Goal: Task Accomplishment & Management: Manage account settings

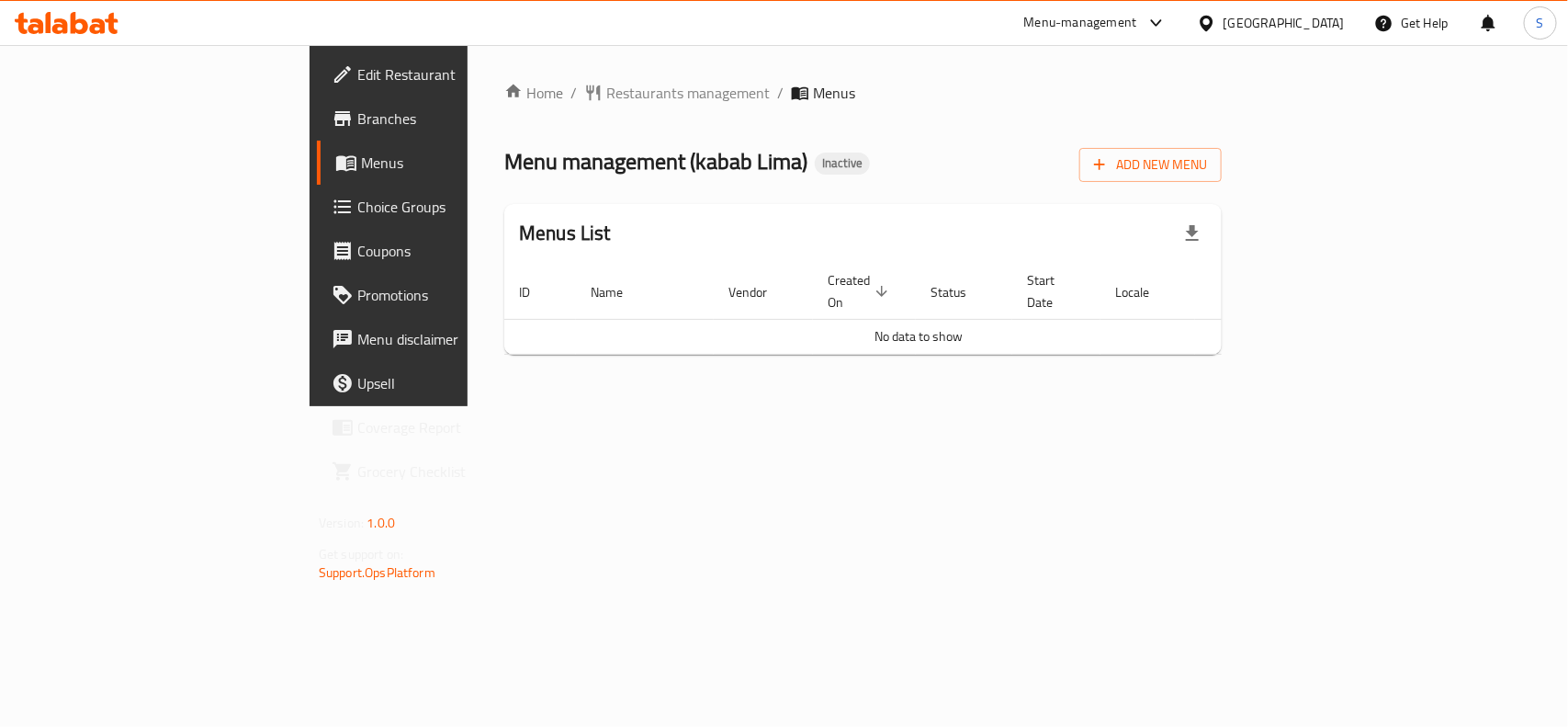
click at [810, 200] on div "Home / Restaurants management / Menus Menu management ( kabab Lima ) Inactive A…" at bounding box center [863, 225] width 718 height 288
click at [1208, 174] on span "Add New Menu" at bounding box center [1151, 164] width 113 height 23
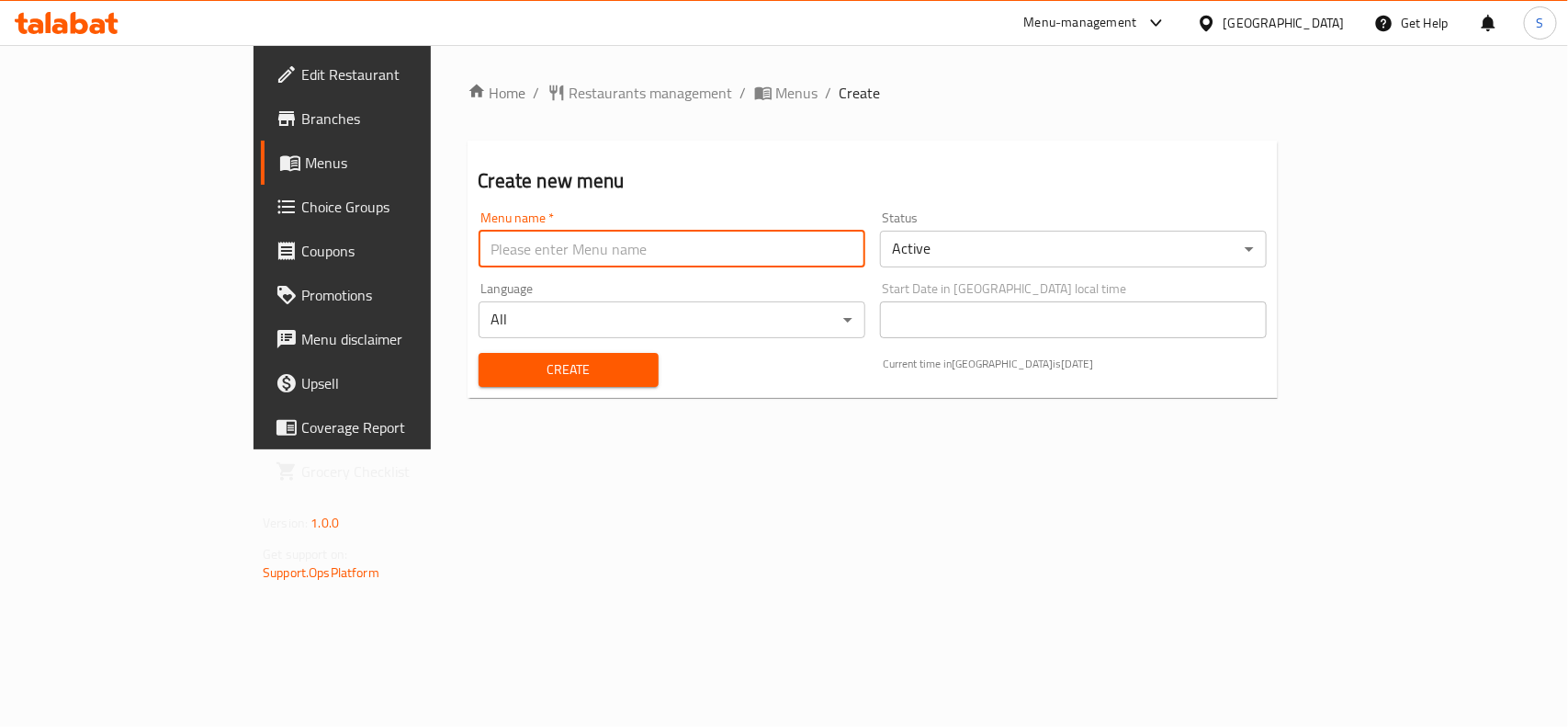
click at [535, 251] on input "text" at bounding box center [672, 249] width 387 height 37
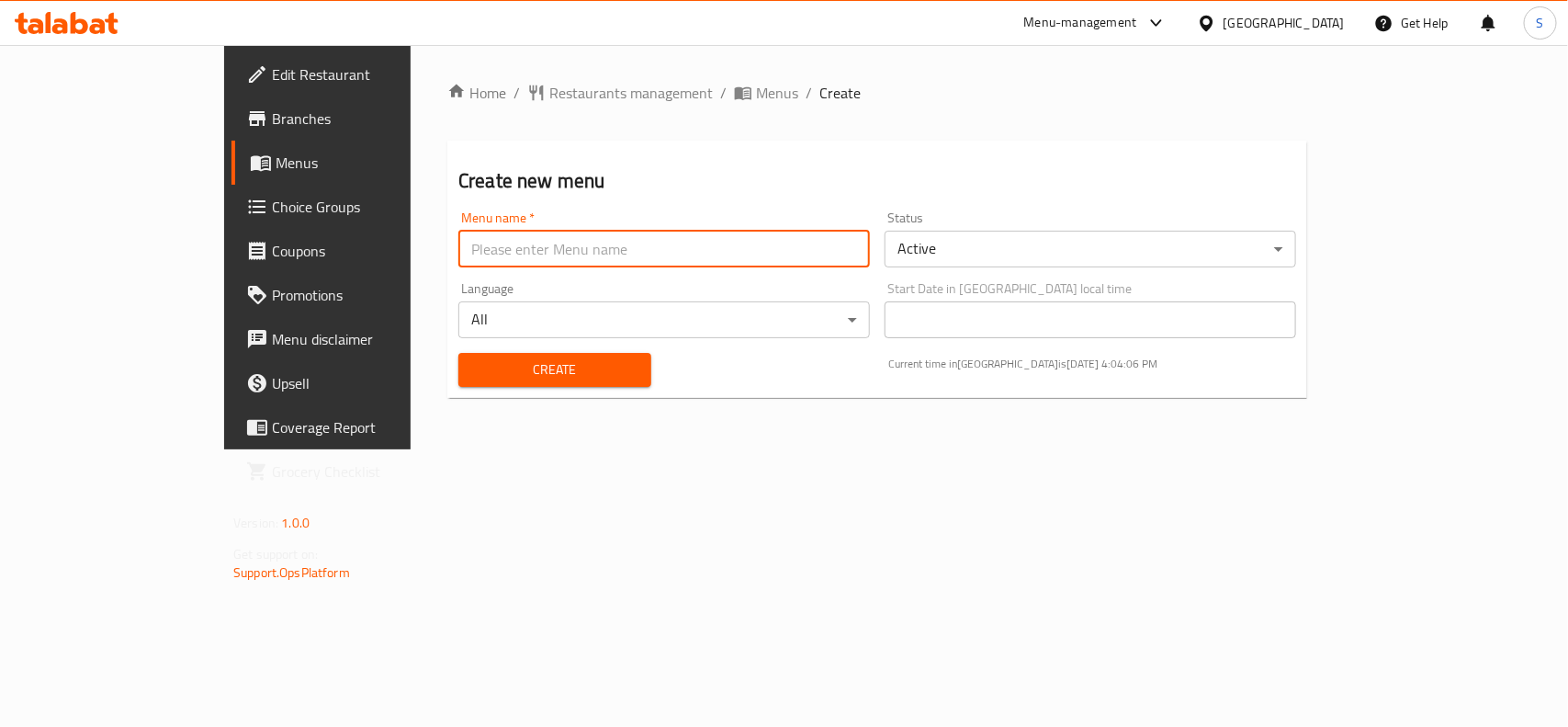
type input "Menu"
click at [473, 362] on span "Create" at bounding box center [555, 369] width 163 height 23
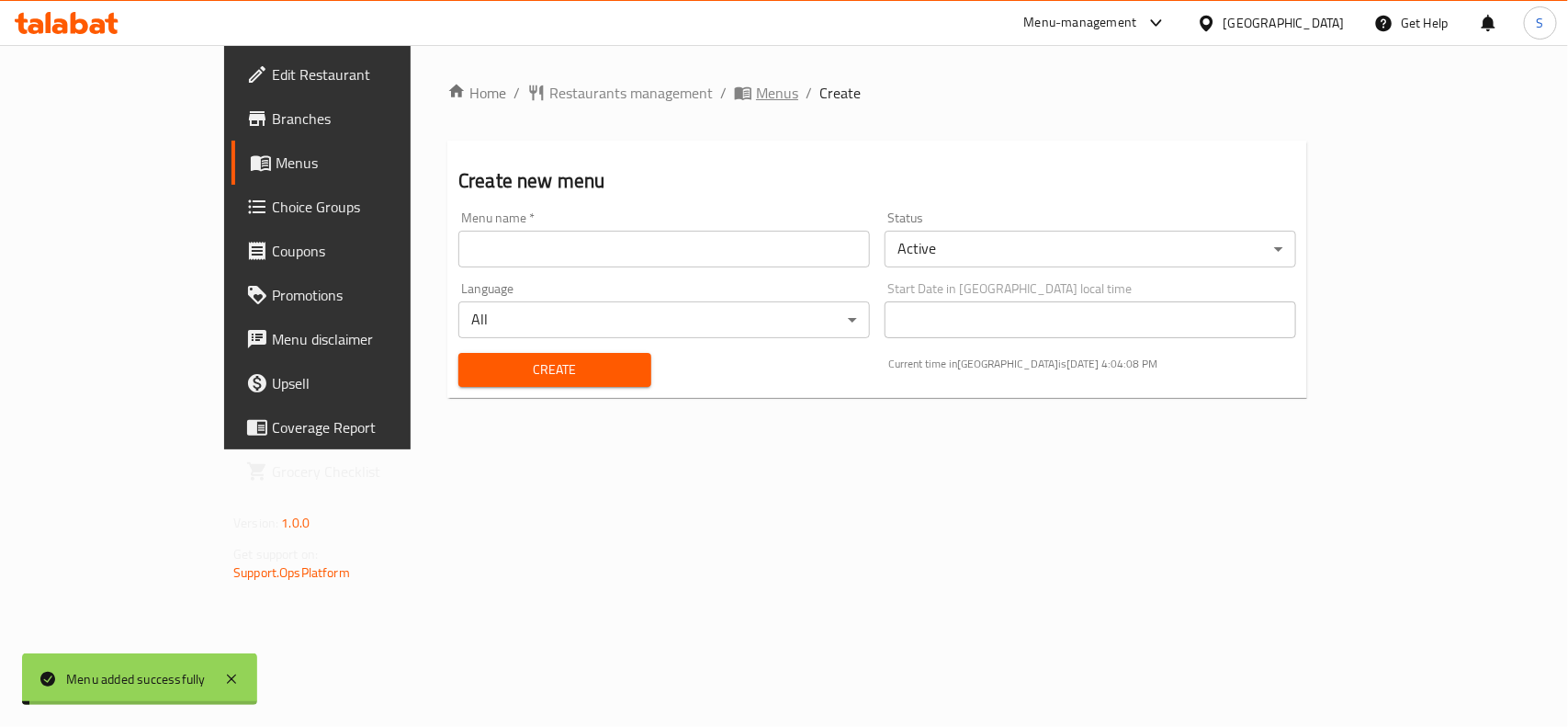
click at [757, 88] on span "Menus" at bounding box center [778, 93] width 42 height 22
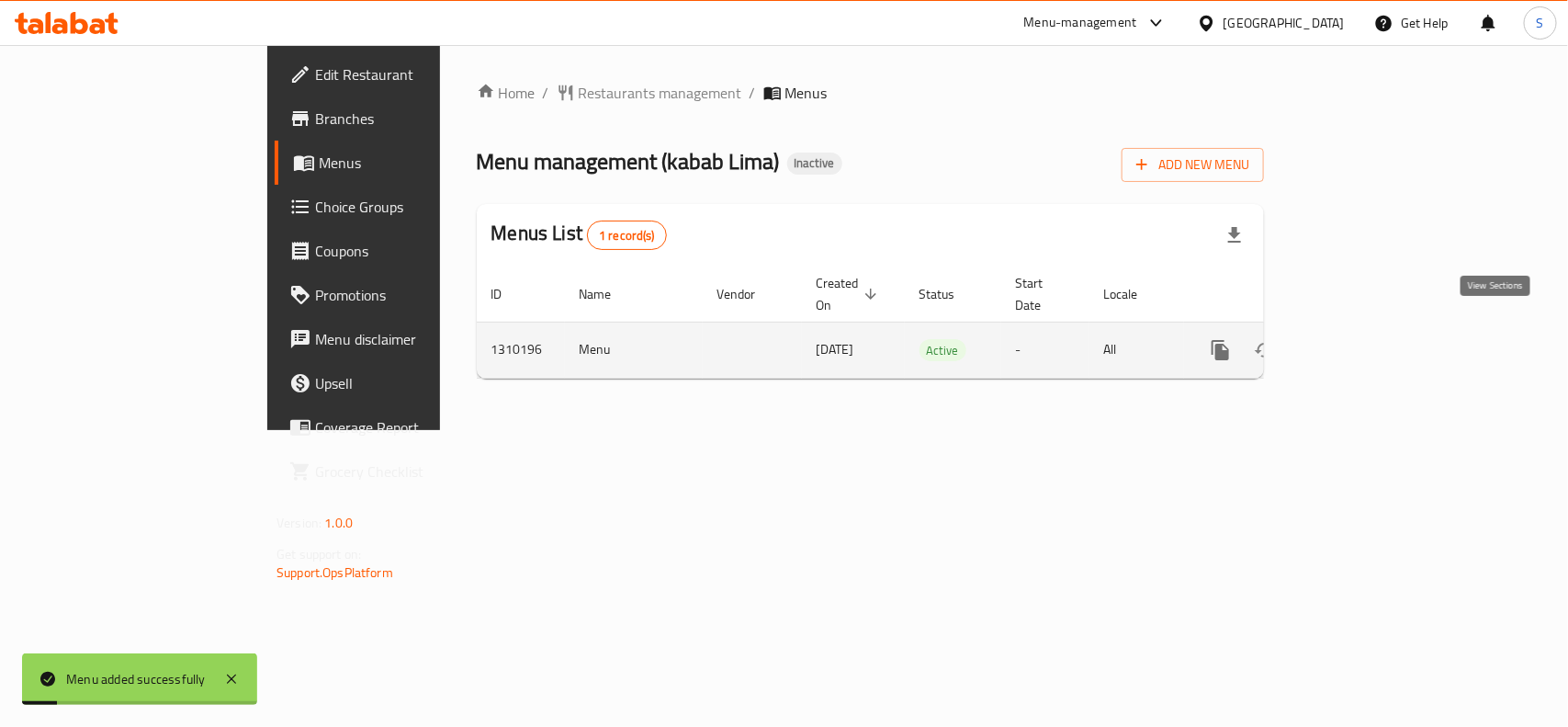
click at [1364, 340] on icon "enhanced table" at bounding box center [1353, 351] width 22 height 22
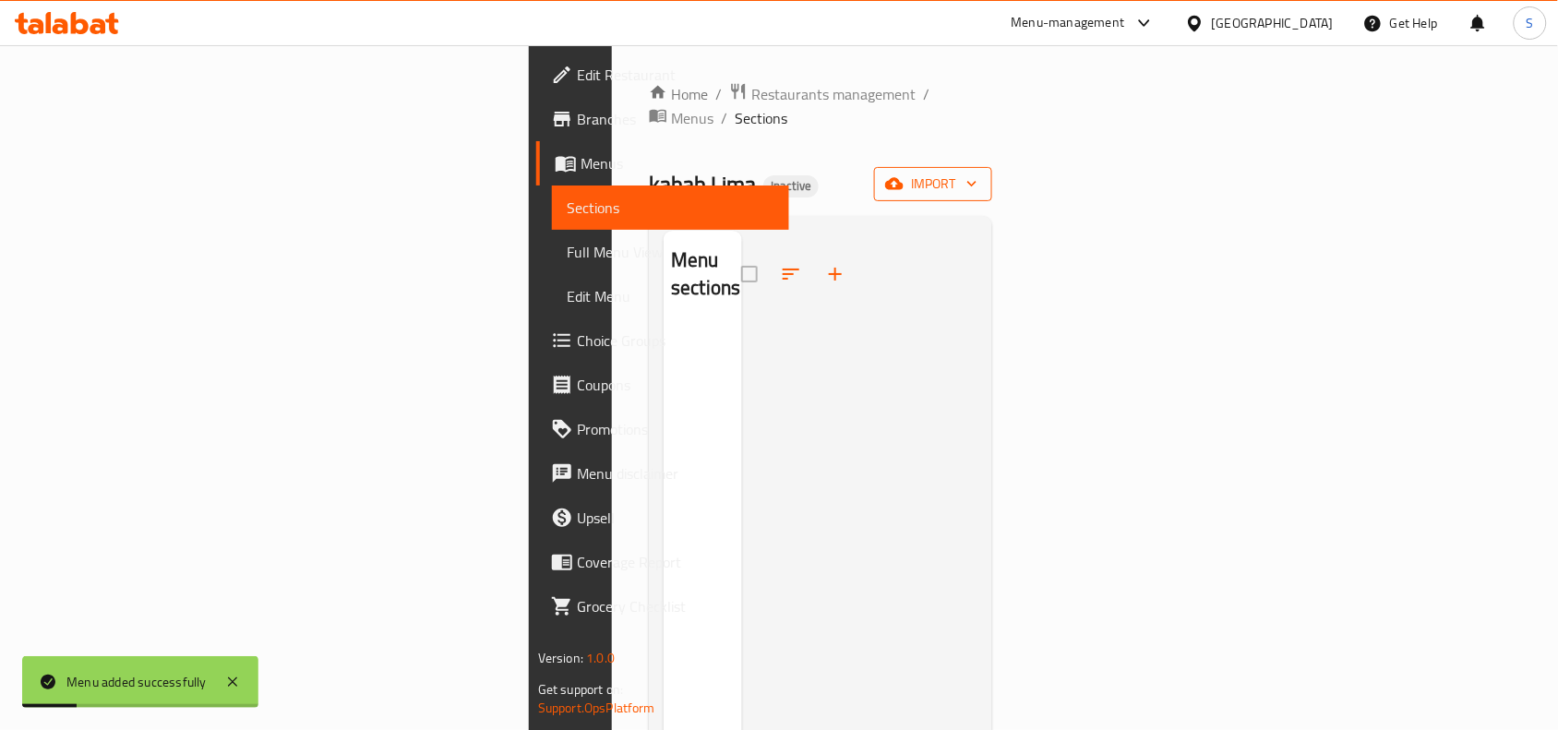
click at [977, 173] on span "import" at bounding box center [933, 184] width 89 height 23
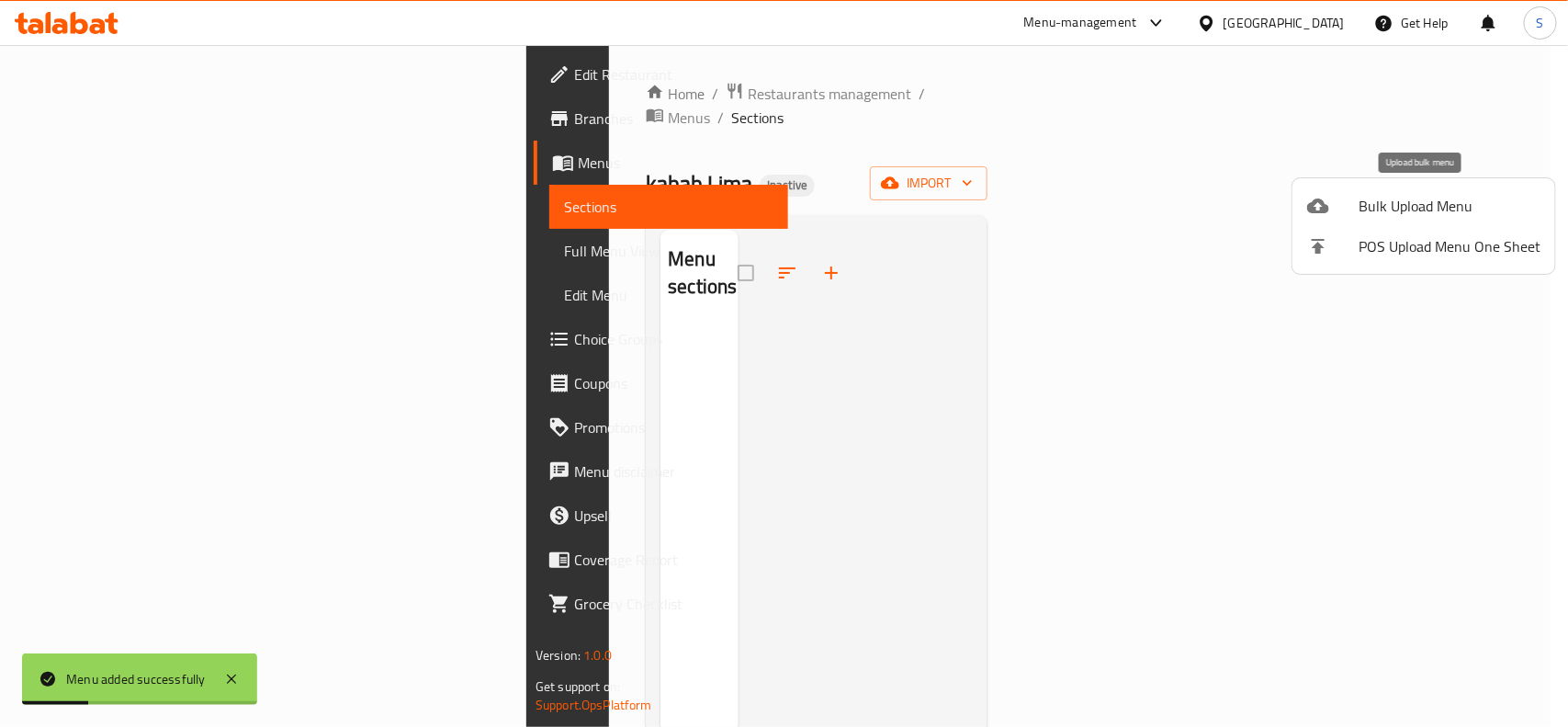
click at [1416, 195] on span "Bulk Upload Menu" at bounding box center [1450, 206] width 182 height 22
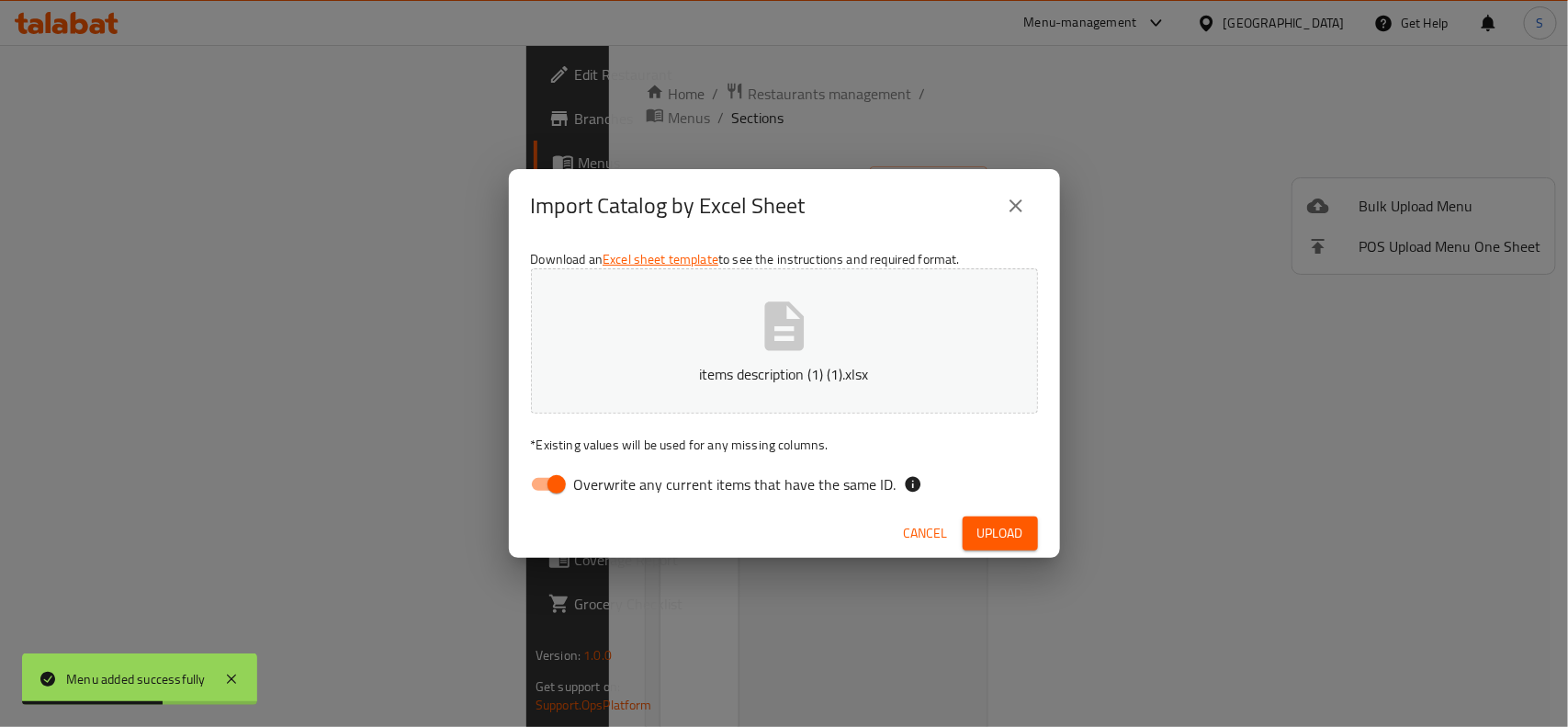
click at [548, 481] on input "Overwrite any current items that have the same ID." at bounding box center [557, 484] width 105 height 35
checkbox input "false"
click at [1015, 530] on span "Upload" at bounding box center [1001, 533] width 46 height 23
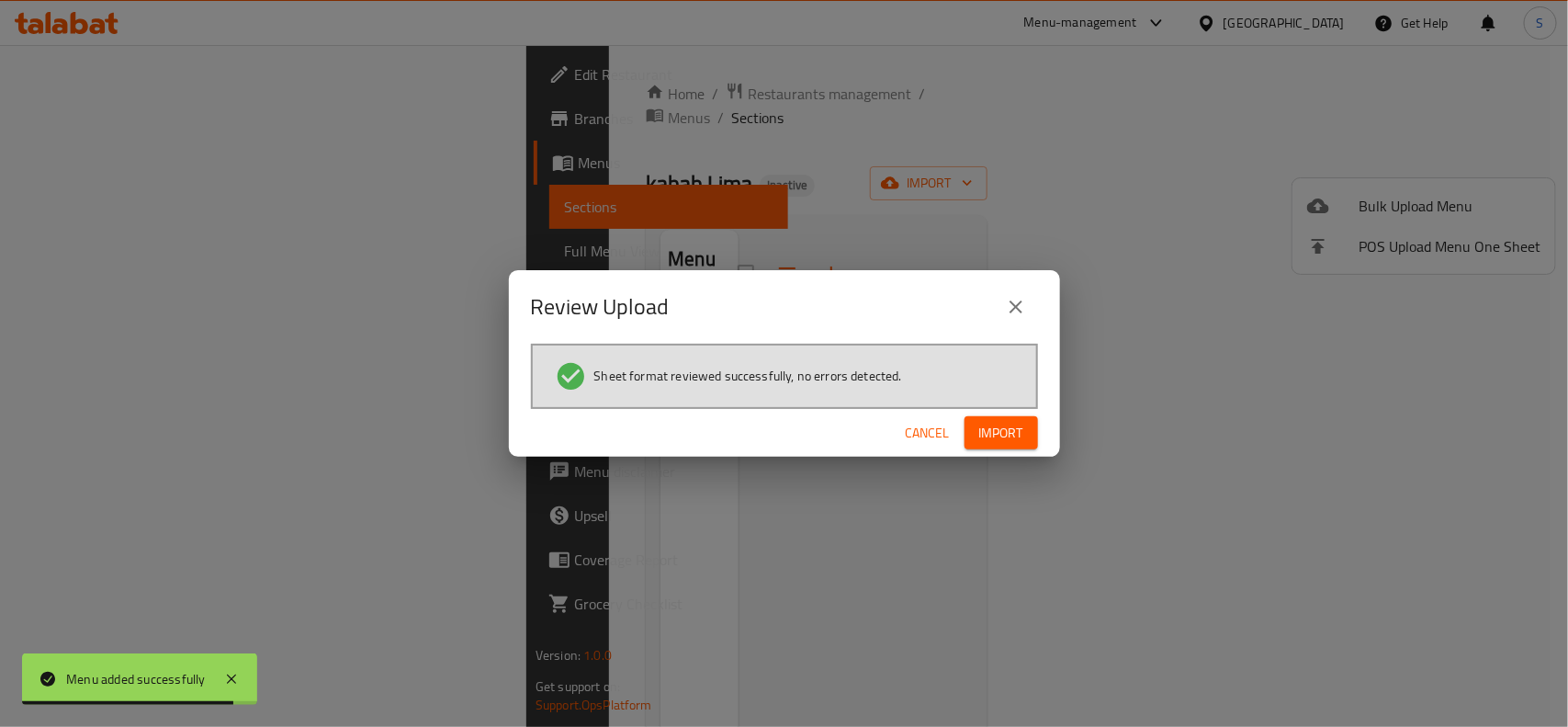
click at [1025, 427] on button "Import" at bounding box center [1002, 433] width 74 height 34
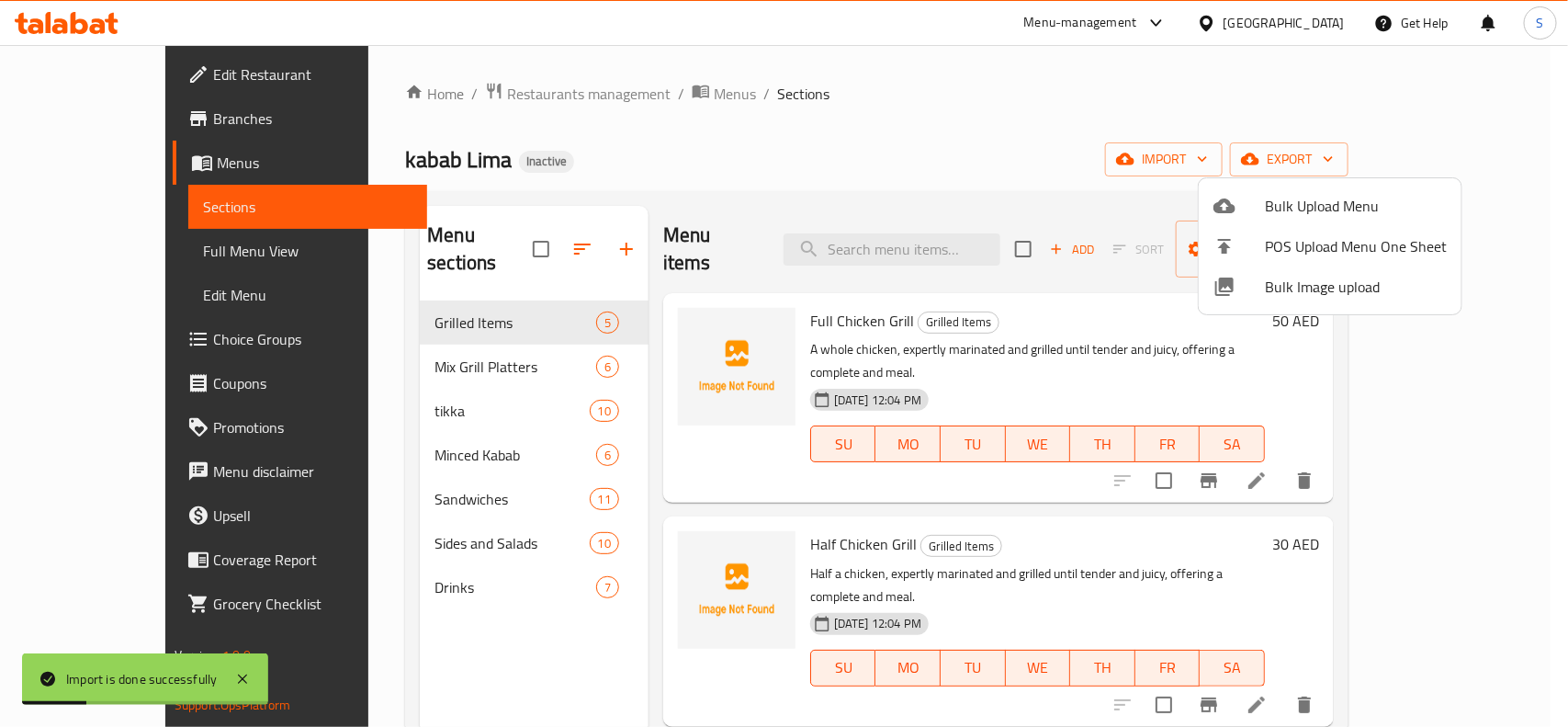
click at [1054, 114] on div at bounding box center [784, 364] width 1568 height 727
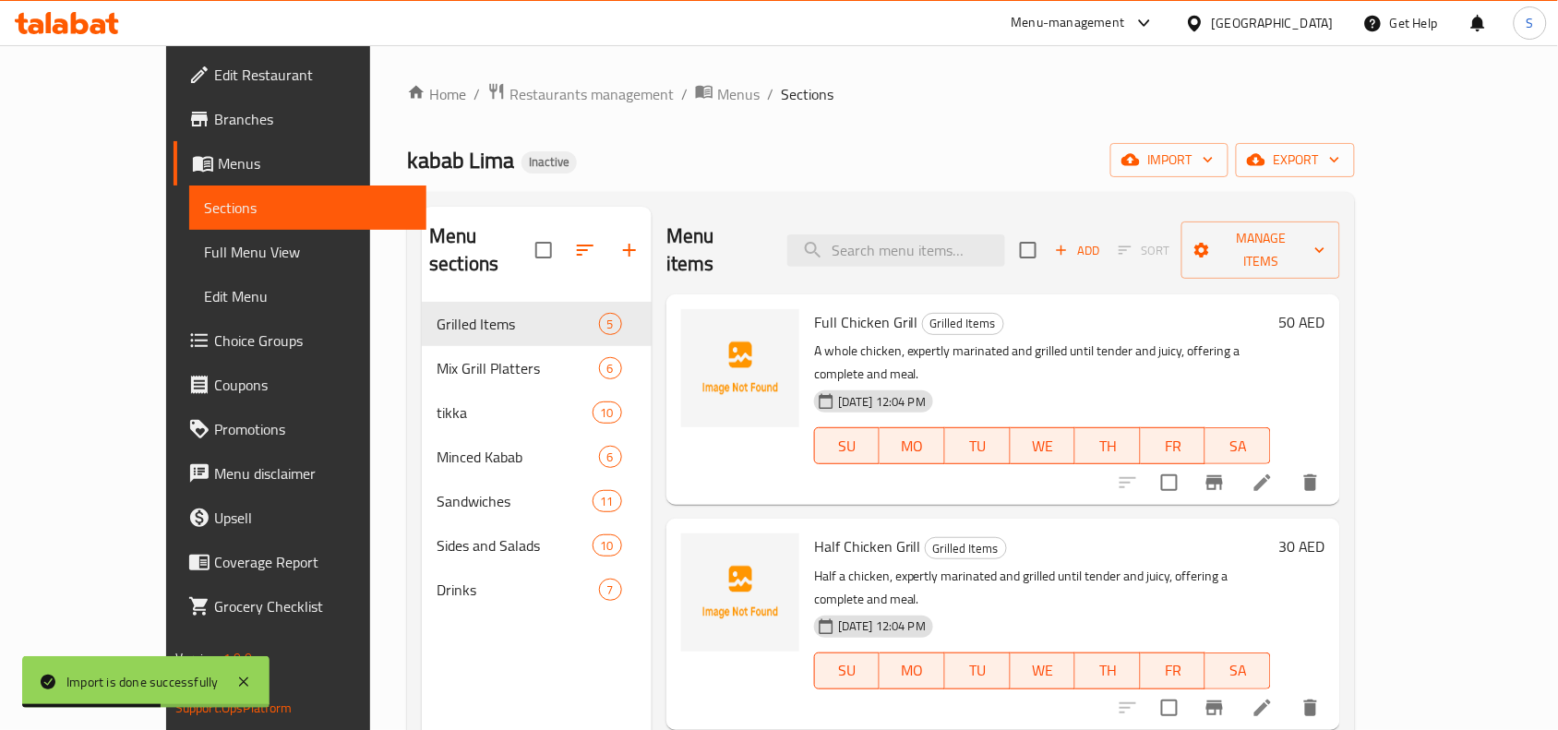
click at [204, 252] on span "Full Menu View" at bounding box center [308, 252] width 208 height 22
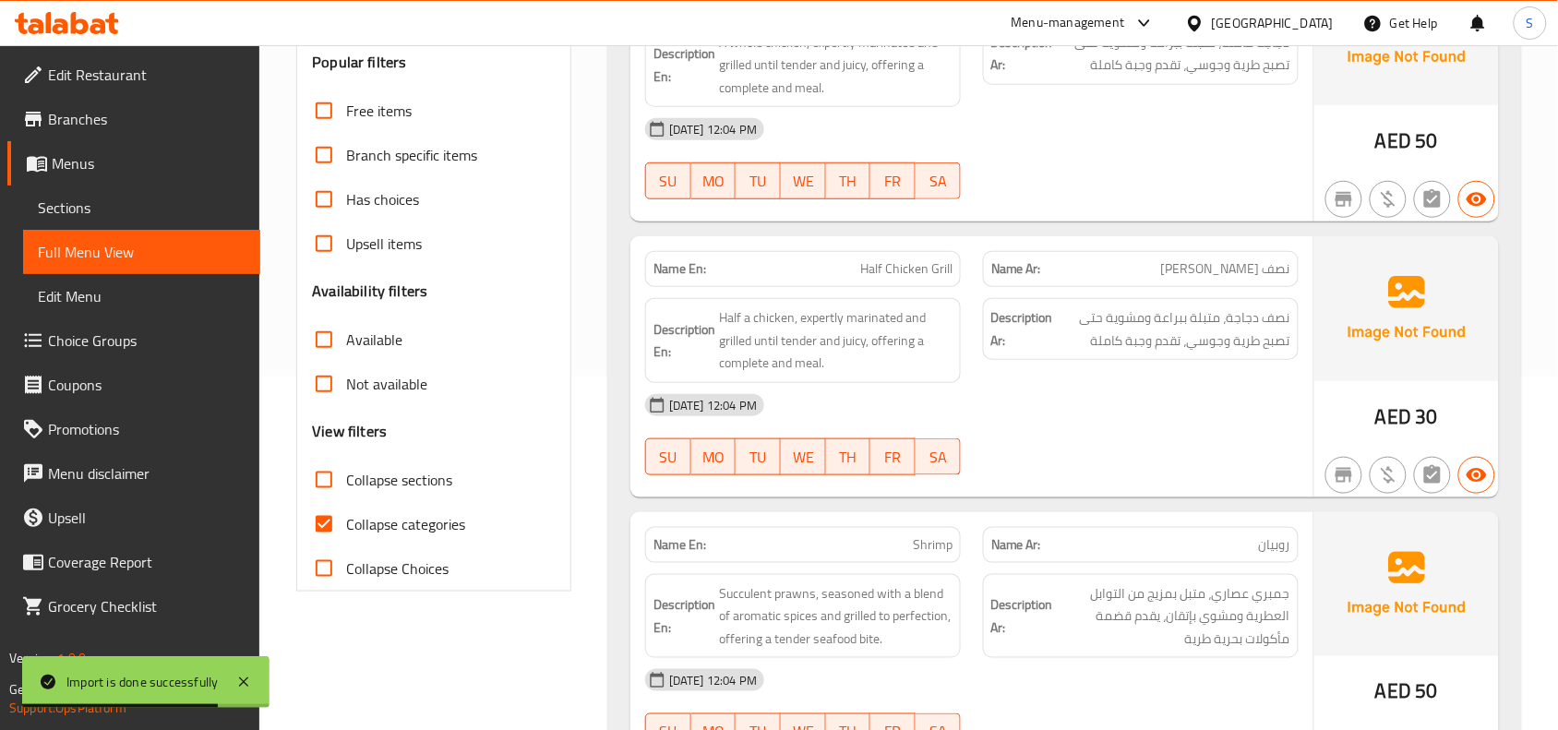
scroll to position [577, 0]
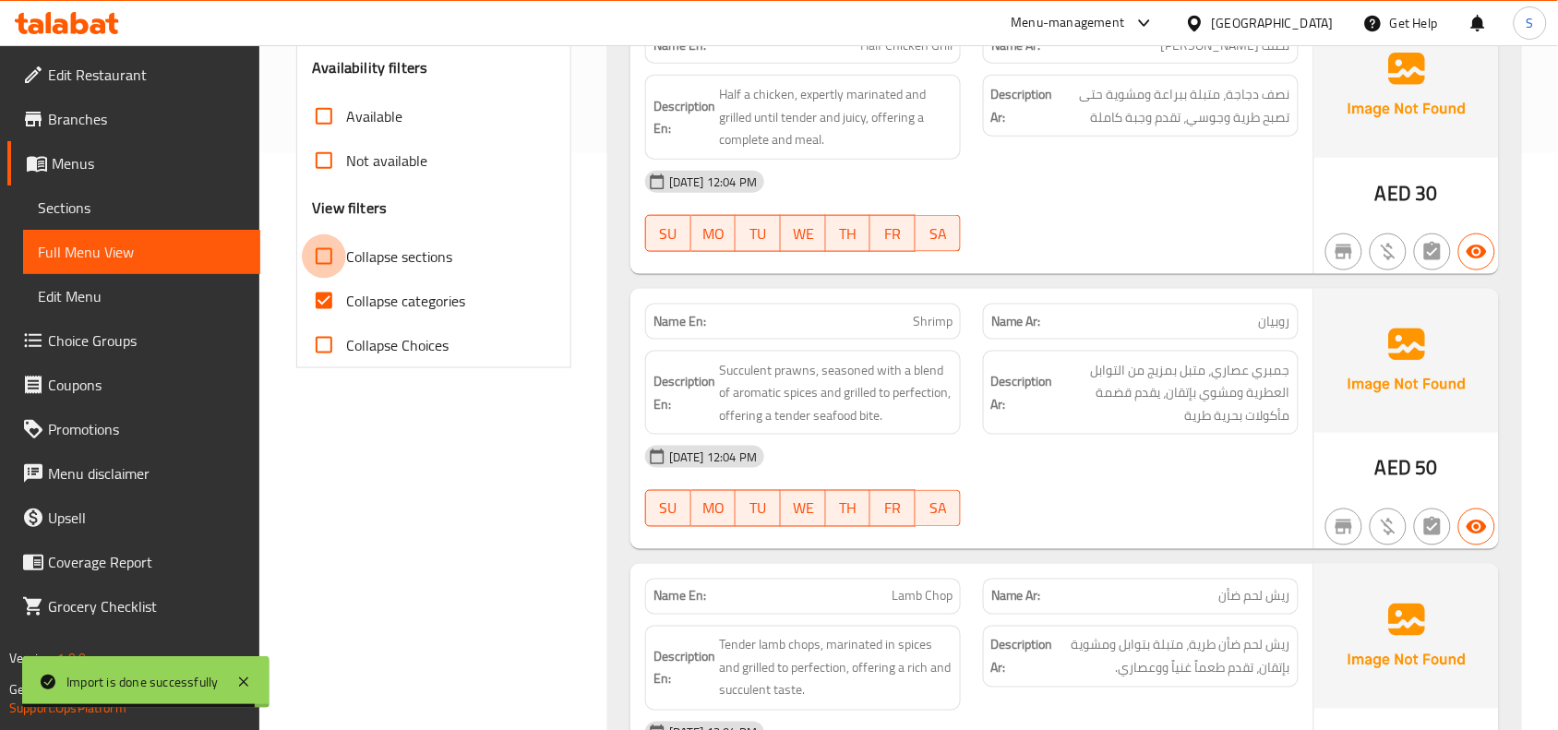
click at [325, 263] on input "Collapse sections" at bounding box center [324, 256] width 44 height 44
checkbox input "true"
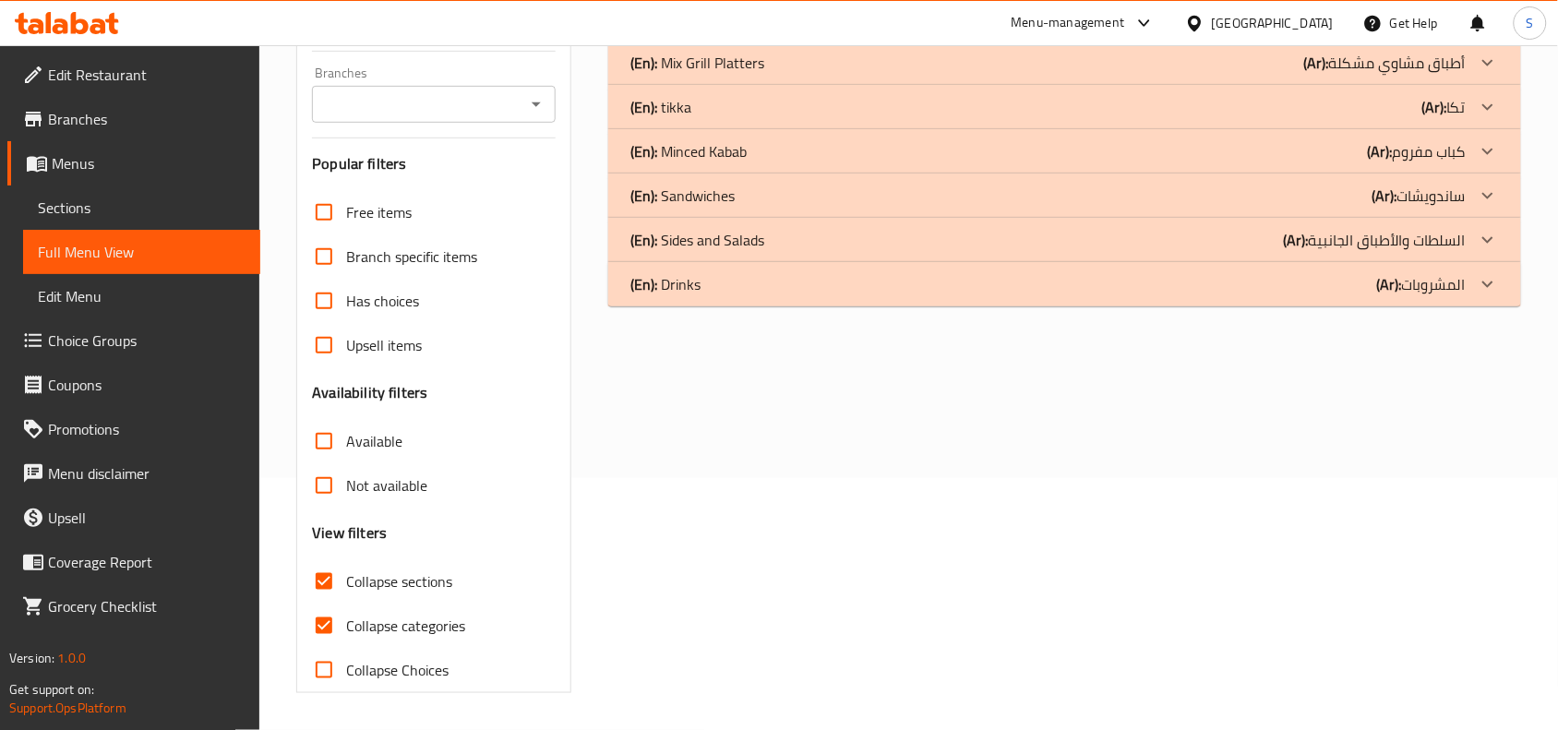
scroll to position [252, 0]
click at [320, 628] on input "Collapse categories" at bounding box center [324, 626] width 44 height 44
checkbox input "false"
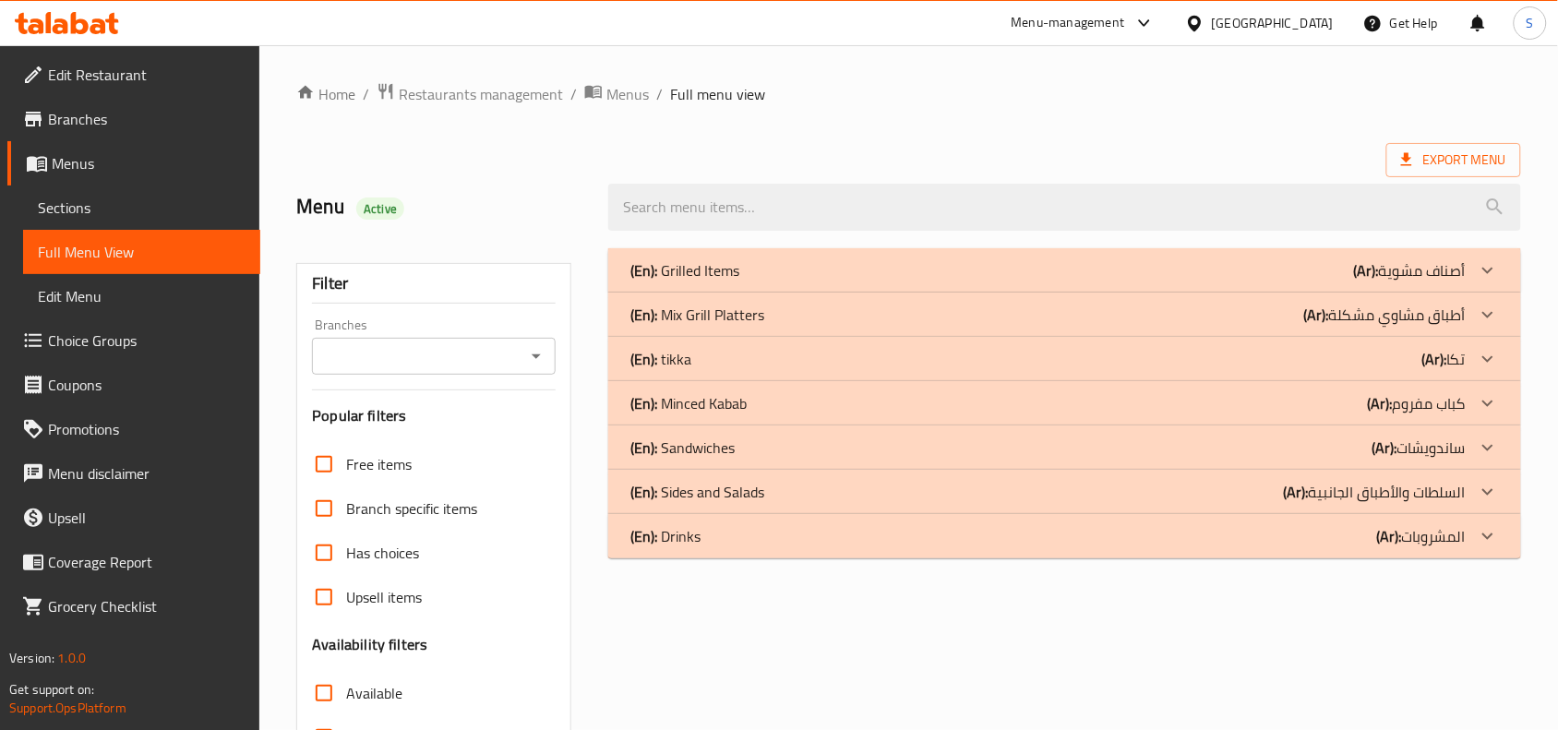
click at [888, 265] on div "(En): Grilled Items (Ar): أصناف مشوية" at bounding box center [1047, 270] width 835 height 22
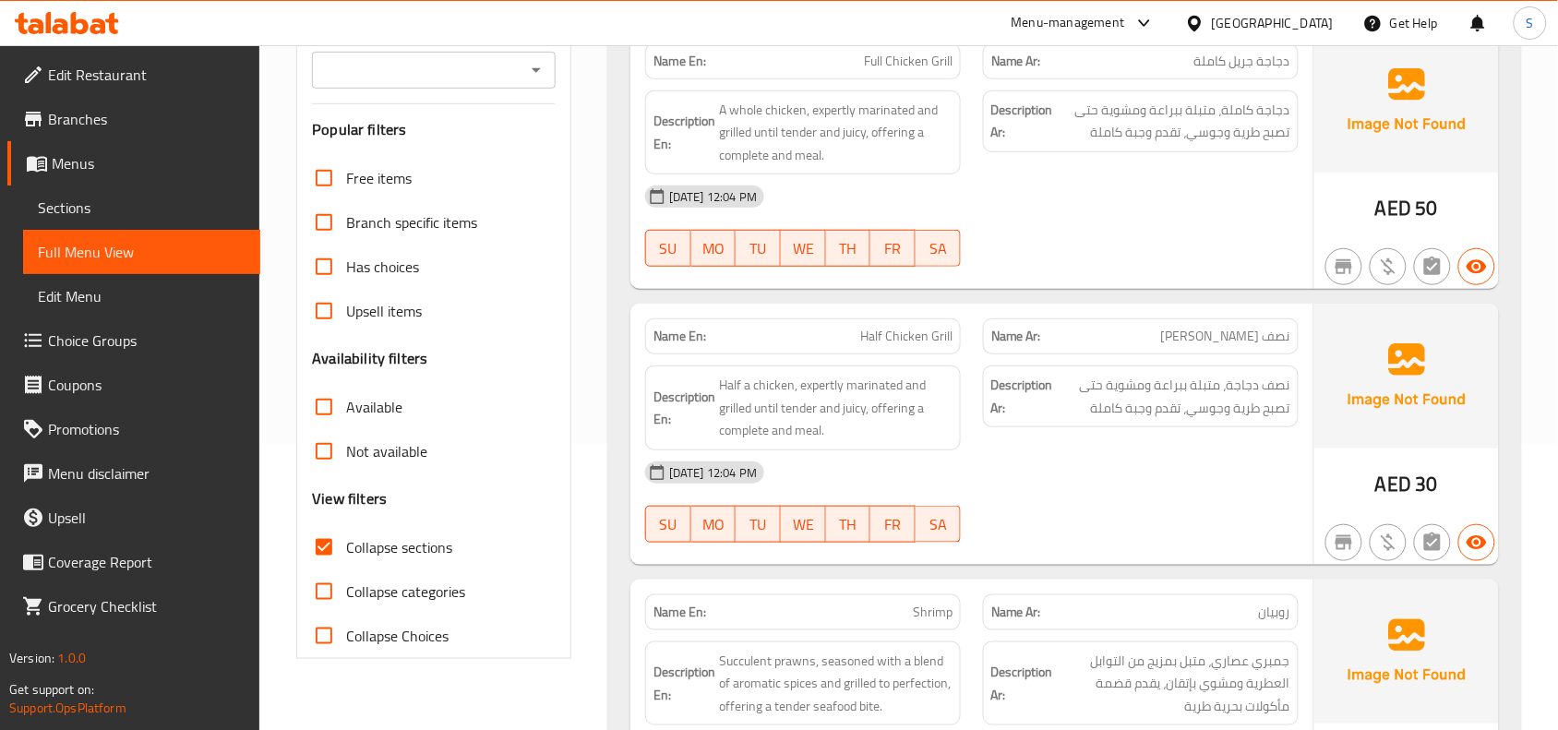
scroll to position [461, 0]
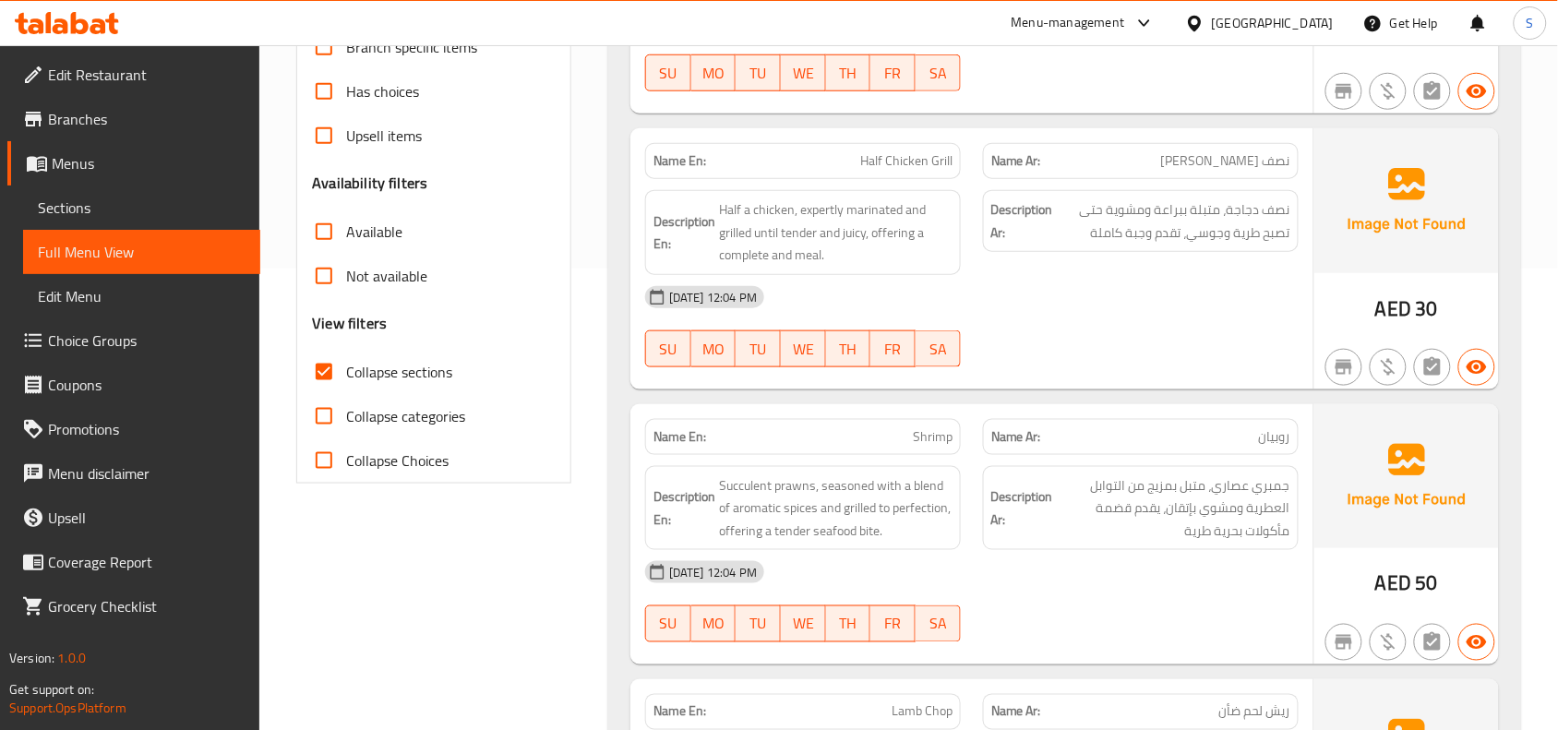
click at [316, 370] on input "Collapse sections" at bounding box center [324, 372] width 44 height 44
checkbox input "false"
click at [1013, 318] on div "[DATE] 12:04 PM" at bounding box center [972, 297] width 676 height 44
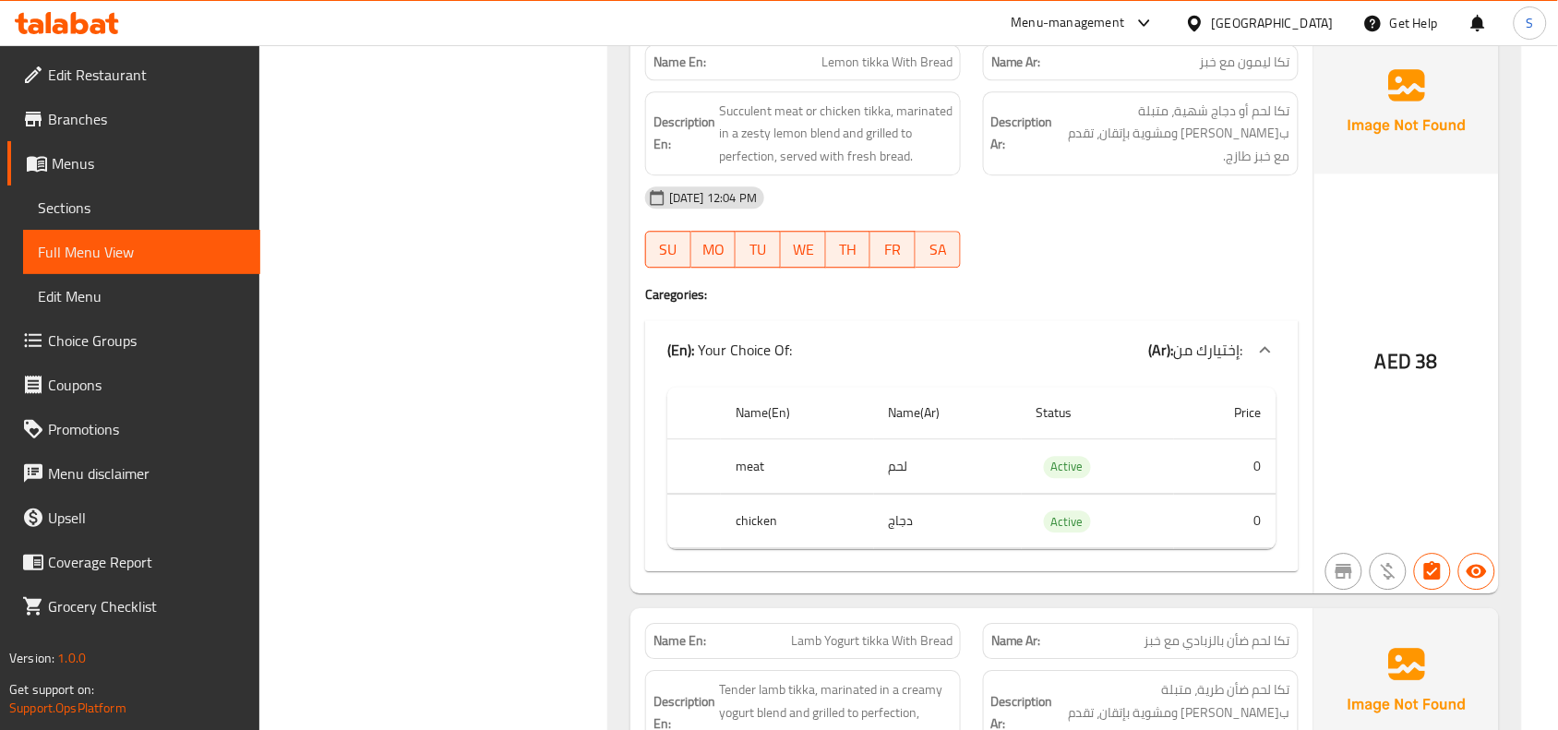
scroll to position [3297, 0]
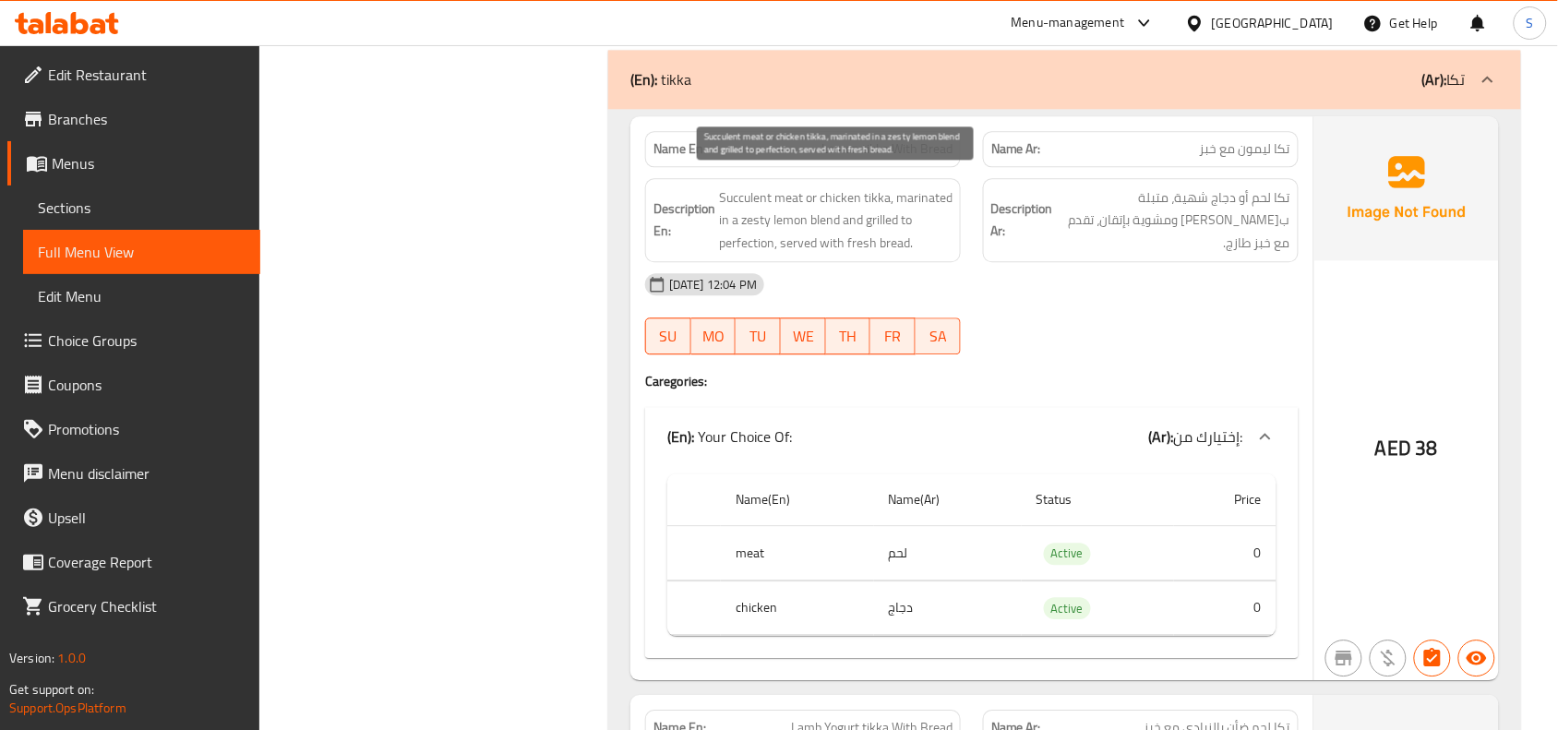
click at [933, 231] on span "Succulent meat or chicken tikka, marinated in a zesty lemon blend and grilled t…" at bounding box center [835, 220] width 233 height 68
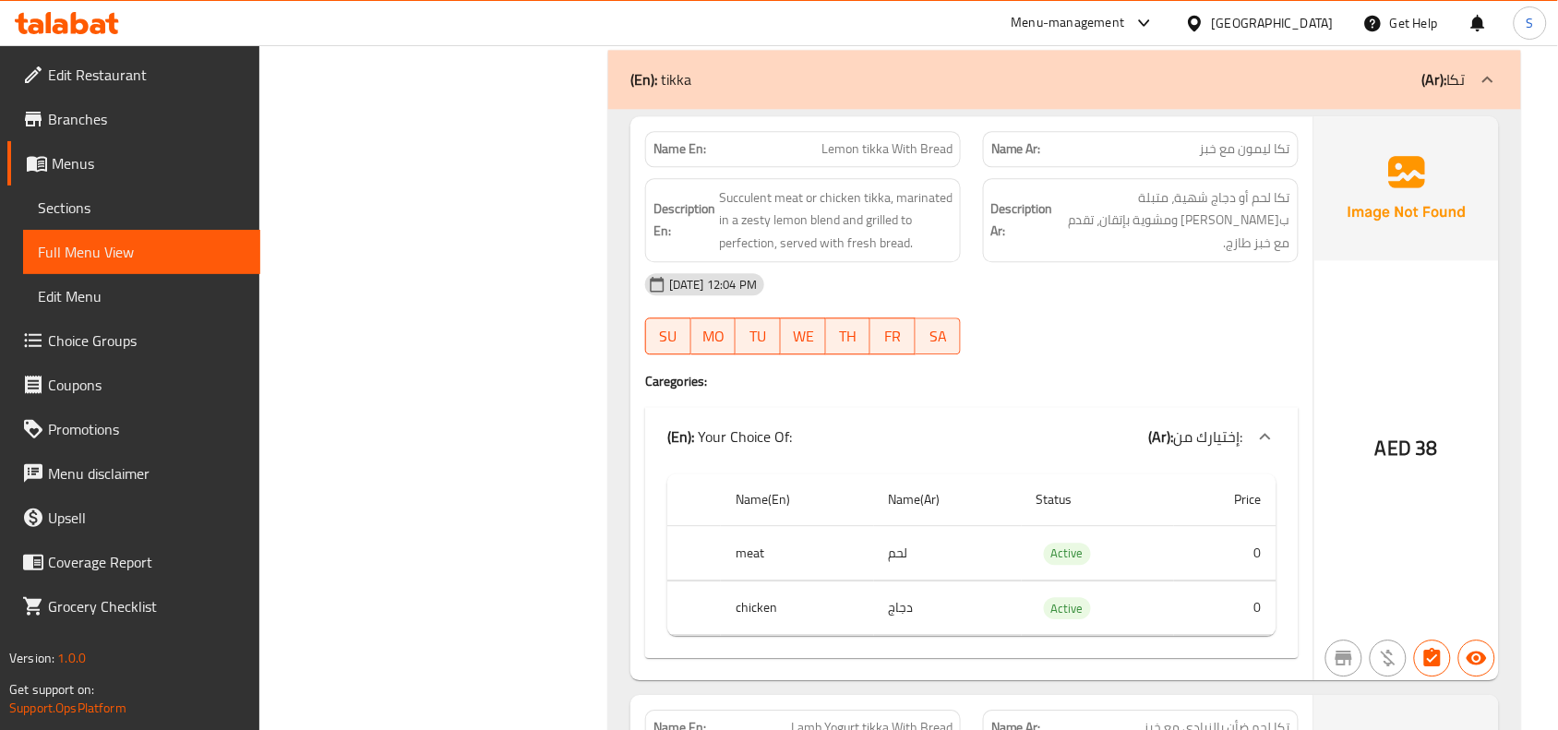
click at [915, 139] on span "Lemon tikka With Bread" at bounding box center [886, 148] width 131 height 19
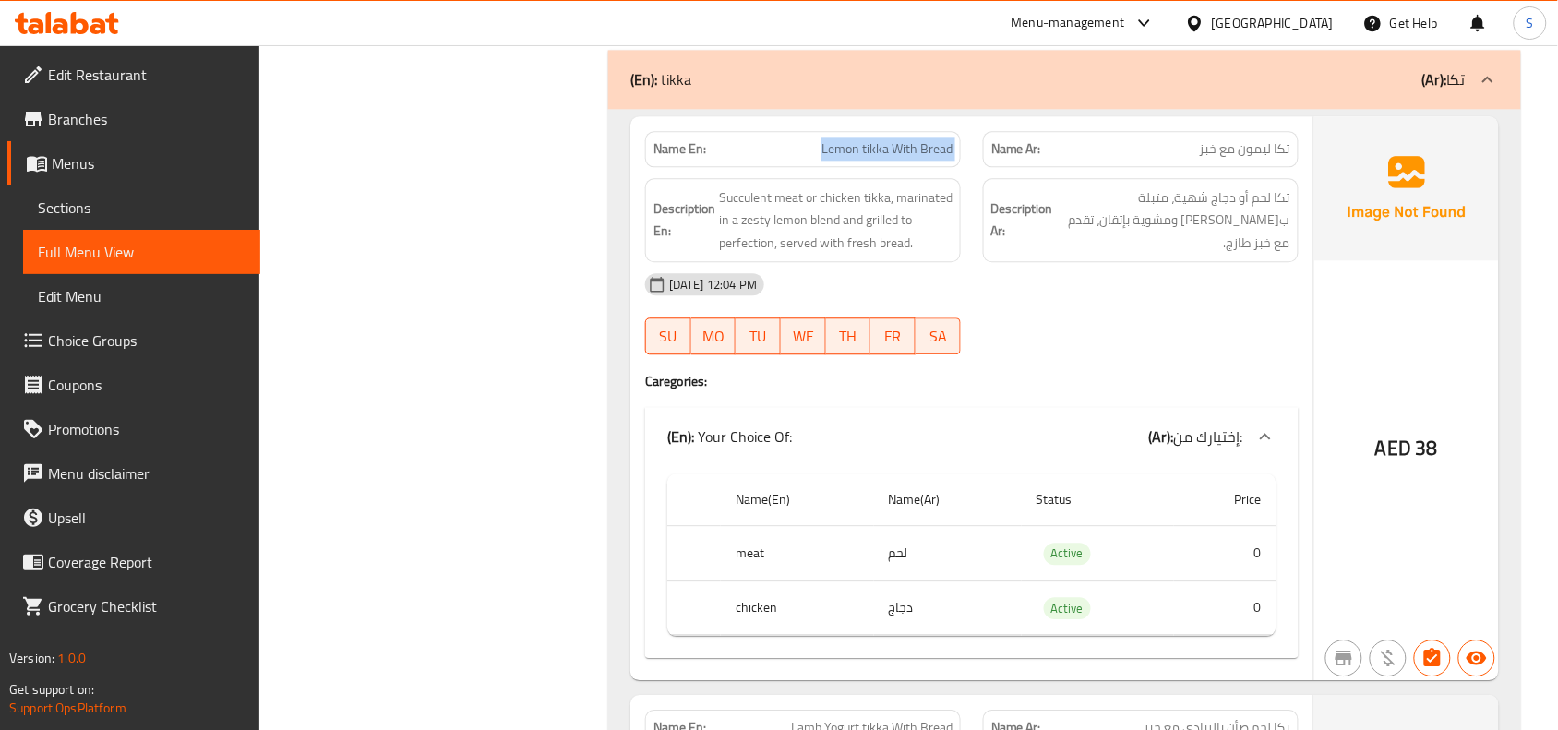
click at [900, 139] on span "Lemon tikka With Bread" at bounding box center [886, 148] width 131 height 19
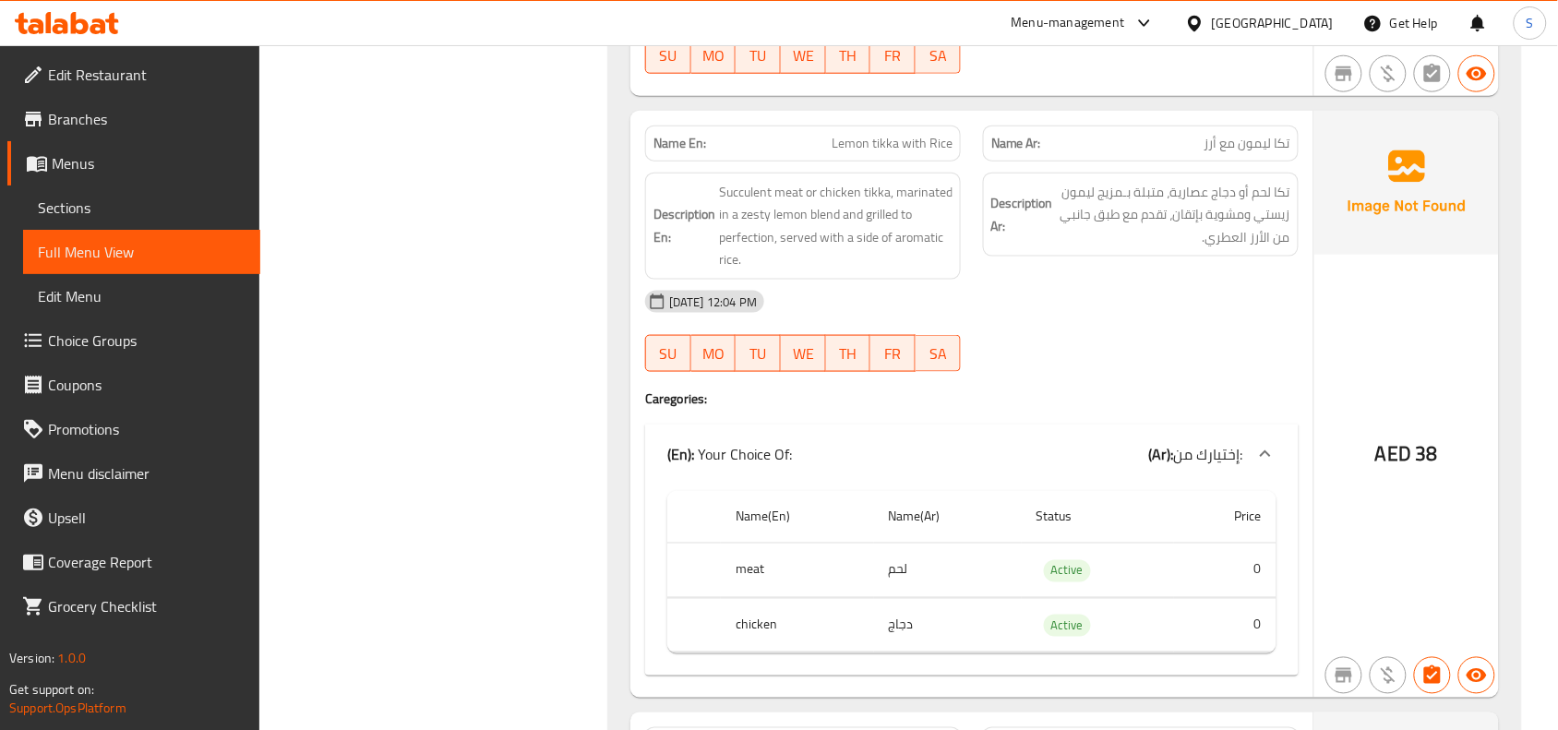
scroll to position [8993, 0]
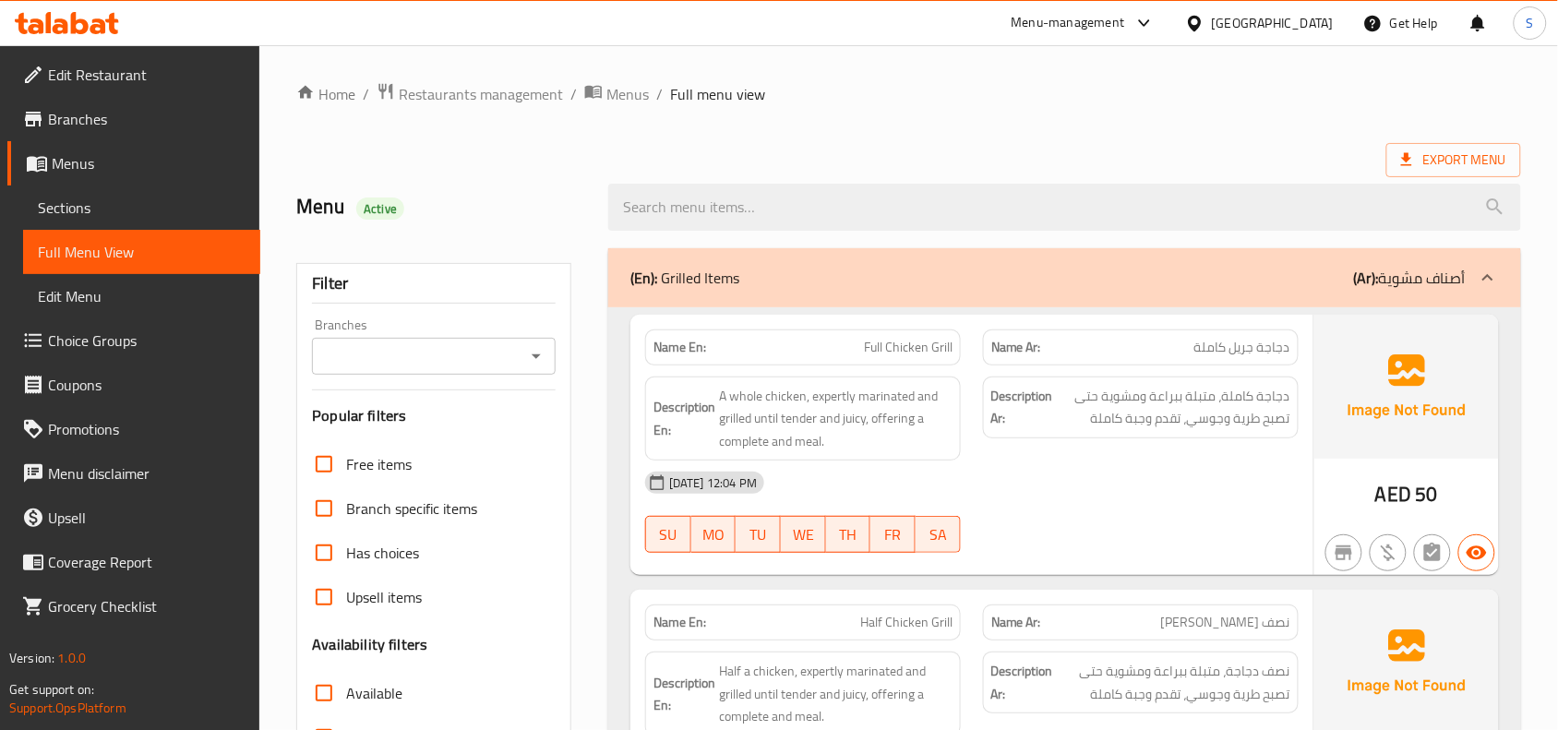
click at [157, 206] on span "Sections" at bounding box center [142, 208] width 208 height 22
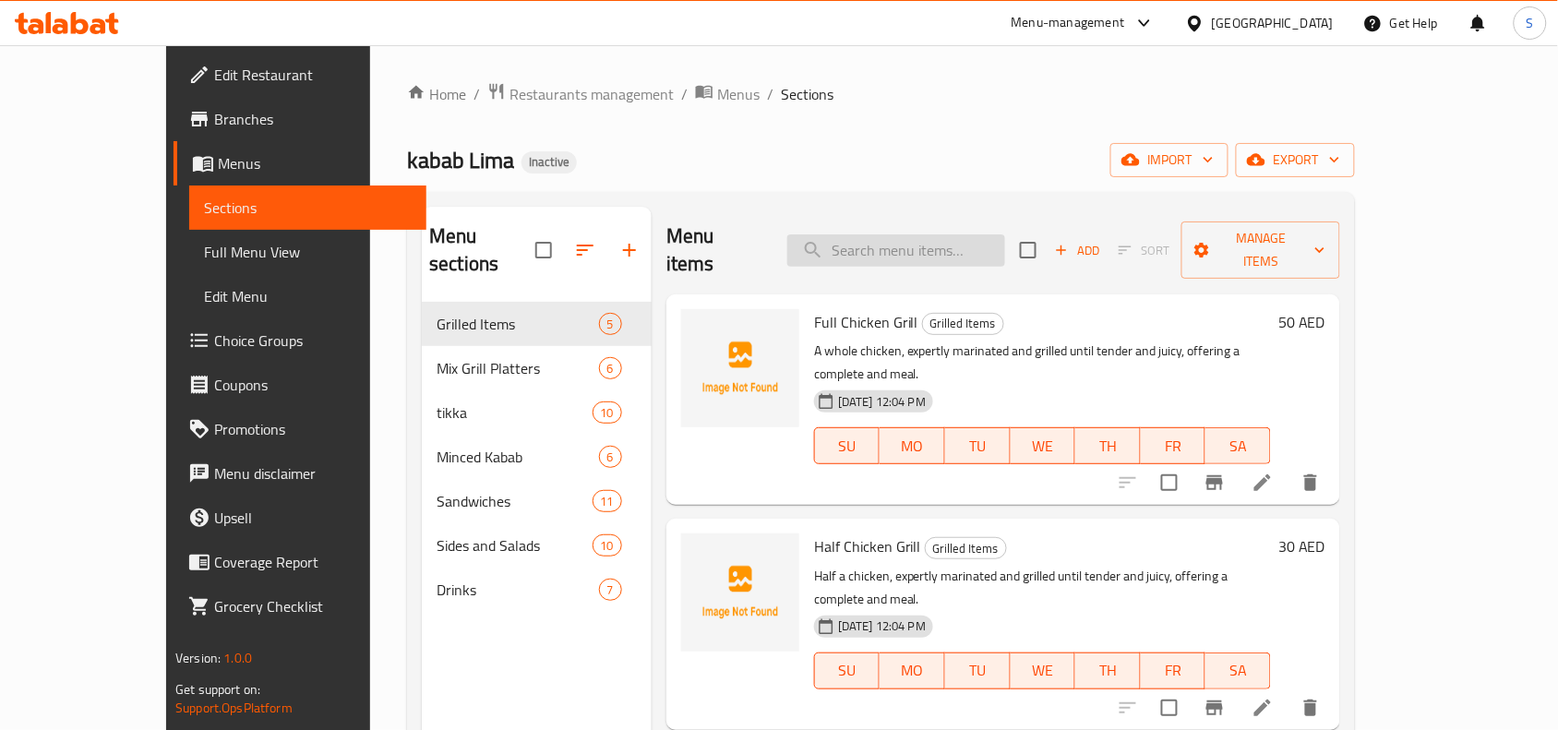
click at [995, 235] on input "search" at bounding box center [896, 250] width 218 height 32
paste input "Lemon tikka With Bread"
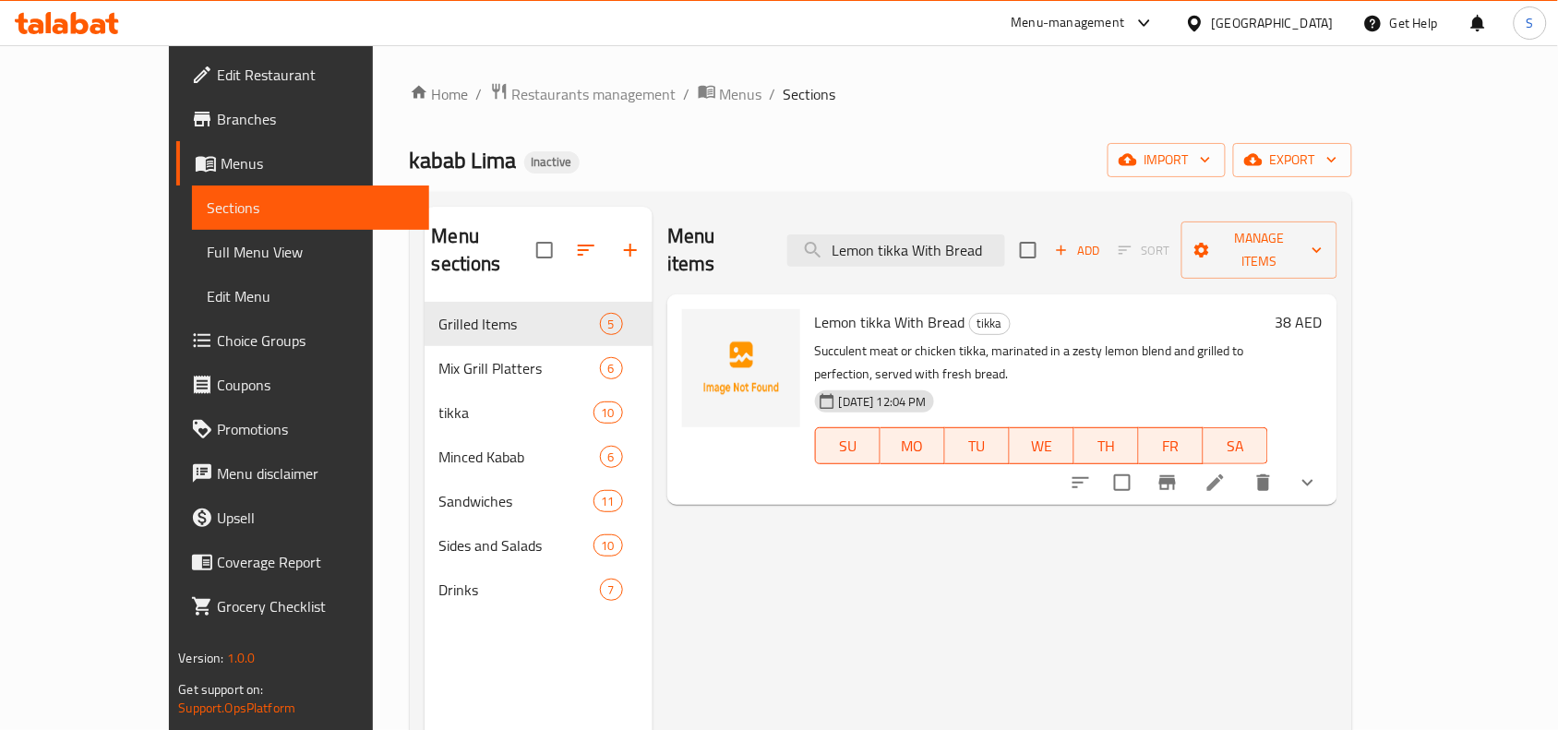
type input "Lemon tikka With Bread"
click at [1226, 472] on icon at bounding box center [1215, 483] width 22 height 22
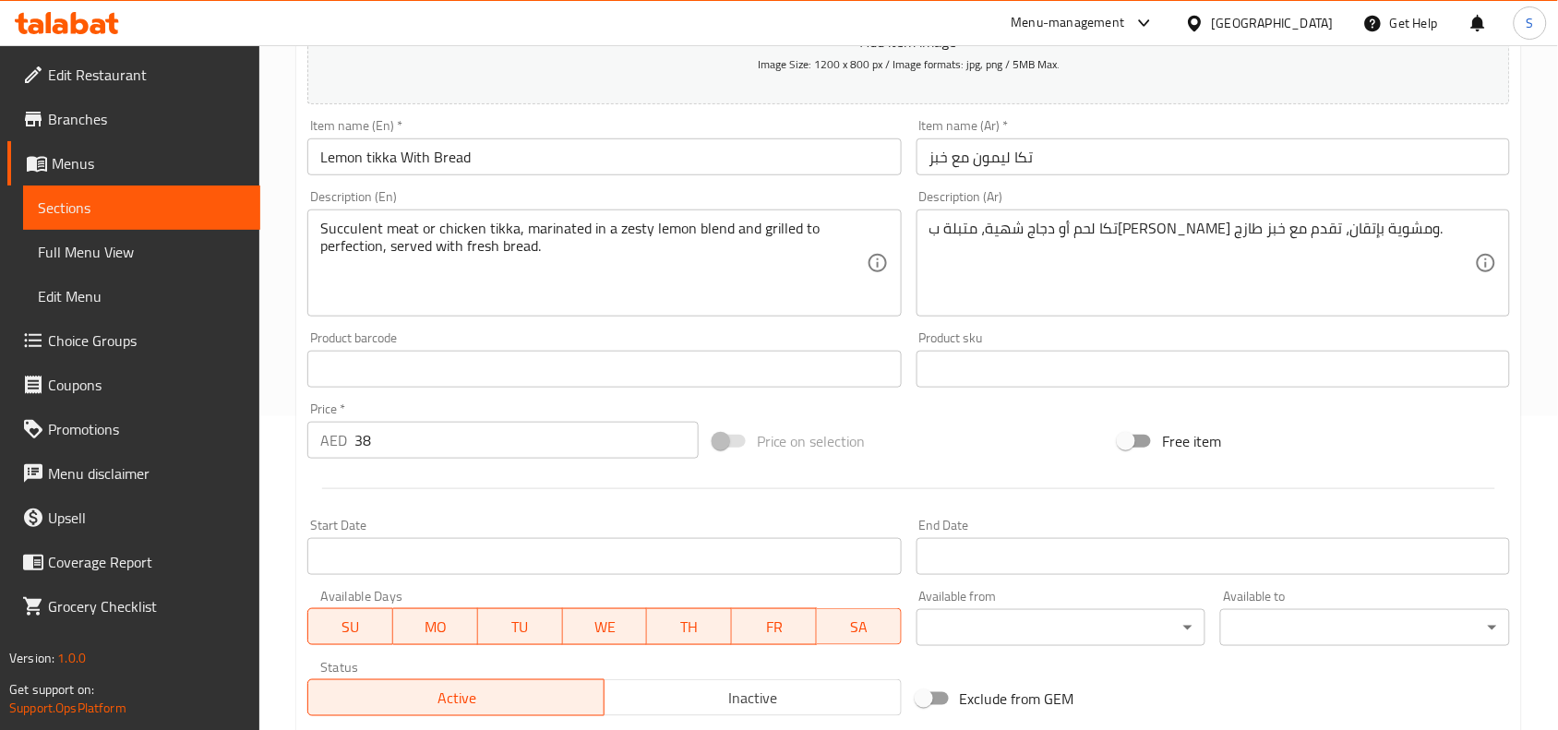
scroll to position [346, 0]
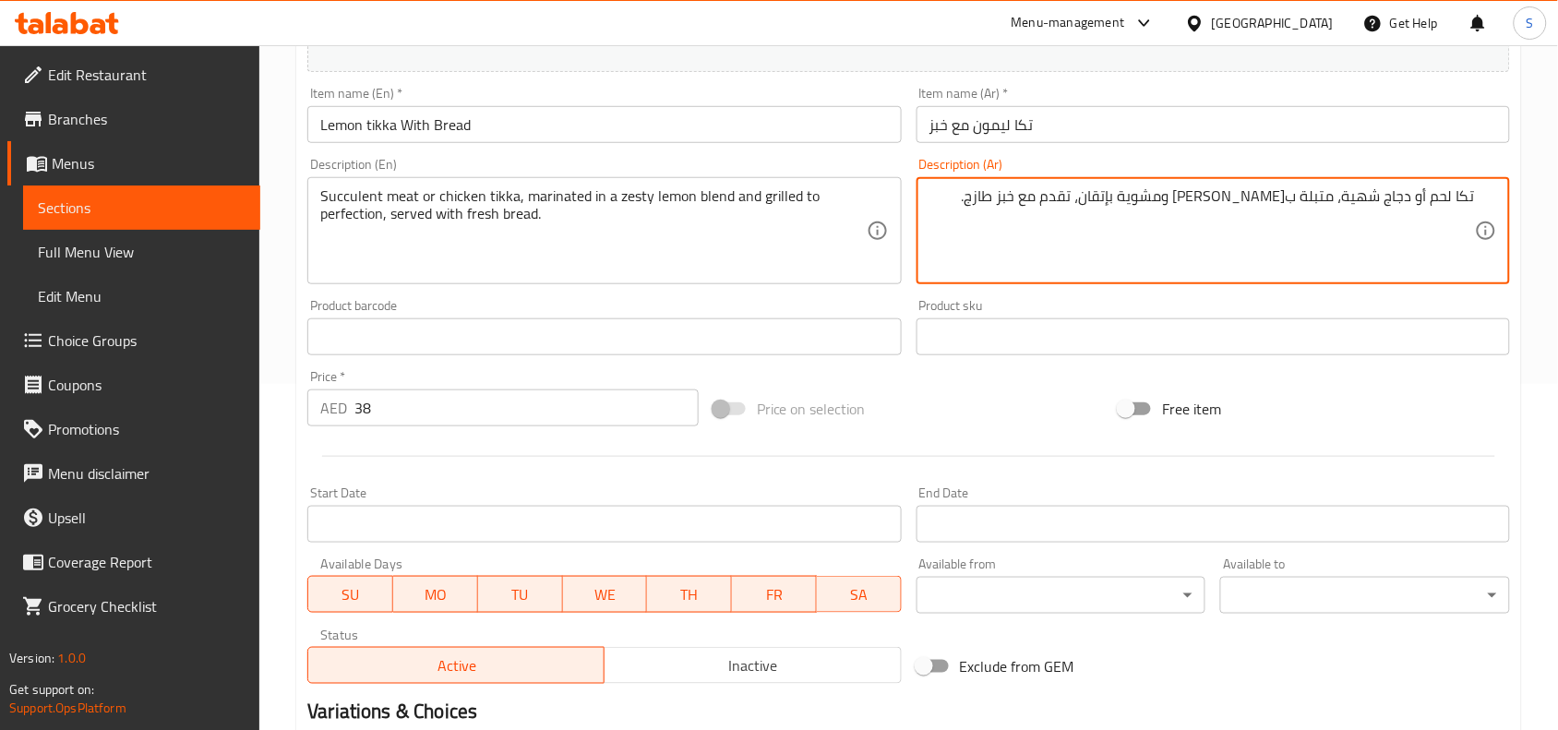
click at [1362, 194] on textarea "تكا لحم أو دجاج شهية، متبلة ب[PERSON_NAME] ومشوية بإتقان، تقدم مع خبز طازج." at bounding box center [1201, 231] width 545 height 88
type textarea "تكا لحم أو دجاج عصاري، متبلة بـمزيج ليمون زيستي ومشوية بإتقان، تقدم مع خبز طازج."
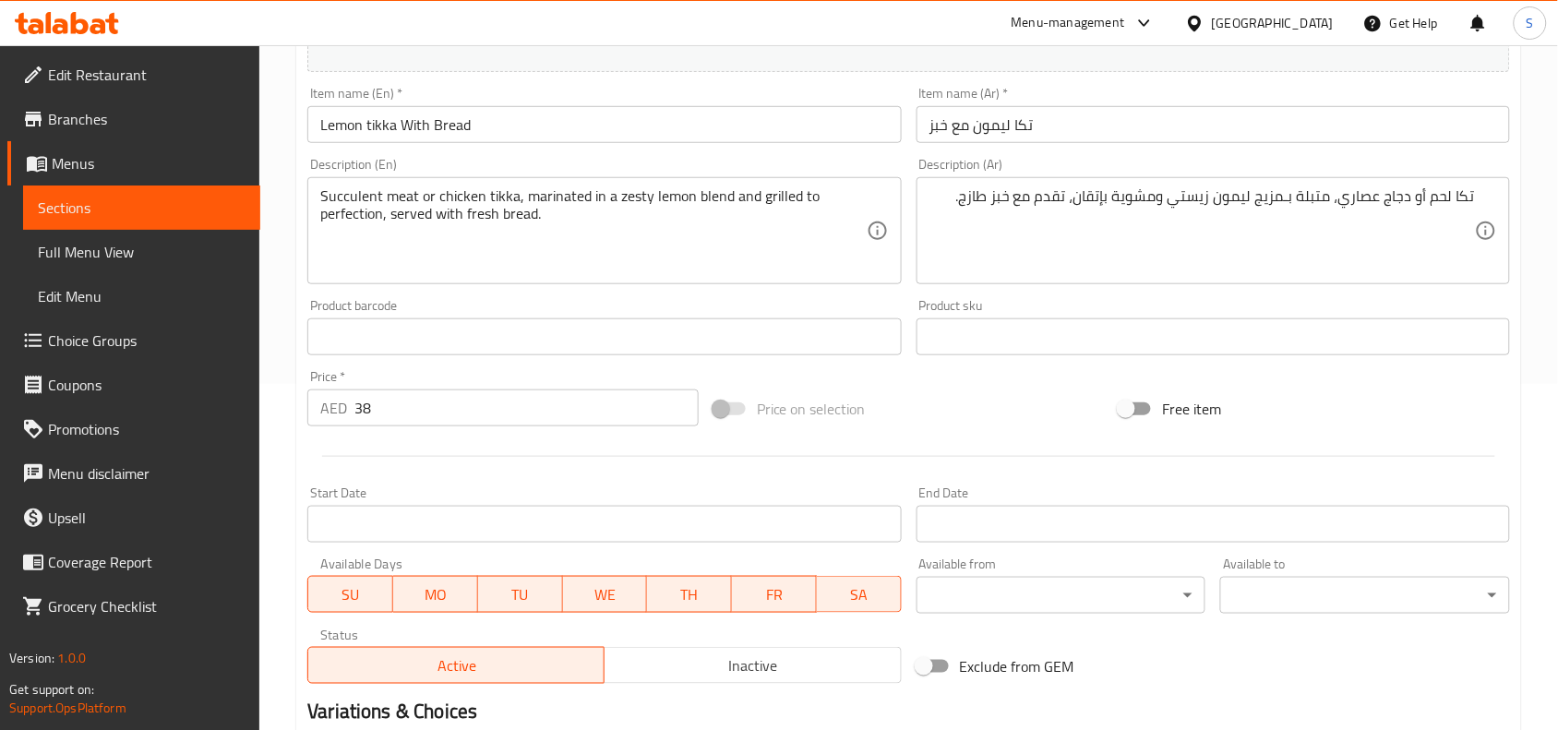
click at [1122, 104] on div "Item name (Ar)   * تكا ليمون مع خبز Item name (Ar) *" at bounding box center [1212, 115] width 593 height 56
click at [1135, 130] on input "تكا ليمون مع خبز" at bounding box center [1212, 124] width 593 height 37
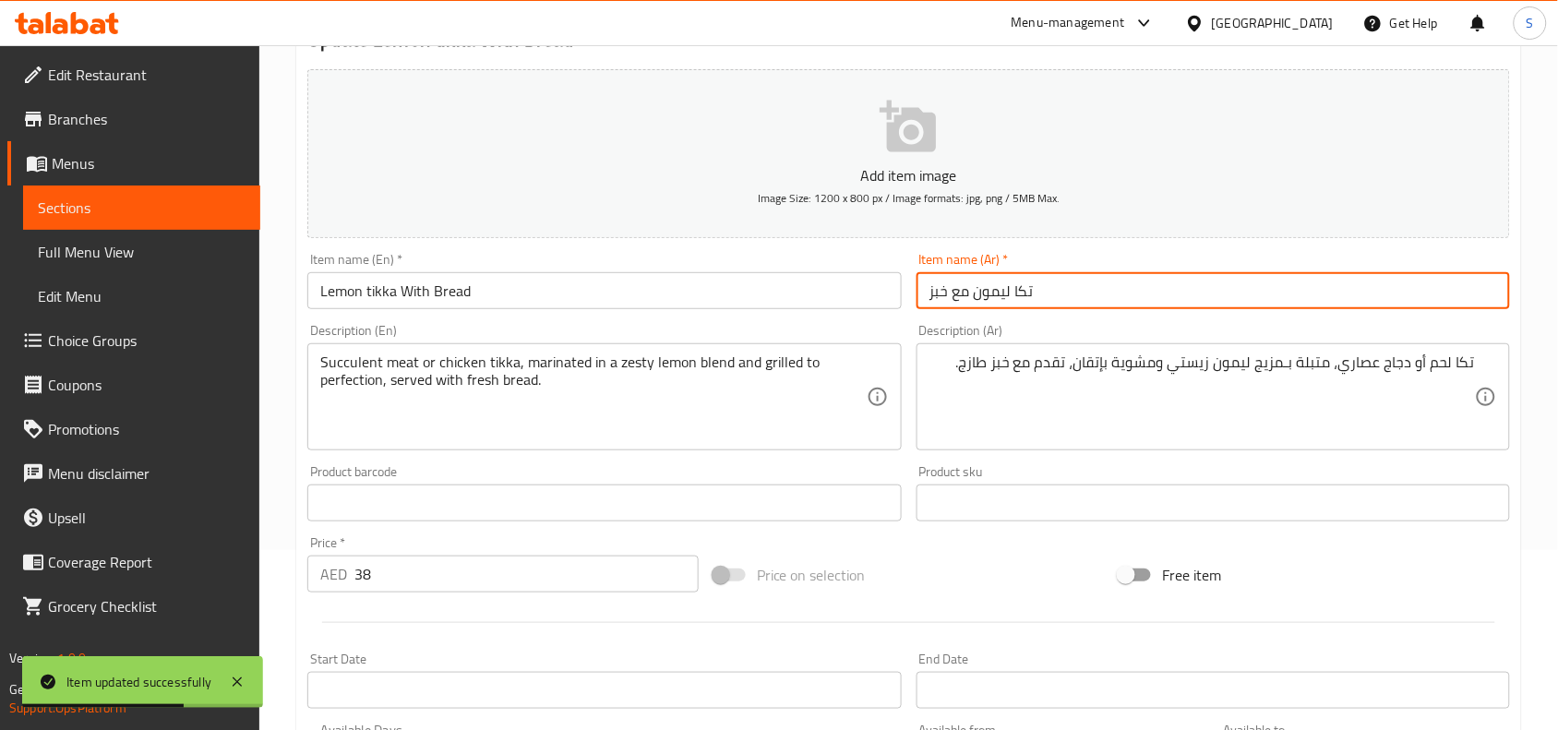
scroll to position [0, 0]
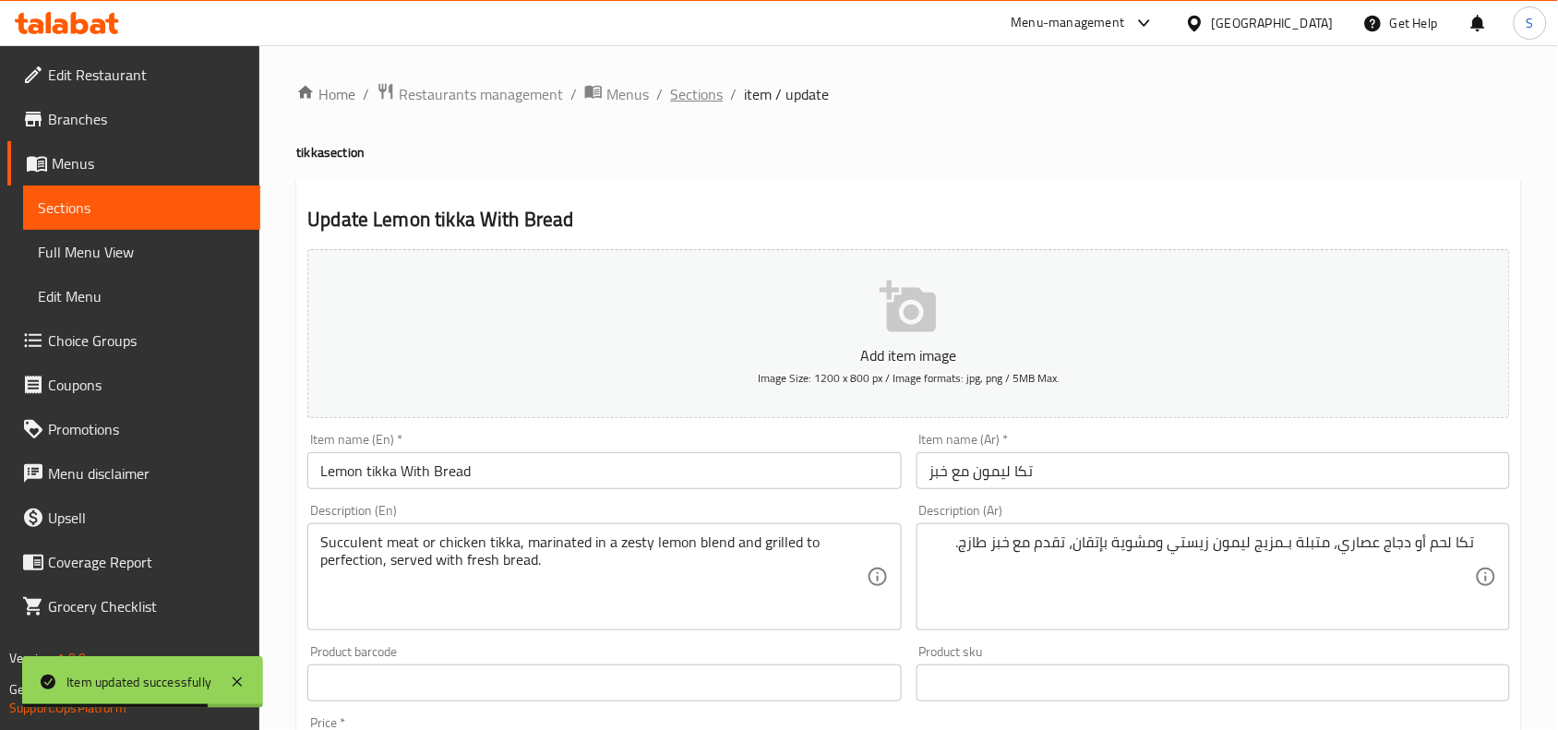
click at [674, 90] on span "Sections" at bounding box center [696, 94] width 53 height 22
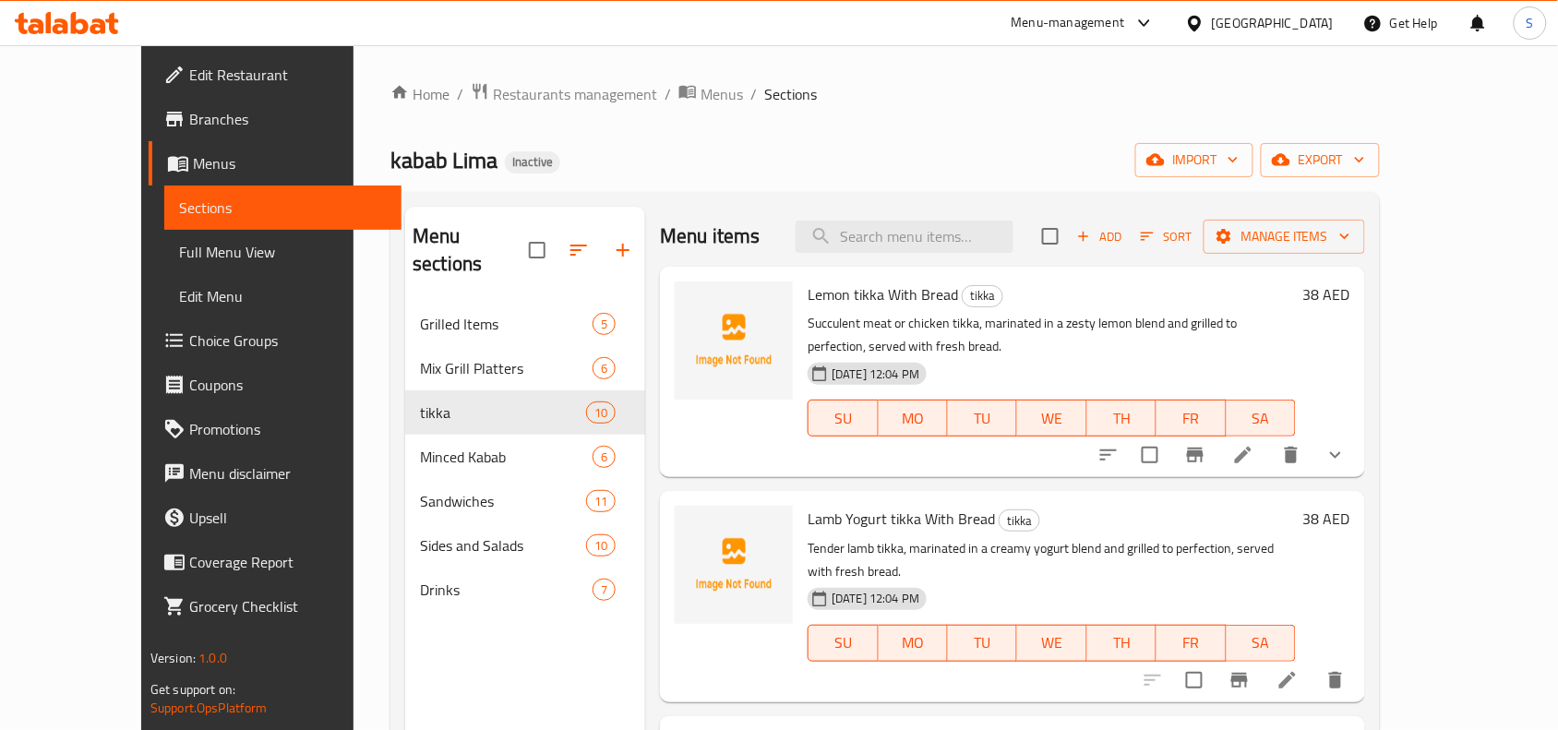
click at [905, 120] on div "Home / Restaurants management / Menus / Sections kabab Lima Inactive import exp…" at bounding box center [884, 516] width 989 height 869
click at [189, 332] on span "Choice Groups" at bounding box center [287, 340] width 197 height 22
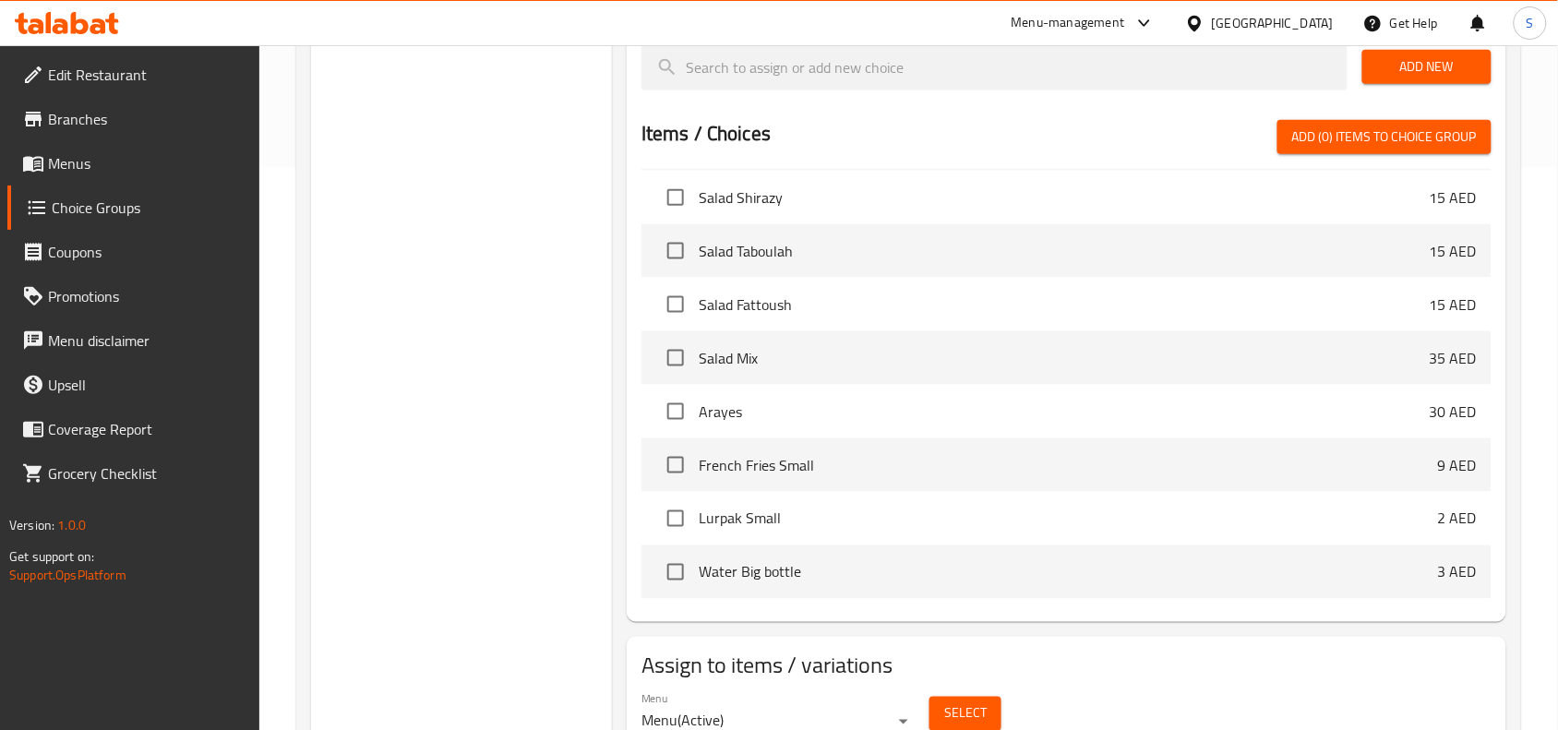
scroll to position [643, 0]
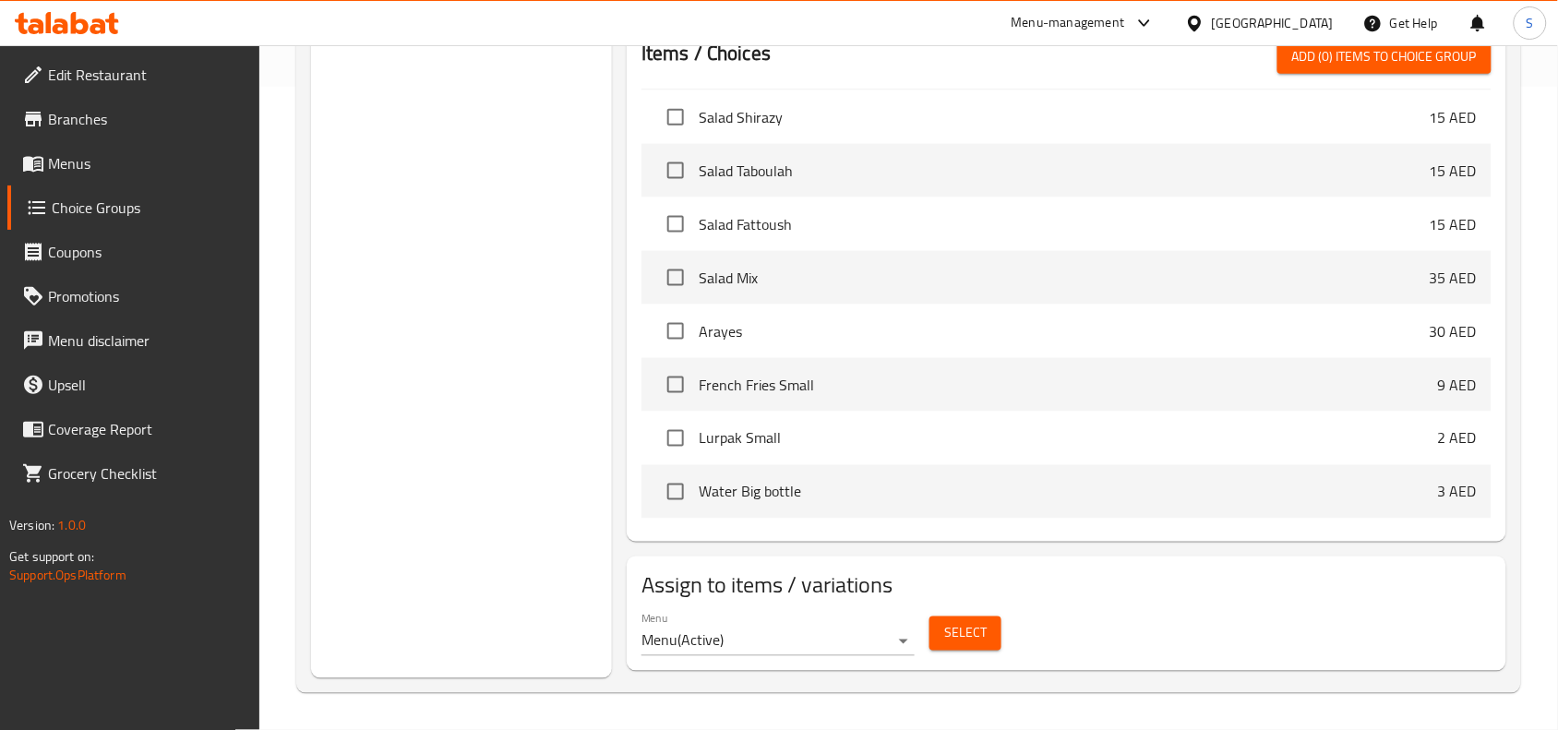
click at [963, 625] on span "Select" at bounding box center [965, 633] width 42 height 23
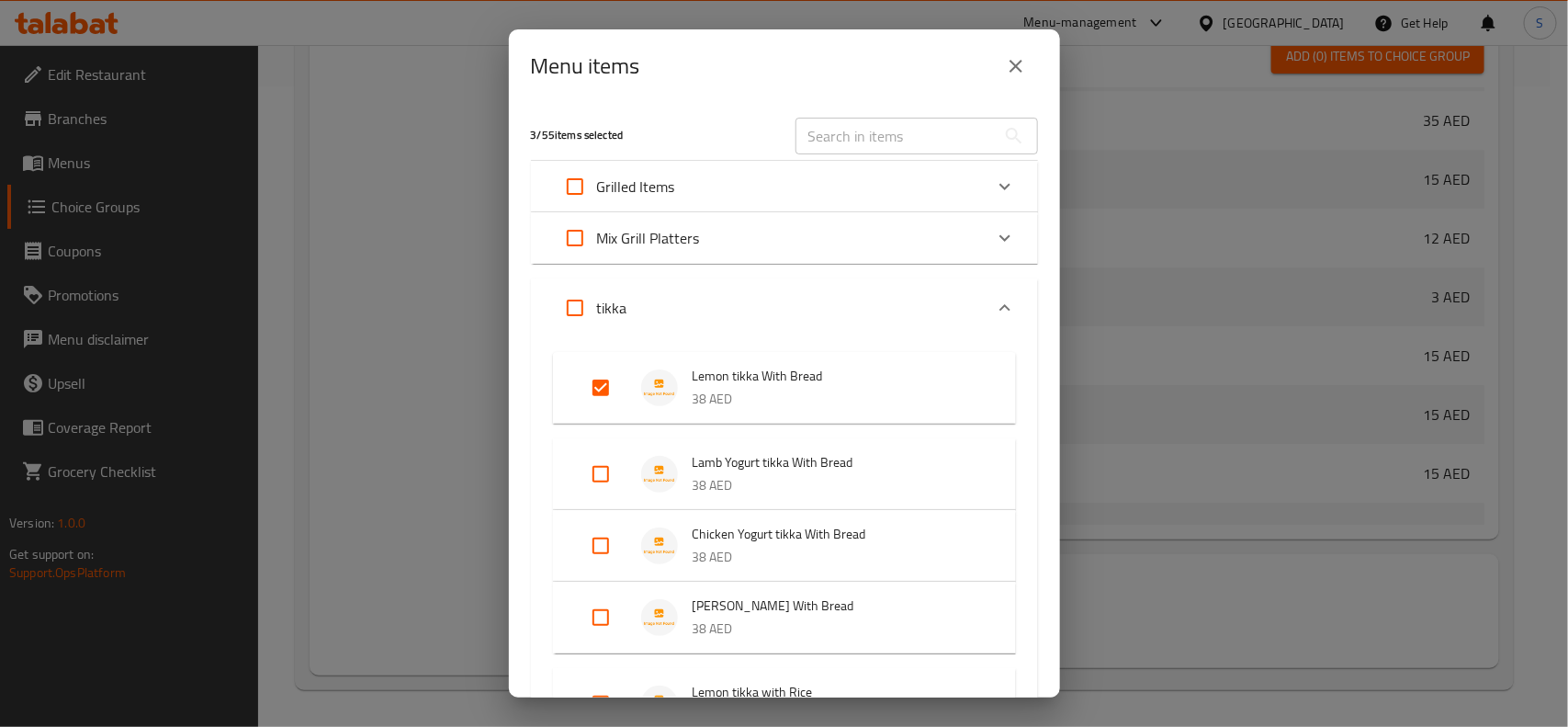
click at [938, 157] on div at bounding box center [784, 364] width 1568 height 727
click at [928, 140] on input "text" at bounding box center [895, 135] width 200 height 37
paste input "Lemon Tikka Sandwich"
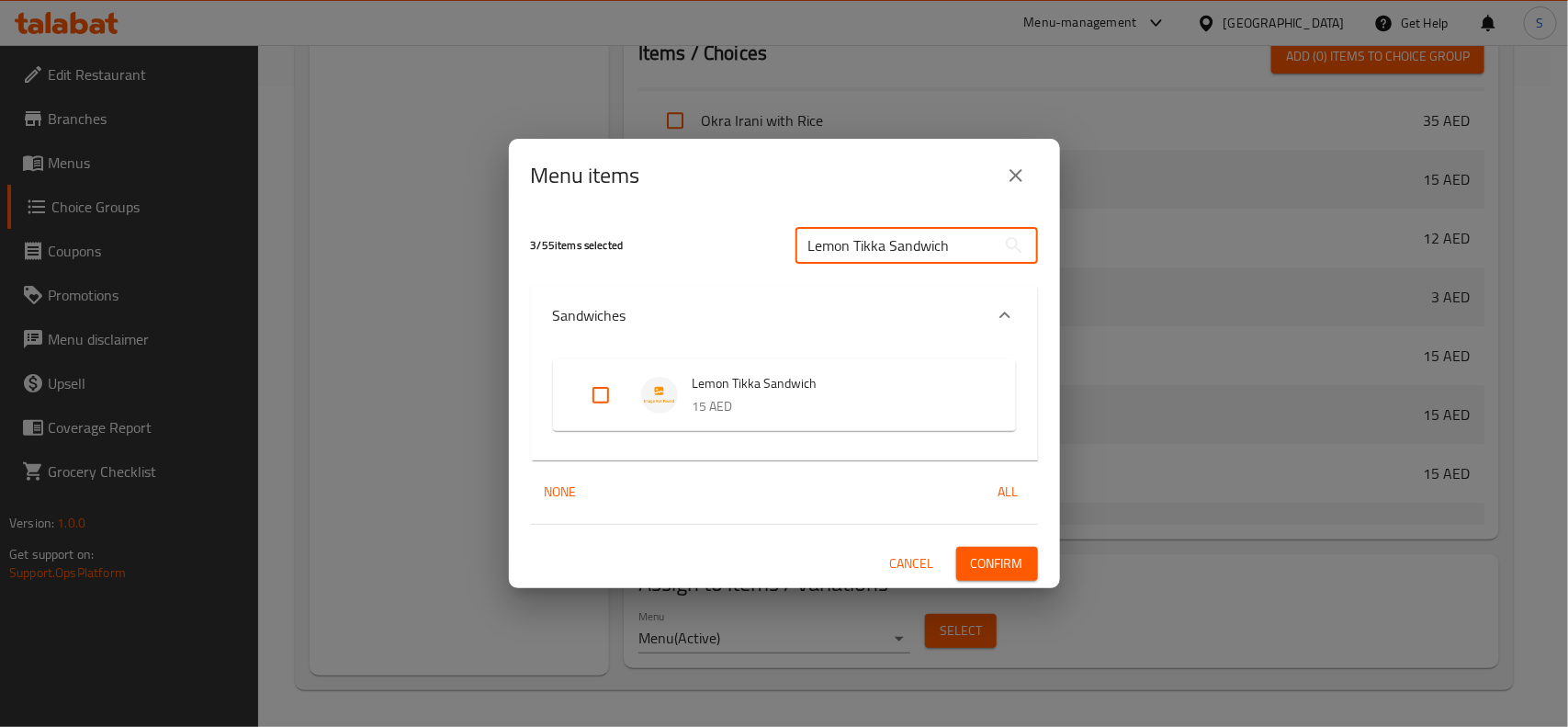
type input "Lemon Tikka Sandwich"
click at [594, 386] on input "Expand" at bounding box center [600, 395] width 44 height 44
checkbox input "true"
click at [999, 568] on span "Confirm" at bounding box center [997, 564] width 53 height 23
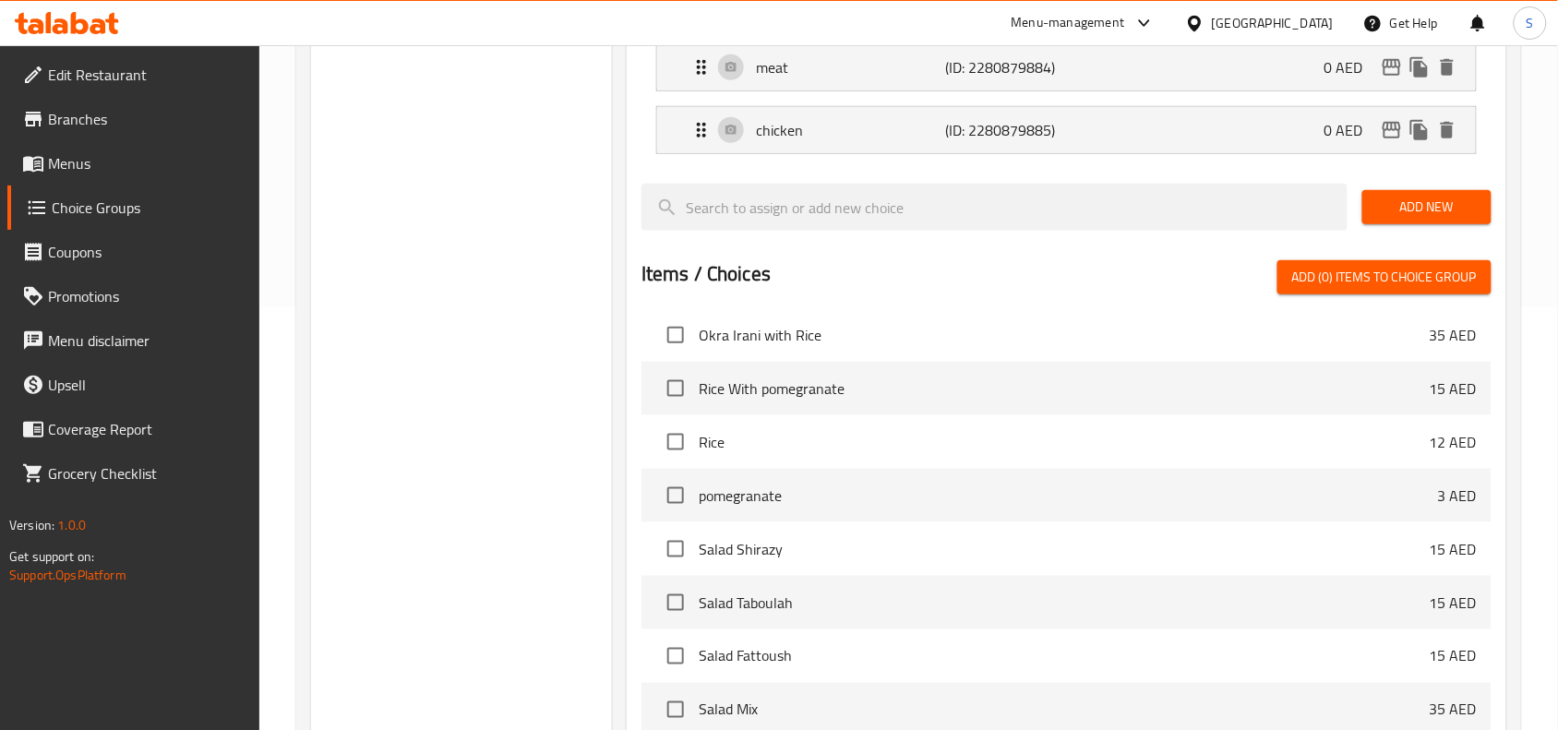
scroll to position [297, 0]
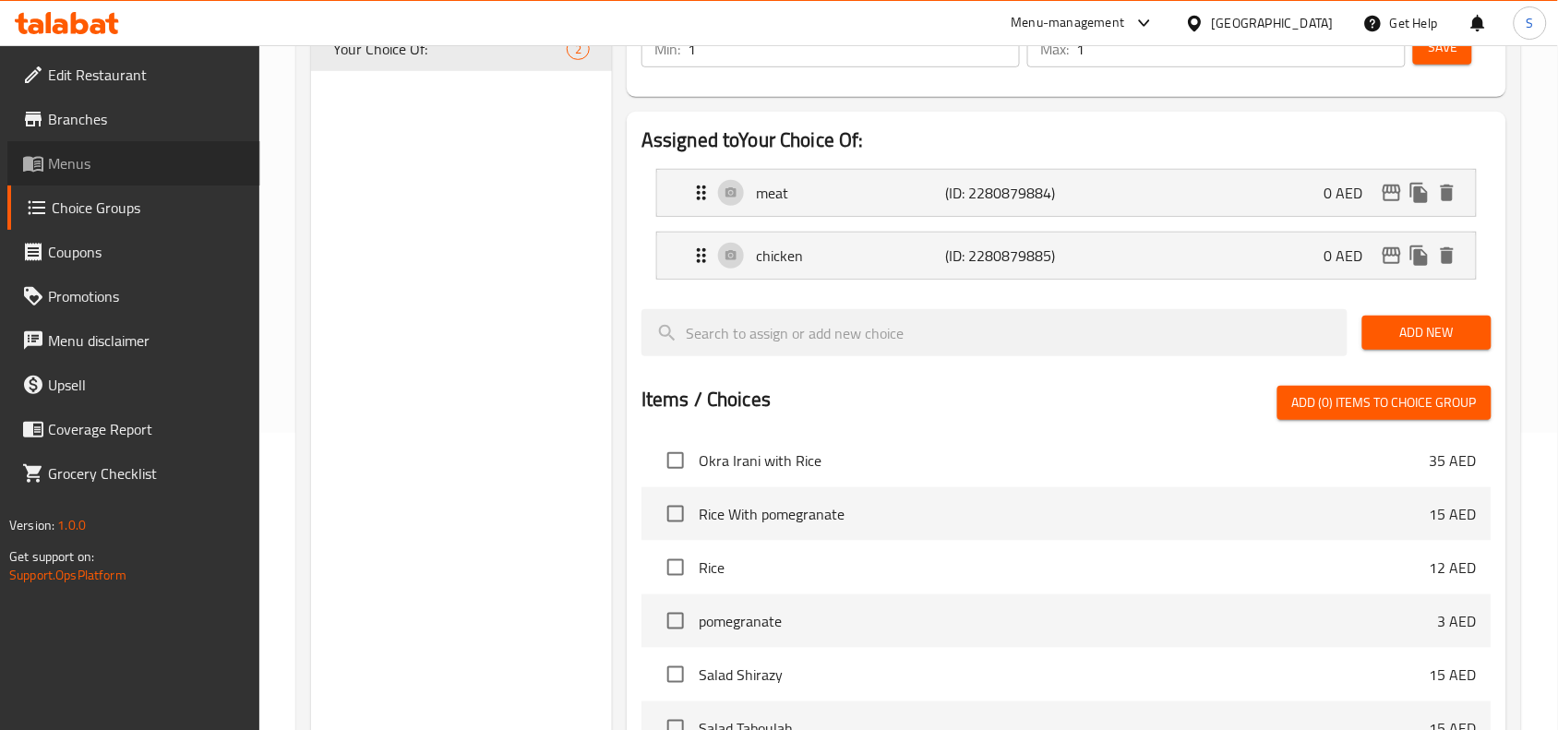
click at [99, 145] on link "Menus" at bounding box center [133, 163] width 253 height 44
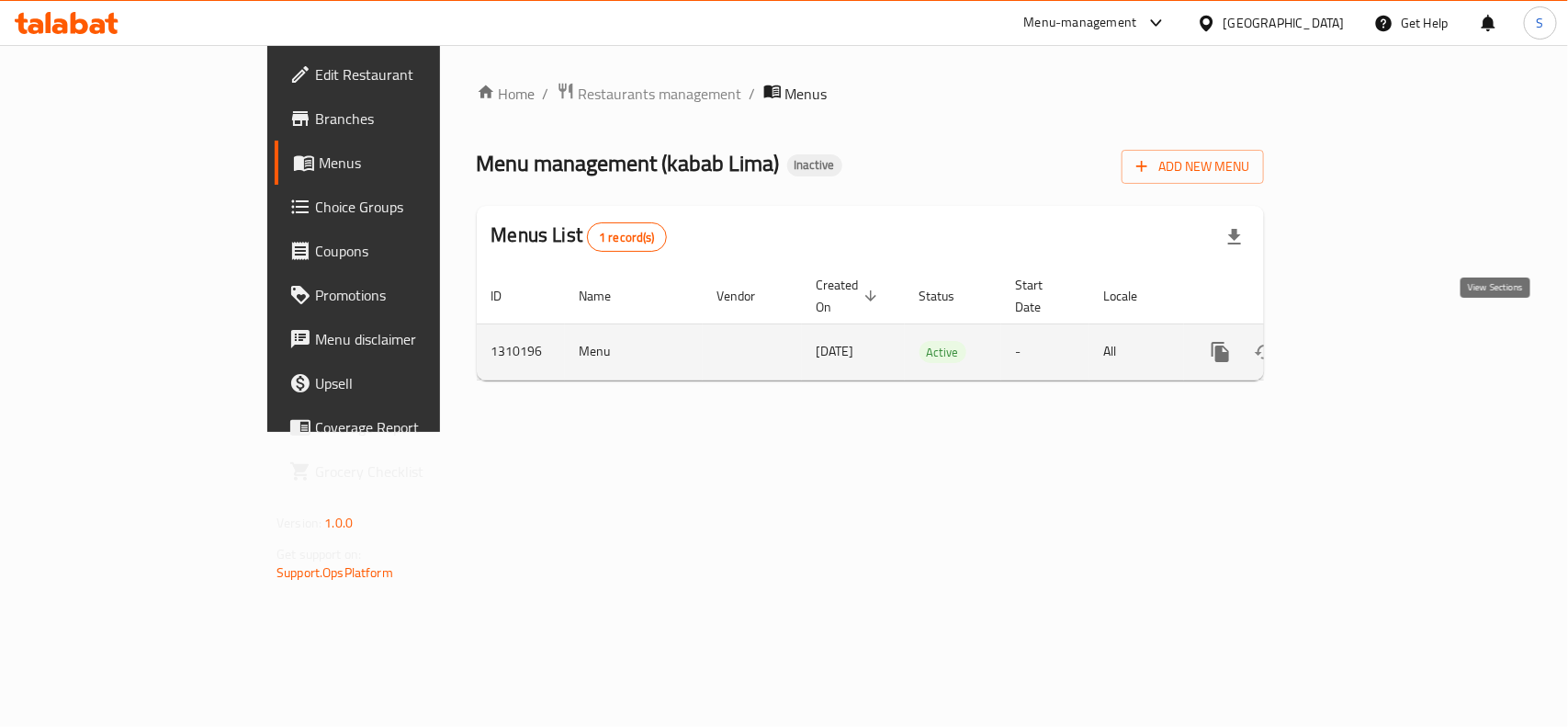
click at [1364, 341] on icon "enhanced table" at bounding box center [1353, 352] width 22 height 22
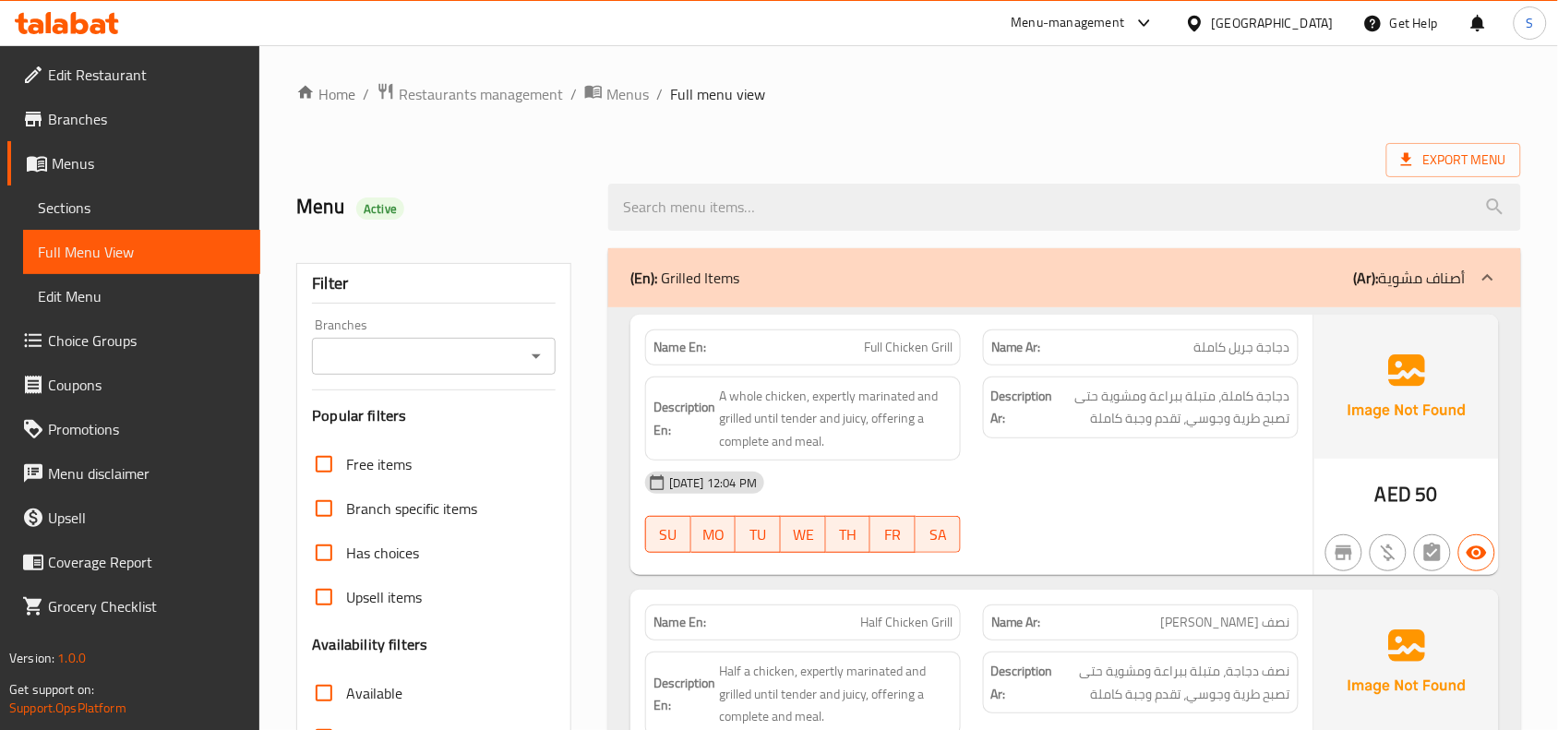
click at [886, 85] on ol "Home / Restaurants management / Menus / Full menu view" at bounding box center [908, 94] width 1225 height 24
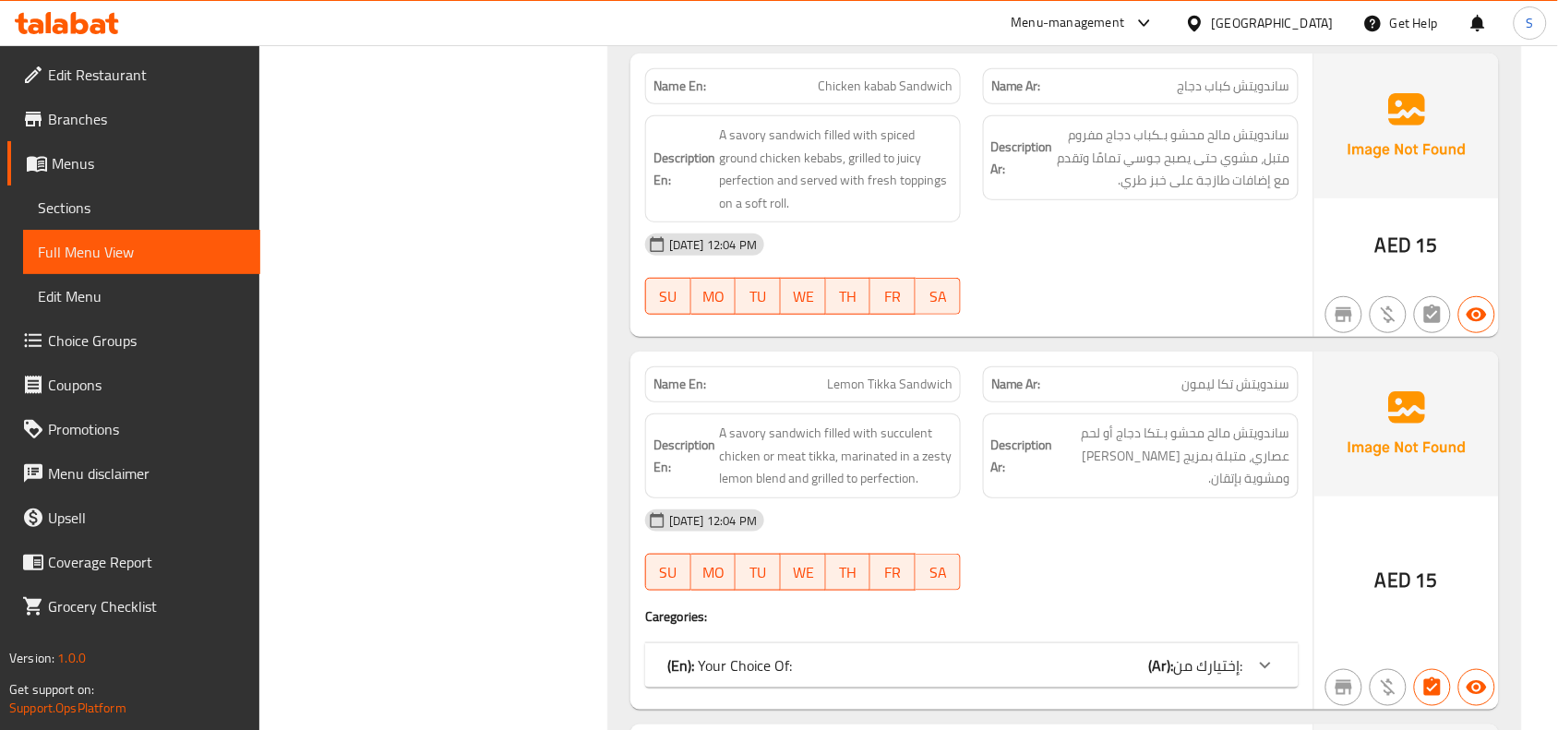
click at [1046, 654] on div "(En): Your Choice Of: (Ar): إختيارك من:" at bounding box center [955, 665] width 576 height 22
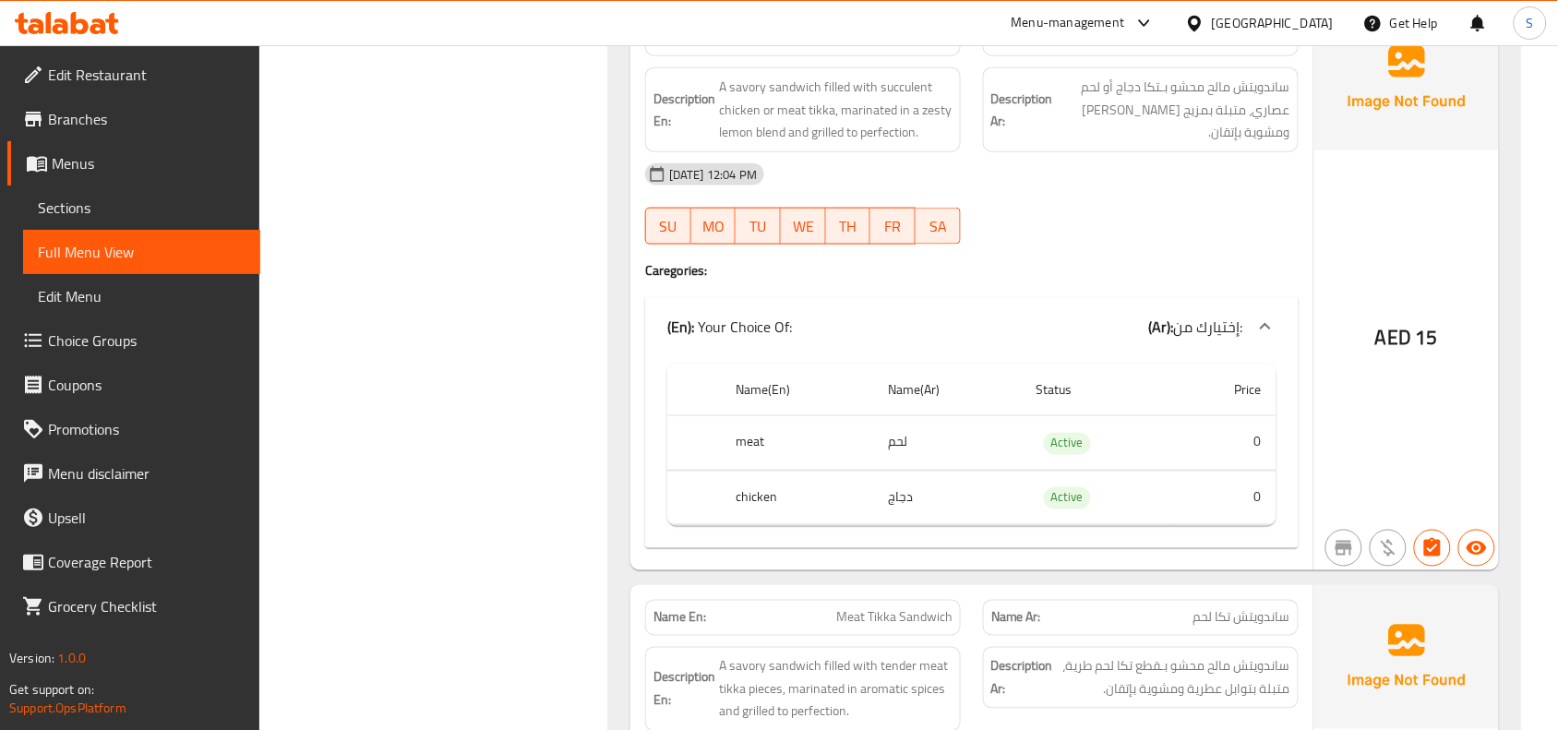
scroll to position [10009, 0]
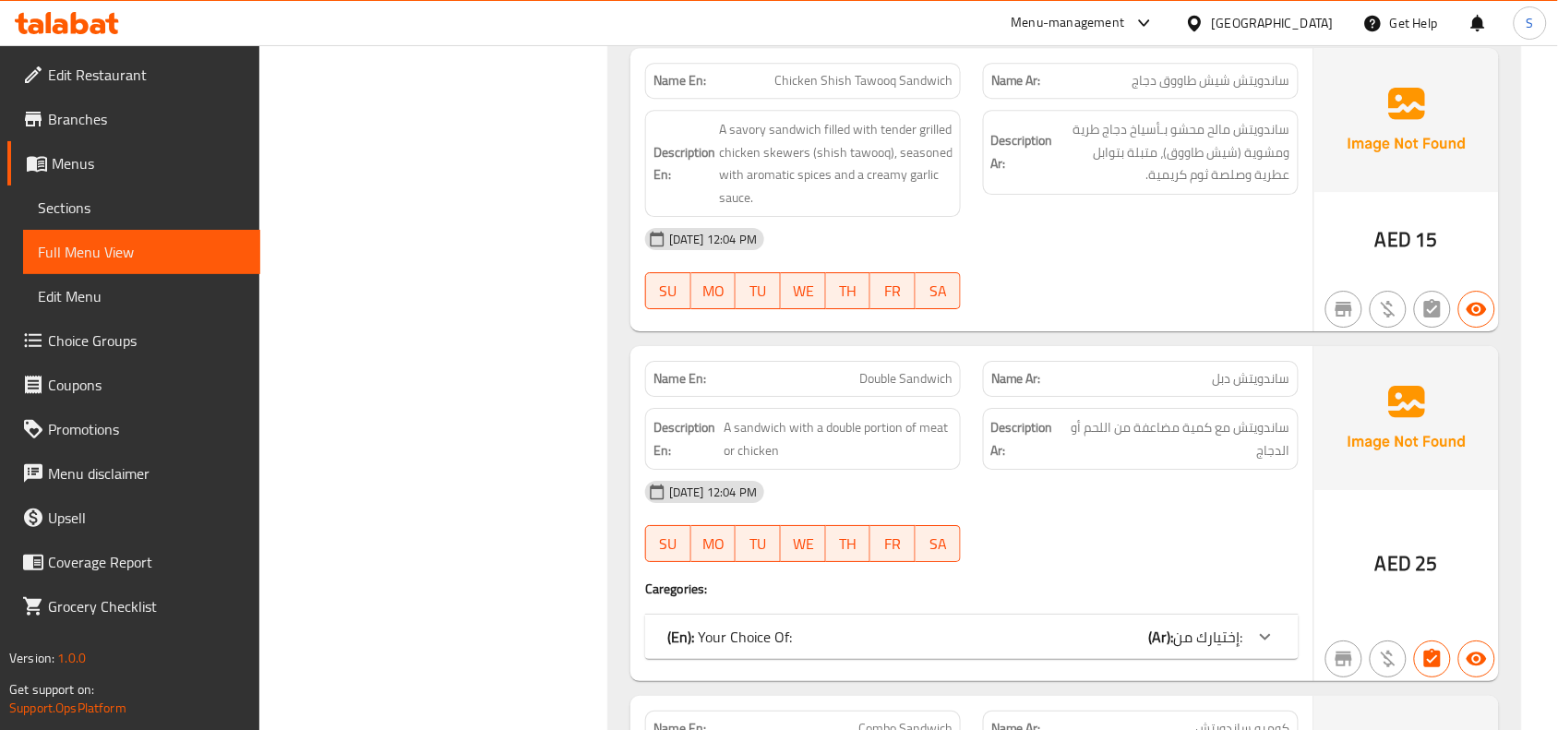
click at [1146, 626] on div "(En): Your Choice Of: (Ar): إختيارك من:" at bounding box center [955, 637] width 576 height 22
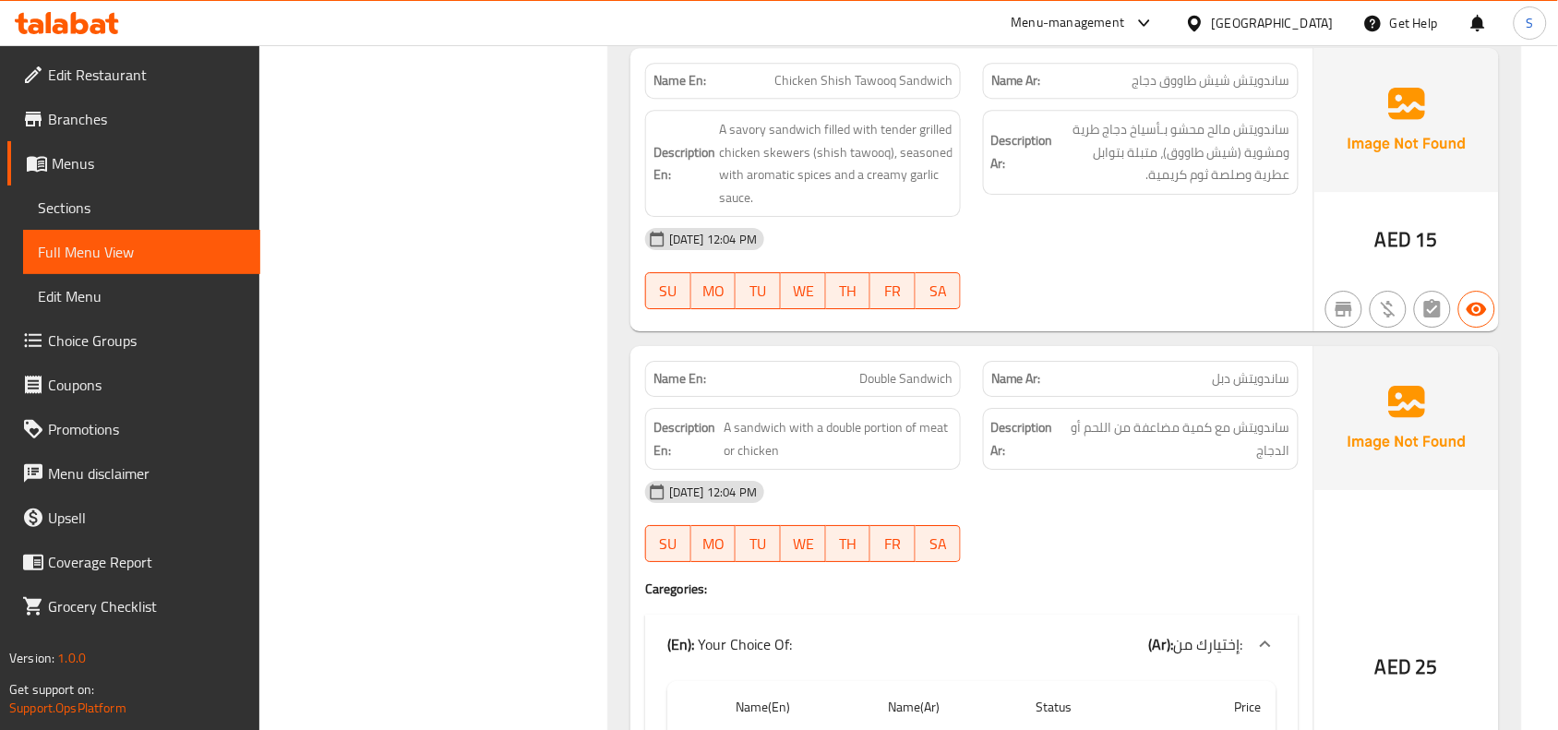
drag, startPoint x: 1073, startPoint y: 273, endPoint x: 1047, endPoint y: 186, distance: 90.5
click at [1075, 272] on div "07-09-2025 12:04 PM SU MO TU WE TH FR SA" at bounding box center [972, 268] width 676 height 103
click at [1168, 229] on div "[DATE] 12:04 PM" at bounding box center [972, 239] width 676 height 44
drag, startPoint x: 104, startPoint y: 214, endPoint x: 219, endPoint y: 186, distance: 117.7
click at [104, 214] on span "Sections" at bounding box center [142, 208] width 208 height 22
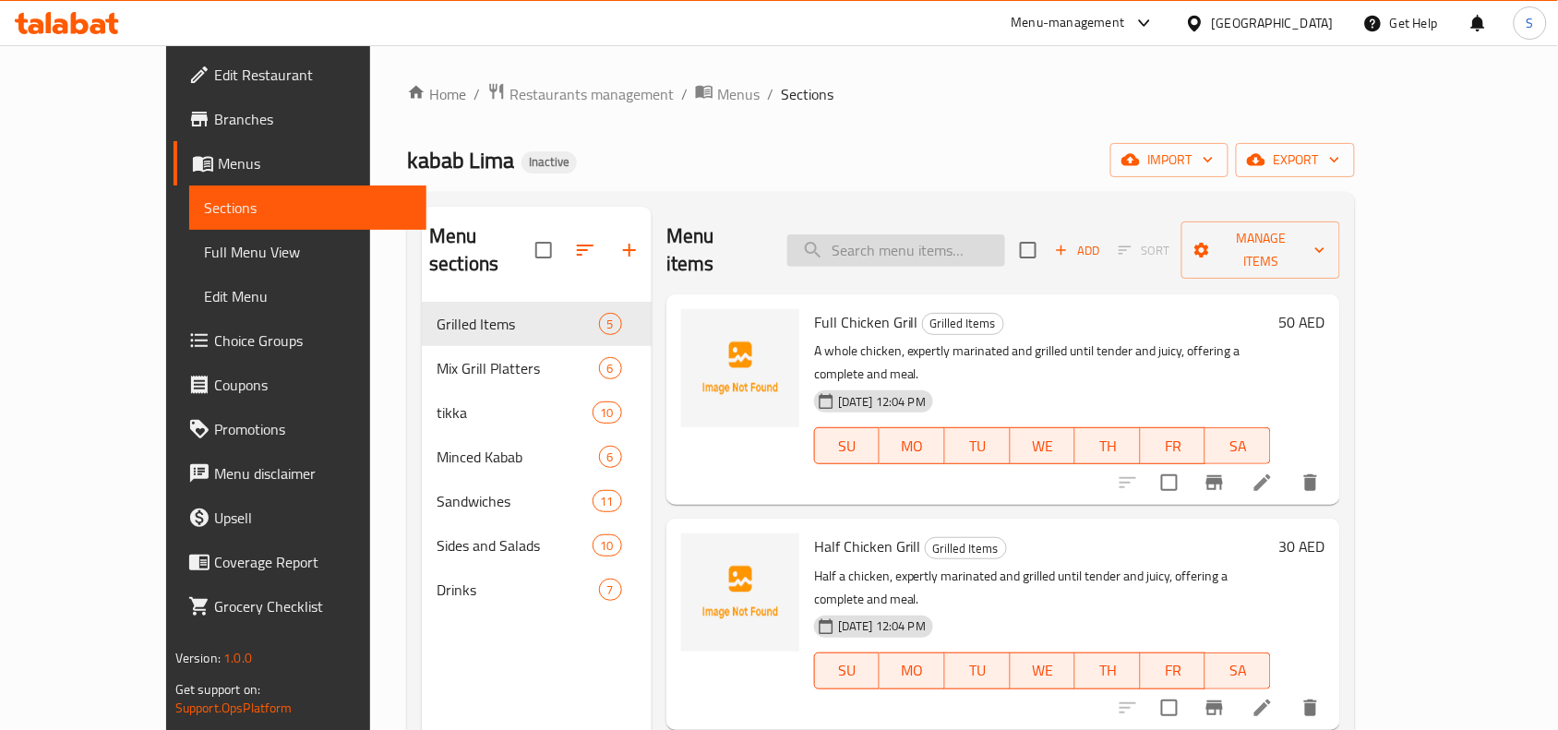
drag, startPoint x: 934, startPoint y: 260, endPoint x: 929, endPoint y: 252, distance: 9.5
click at [933, 260] on div "Menu items Add Sort Manage items" at bounding box center [1003, 251] width 674 height 88
click at [930, 241] on input "search" at bounding box center [896, 250] width 218 height 32
paste input "Half Chicken Grill"
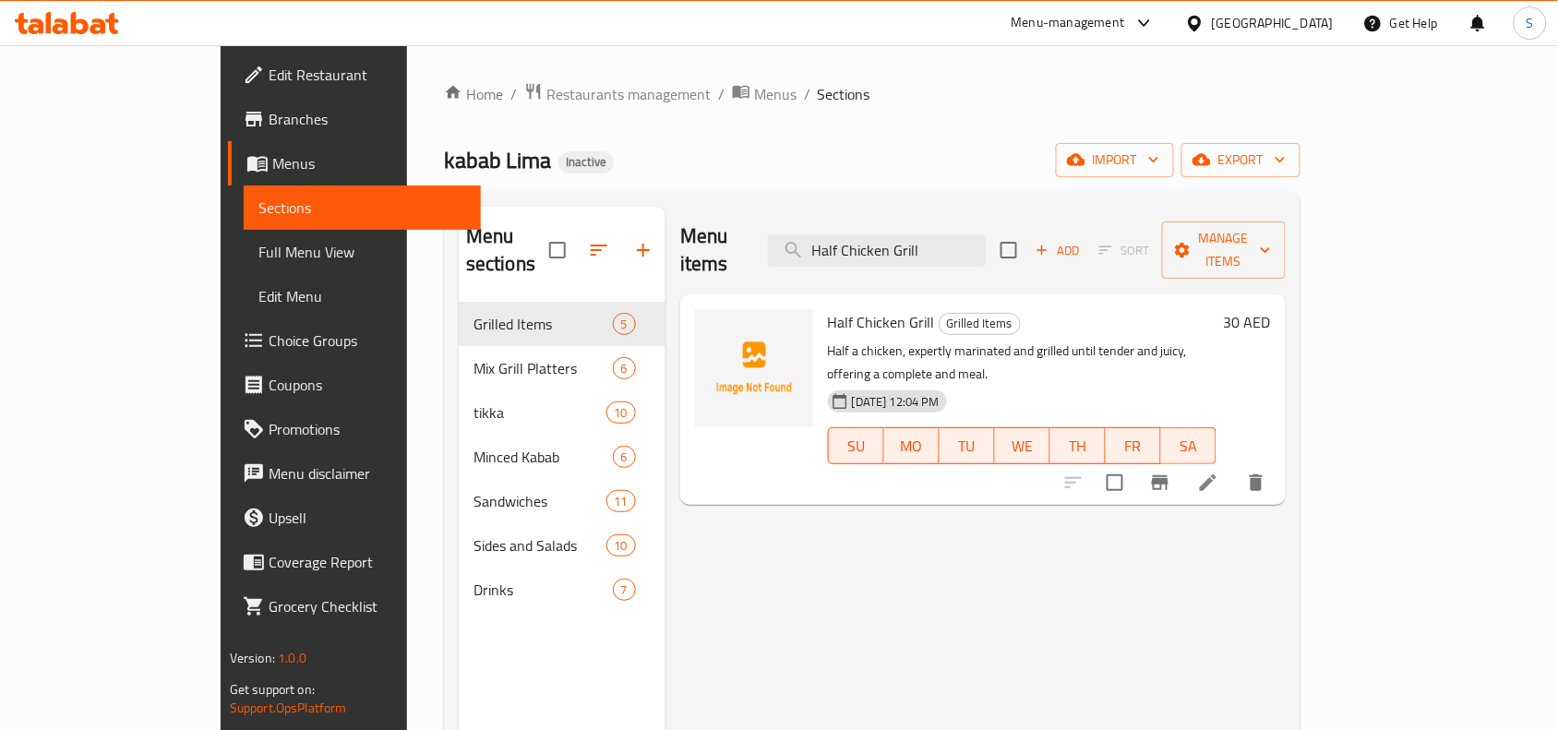
type input "Half Chicken Grill"
click at [1219, 472] on icon at bounding box center [1208, 483] width 22 height 22
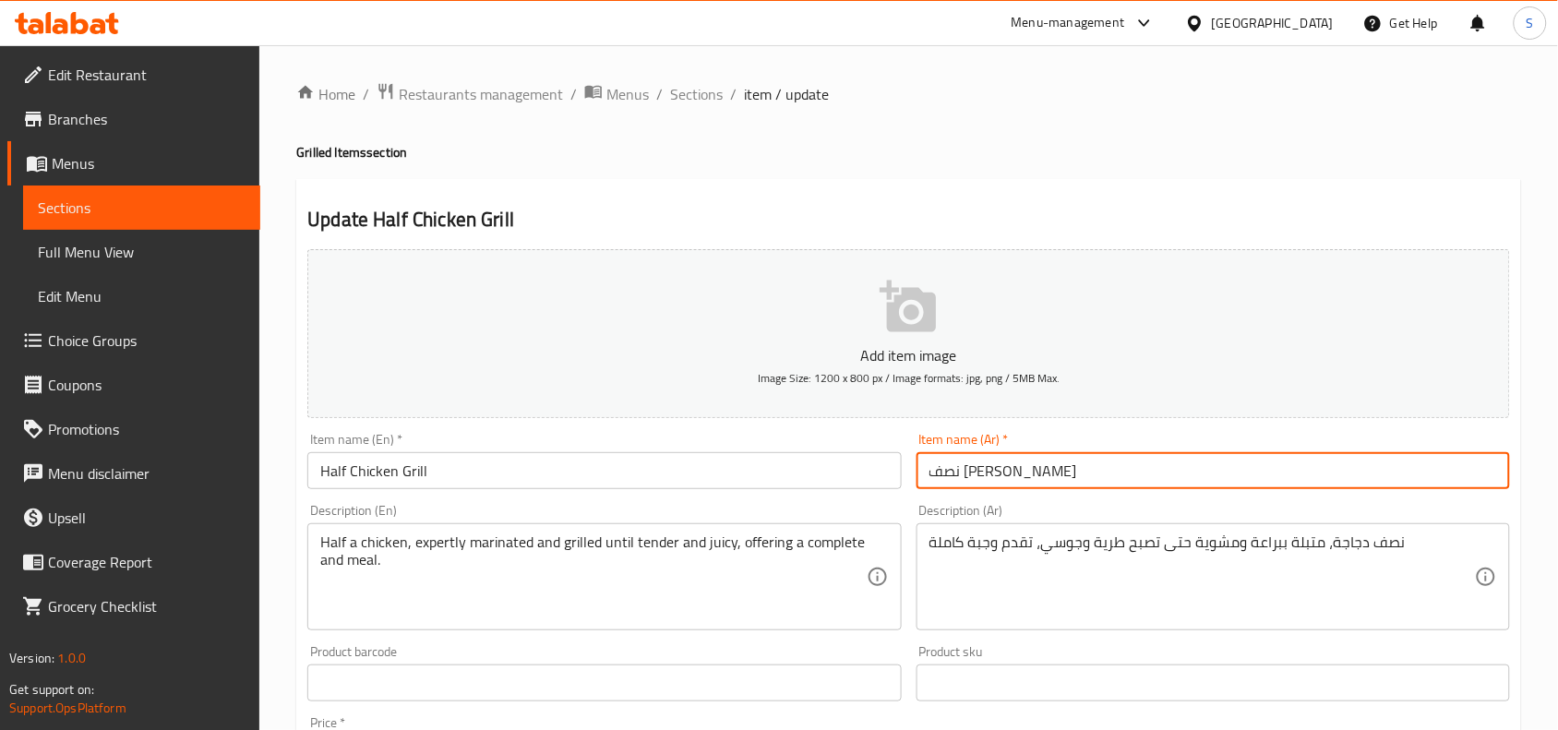
click at [1154, 481] on input "نصف [PERSON_NAME]" at bounding box center [1212, 470] width 593 height 37
click at [1405, 473] on input "نصف [PERSON_NAME]" at bounding box center [1212, 470] width 593 height 37
click at [1467, 476] on input "نصف جريل" at bounding box center [1212, 470] width 593 height 37
type input "نصف دجاجة جريل"
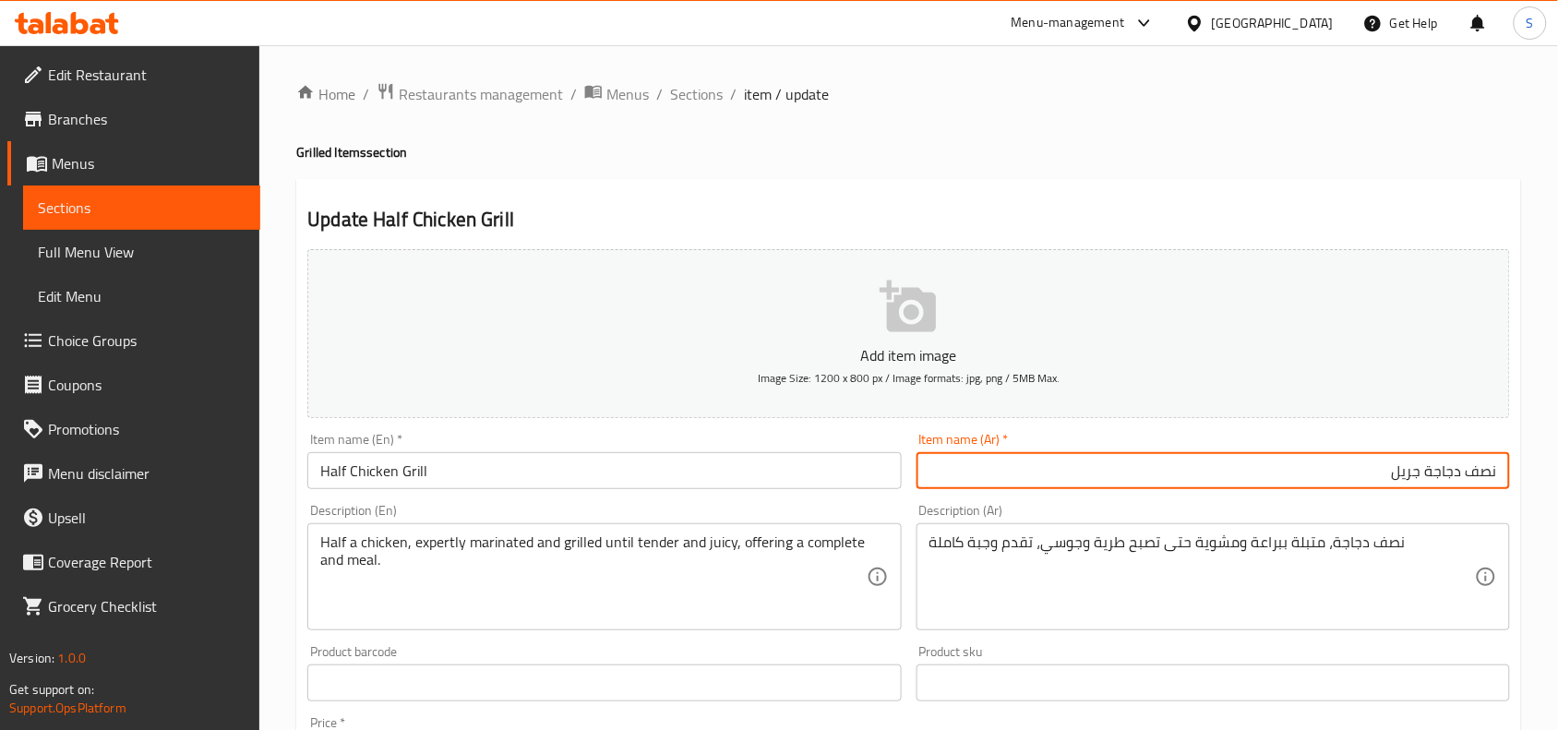
drag, startPoint x: 690, startPoint y: 102, endPoint x: 753, endPoint y: 2, distance: 117.8
click at [690, 102] on span "Sections" at bounding box center [696, 94] width 53 height 22
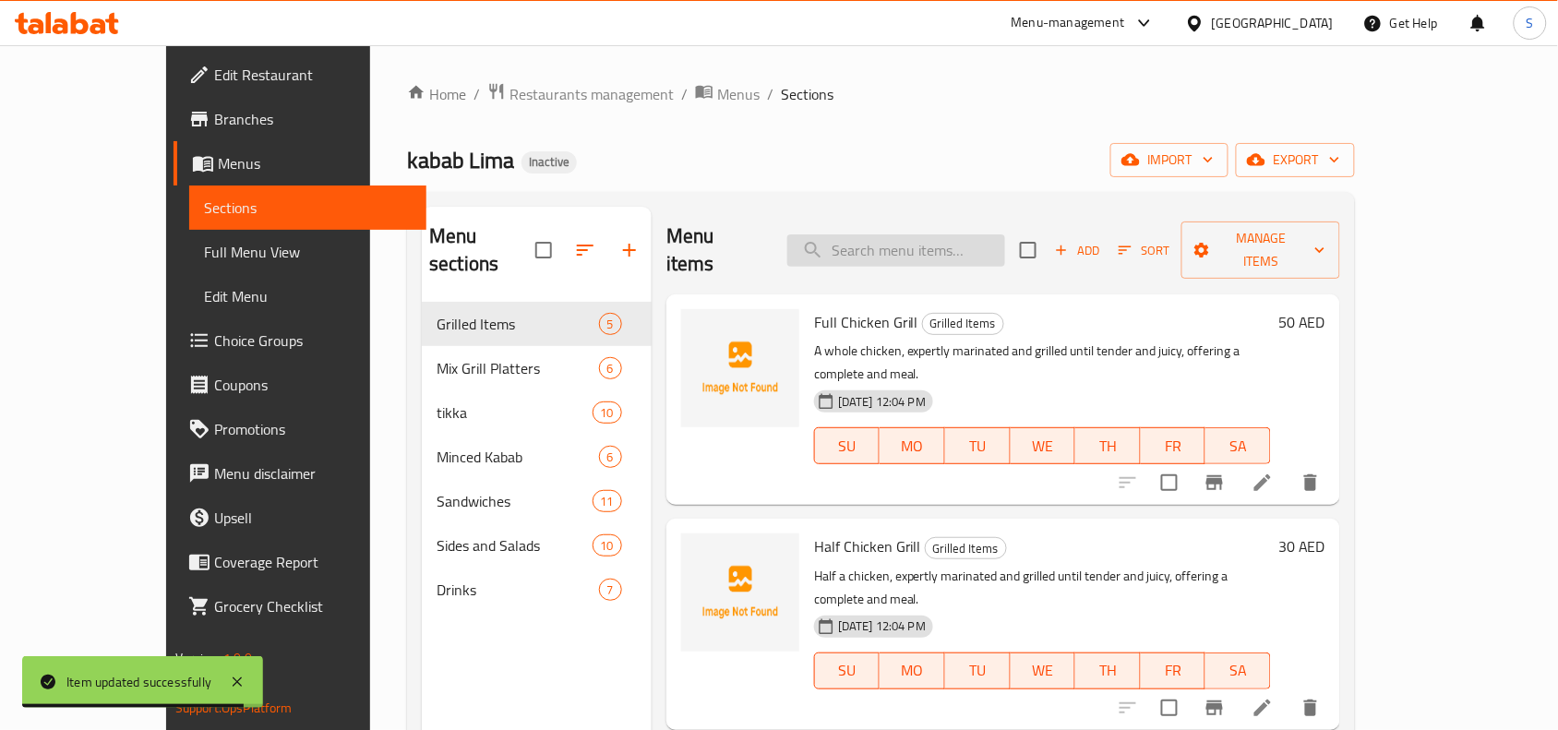
click at [992, 242] on input "search" at bounding box center [896, 250] width 218 height 32
paste input "Chicken Tikka Sandwich"
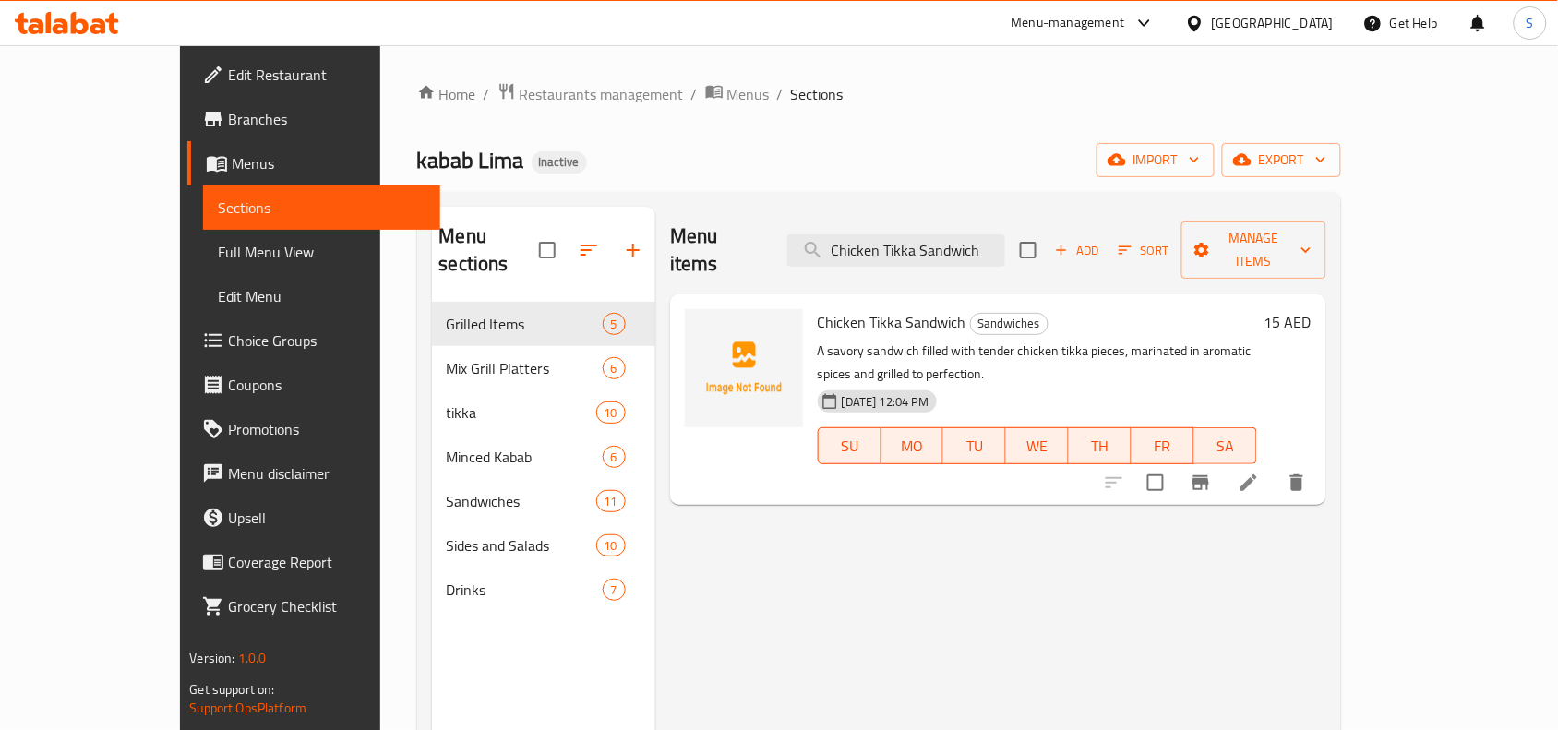
type input "Chicken Tikka Sandwich"
click at [1257, 474] on icon at bounding box center [1248, 482] width 17 height 17
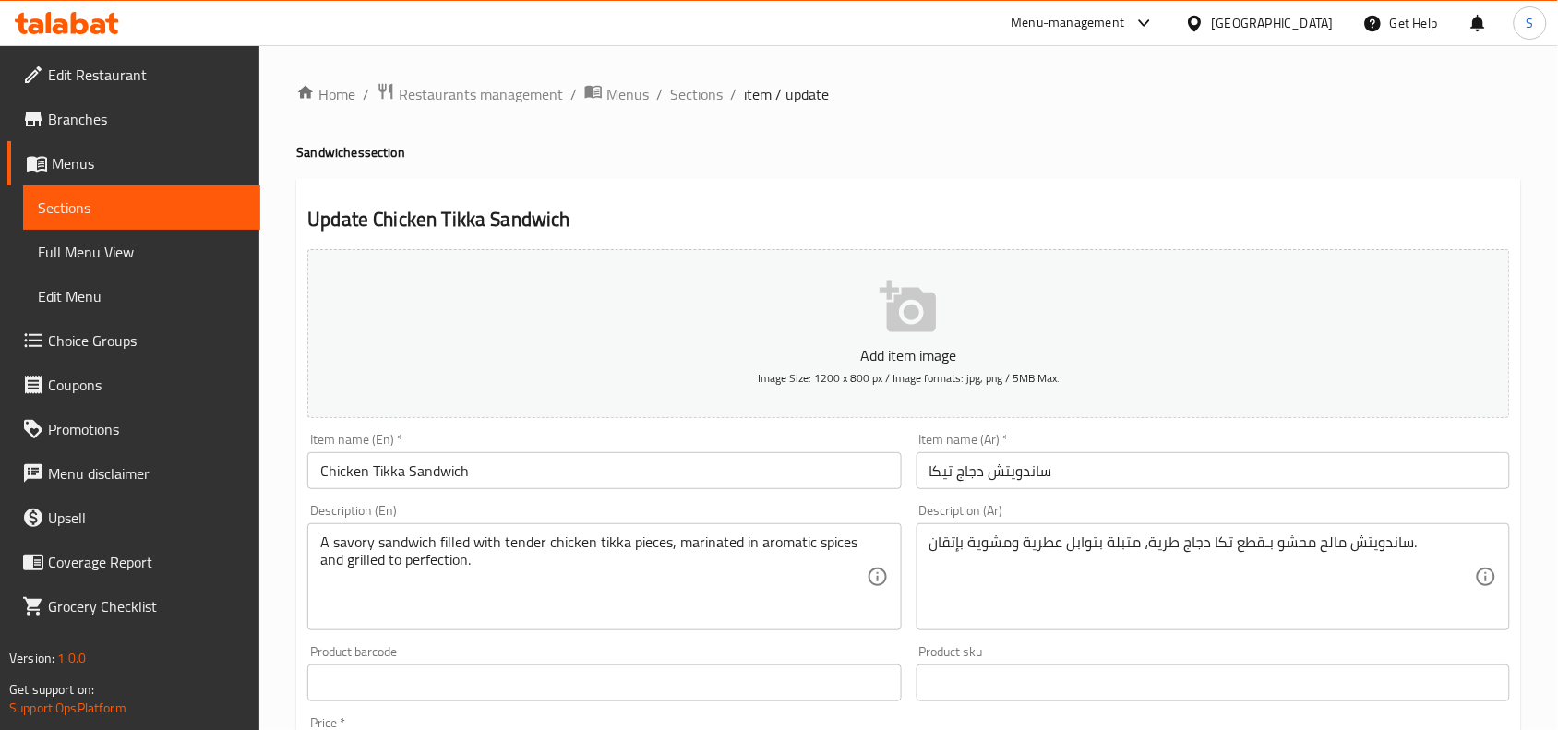
click at [1119, 461] on input "ساندويتش دجاج تيكا" at bounding box center [1212, 470] width 593 height 37
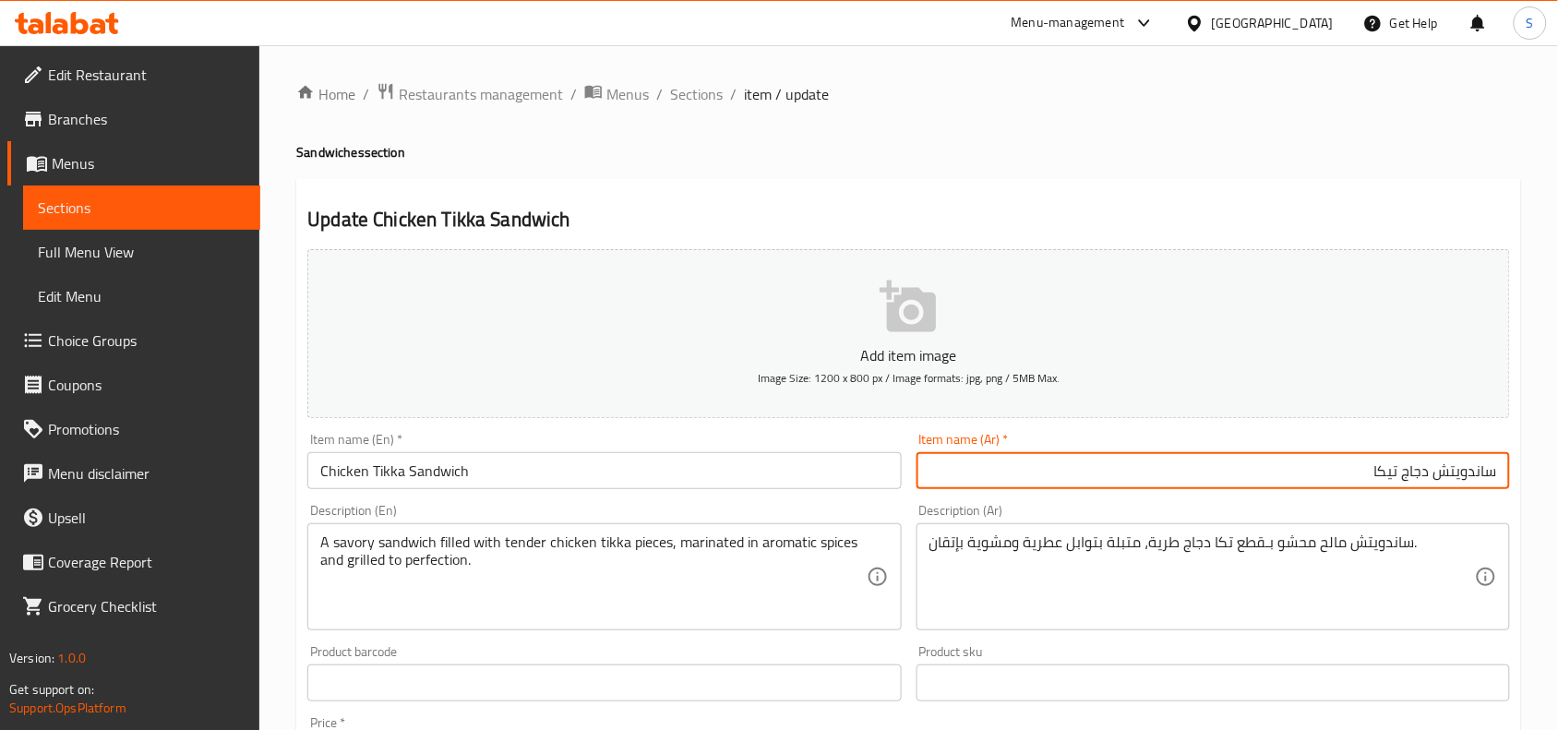
click at [1386, 473] on input "ساندويتش دجاج تيكا" at bounding box center [1212, 470] width 593 height 37
type input "ساندويتش دجاج تكا"
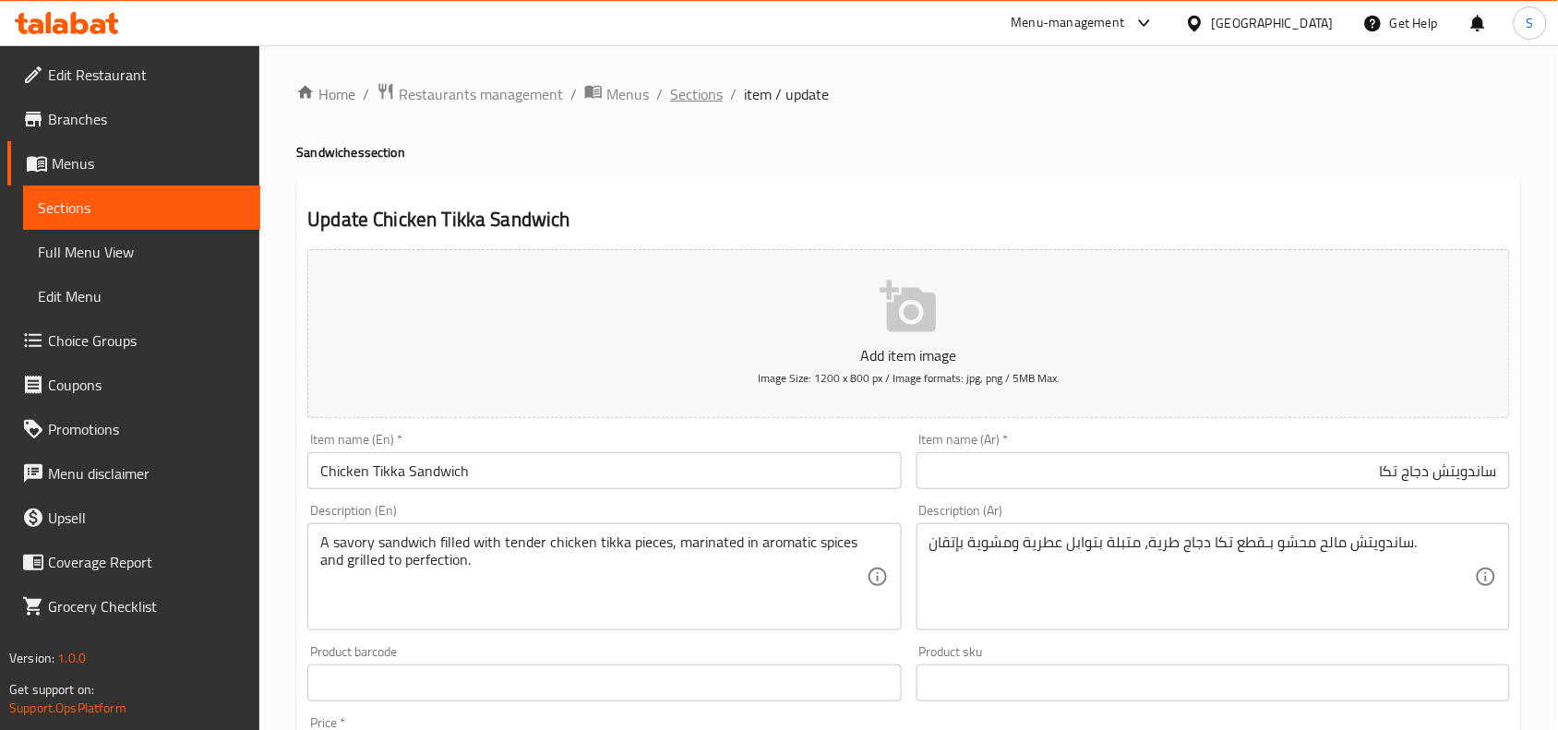
click at [703, 102] on span "Sections" at bounding box center [696, 94] width 53 height 22
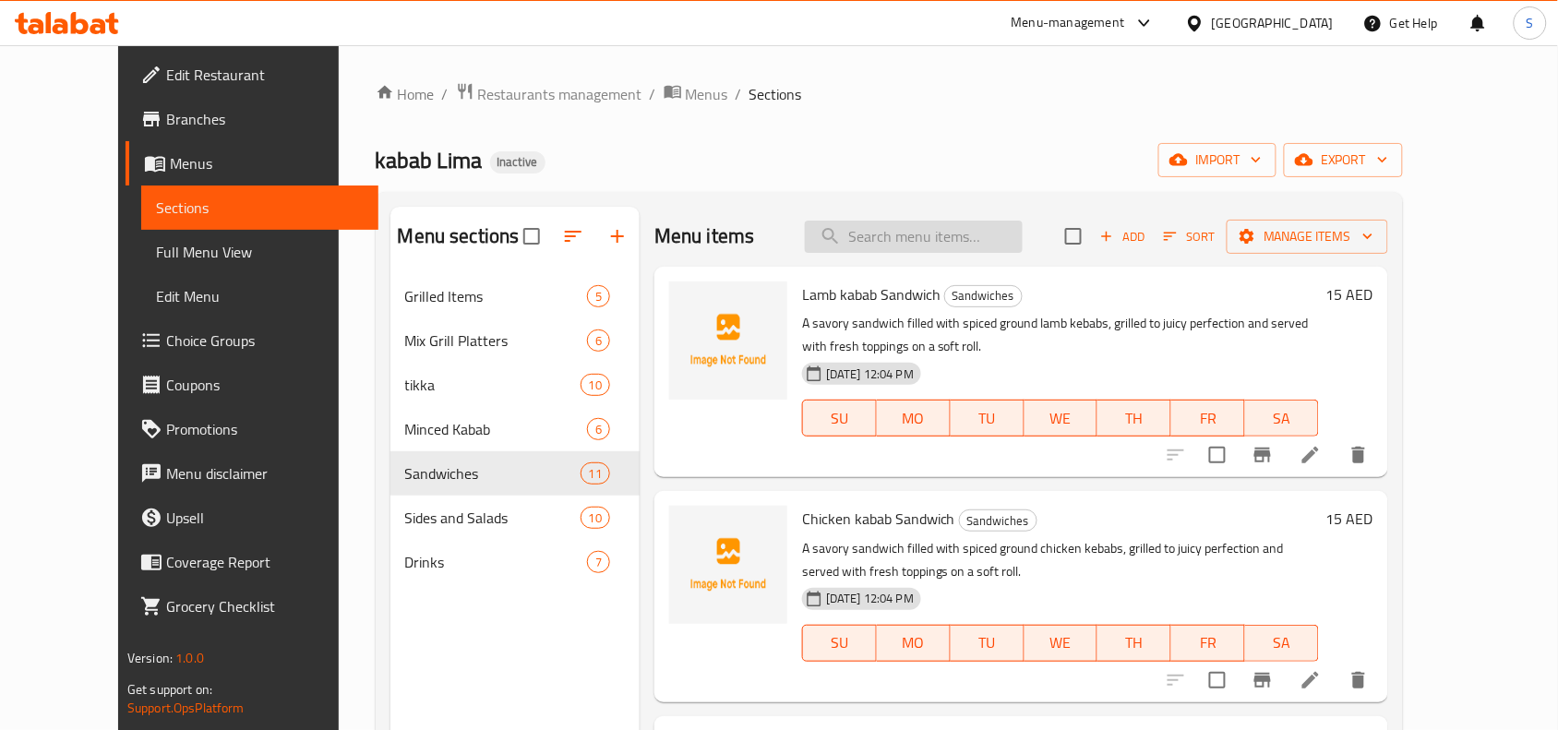
click at [915, 231] on input "search" at bounding box center [914, 237] width 218 height 32
paste input "Rice With pomegranate"
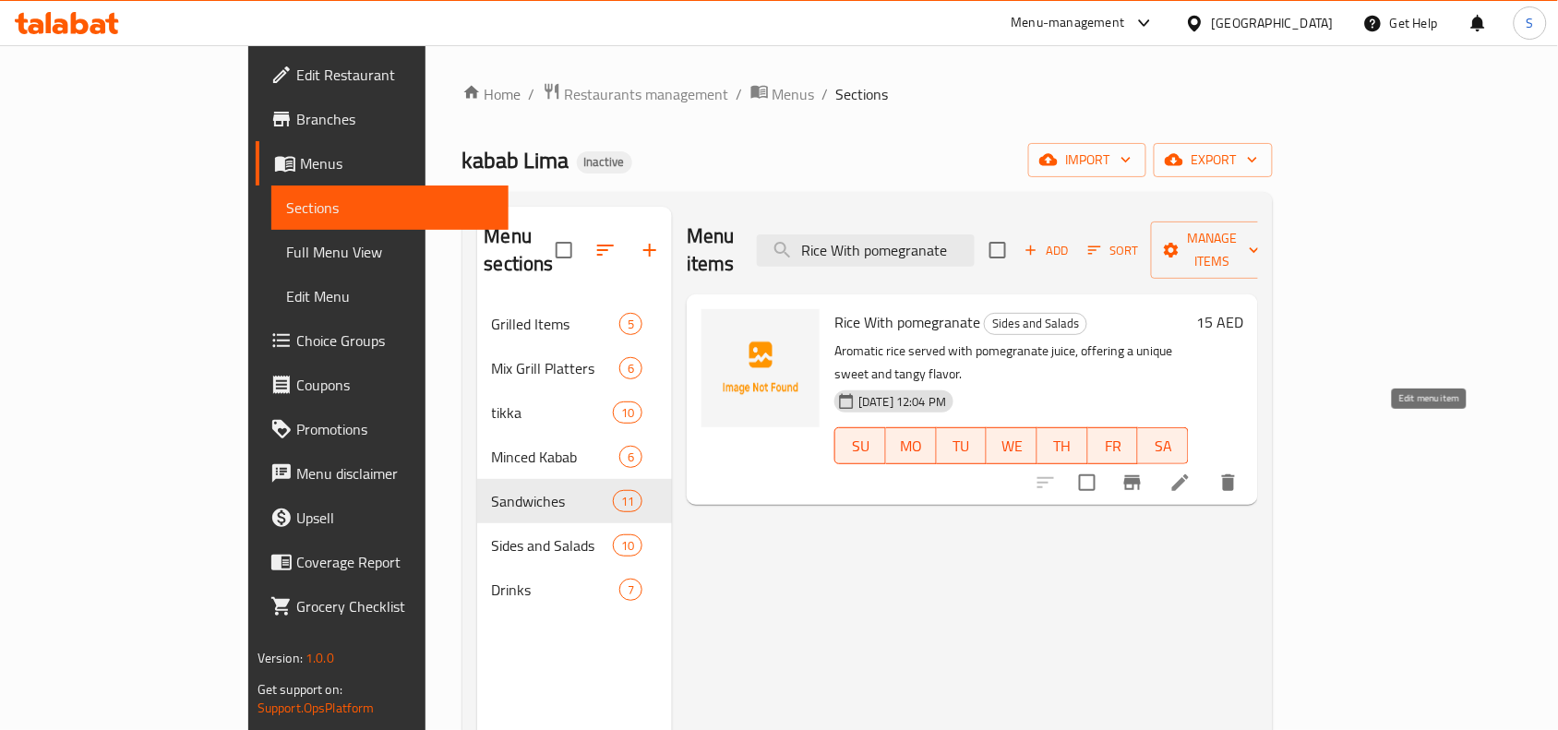
type input "Rice With pomegranate"
click at [1191, 472] on icon at bounding box center [1180, 483] width 22 height 22
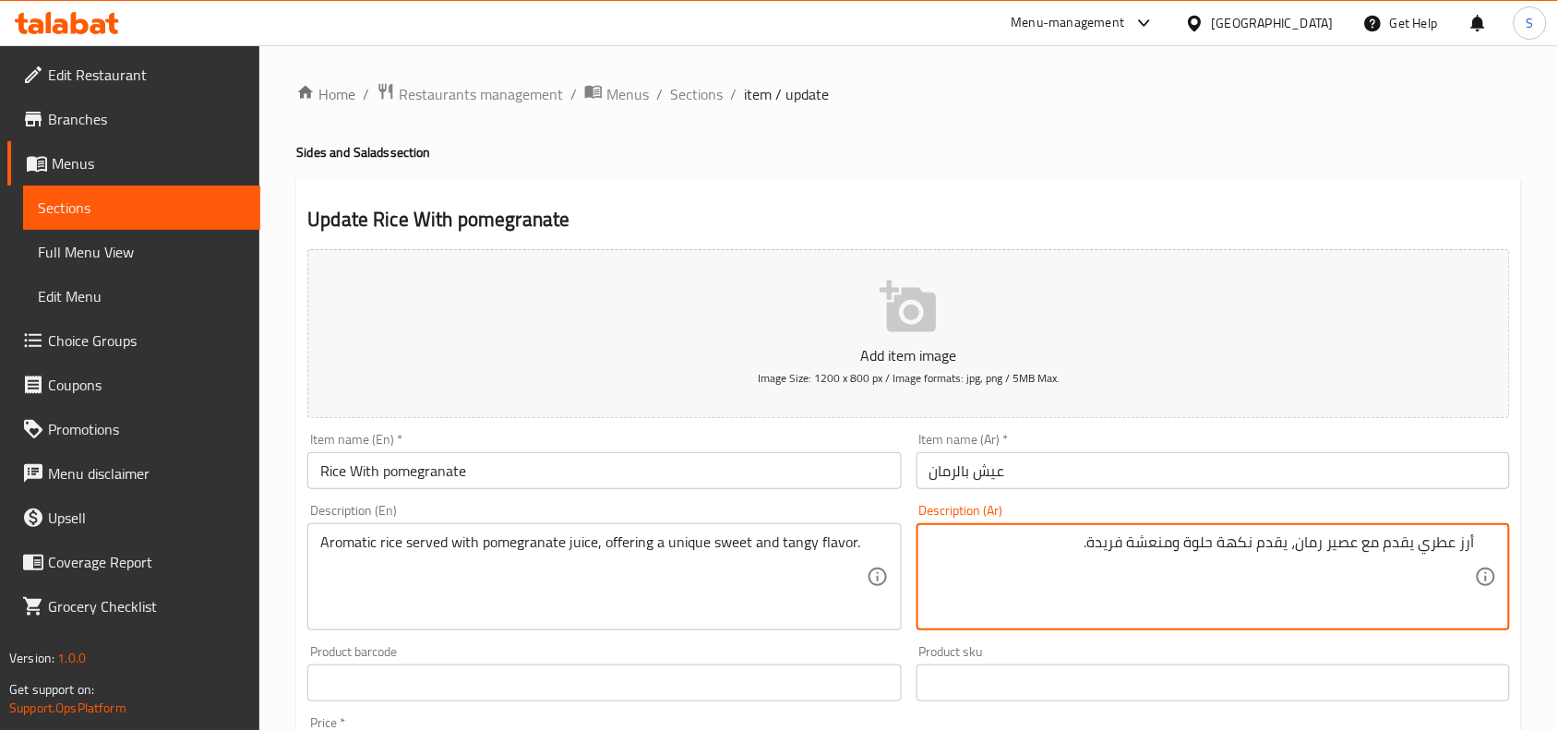
click at [1109, 544] on textarea "أرز عطري يقدم مع عصير رمان، يقدم نكهة حلوة ومنعشة فريدة." at bounding box center [1201, 577] width 545 height 88
type textarea "أرز عطري يقدم مع عصير رمان، يقدم نكهة حلوة ومنعشة ."
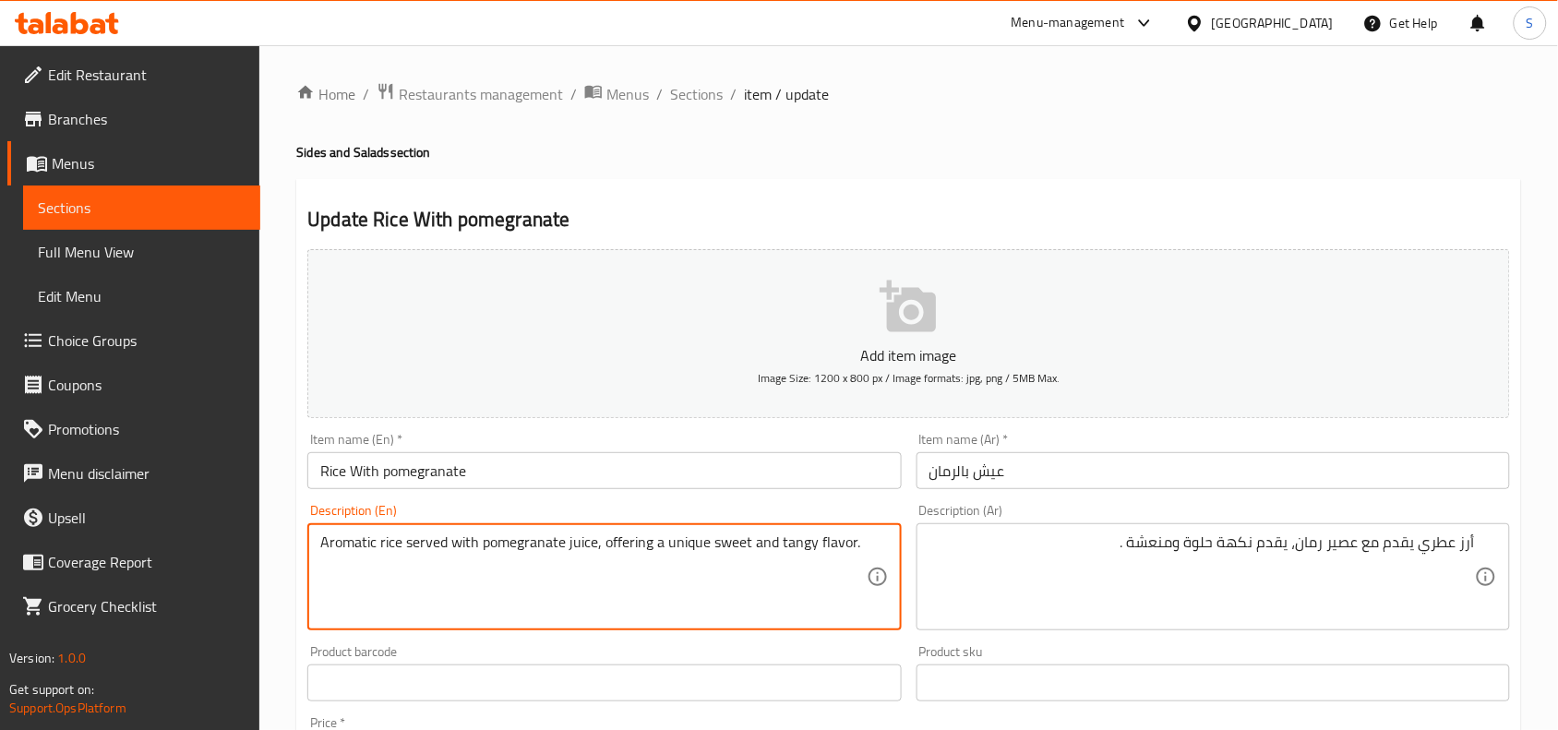
click at [680, 544] on textarea "Aromatic rice served with pomegranate juice, offering a unique sweet and tangy …" at bounding box center [592, 577] width 545 height 88
type textarea "Aromatic rice served with pomegranate juice, offering a sweet and tangy flavor."
click at [1243, 490] on div "Item name (Ar)   * عيش بالرمان Item name (Ar) *" at bounding box center [1213, 460] width 608 height 71
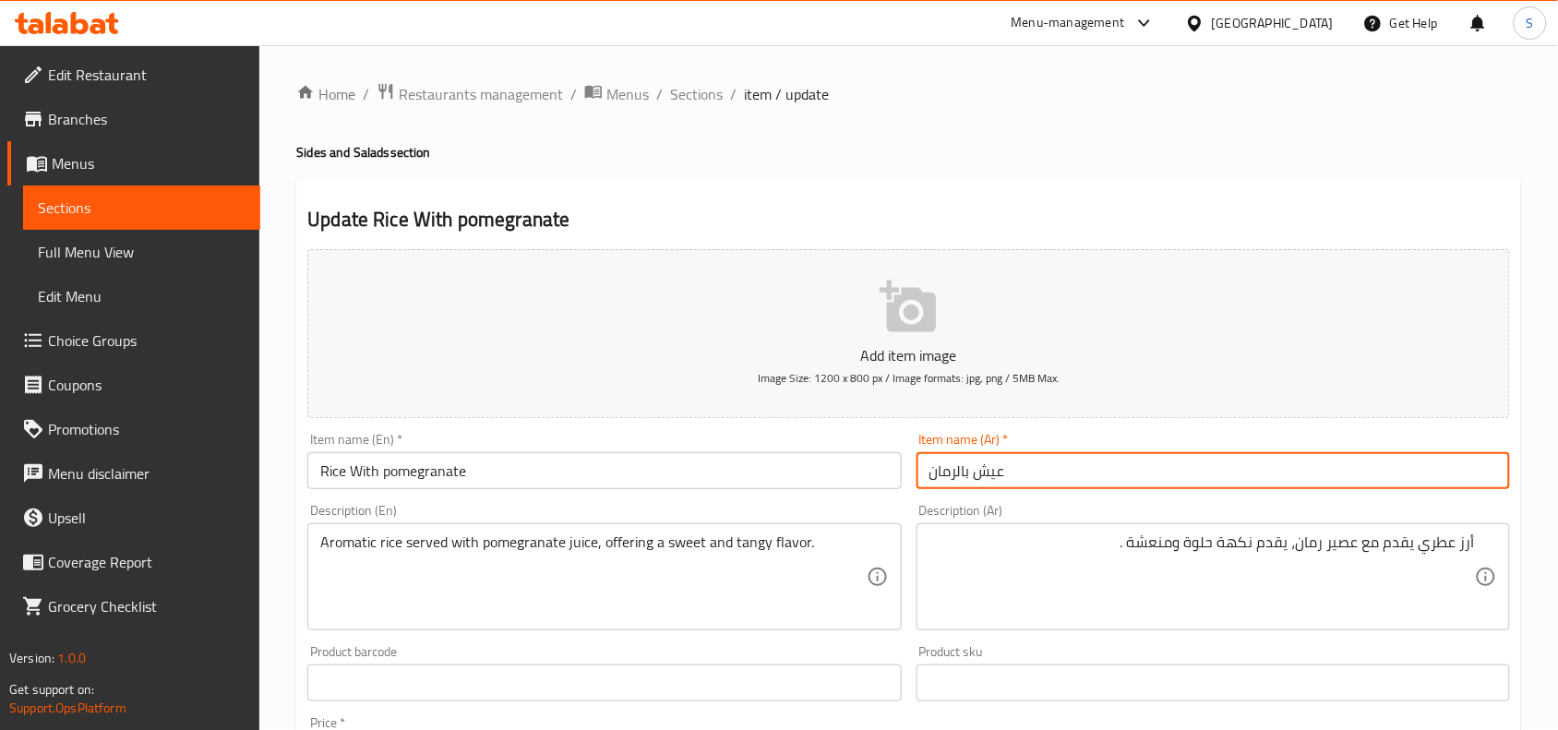
click at [1237, 473] on input "عيش بالرمان" at bounding box center [1212, 470] width 593 height 37
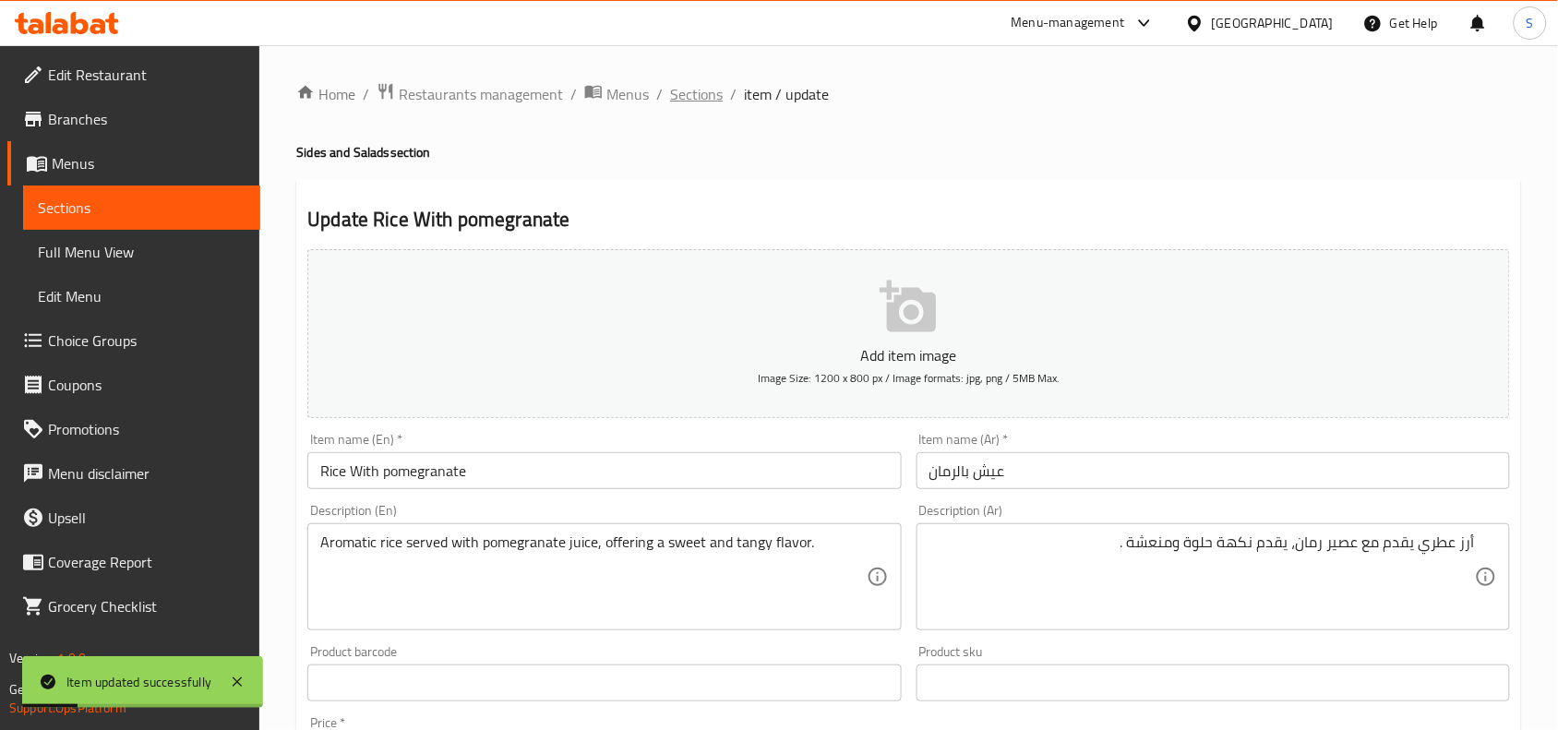
click at [694, 92] on span "Sections" at bounding box center [696, 94] width 53 height 22
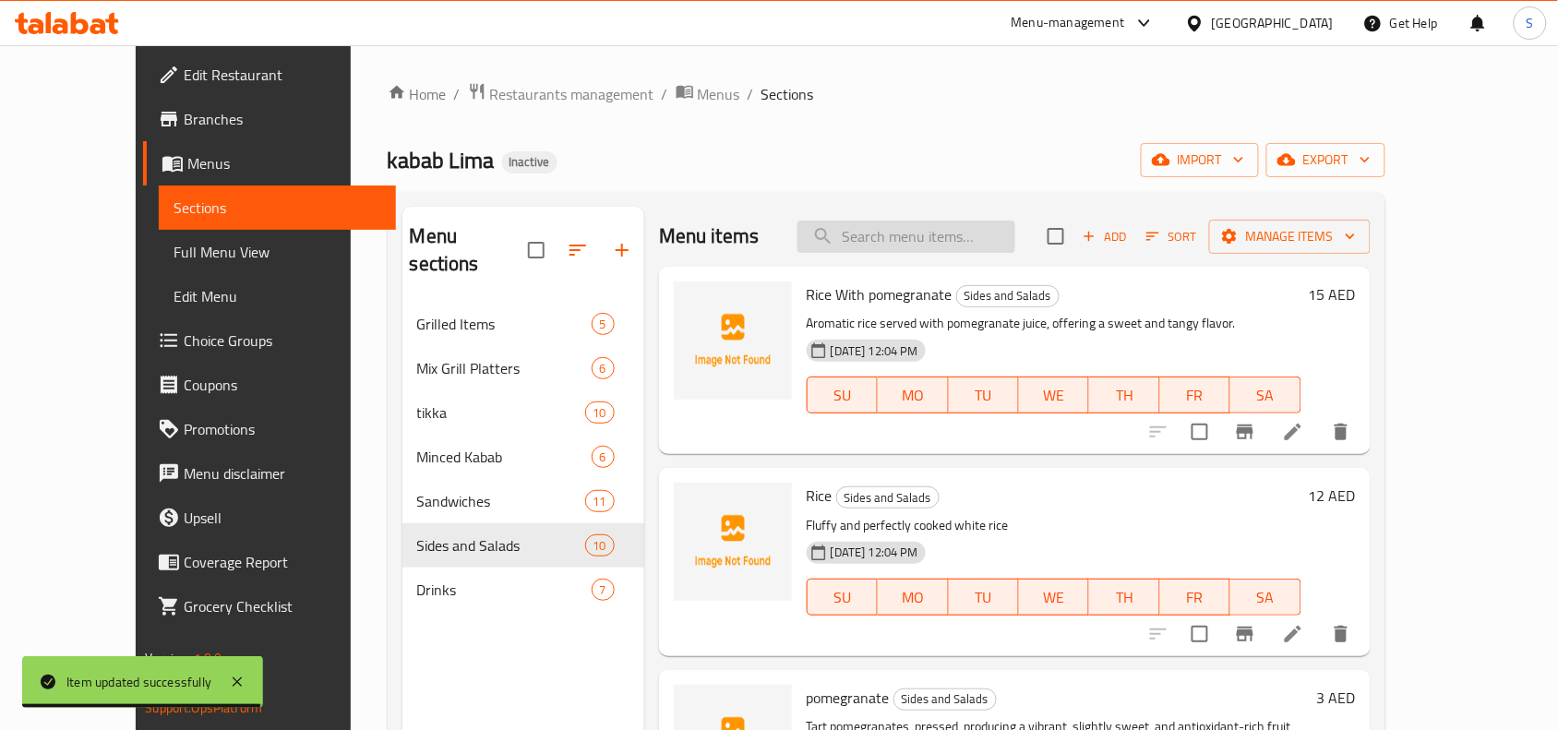
click at [1012, 245] on input "search" at bounding box center [906, 237] width 218 height 32
paste input "Salad Shirazy"
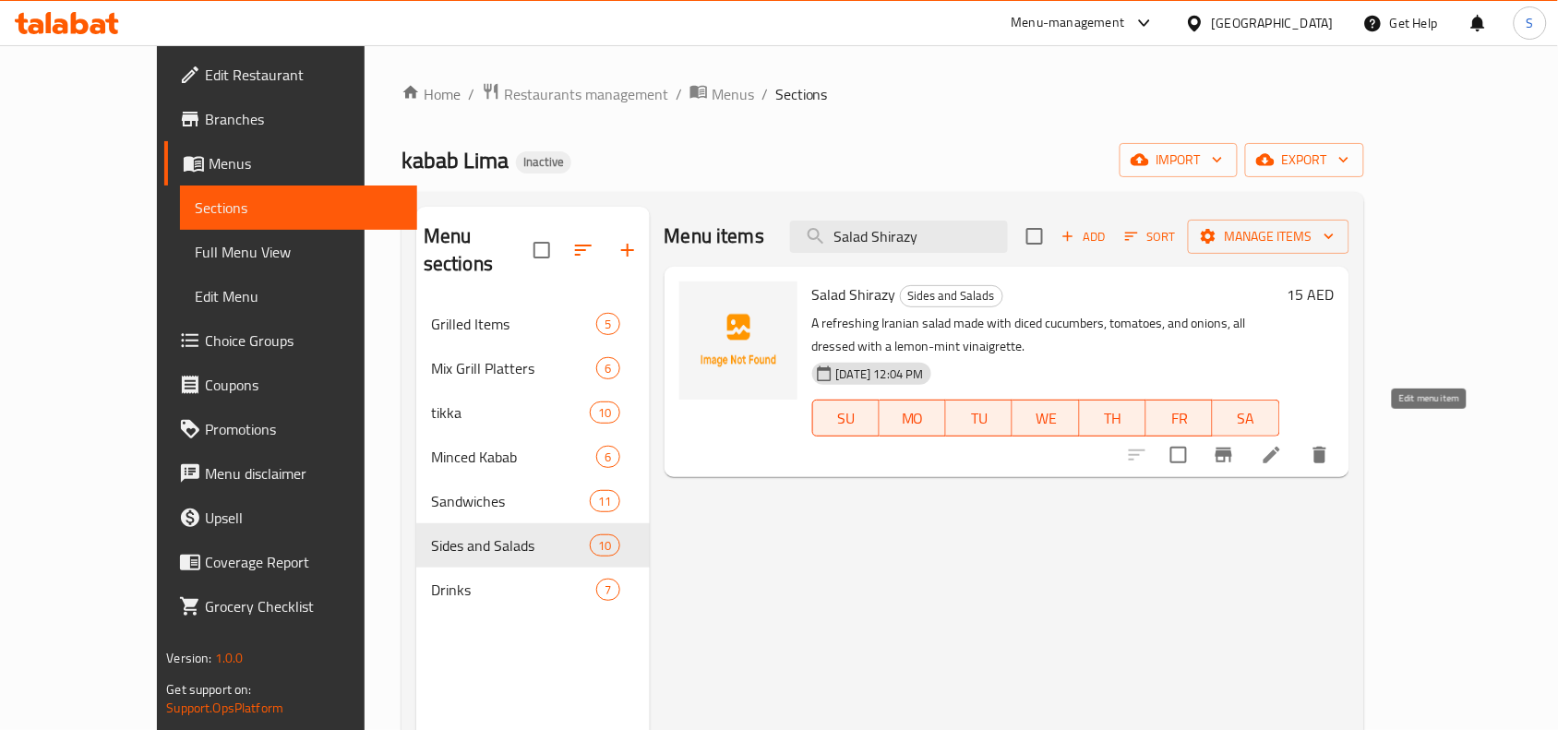
type input "Salad Shirazy"
click at [1283, 444] on icon at bounding box center [1272, 455] width 22 height 22
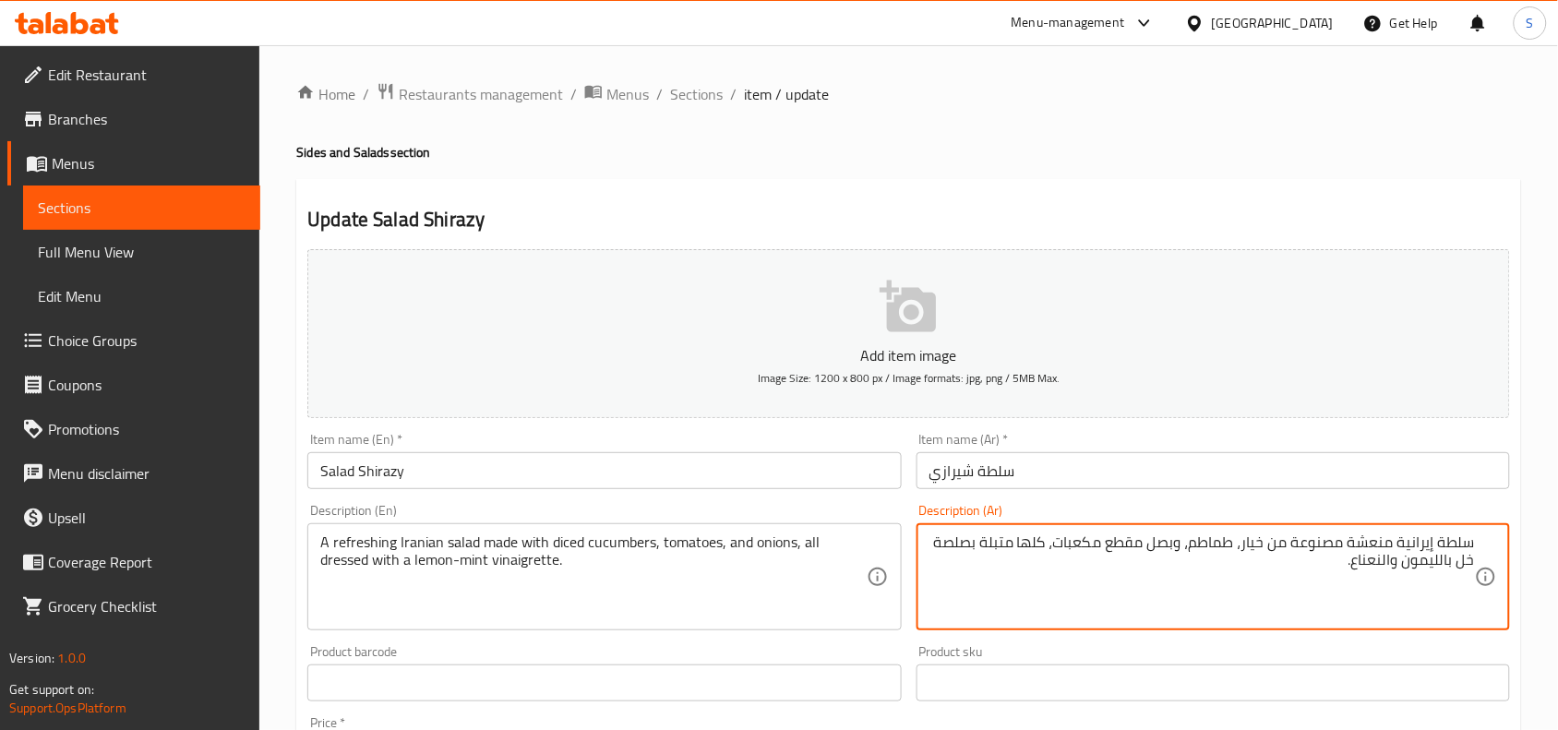
click at [1244, 543] on textarea "سلطة إيرانية منعشة مصنوعة من خيار، طماطم، وبصل مقطع مكعبات، كلها متبلة بصلصة خل…" at bounding box center [1201, 577] width 545 height 88
drag, startPoint x: 1015, startPoint y: 543, endPoint x: 1108, endPoint y: 546, distance: 93.3
click at [1108, 546] on textarea "سلطة إيرانية منعشة مصنوعة من خيار مقطع، طماطم، وبصل مقطع مكعبات، كلها متبلة بصل…" at bounding box center [1201, 577] width 545 height 88
click at [568, 473] on input "Salad Shirazy" at bounding box center [603, 470] width 593 height 37
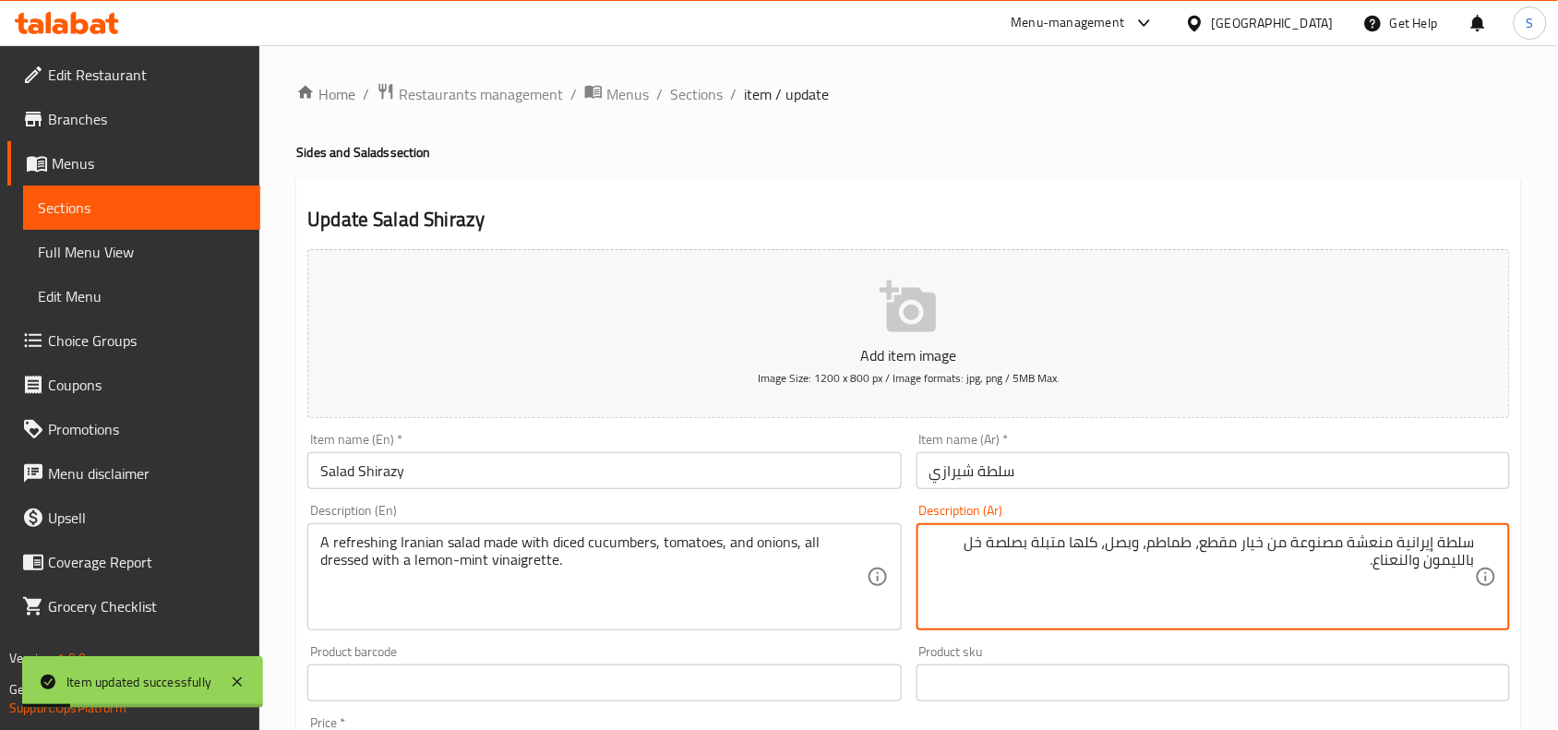
click at [1012, 550] on textarea "سلطة إيرانية منعشة مصنوعة من خيار مقطع، طماطم، وبصل، كلها متبلة بصلصة خل بالليم…" at bounding box center [1201, 577] width 545 height 88
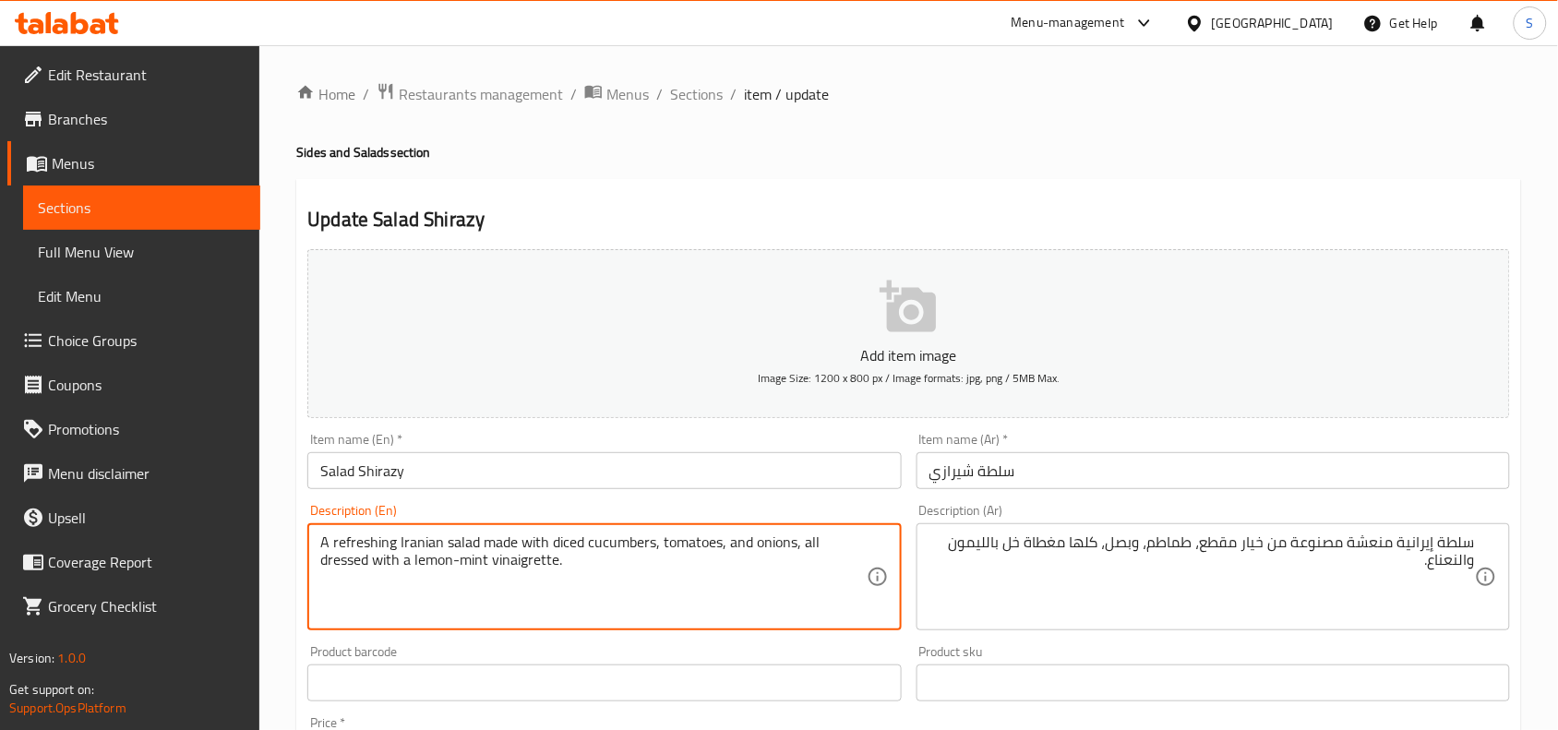
click at [523, 563] on textarea "A refreshing Iranian salad made with diced cucumbers, tomatoes, and onions, all…" at bounding box center [592, 577] width 545 height 88
click at [508, 570] on textarea "A refreshing Iranian salad made with diced cucumbers, tomatoes, and onions, all…" at bounding box center [592, 577] width 545 height 88
drag, startPoint x: 508, startPoint y: 570, endPoint x: 1166, endPoint y: 609, distance: 658.2
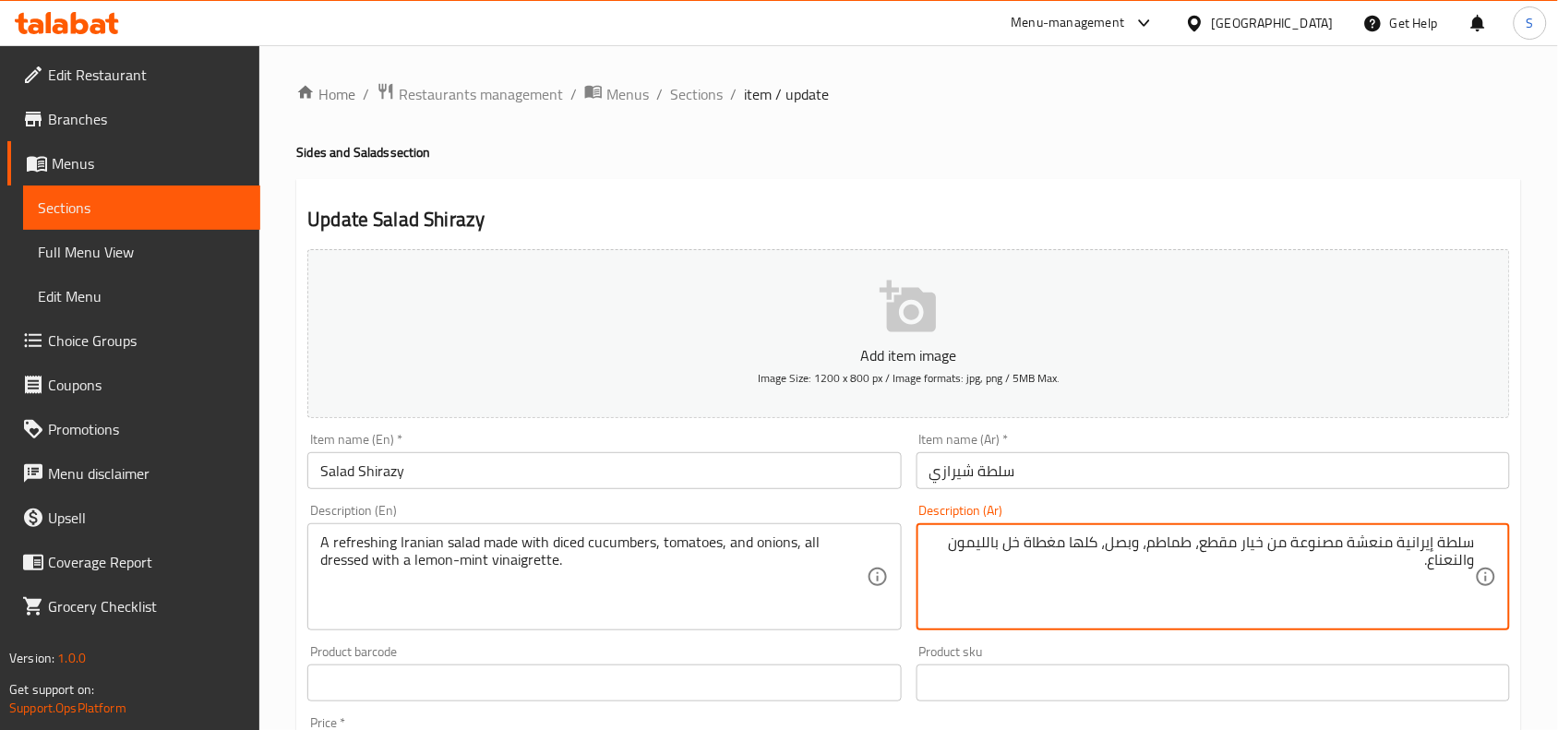
click at [1013, 541] on textarea "سلطة إيرانية منعشة مصنوعة من خيار مقطع، طماطم، وبصل، كلها مغطاة خل بالليمون وال…" at bounding box center [1201, 577] width 545 height 88
type textarea "سلطة إيرانية منعشة مصنوعة من خيار مقطع، طماطم، وبصل، كلها مغطاة بفنجريت بالليمو…"
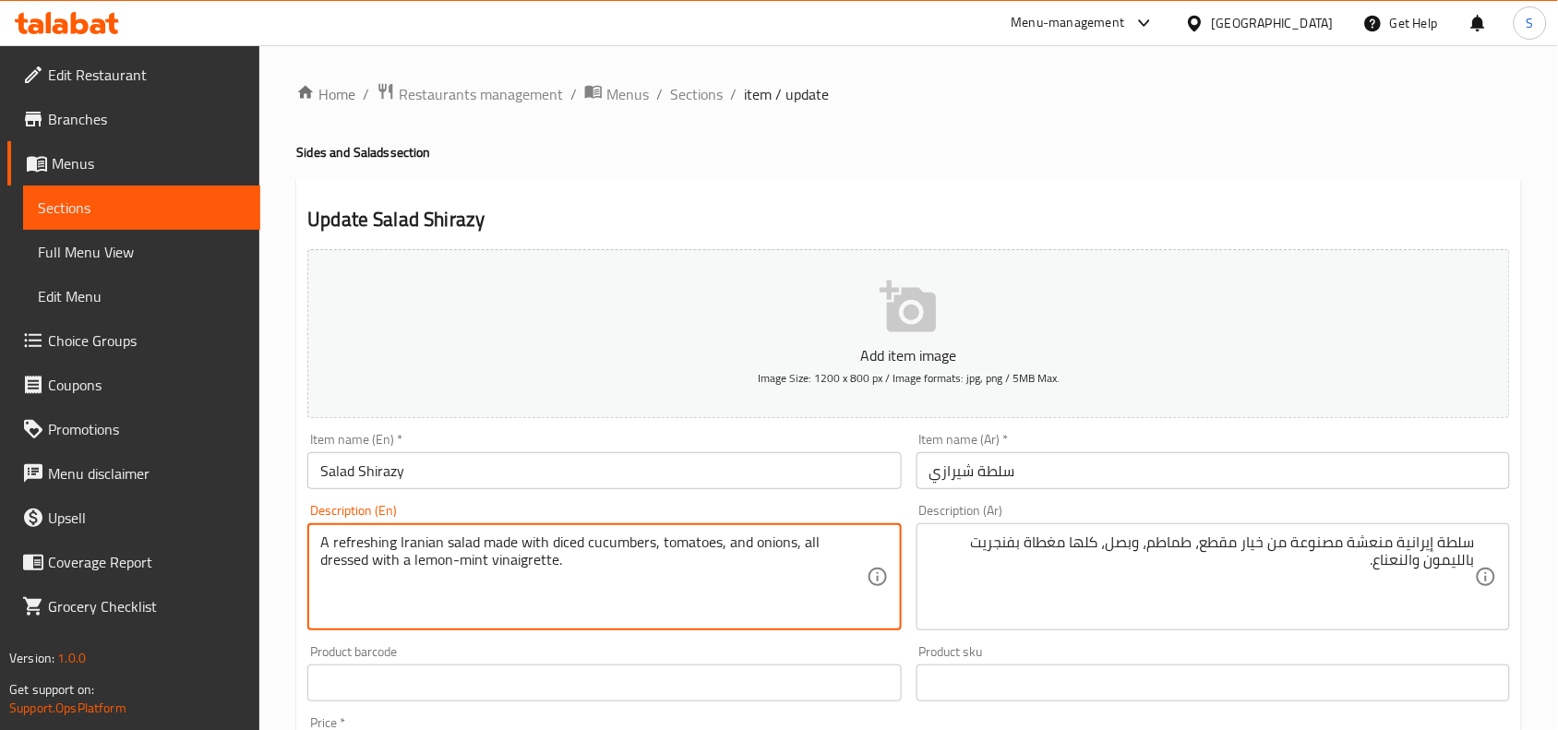
click at [532, 556] on textarea "A refreshing Iranian salad made with diced cucumbers, tomatoes, and onions, all…" at bounding box center [592, 577] width 545 height 88
click at [1096, 484] on input "سلطة شيرازي" at bounding box center [1212, 470] width 593 height 37
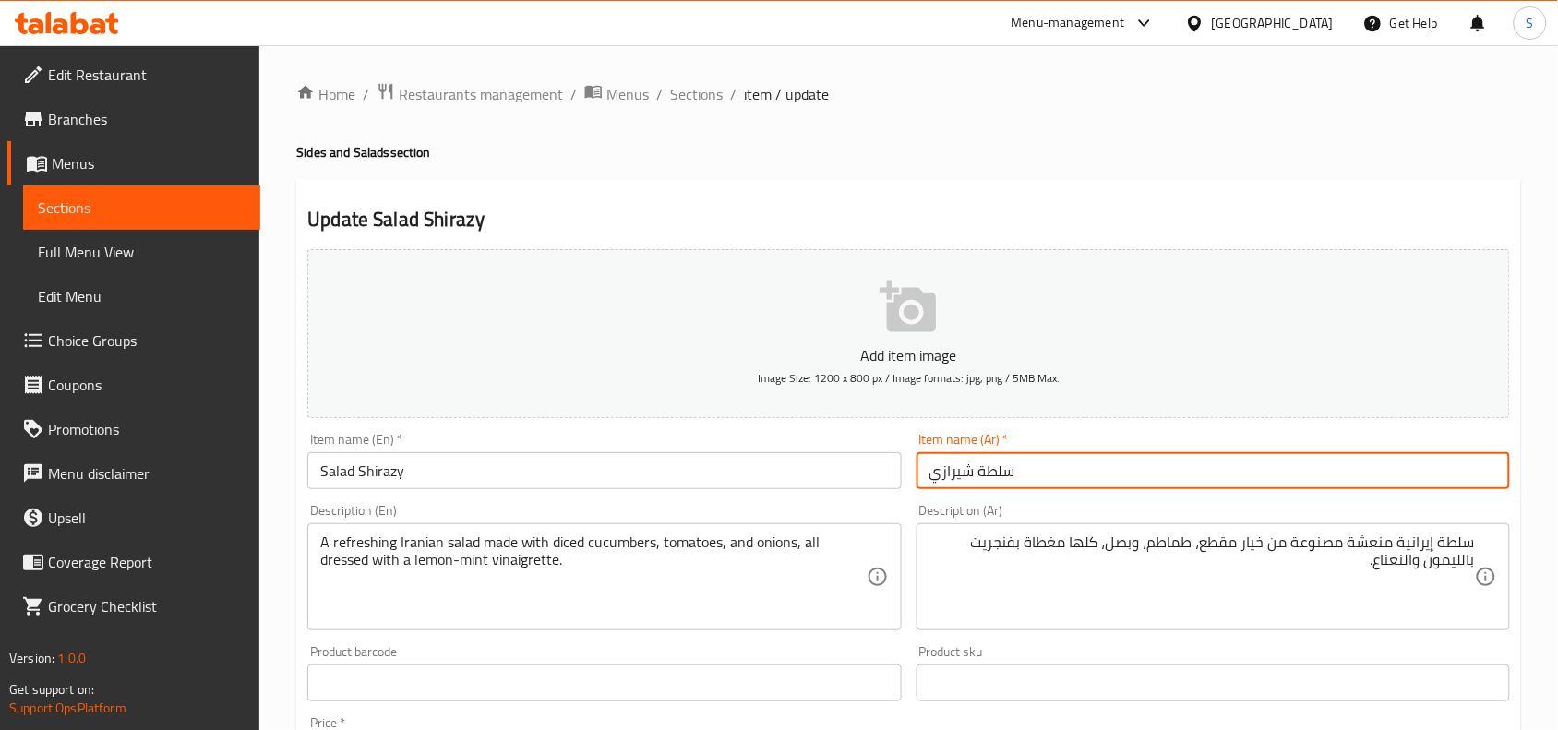
click at [704, 97] on span "Sections" at bounding box center [696, 94] width 53 height 22
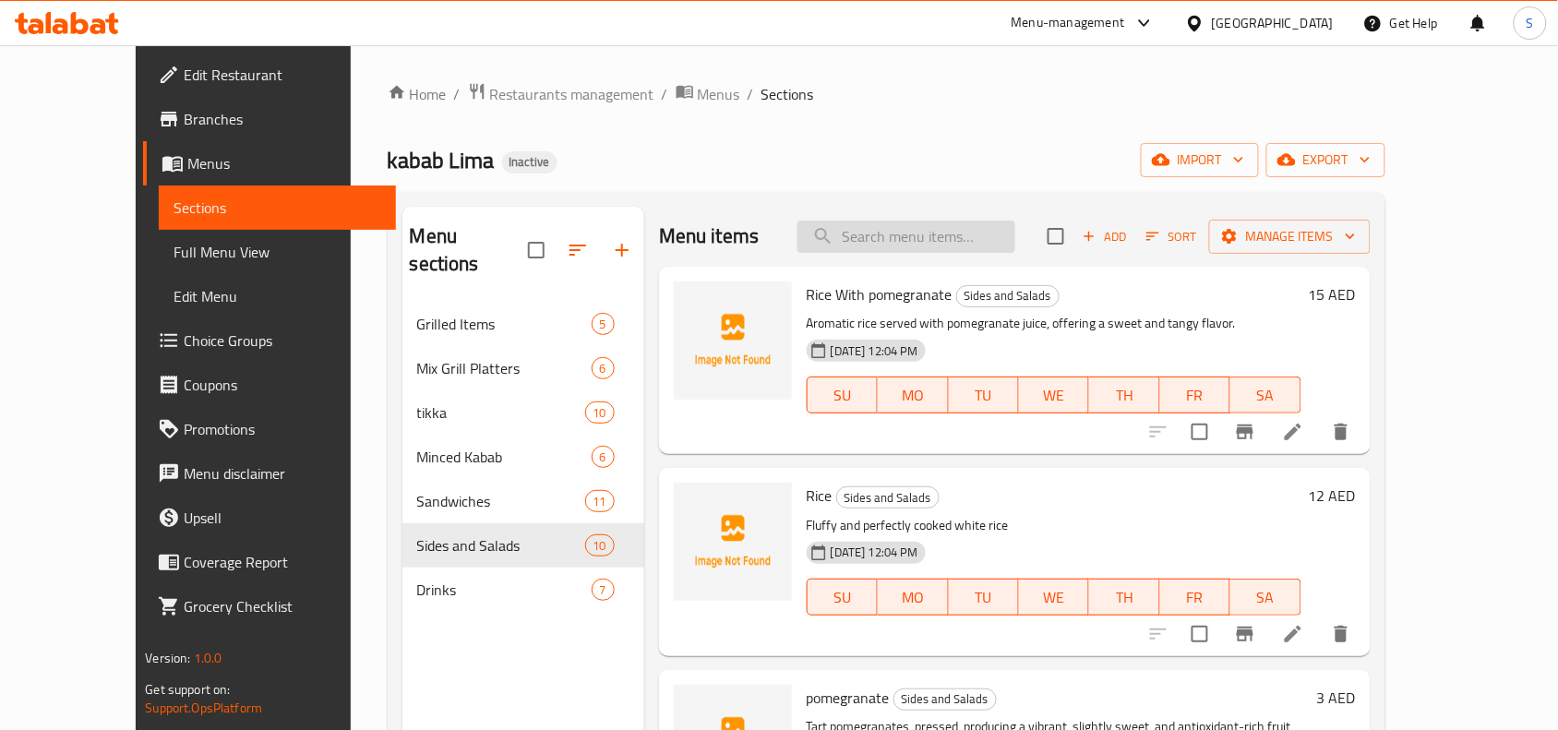
click at [979, 235] on input "search" at bounding box center [906, 237] width 218 height 32
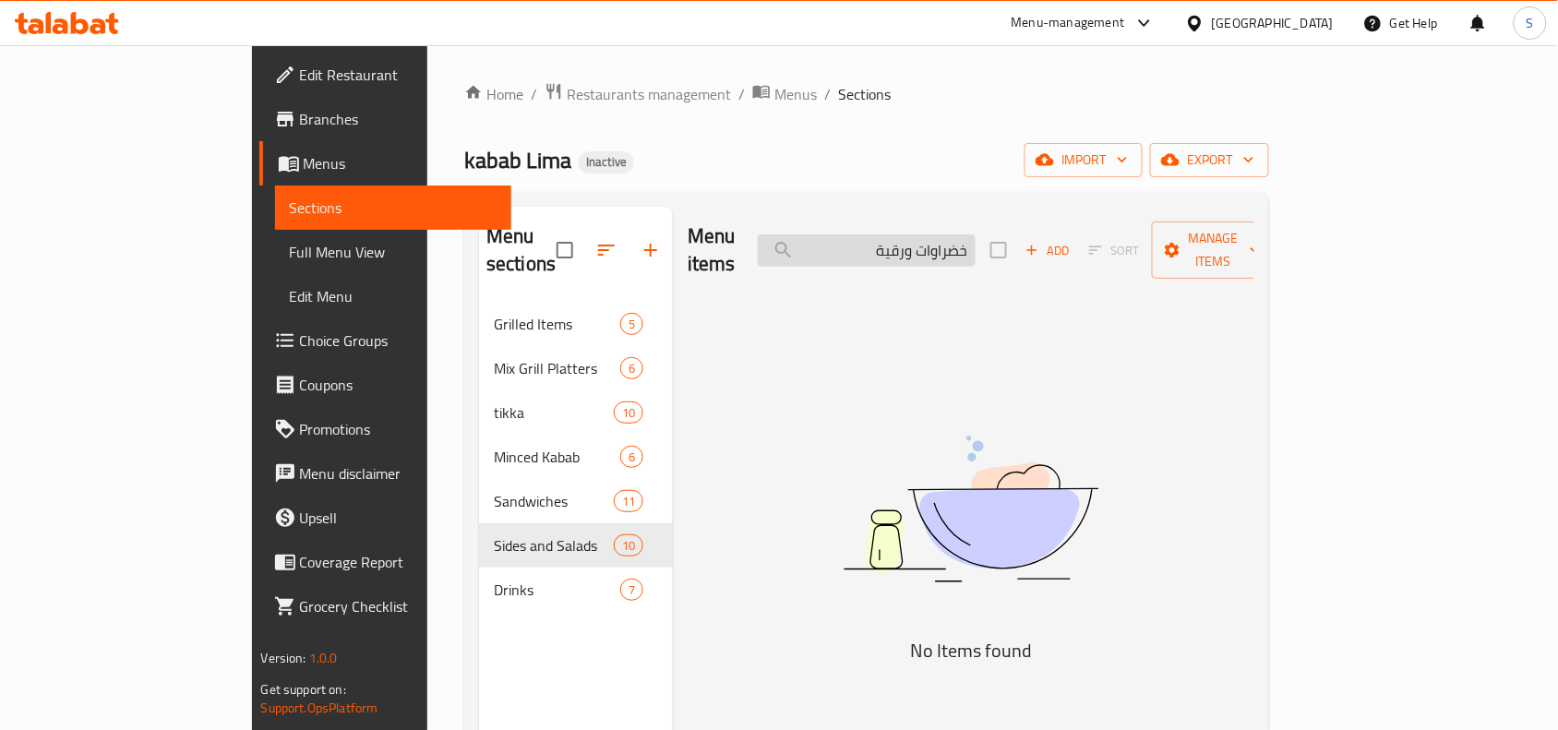
click at [937, 243] on input "خضراوات ورقية" at bounding box center [867, 250] width 218 height 32
paste input "Salad Fattoush"
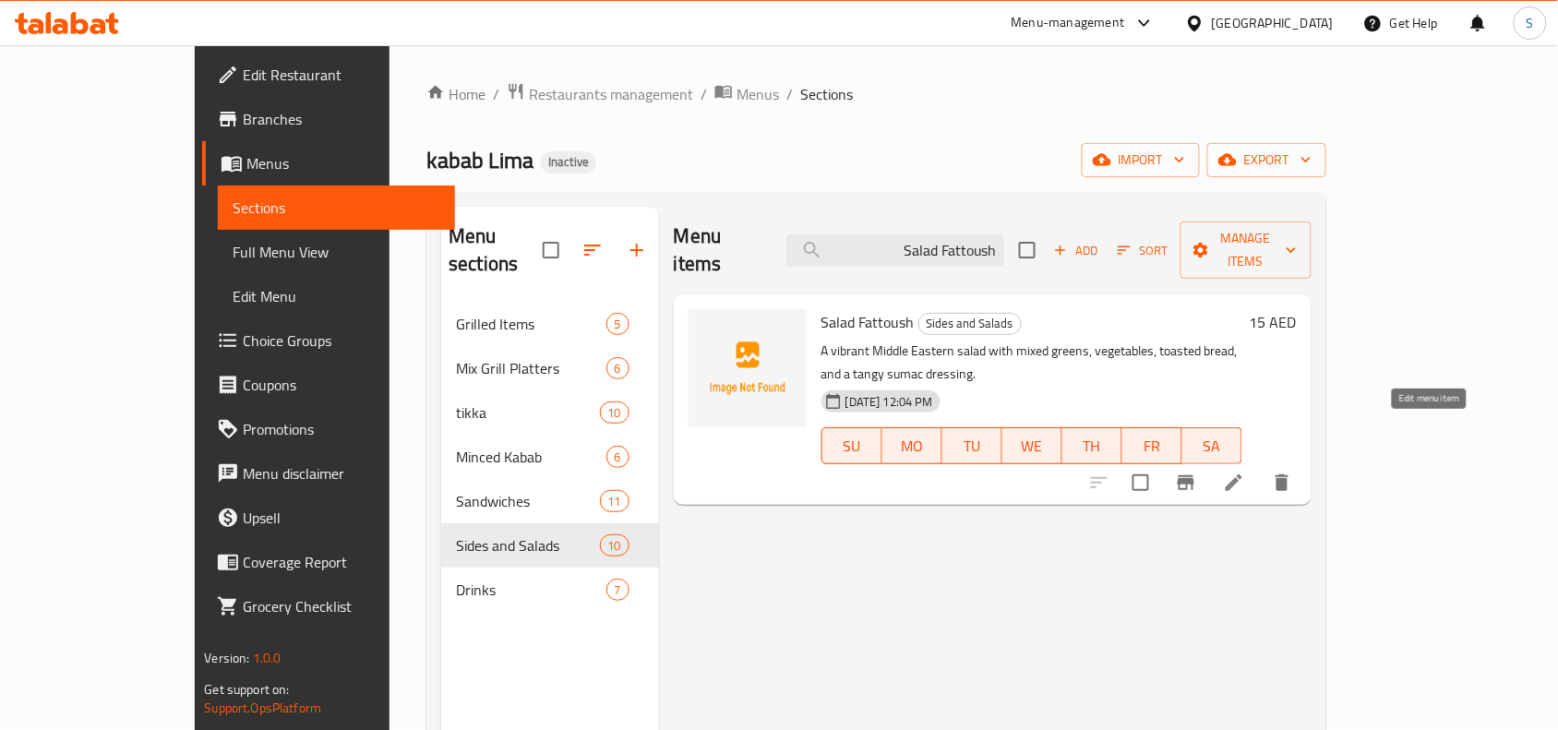
type input "Salad Fattoush"
click at [1245, 472] on icon at bounding box center [1234, 483] width 22 height 22
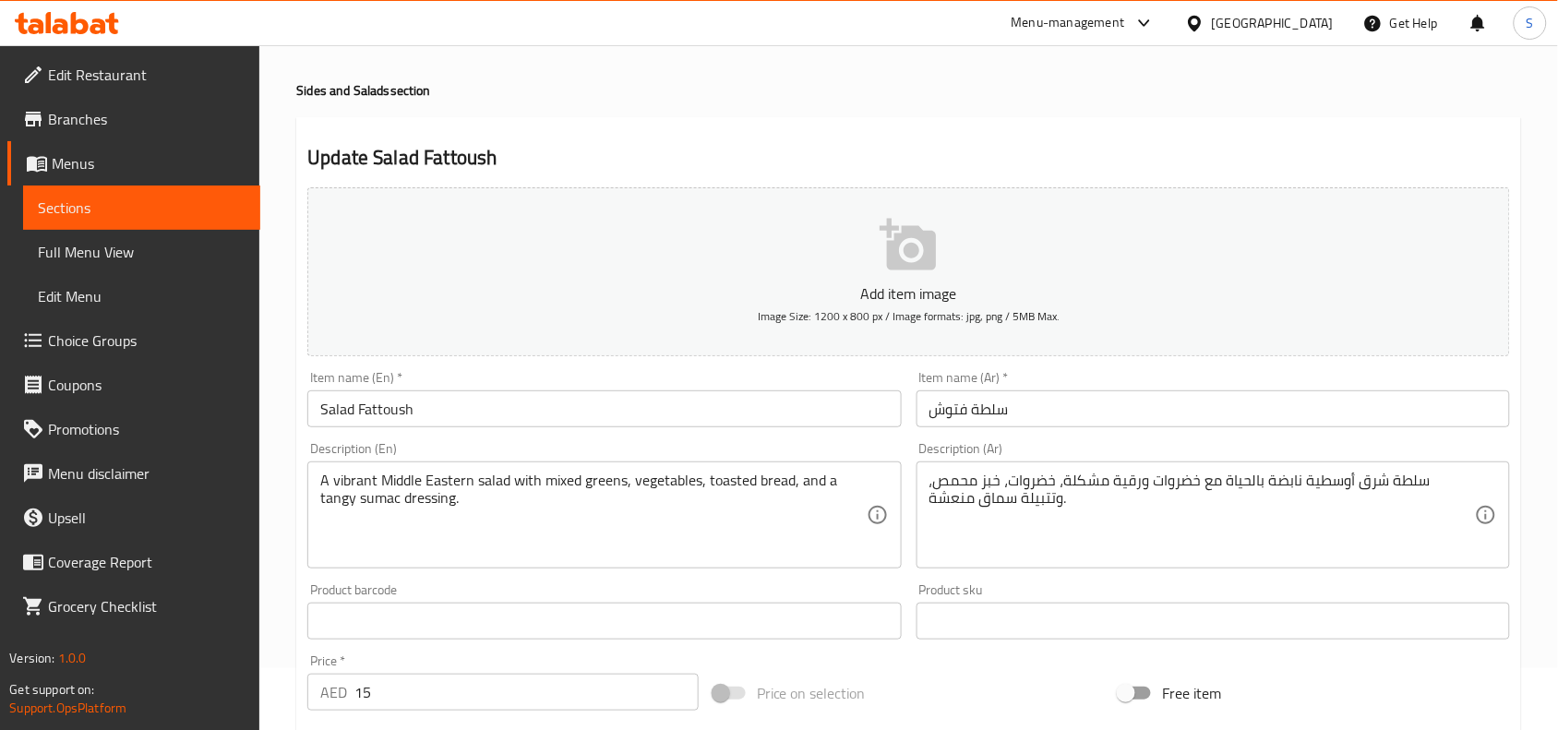
scroll to position [231, 0]
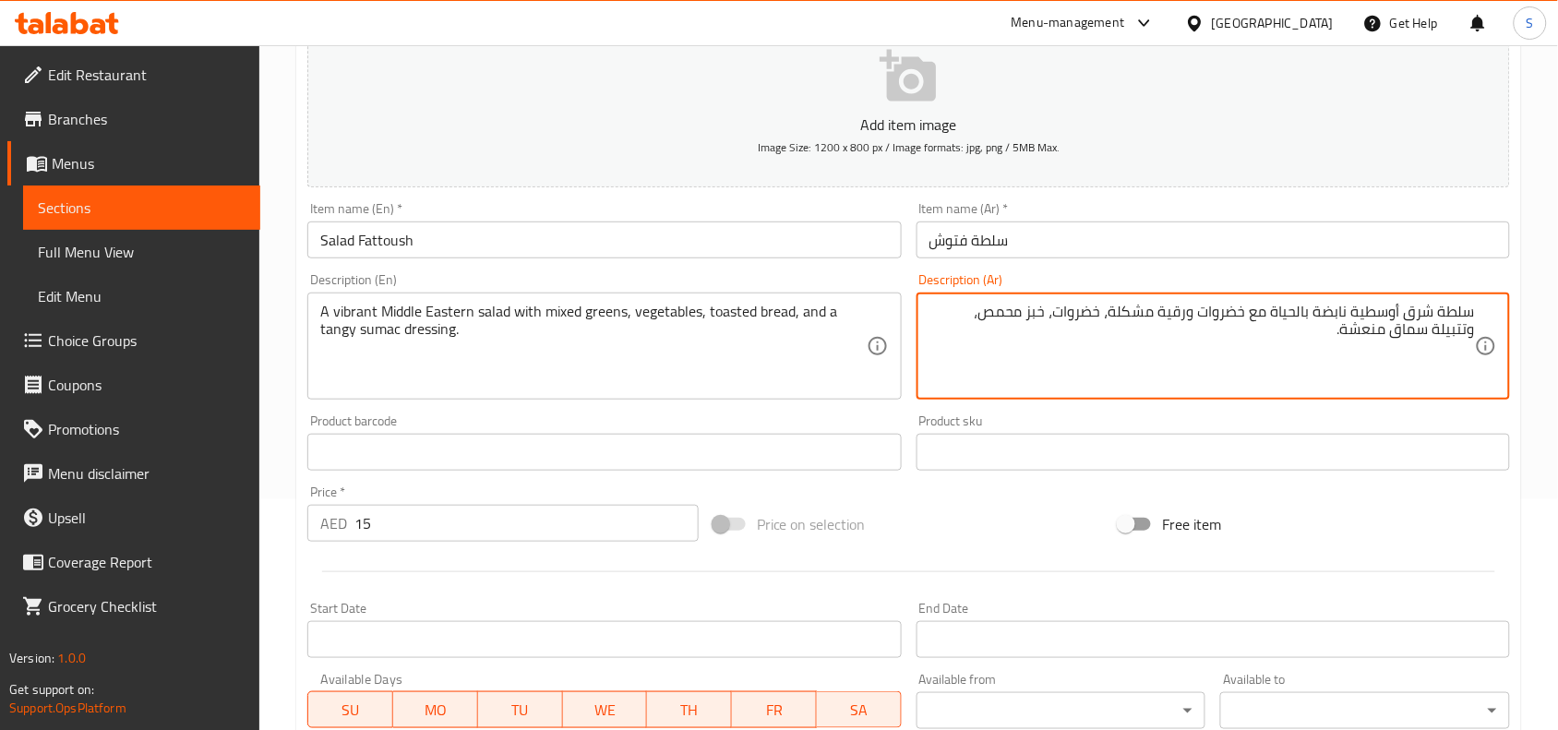
drag, startPoint x: 1158, startPoint y: 317, endPoint x: 1247, endPoint y: 315, distance: 88.6
click at [1247, 315] on textarea "سلطة شرق أوسطية نابضة بالحياة مع خضروات ورقية مشكلة، خضروات، خبز محمص، وتتبيلة …" at bounding box center [1201, 347] width 545 height 88
type textarea "سلطة شرق أوسطية نابضة بالحياة مع جرينز مشكلة، خضروات، خبز محمص، وتتبيلة سماق من…"
click at [1168, 222] on input "سلطة فتوش" at bounding box center [1212, 239] width 593 height 37
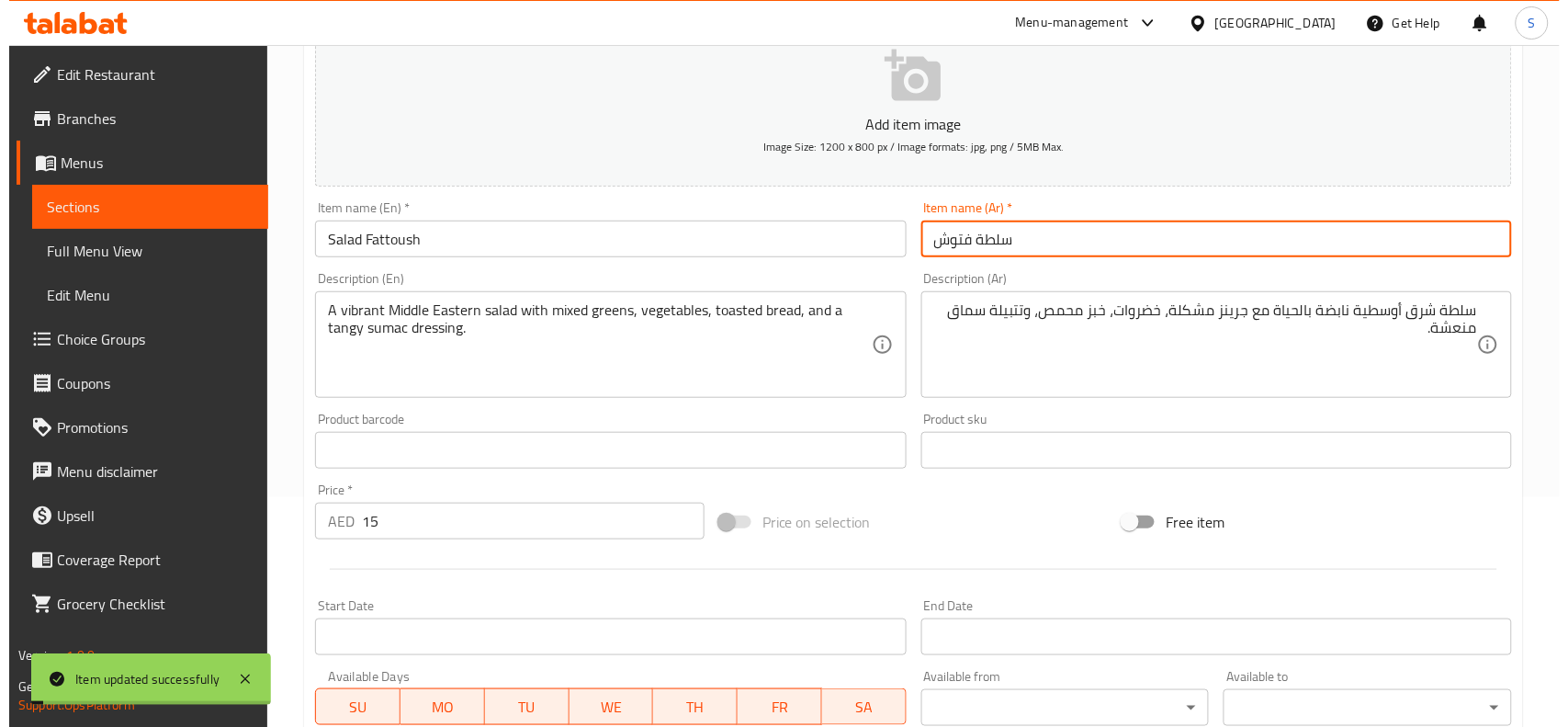
scroll to position [0, 0]
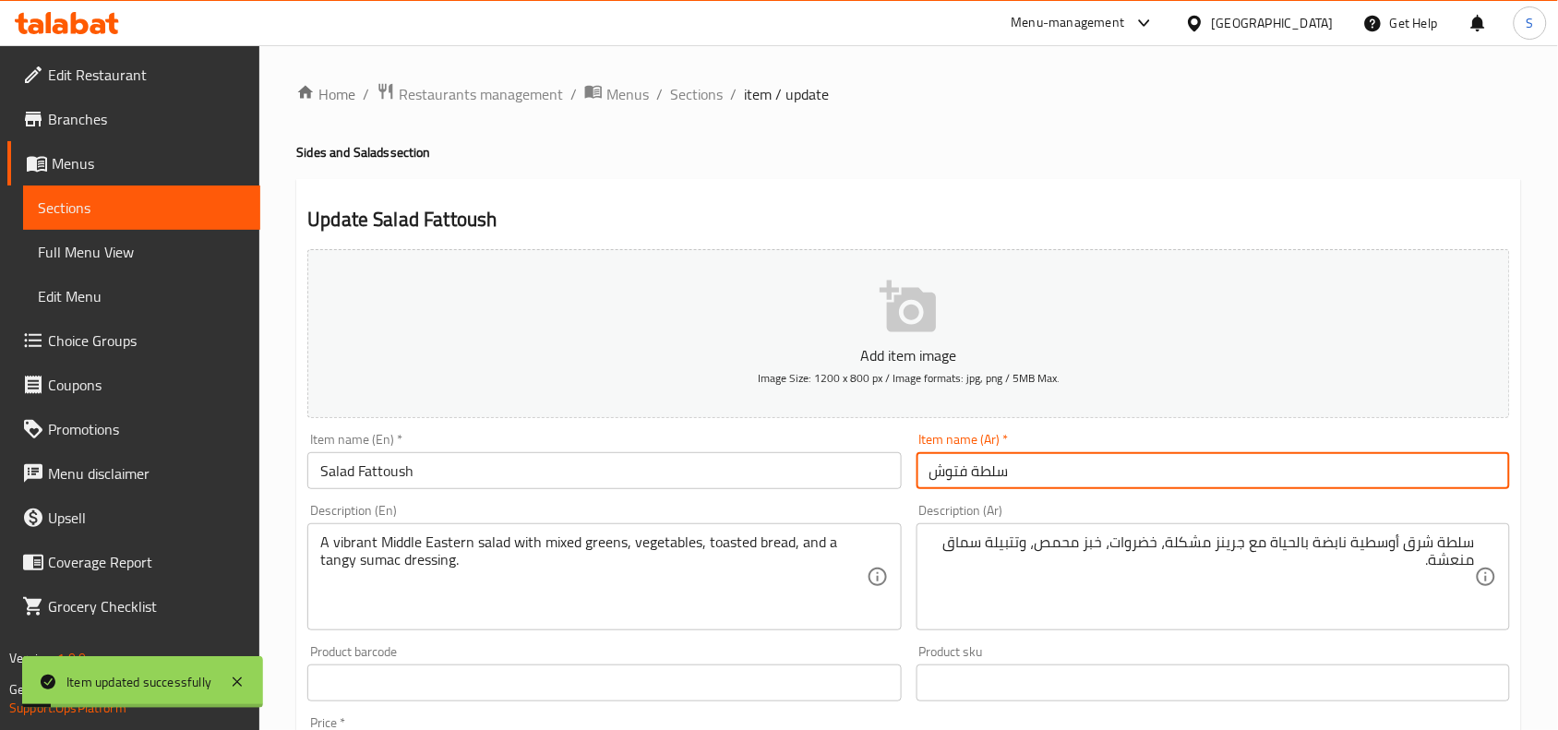
drag, startPoint x: 684, startPoint y: 99, endPoint x: 684, endPoint y: 43, distance: 55.4
click at [684, 99] on span "Sections" at bounding box center [696, 94] width 53 height 22
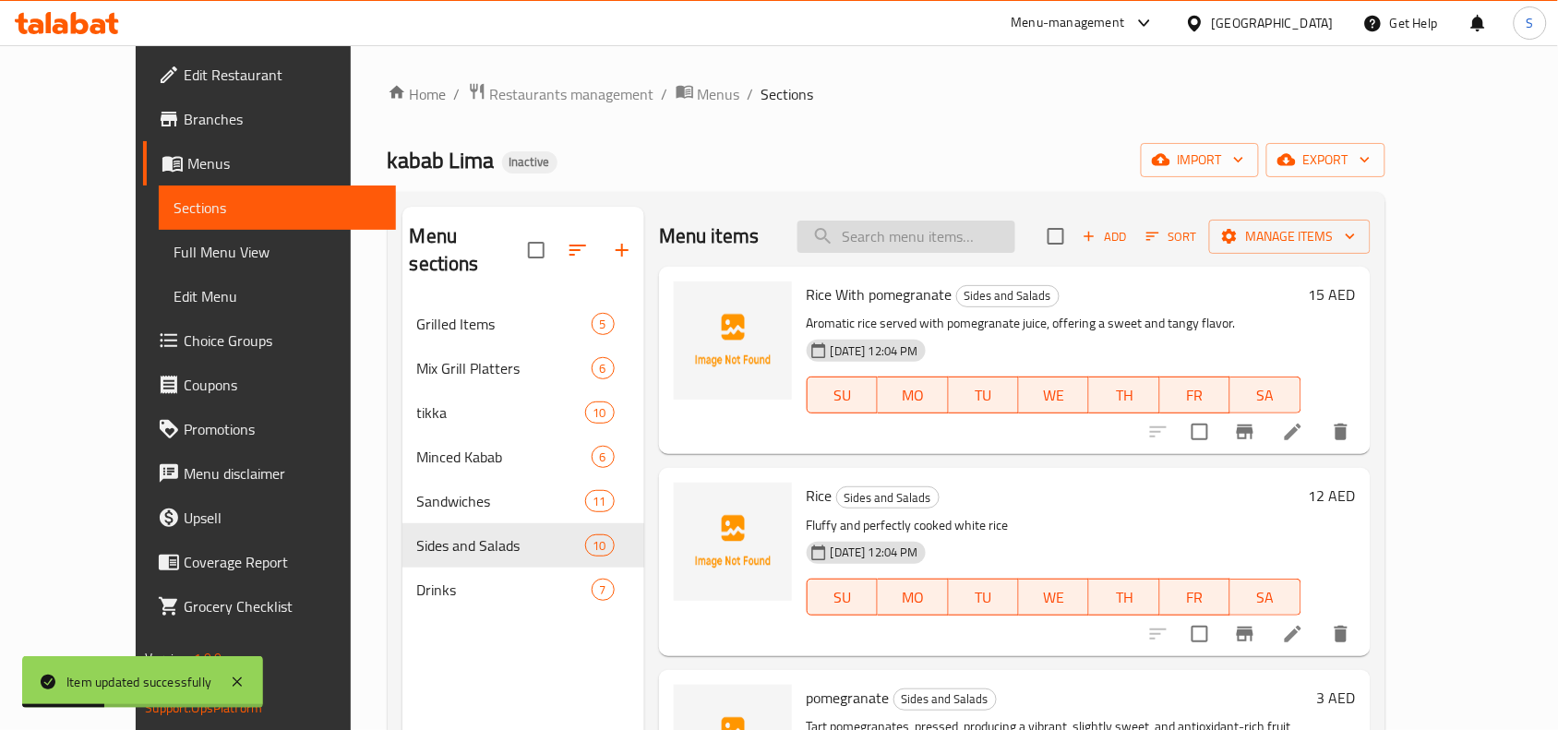
click at [958, 246] on input "search" at bounding box center [906, 237] width 218 height 32
paste input "Salad Mix"
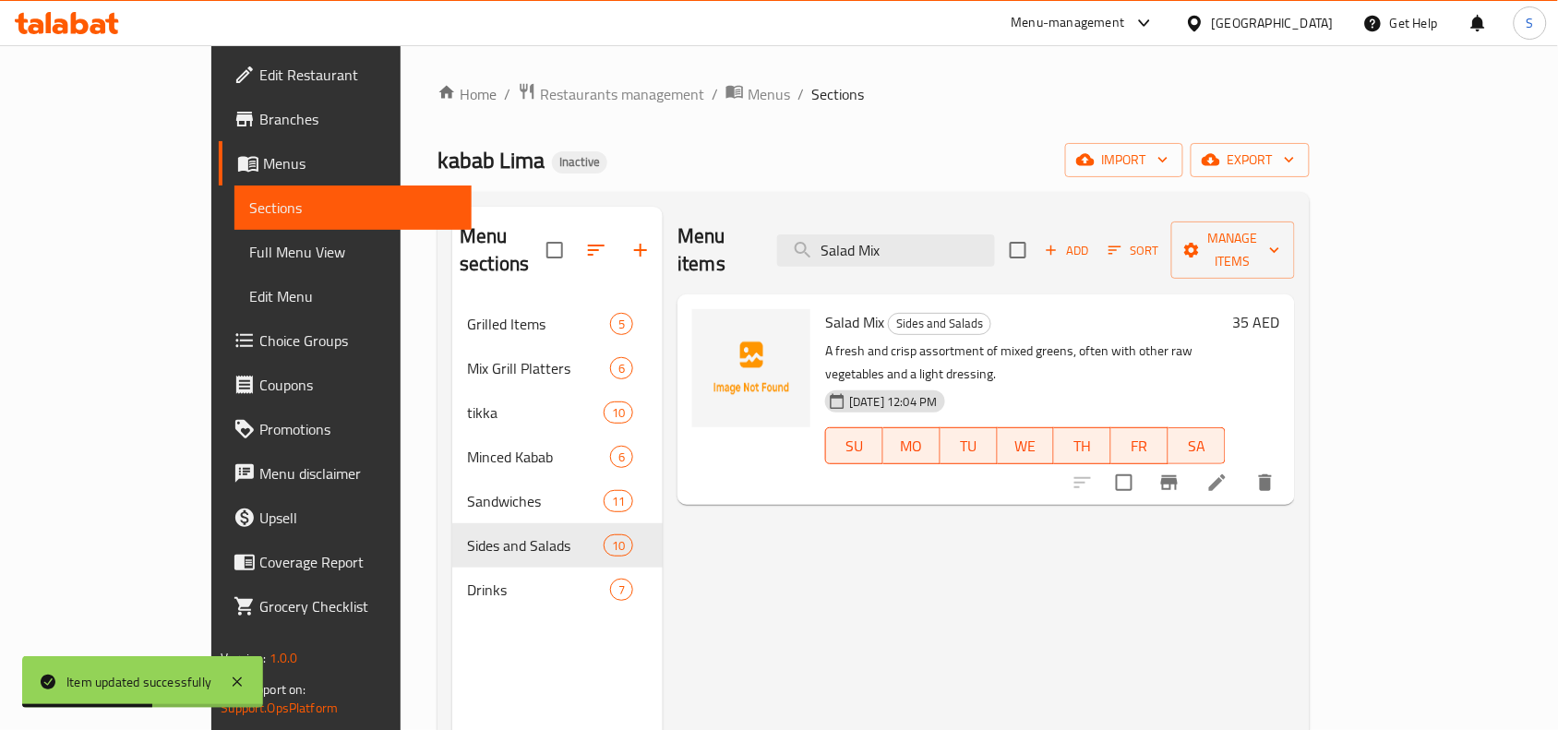
type input "Salad Mix"
click at [1243, 466] on li at bounding box center [1217, 482] width 52 height 33
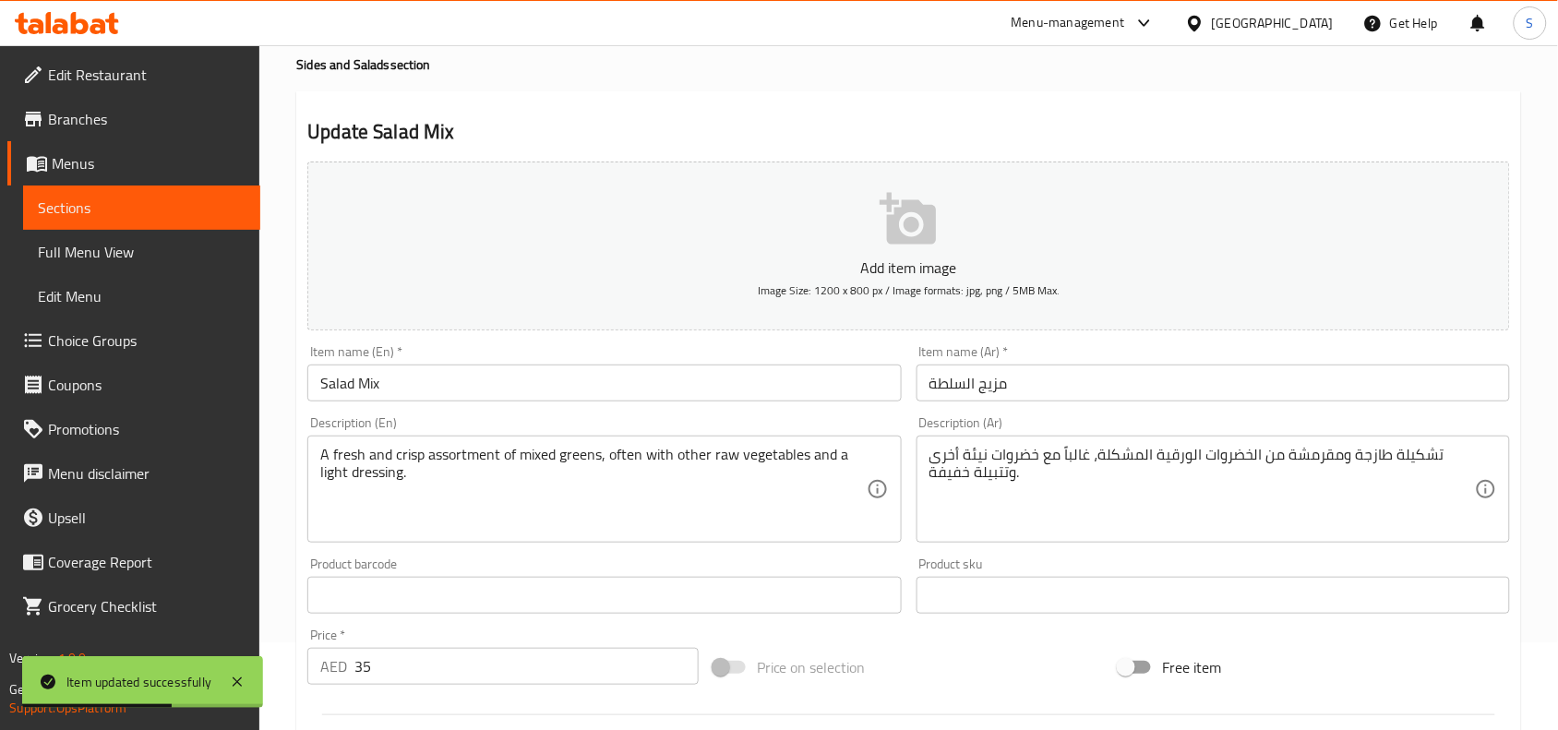
scroll to position [231, 0]
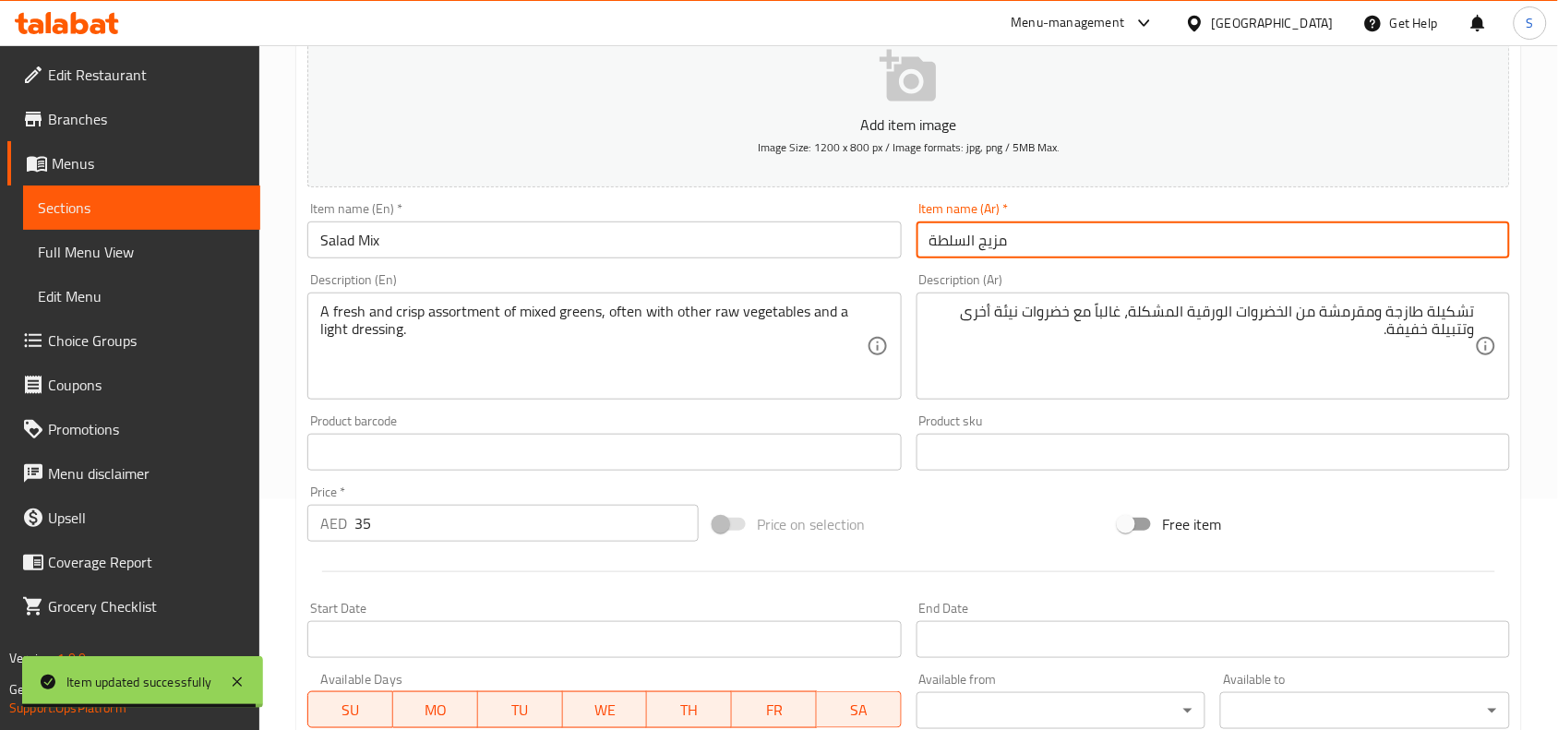
click at [1142, 257] on input "مزيج السلطة" at bounding box center [1212, 239] width 593 height 37
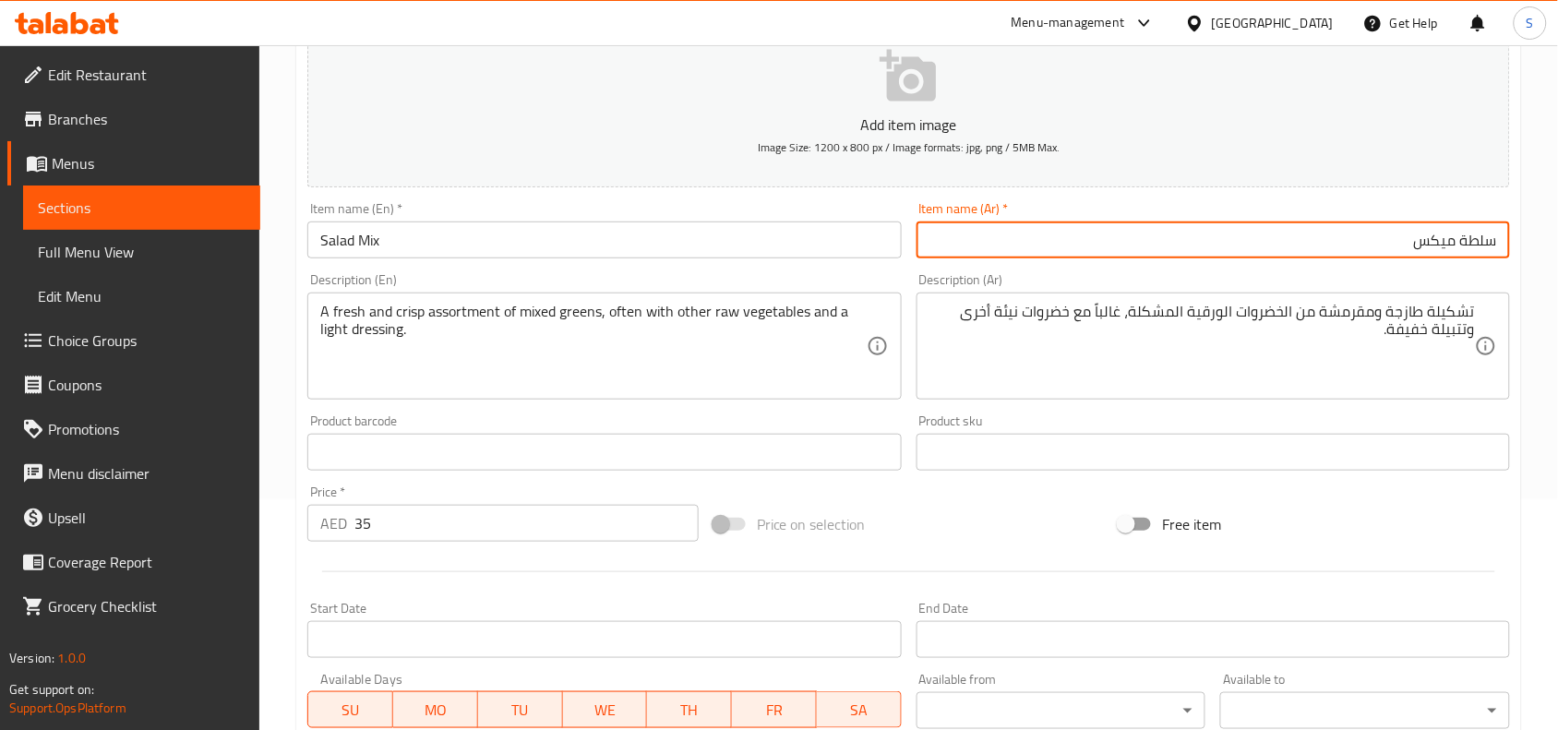
type input "سلطة ميكس"
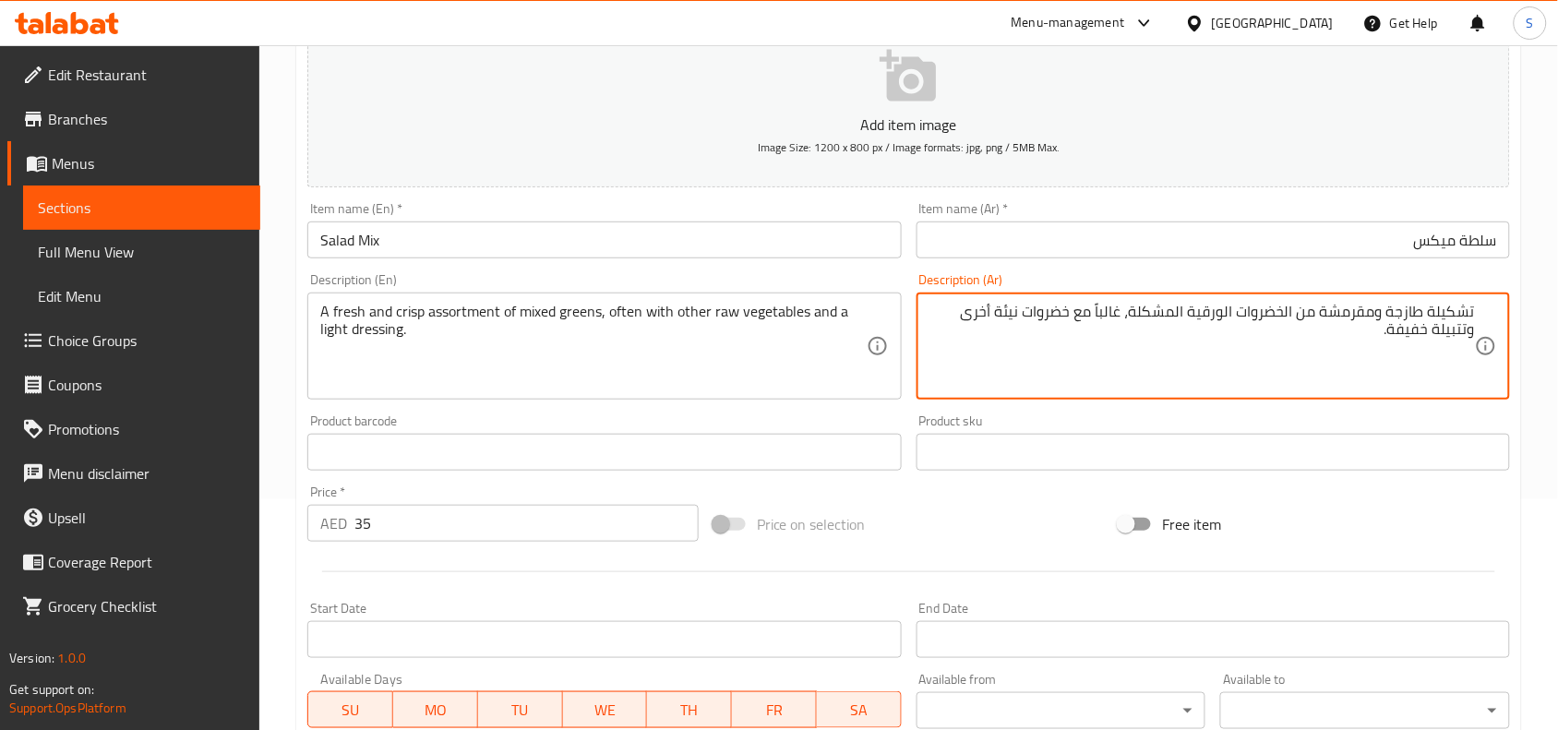
drag, startPoint x: 1187, startPoint y: 310, endPoint x: 1292, endPoint y: 310, distance: 105.2
click at [1258, 311] on textarea "تشكيلة طازجة ومقرمشة من جرينز المشكلة، غالباً مع خضروات نيئة أخرى وتتبيلة خفيفة." at bounding box center [1201, 347] width 545 height 88
type textarea "تشكيلة طازجة ومقرمشة من جرينز مشكلة، غالباً مع خضروات نيئة أخرى وتتبيلة خفيفة."
click at [1306, 240] on input "سلطة ميكس" at bounding box center [1212, 239] width 593 height 37
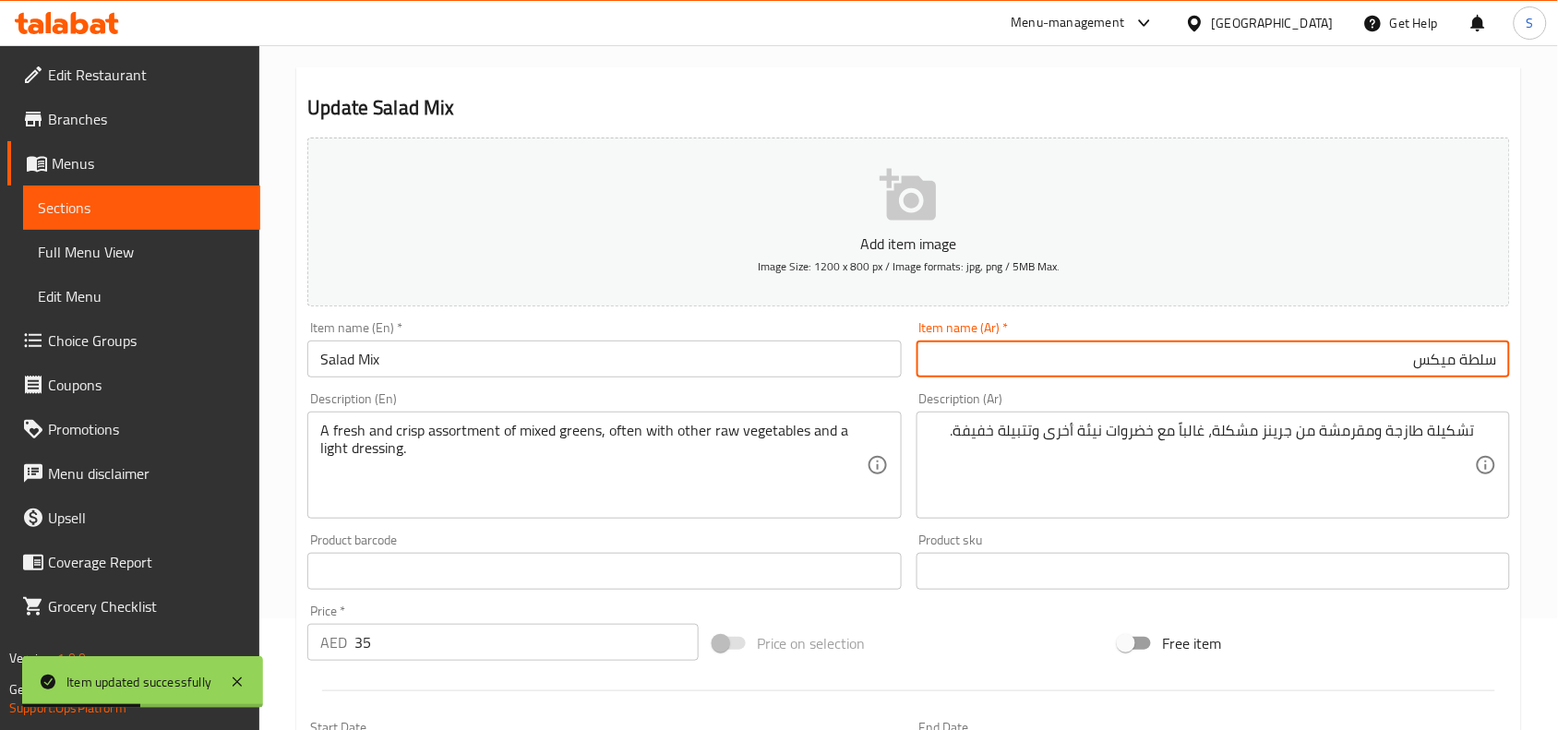
scroll to position [0, 0]
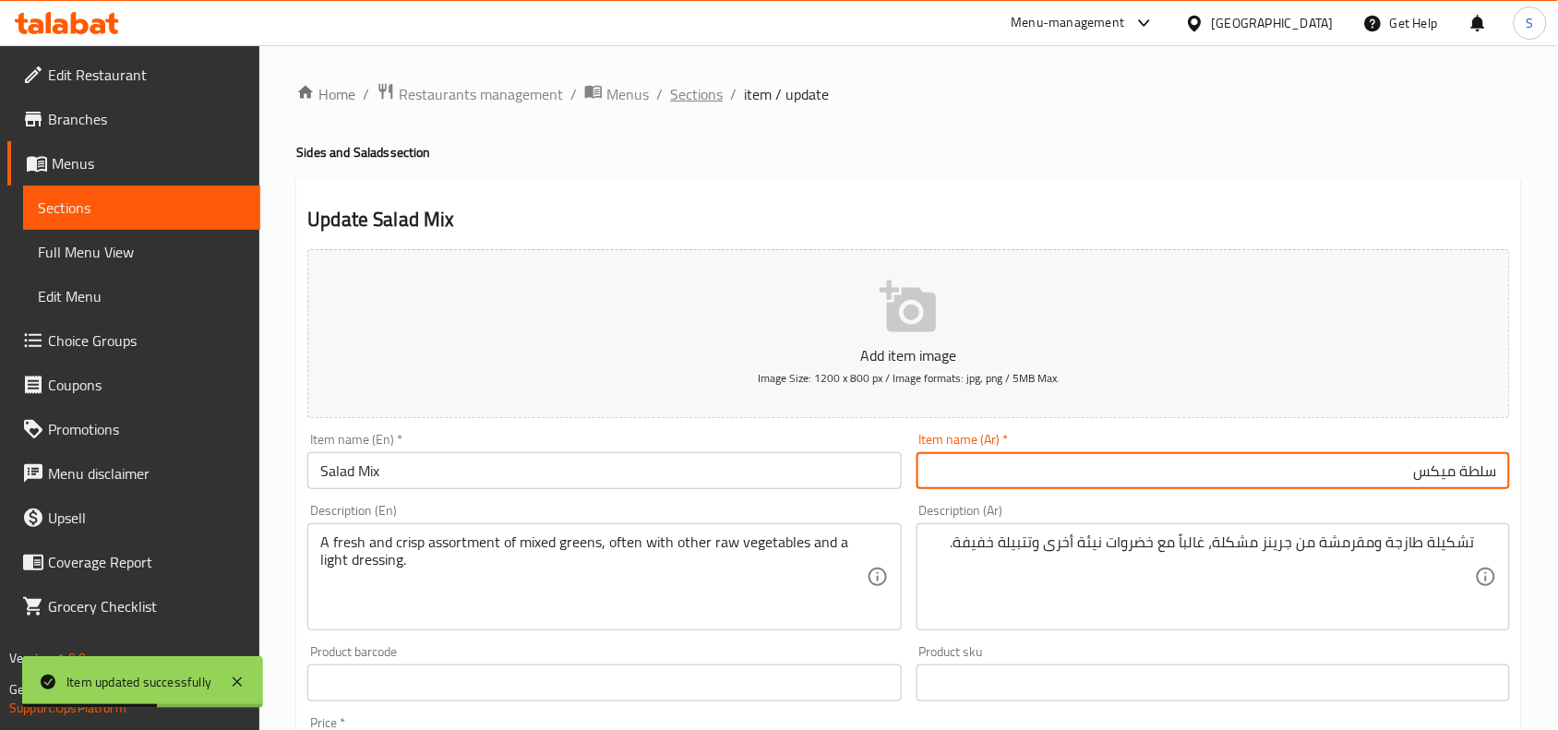
click at [697, 97] on span "Sections" at bounding box center [696, 94] width 53 height 22
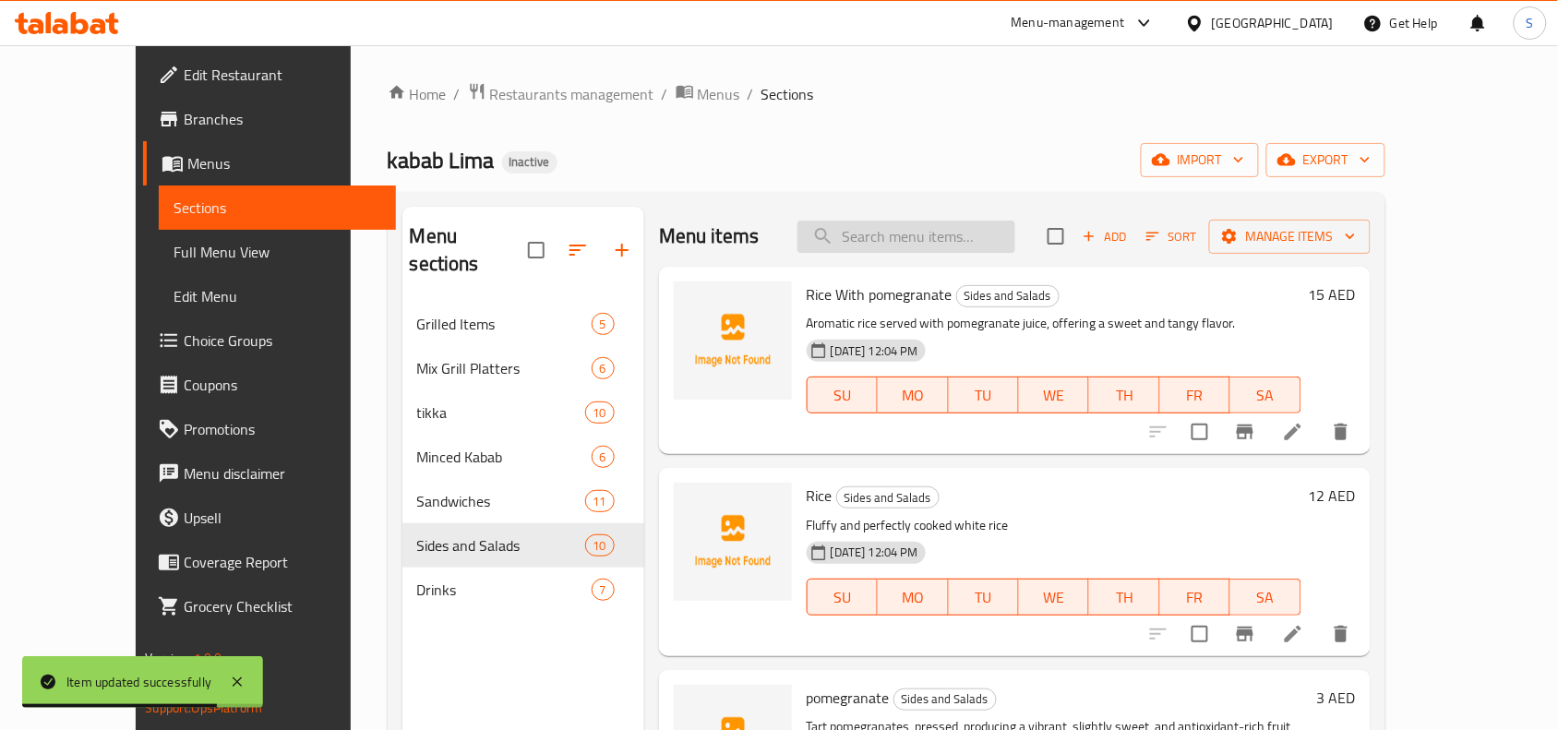
click at [976, 221] on input "search" at bounding box center [906, 237] width 218 height 32
paste input "greens"
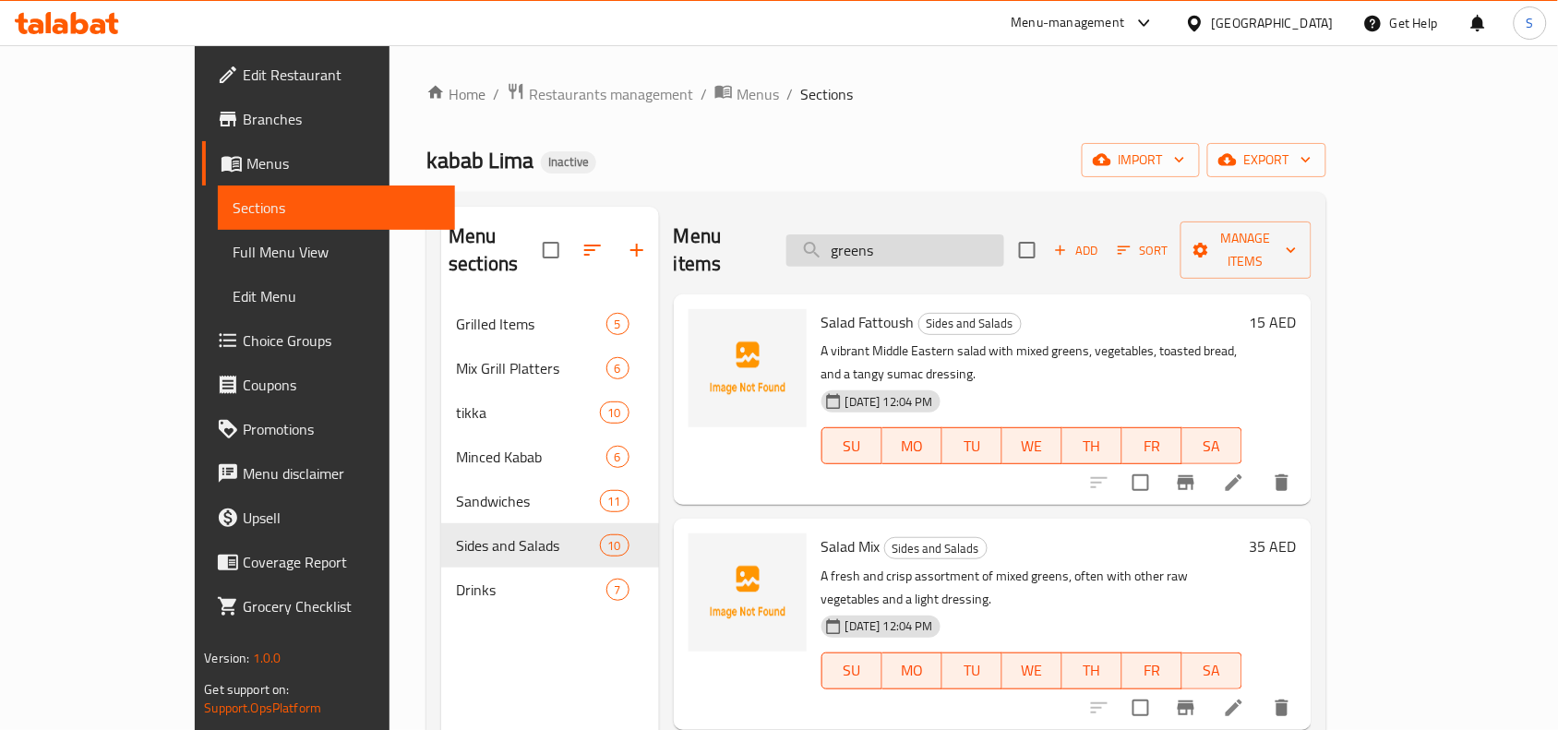
click at [946, 234] on input "greens" at bounding box center [895, 250] width 218 height 32
paste input "Araye"
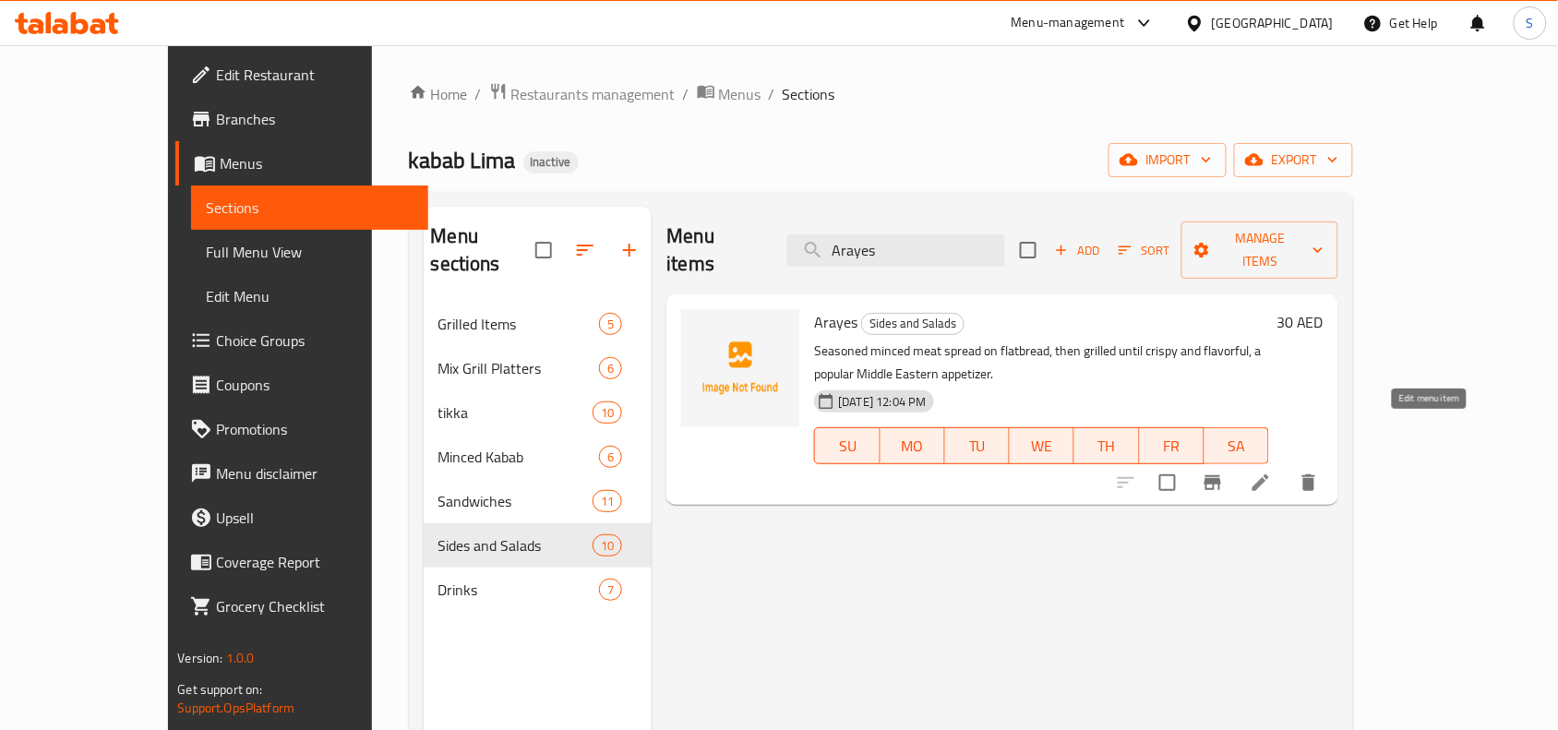
type input "Arayes"
click at [1269, 474] on icon at bounding box center [1260, 482] width 17 height 17
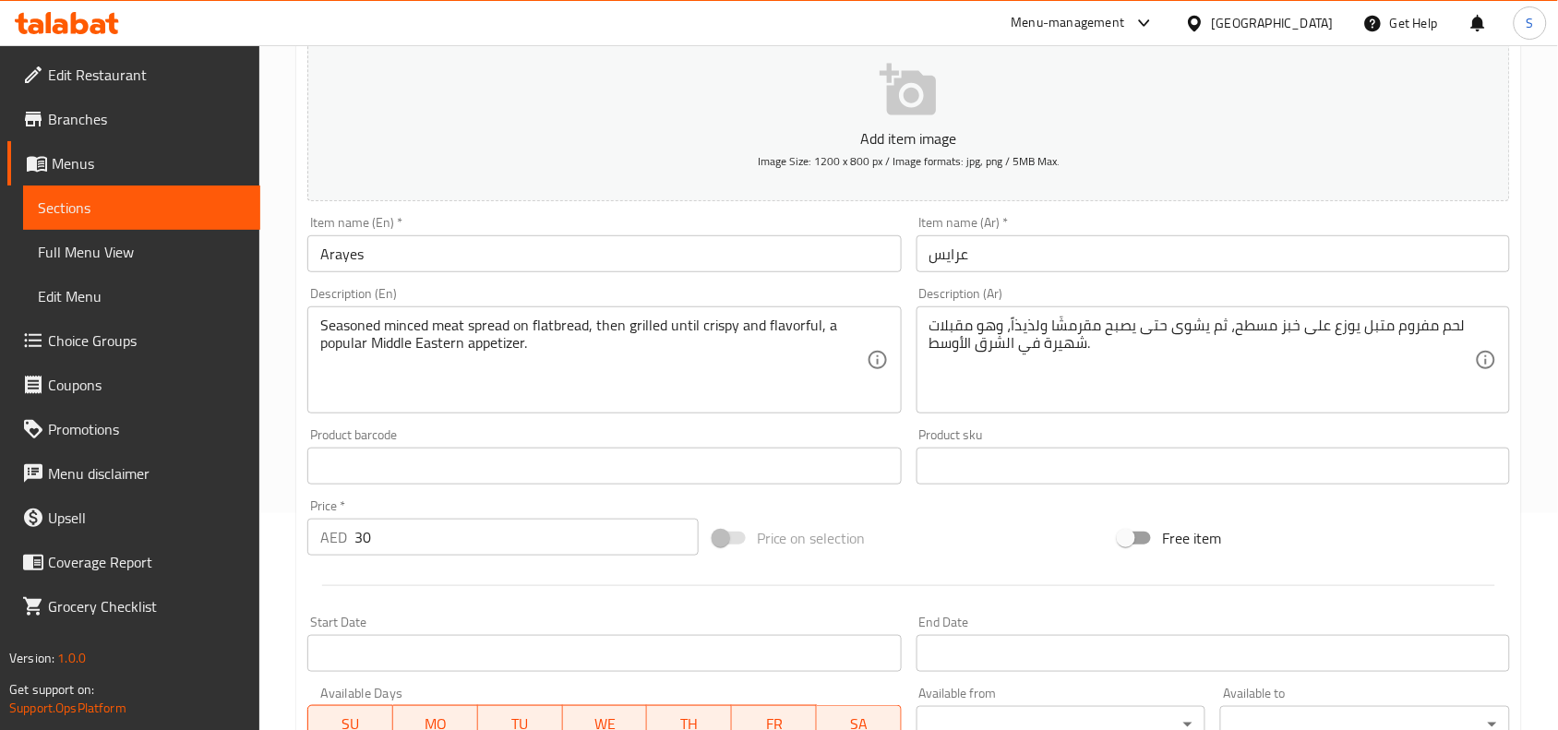
scroll to position [231, 0]
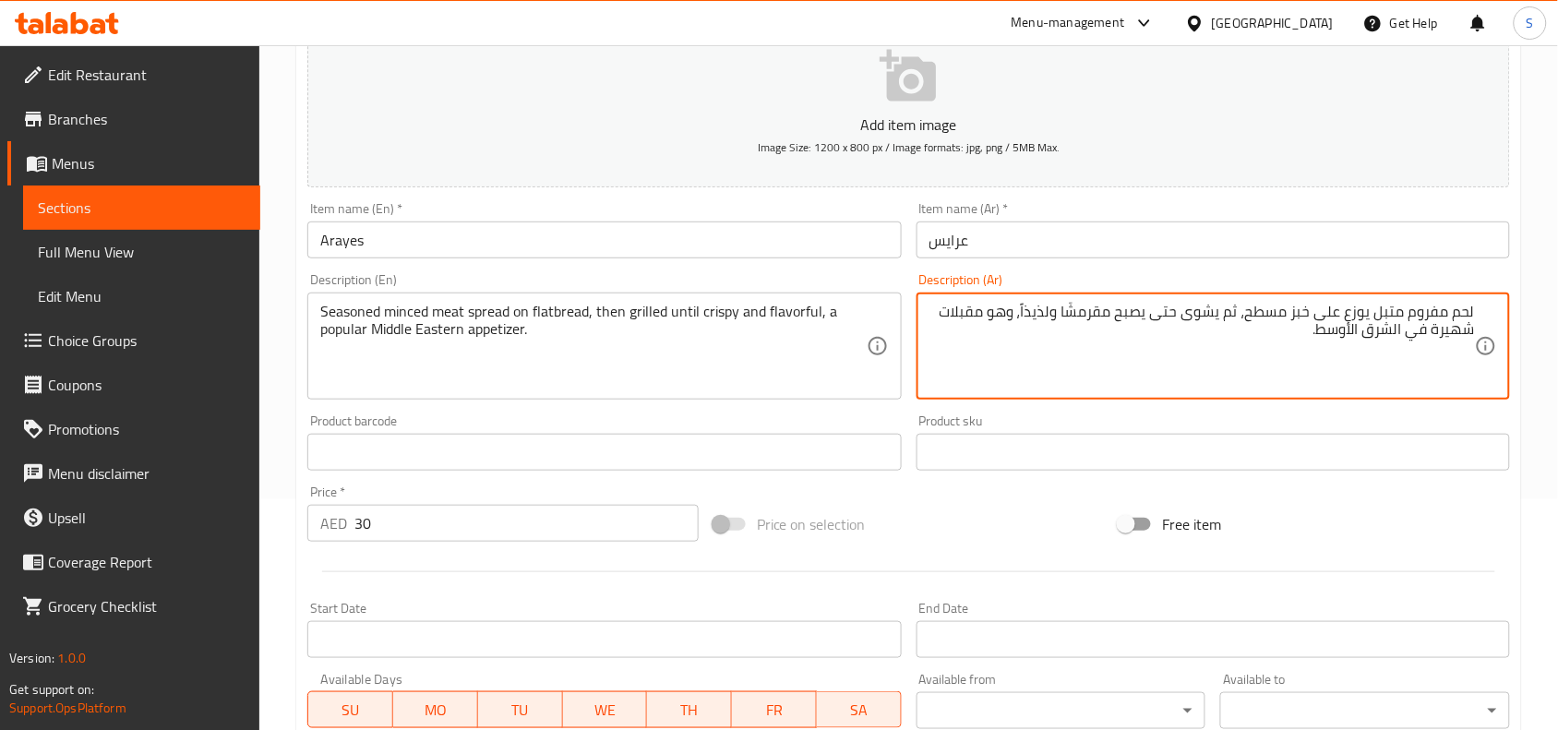
click at [1359, 316] on textarea "لحم مفروم متبل يوزع على خبز مسطح، ثم يشوى حتى يصبح مقرمشًا ولذيذاً، وهو مقبلات …" at bounding box center [1201, 347] width 545 height 88
type textarea "لحم مفروم متبل سبريد على خبز مسطح، ثم يشوى حتى يصبح مقرمشًا ولذيذاً، وهو مقبلات…"
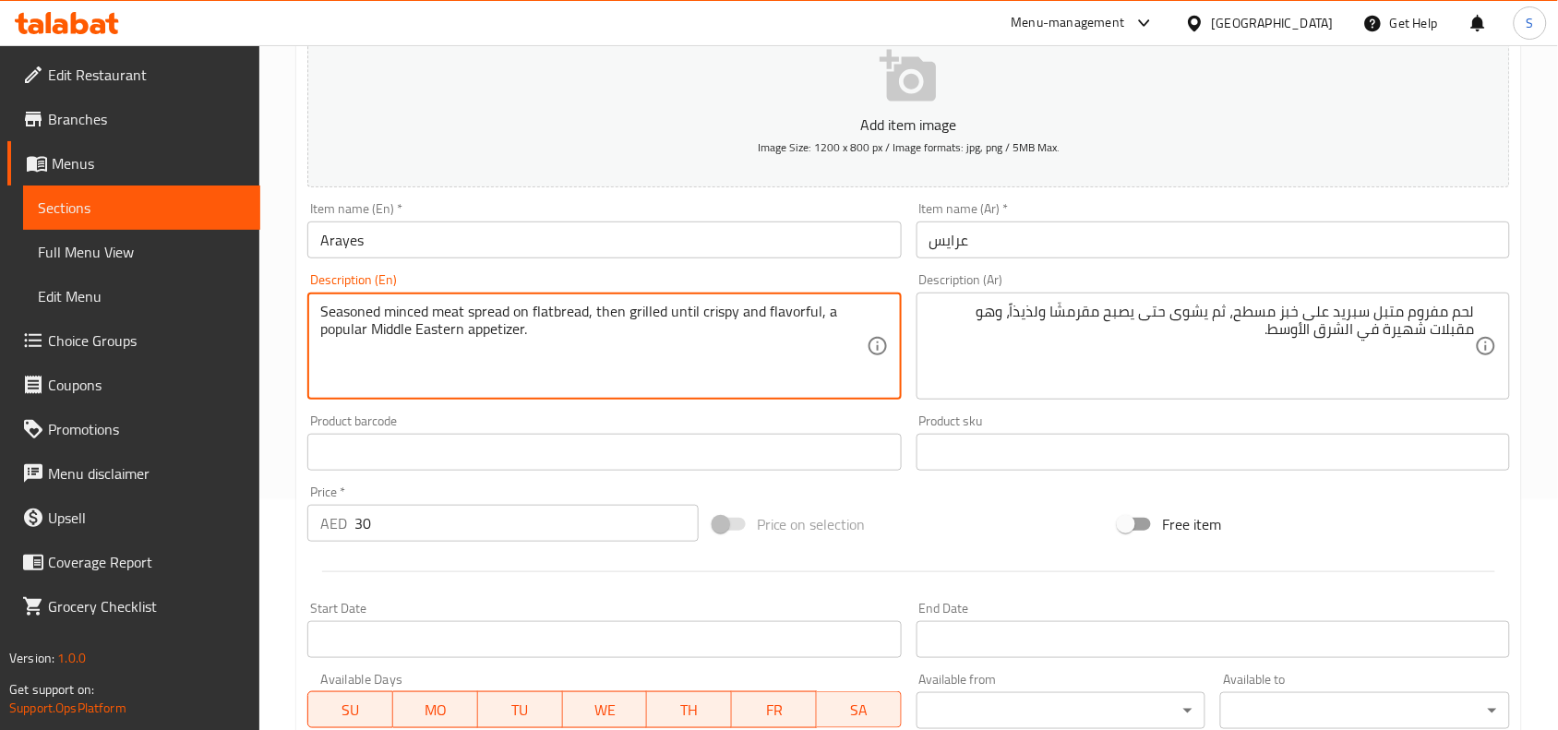
click at [787, 305] on textarea "Seasoned minced meat spread on flatbread, then grilled until crispy and flavorf…" at bounding box center [592, 347] width 545 height 88
type textarea "Seasoned minced meat spread on flatbread, then grilled until crispy , a popular…"
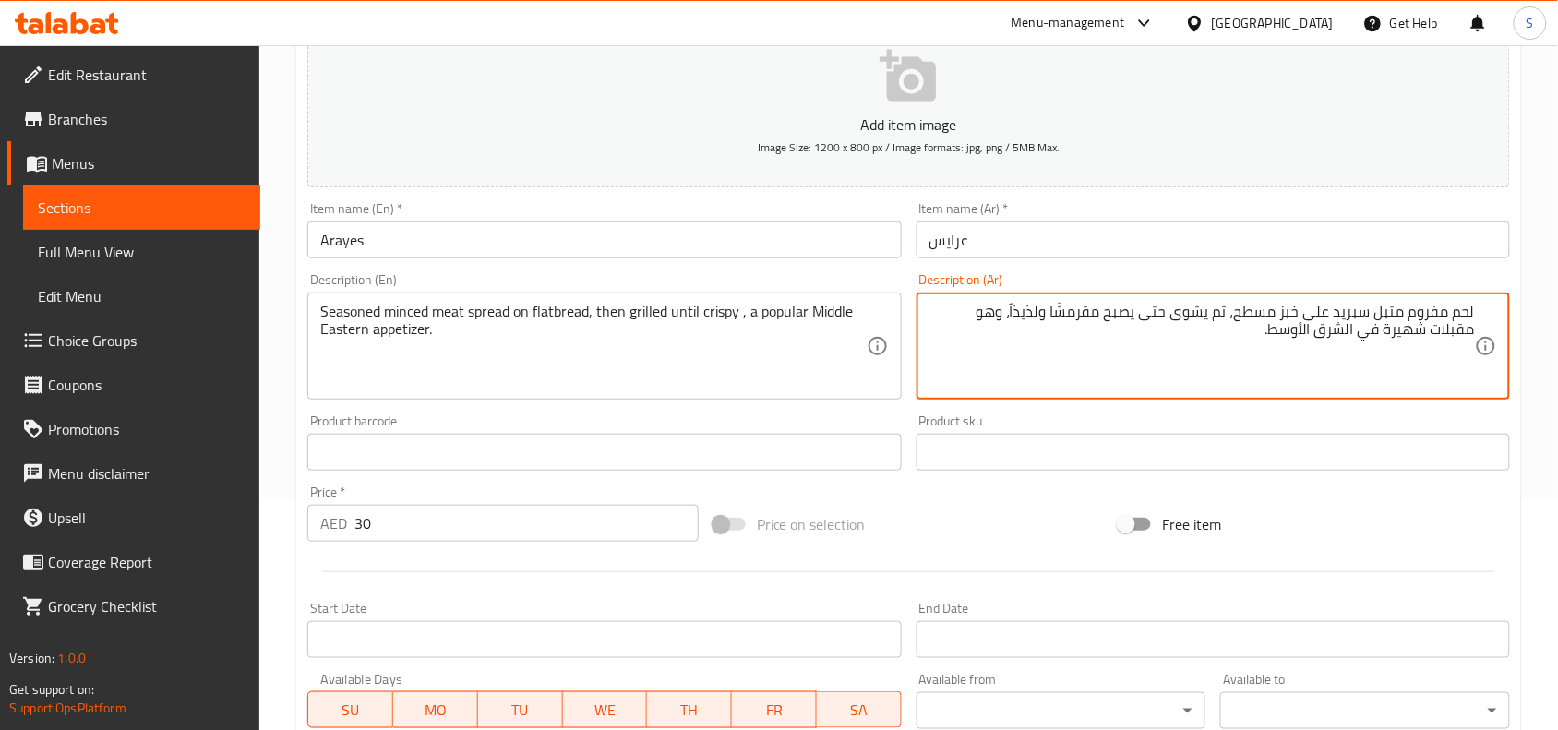
drag, startPoint x: 1016, startPoint y: 311, endPoint x: 1053, endPoint y: 312, distance: 36.9
type textarea "لحم مفروم متبل سبريد على خبز مسطح، ثم يشوى حتى يصبح مقرمشًا ، وهو مقبلات شهيرة …"
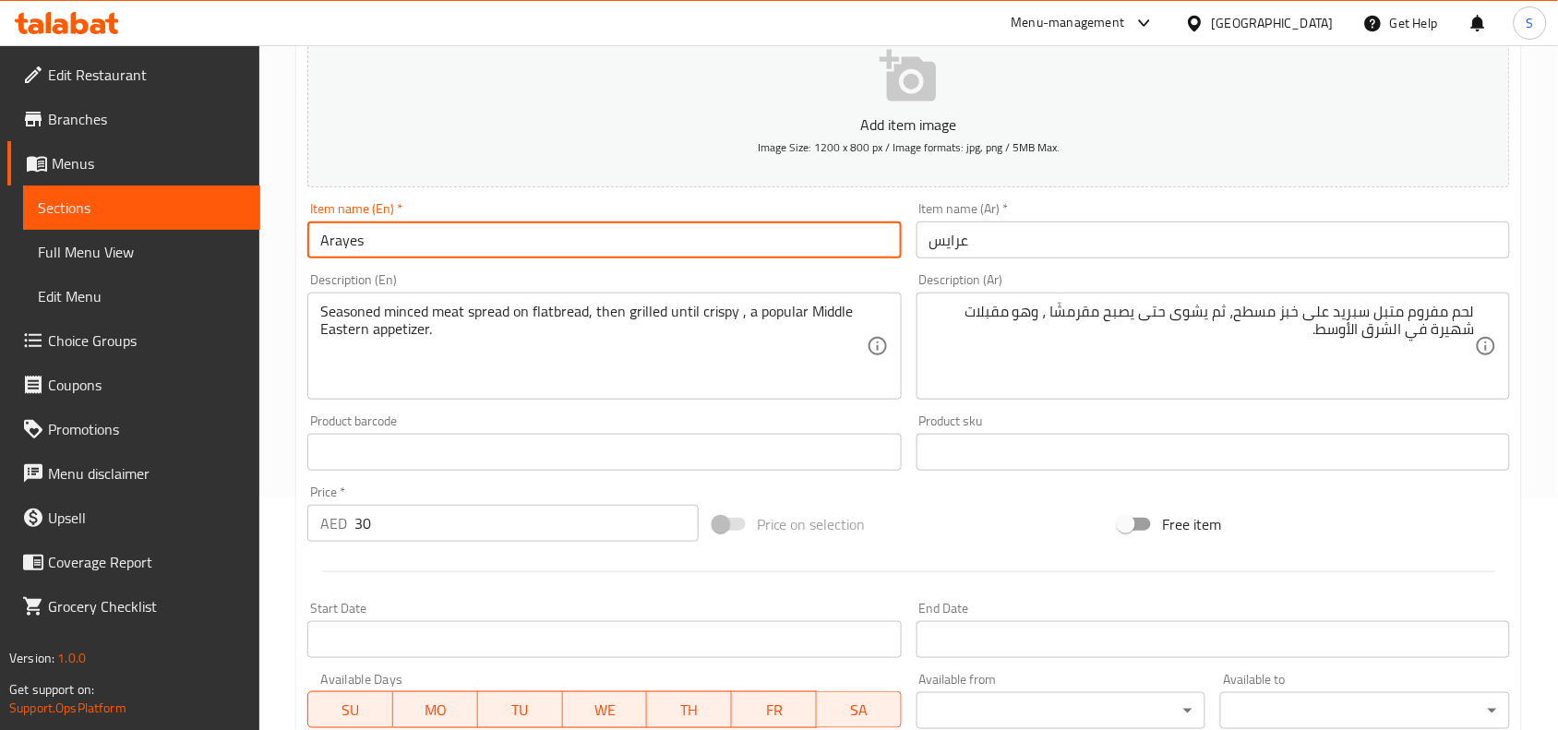
click at [529, 224] on input "Arayes" at bounding box center [603, 239] width 593 height 37
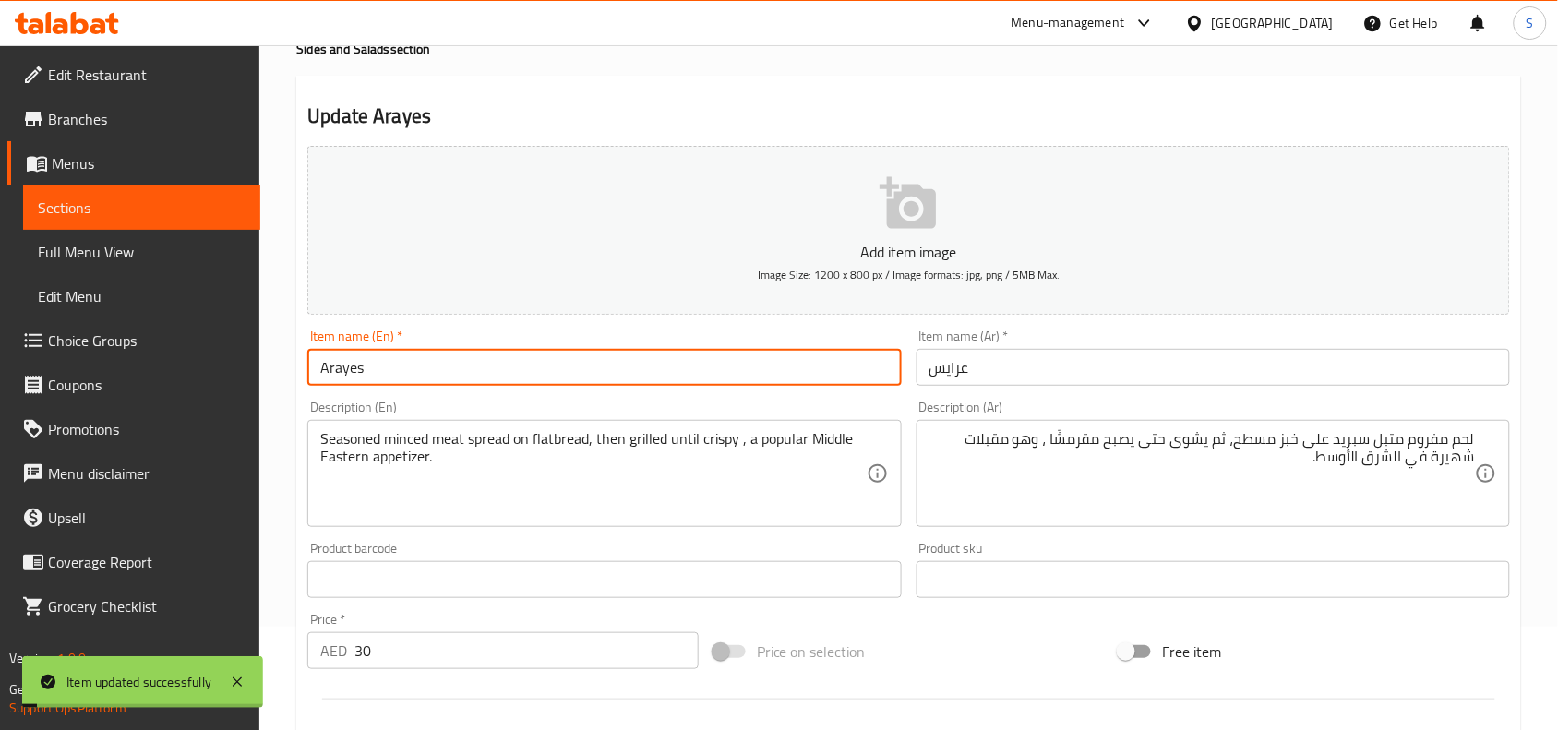
scroll to position [0, 0]
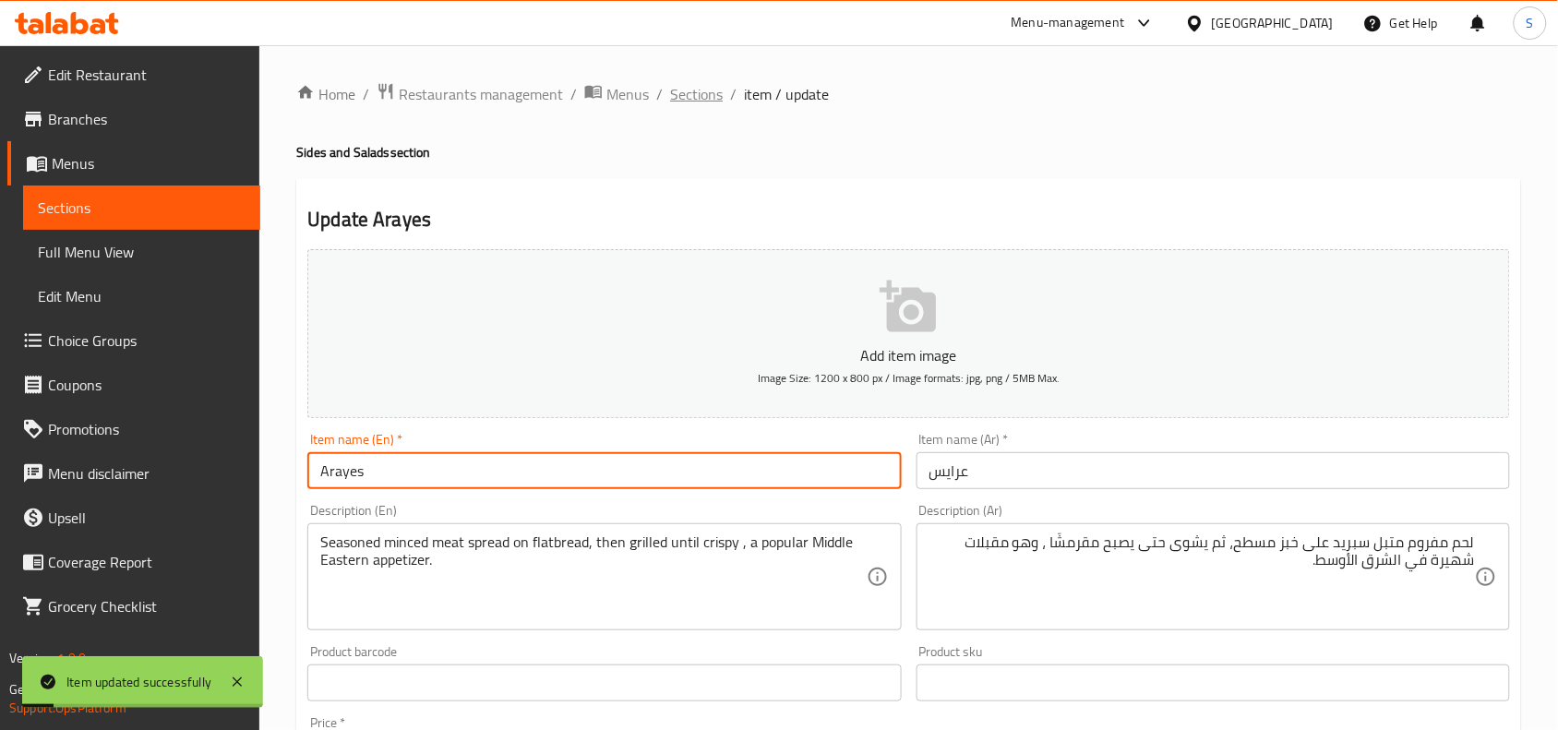
click at [697, 98] on span "Sections" at bounding box center [696, 94] width 53 height 22
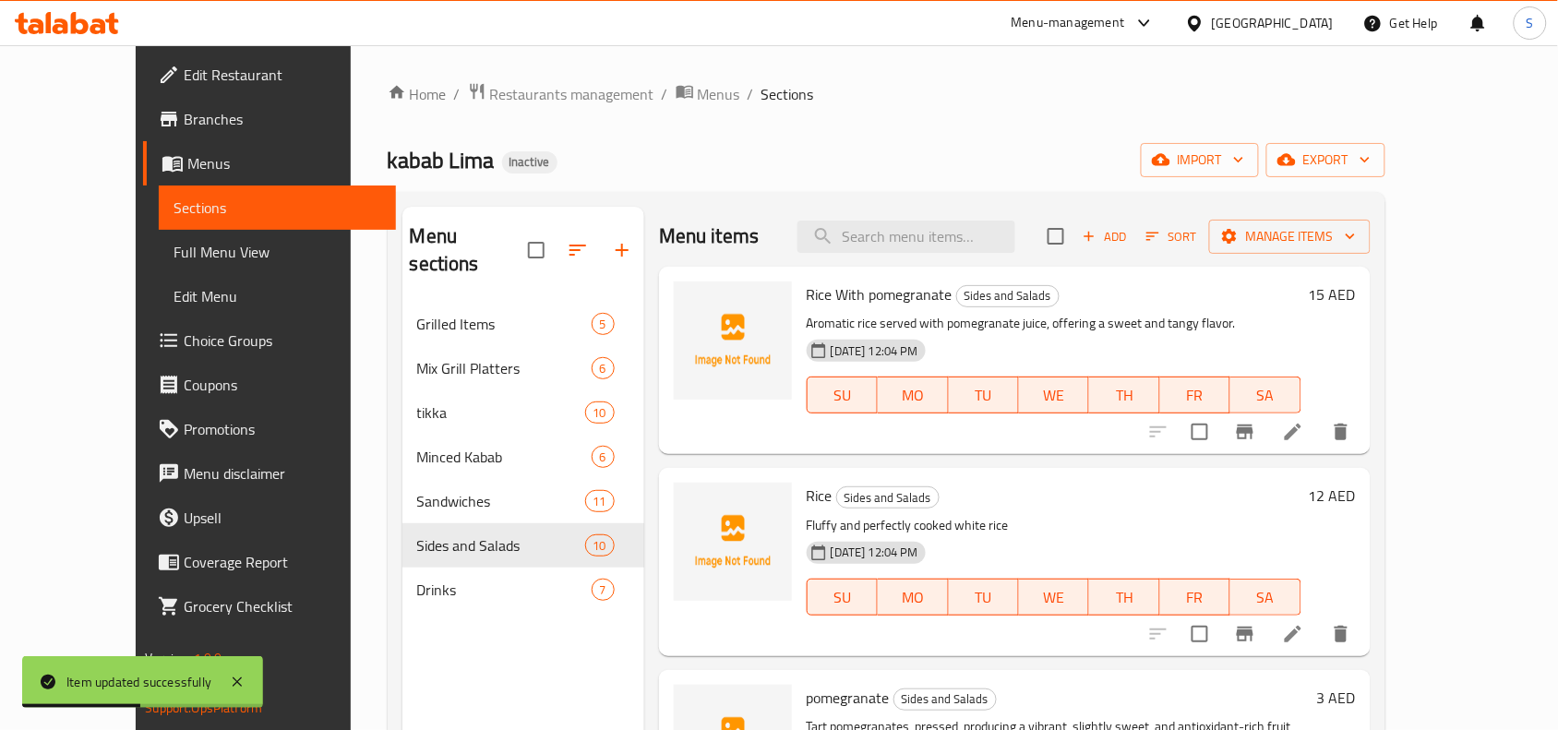
click at [993, 218] on div "Menu items Add Sort Manage items" at bounding box center [1015, 237] width 712 height 60
click at [976, 245] on input "search" at bounding box center [906, 237] width 218 height 32
paste input "French Fries Small"
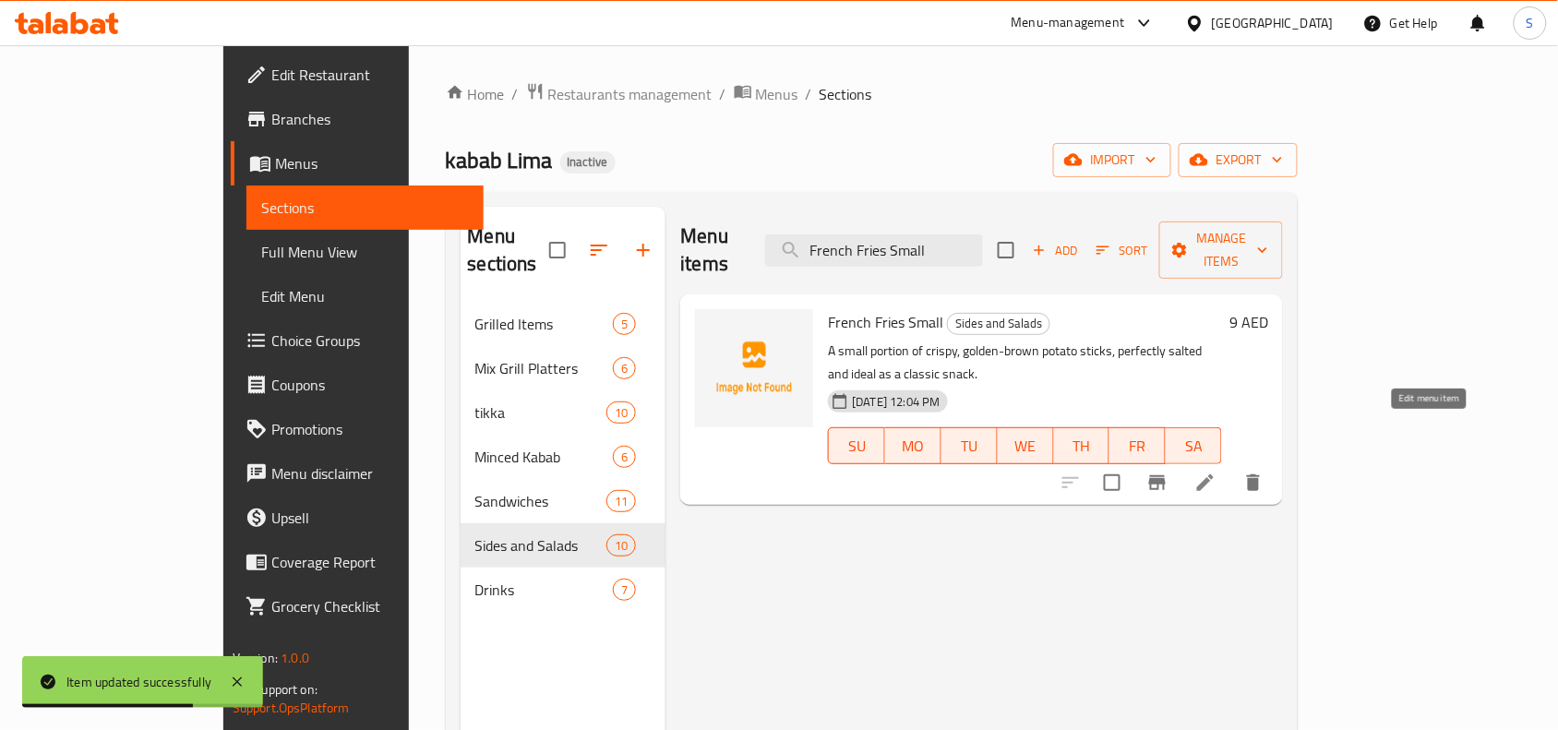
type input "French Fries Small"
click at [1231, 466] on li at bounding box center [1205, 482] width 52 height 33
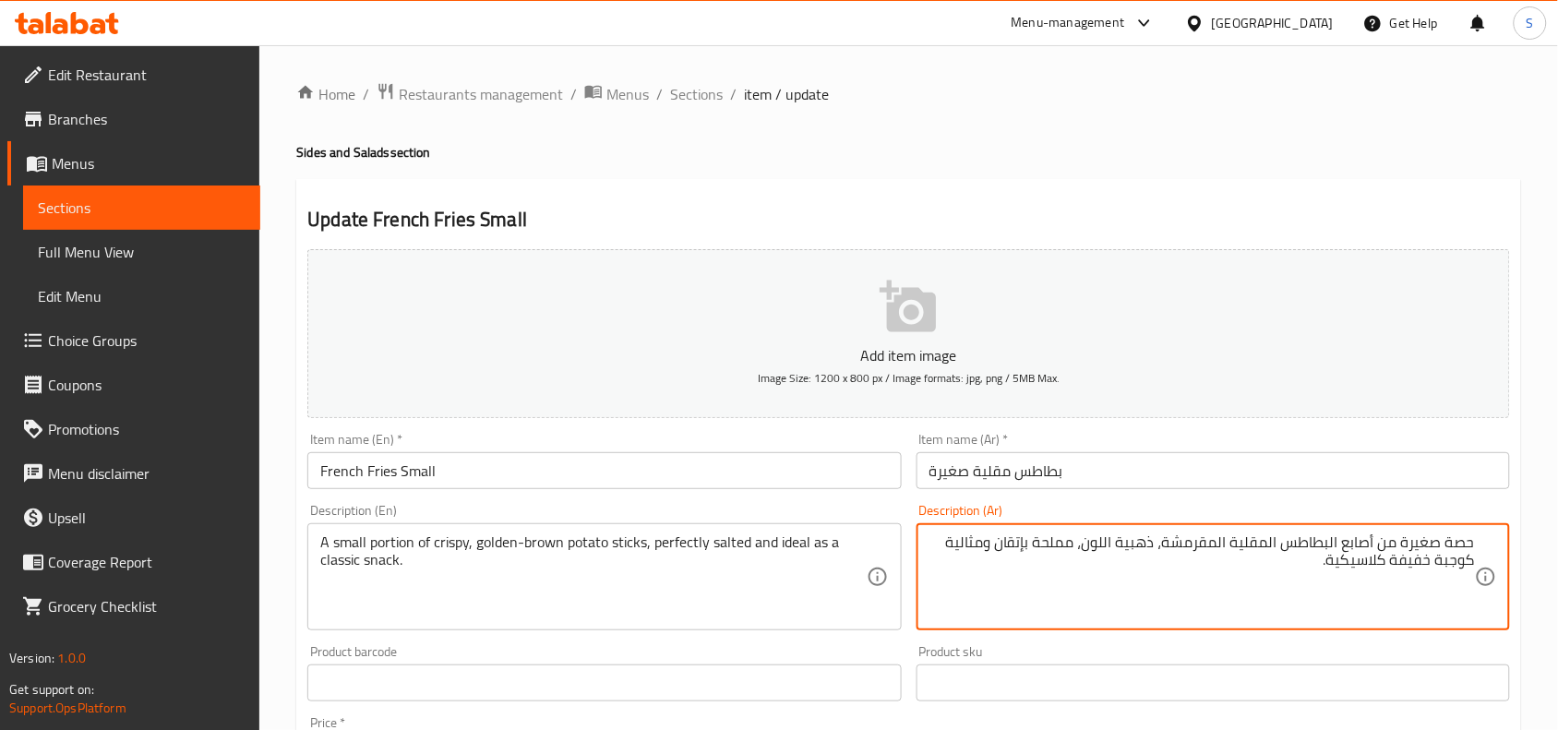
click at [1260, 552] on textarea "حصة صغيرة من أصابع البطاطس المقلية المقرمشة، ذهبية اللون، مملحة بإتقان ومثالية …" at bounding box center [1201, 577] width 545 height 88
click at [1150, 543] on textarea "حصة صغيرة من أصابع البطاطس المقرمشة، ذهبية اللون، مملحة بإتقان ومثالية كوجبة خف…" at bounding box center [1201, 577] width 545 height 88
type textarea "حصة صغيرة من أصابع البطاطس المقرمشة، ذهبية بني، مملحة بإتقان ومثالية كوجبة خفيف…"
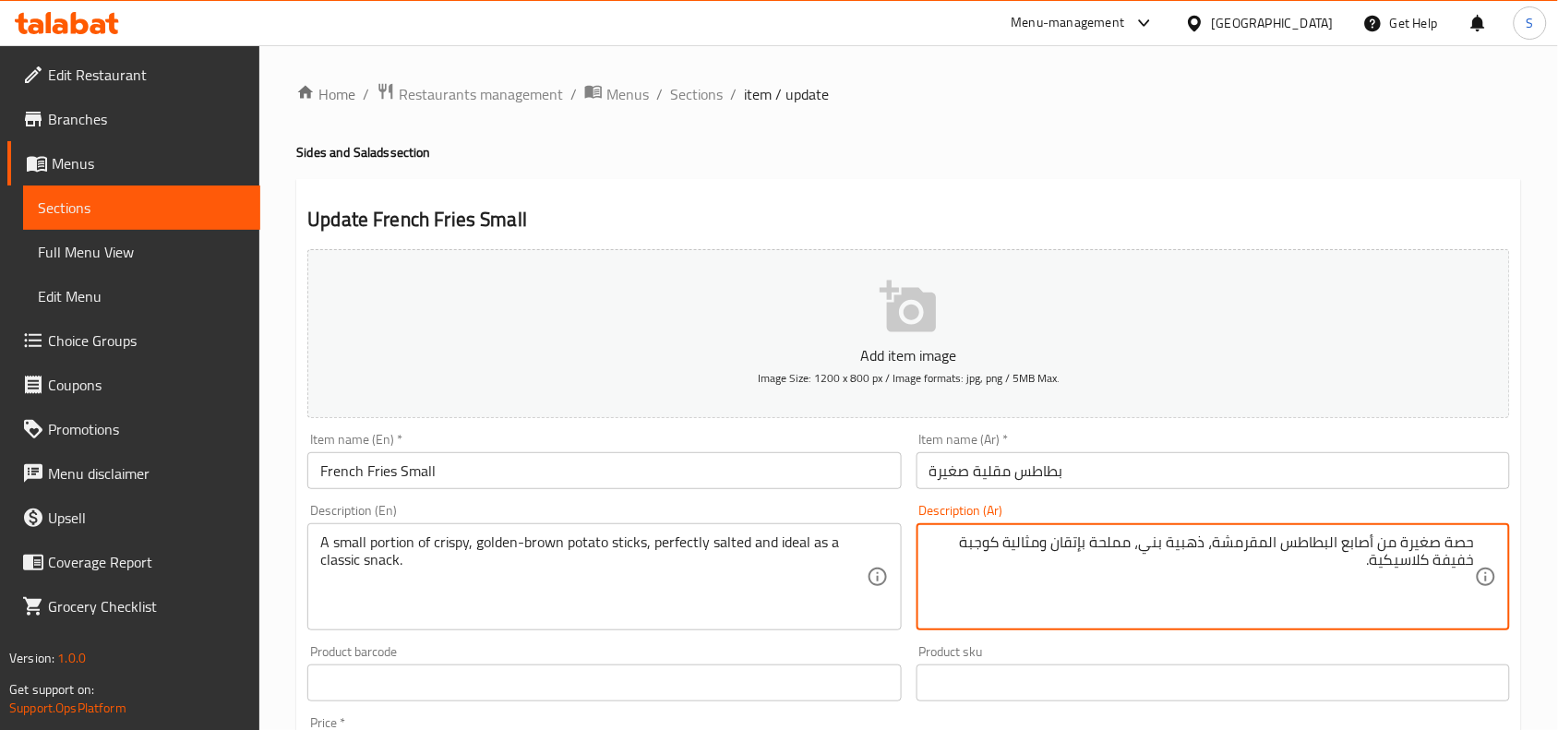
click at [1198, 458] on input "بطاطس مقلية صغيرة" at bounding box center [1212, 470] width 593 height 37
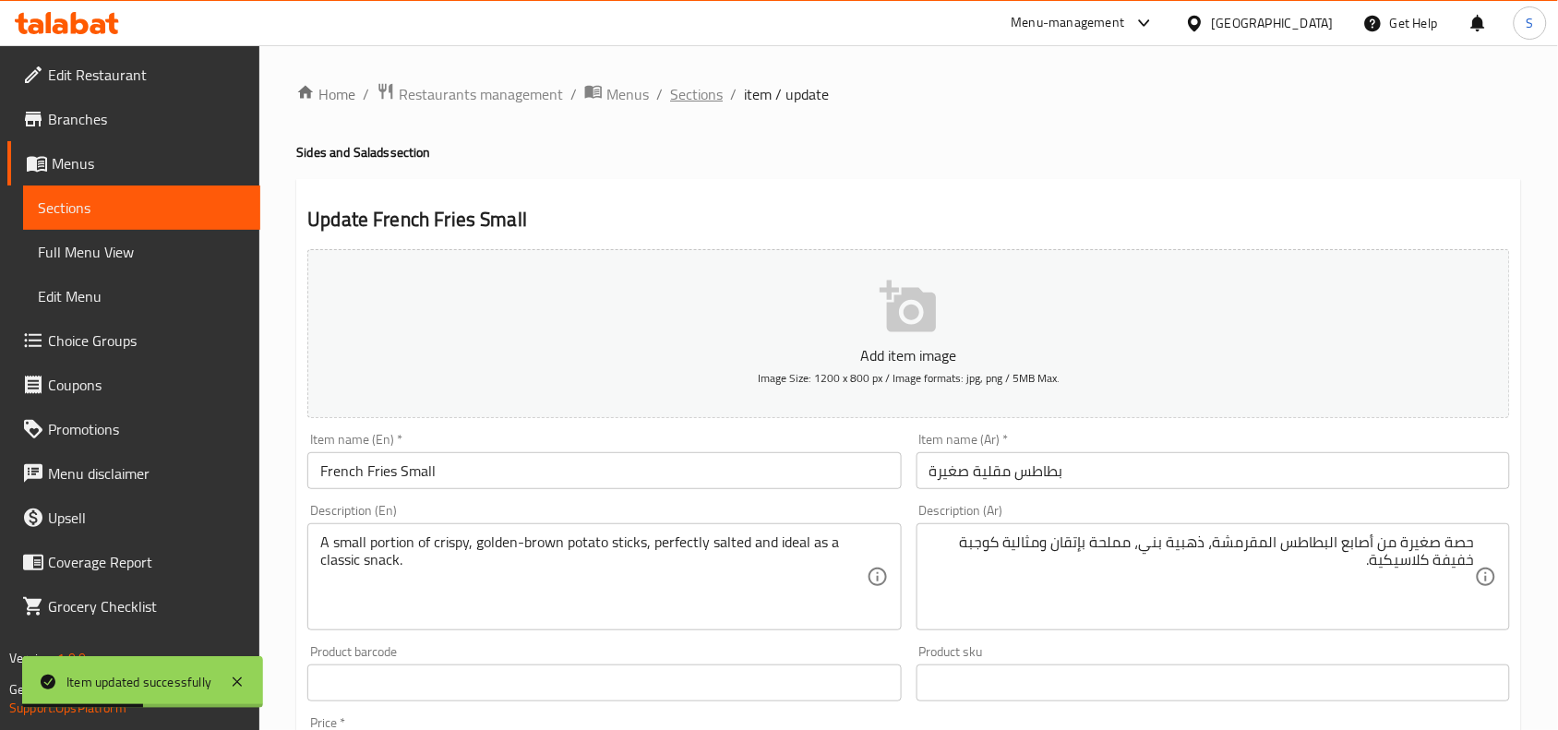
click at [690, 99] on span "Sections" at bounding box center [696, 94] width 53 height 22
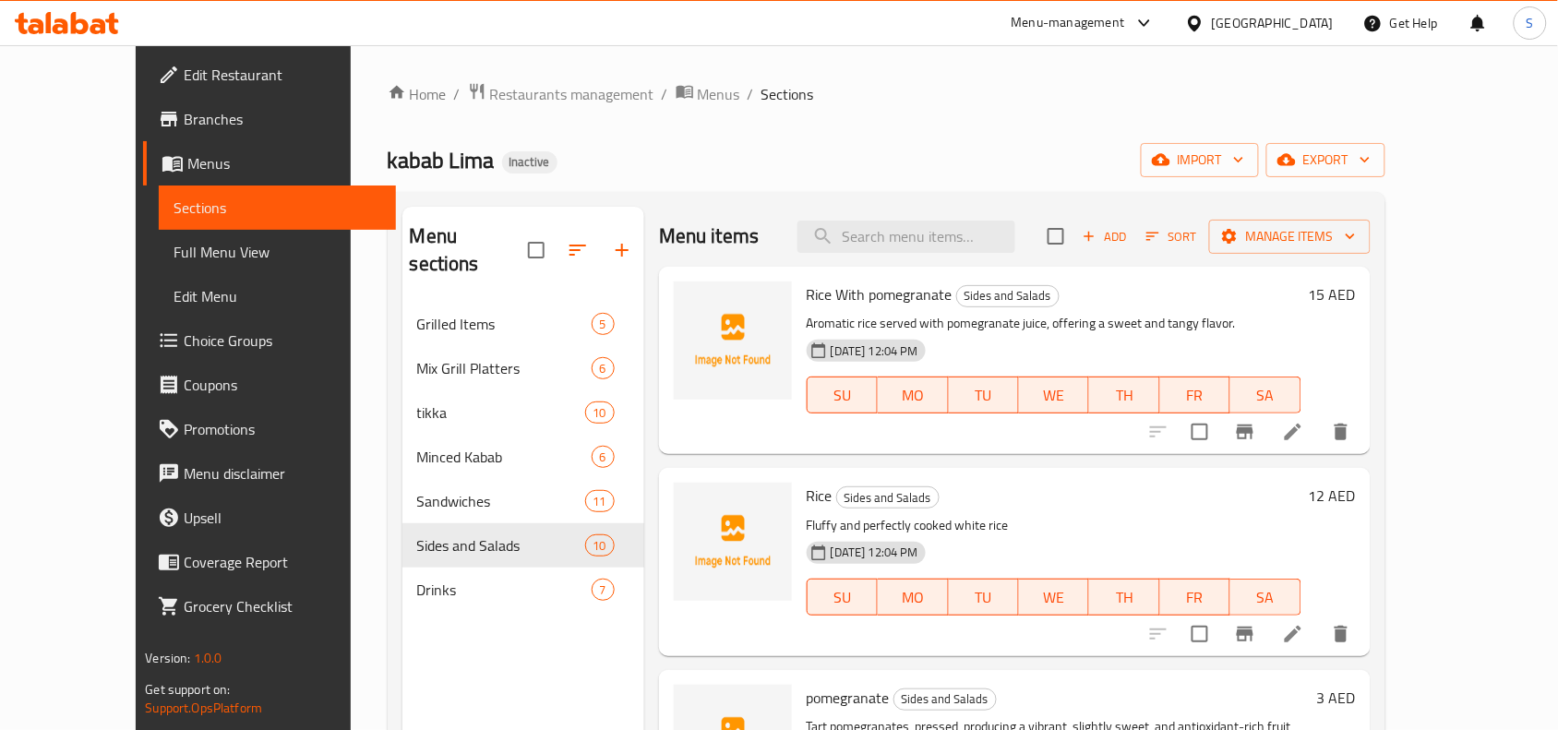
click at [801, 121] on div "Home / Restaurants management / Menus / Sections kabab Lima Inactive import exp…" at bounding box center [887, 516] width 998 height 869
click at [886, 226] on input "search" at bounding box center [906, 237] width 218 height 32
paste input "Lurpak Small"
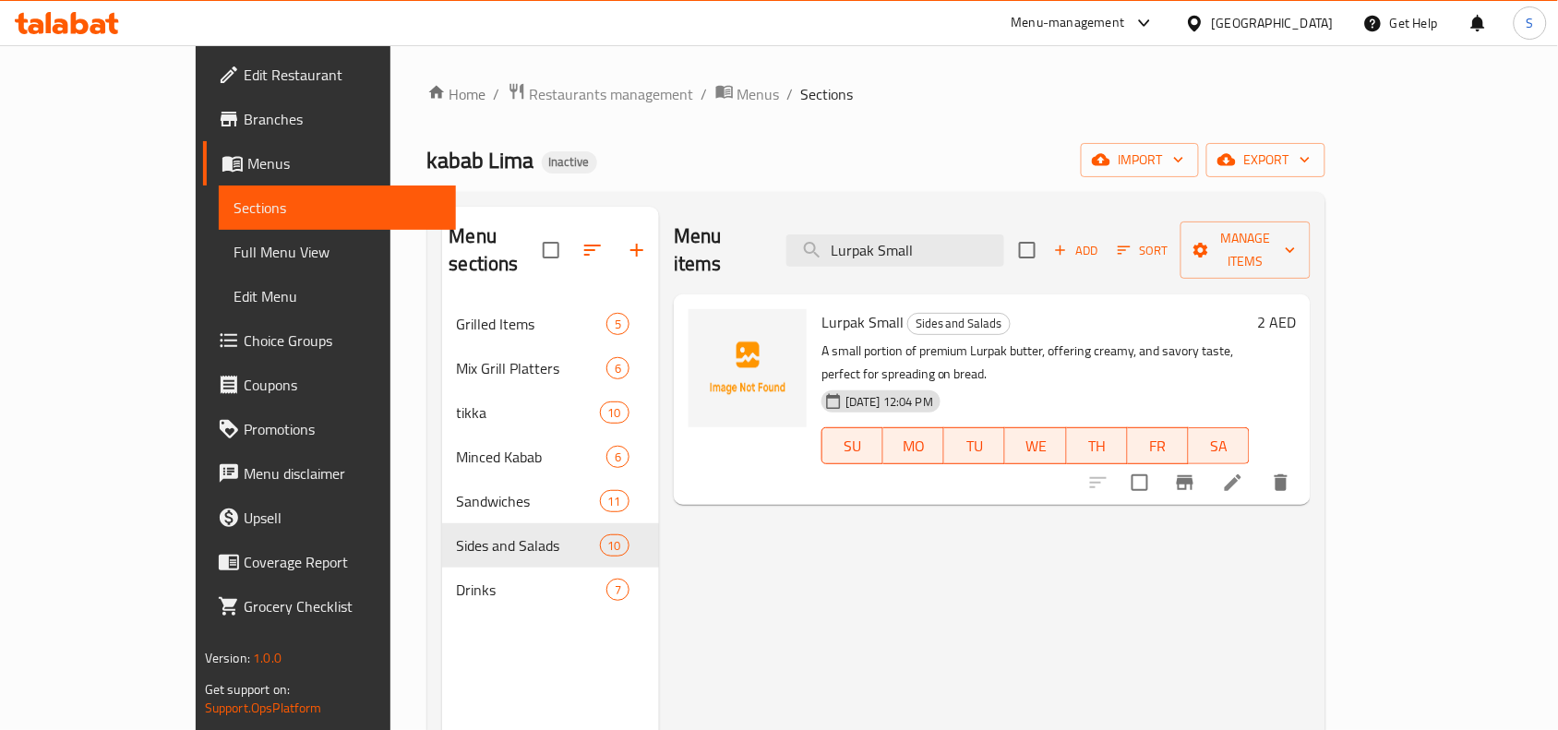
type input "Lurpak Small"
click at [1259, 466] on li at bounding box center [1233, 482] width 52 height 33
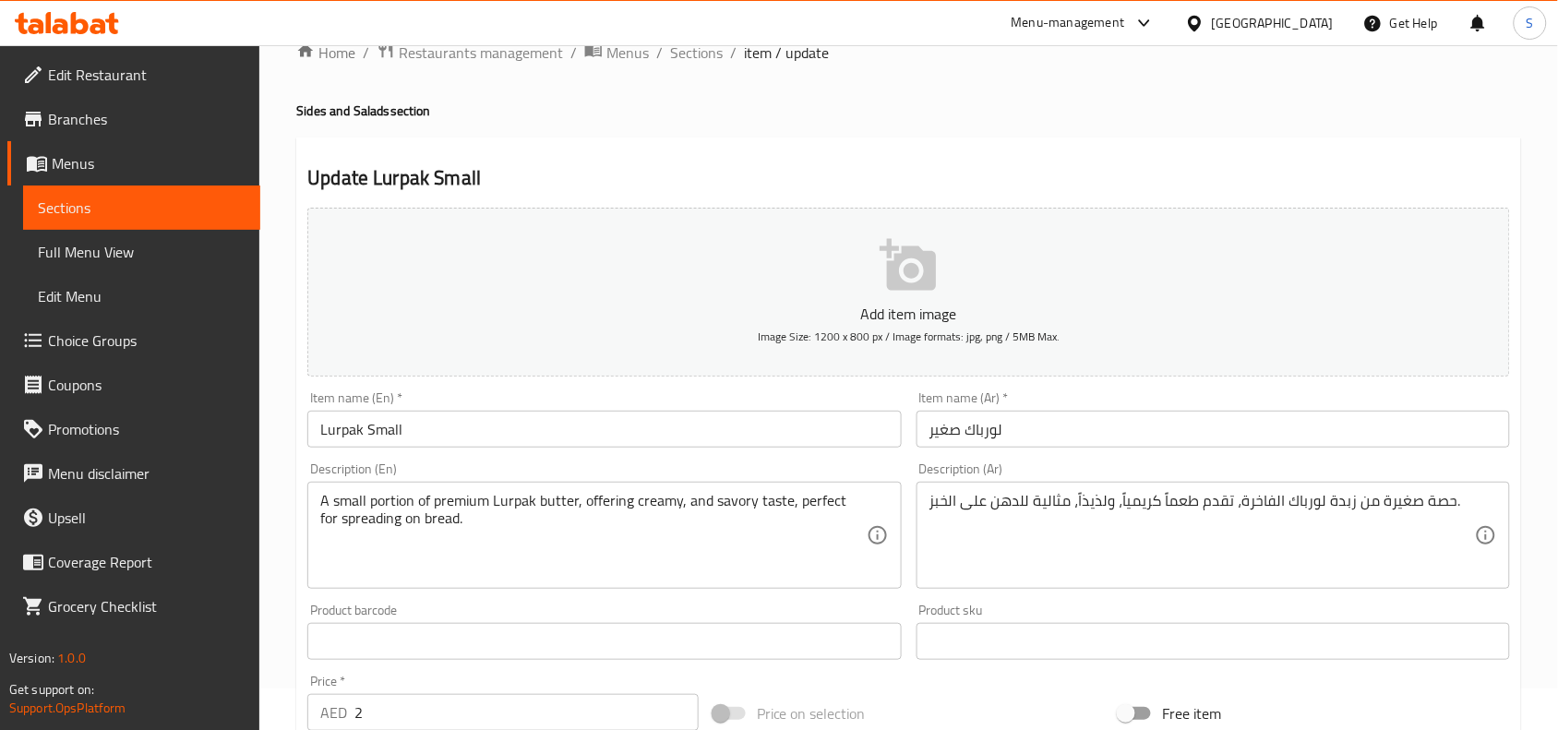
scroll to position [115, 0]
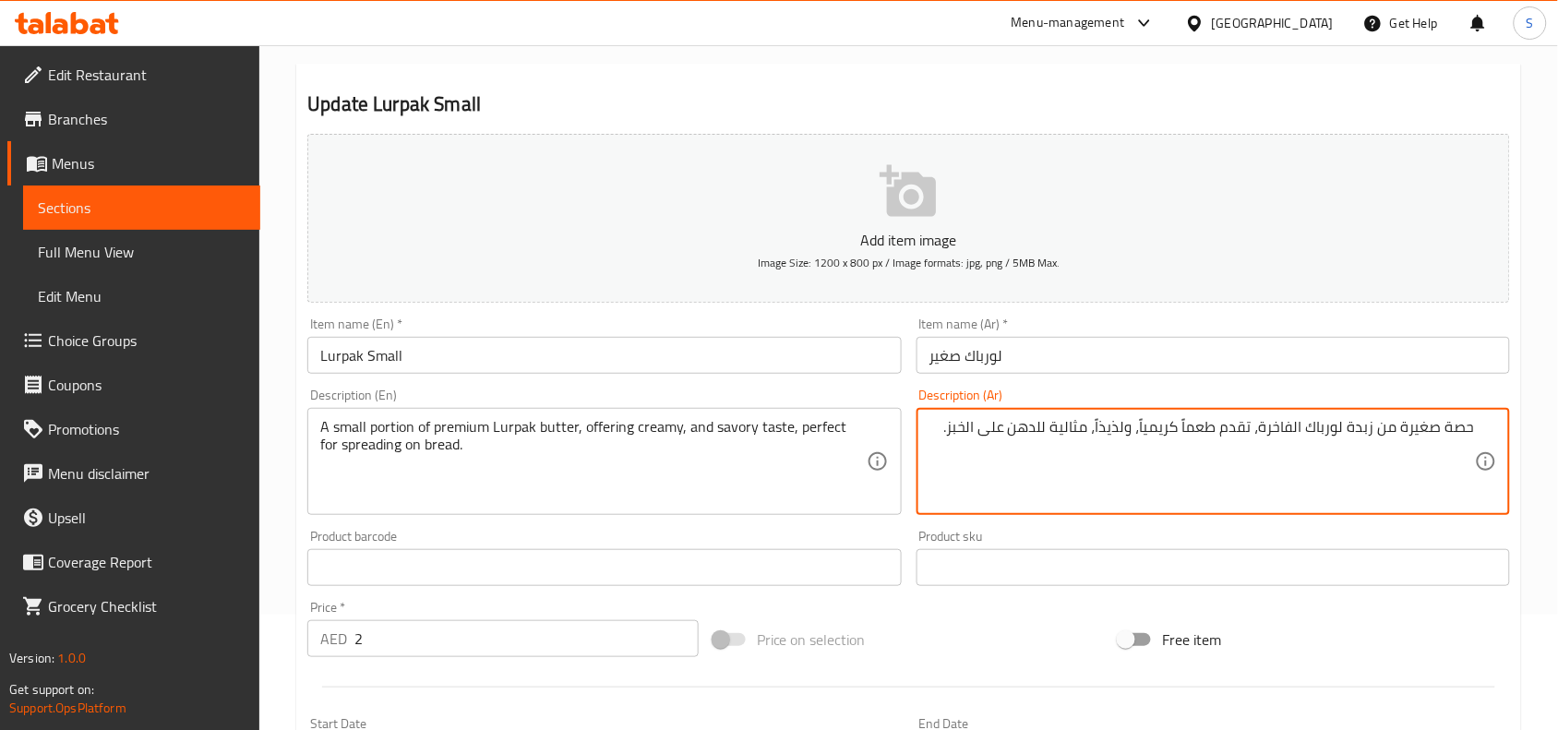
click at [1122, 429] on textarea "حصة صغيرة من زبدة لورباك الفاخرة، تقدم طعماً كريمياً، ولذيذاً، مثالية للدهن على…" at bounding box center [1201, 462] width 545 height 88
click at [1034, 432] on textarea "حصة صغيرة من زبدة لورباك الفاخرة، تقدم طعماً كريمياً، ومالح، مثالية للدهن على ا…" at bounding box center [1201, 462] width 545 height 88
type textarea "حصة صغيرة من زبدة لورباك الفاخرة، تقدم طعماً كريمياً، ومالح، مثالية للسبريد على…"
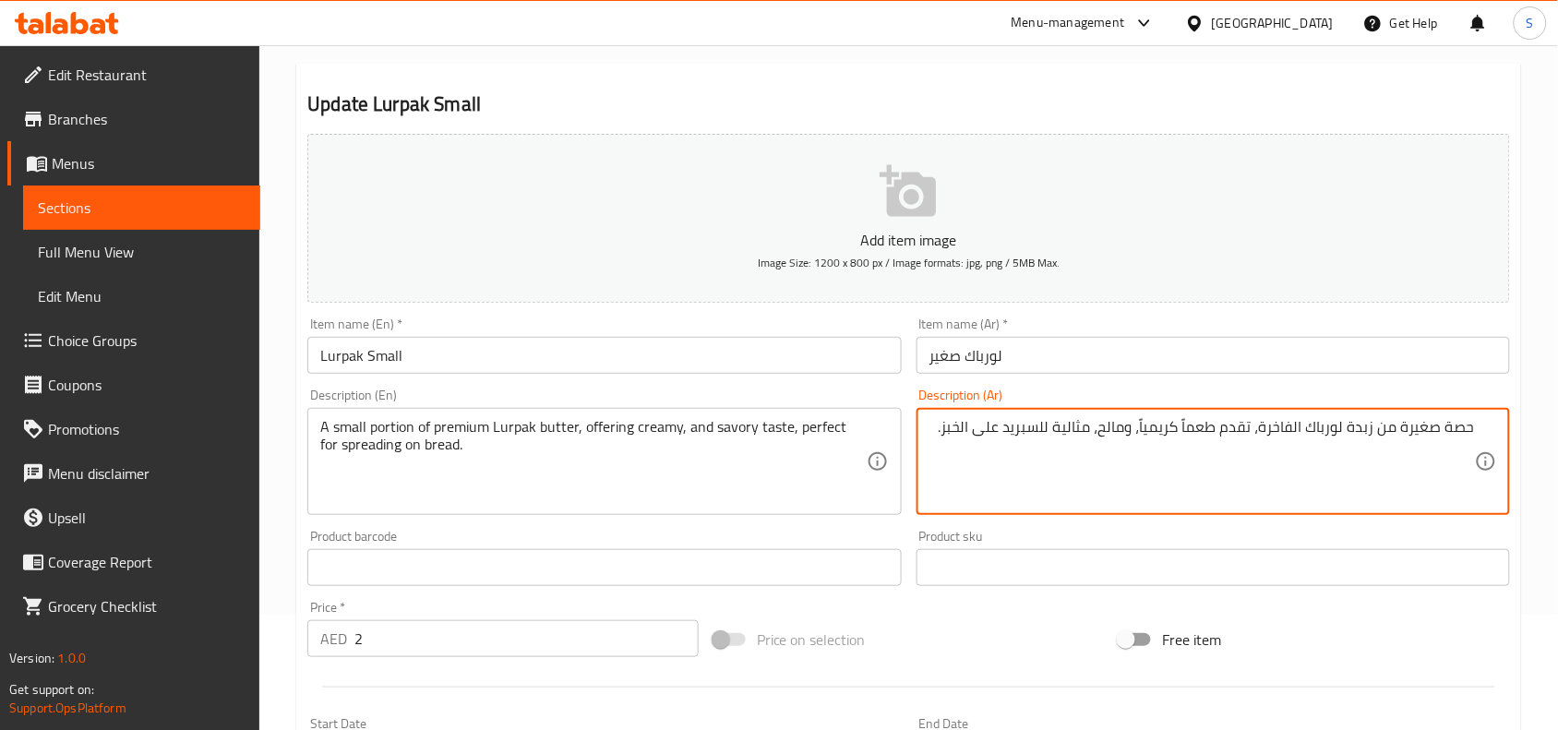
click at [1090, 357] on input "لورباك صغير" at bounding box center [1212, 355] width 593 height 37
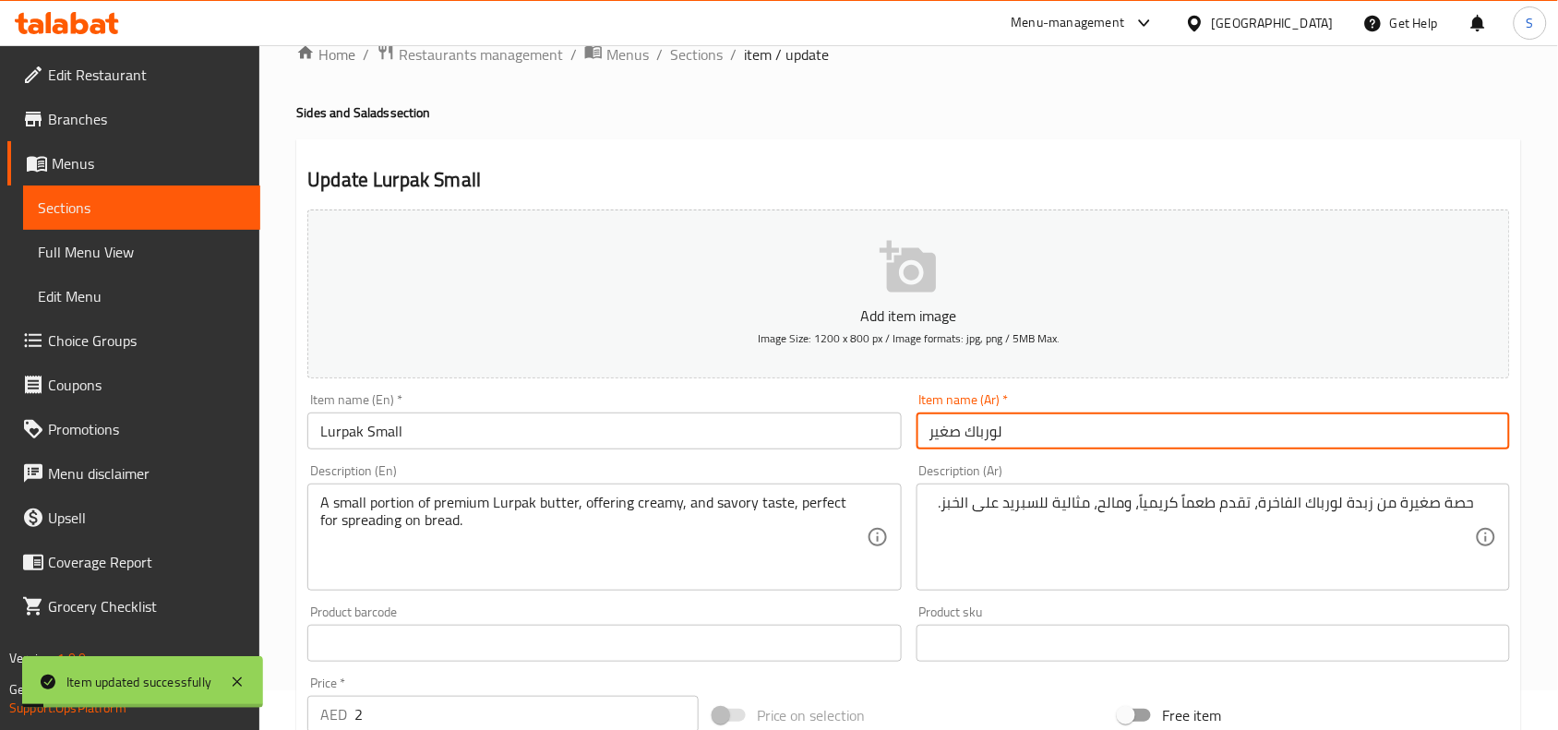
scroll to position [0, 0]
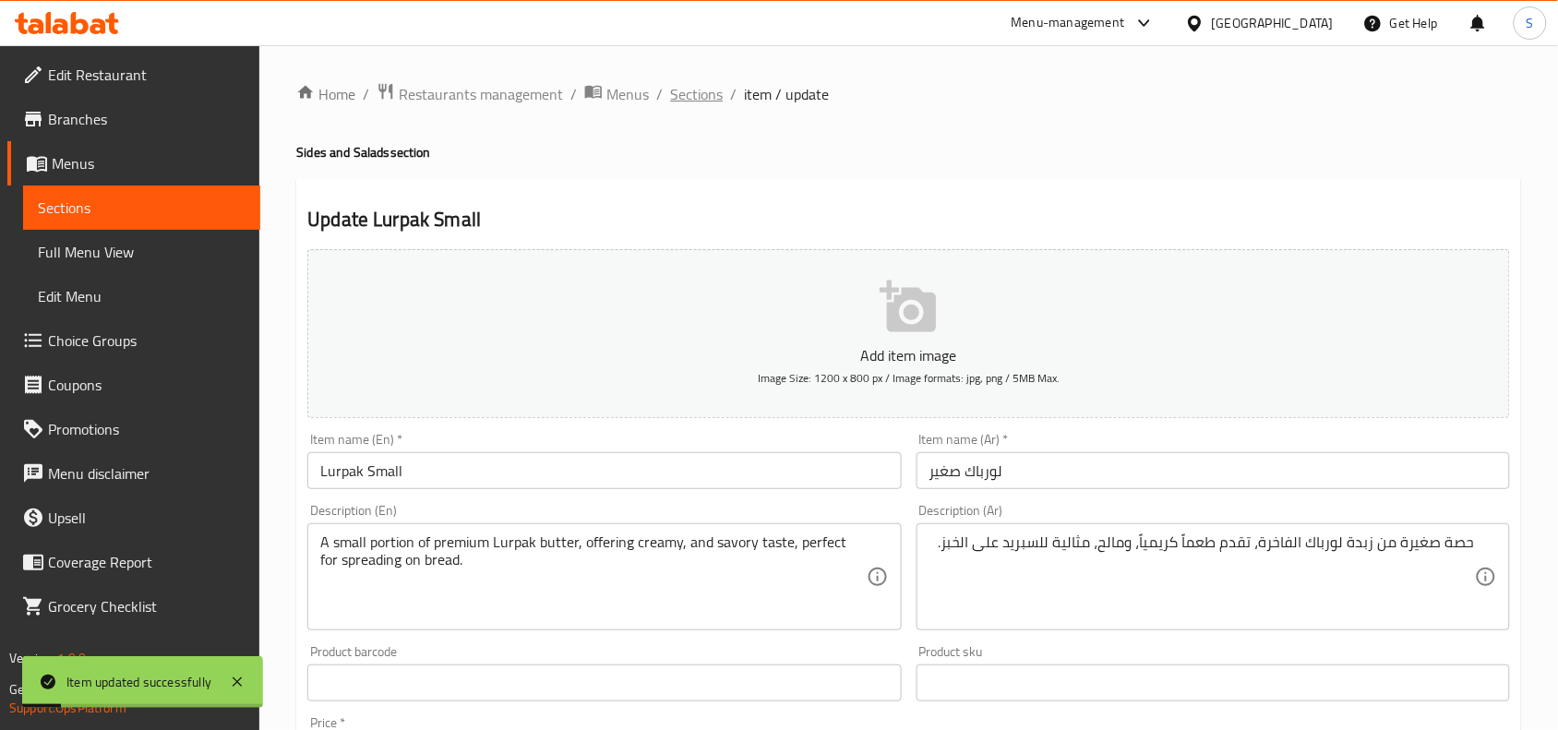
click at [712, 93] on span "Sections" at bounding box center [696, 94] width 53 height 22
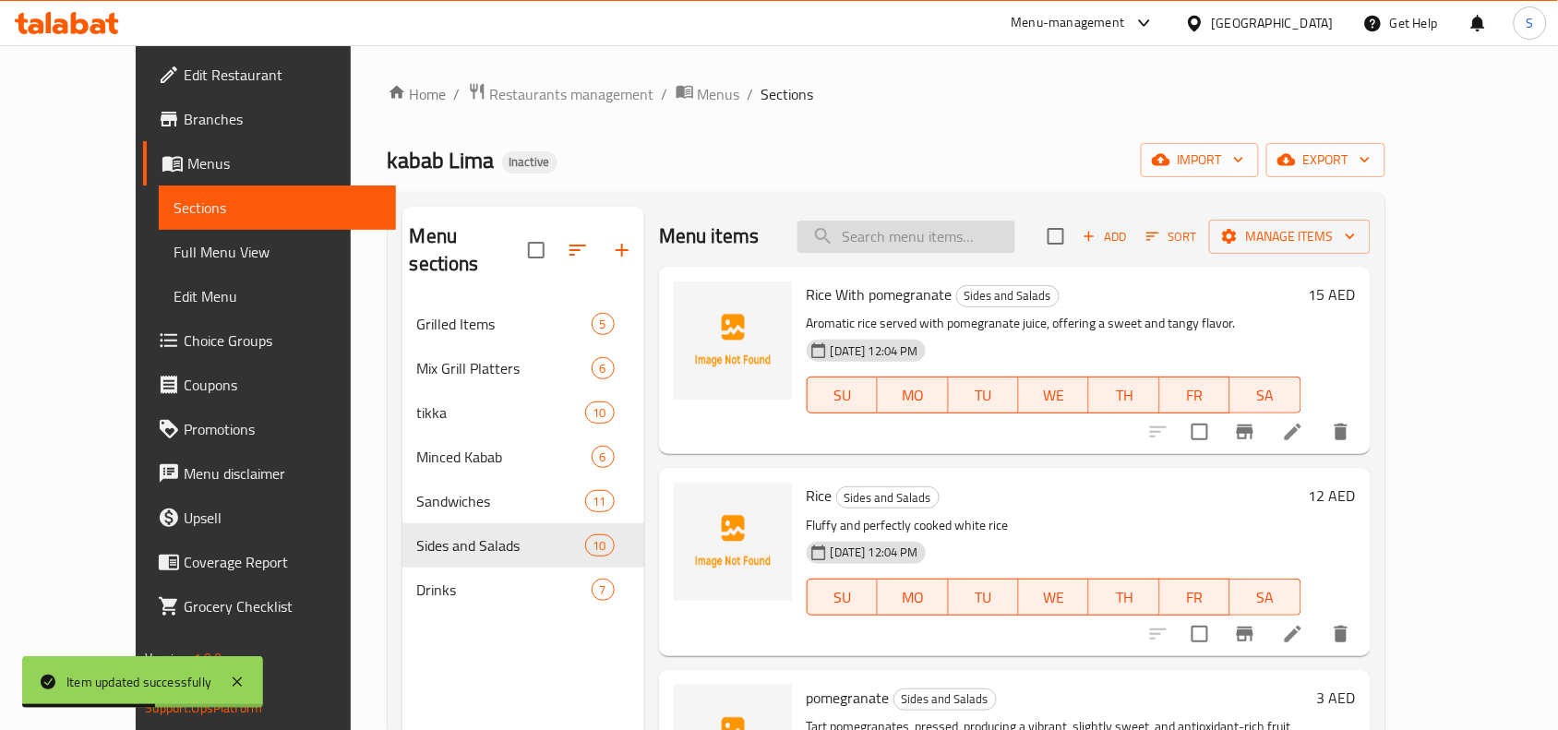
click at [901, 246] on input "search" at bounding box center [906, 237] width 218 height 32
paste input "Water Big bottle"
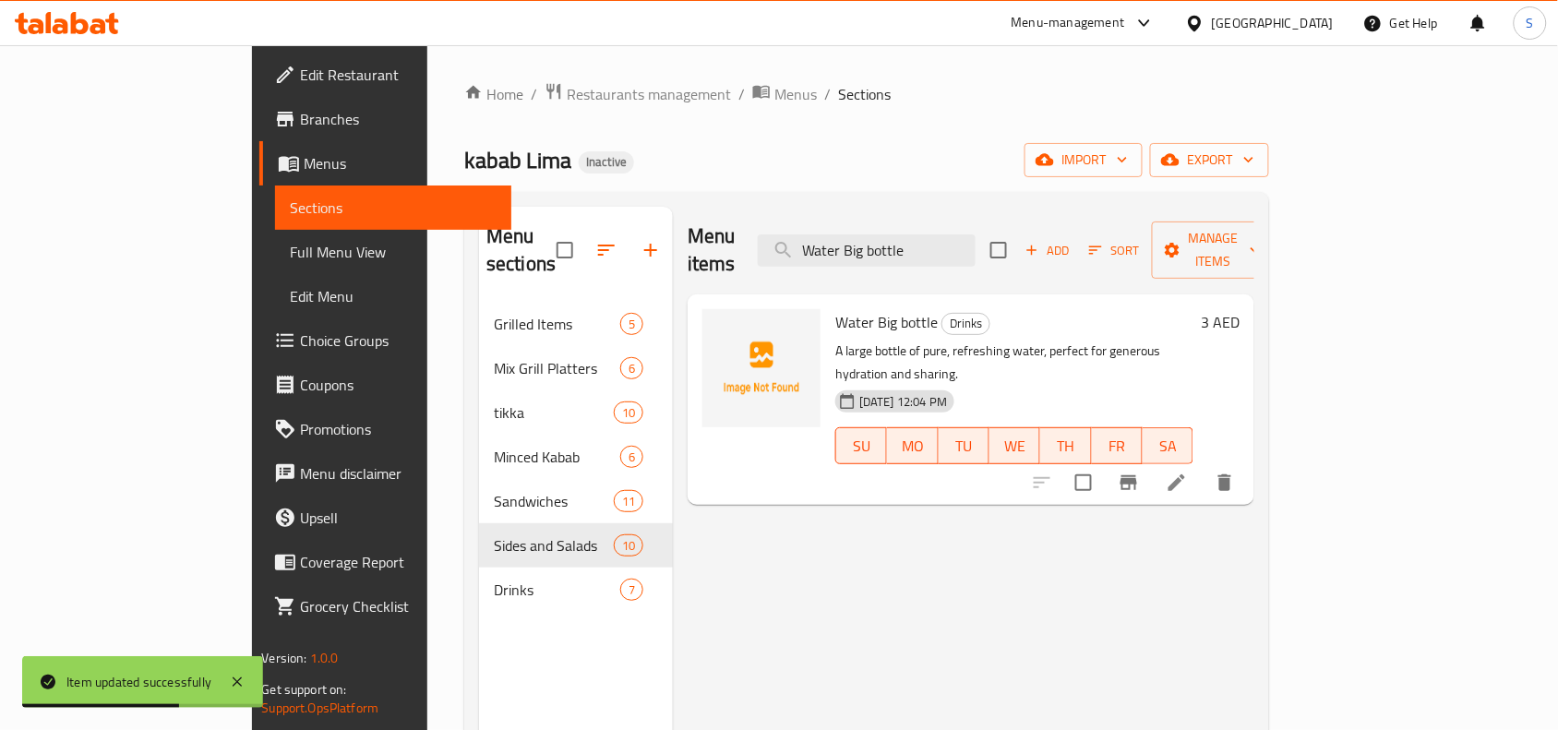
type input "Water Big bottle"
click at [1188, 472] on icon at bounding box center [1177, 483] width 22 height 22
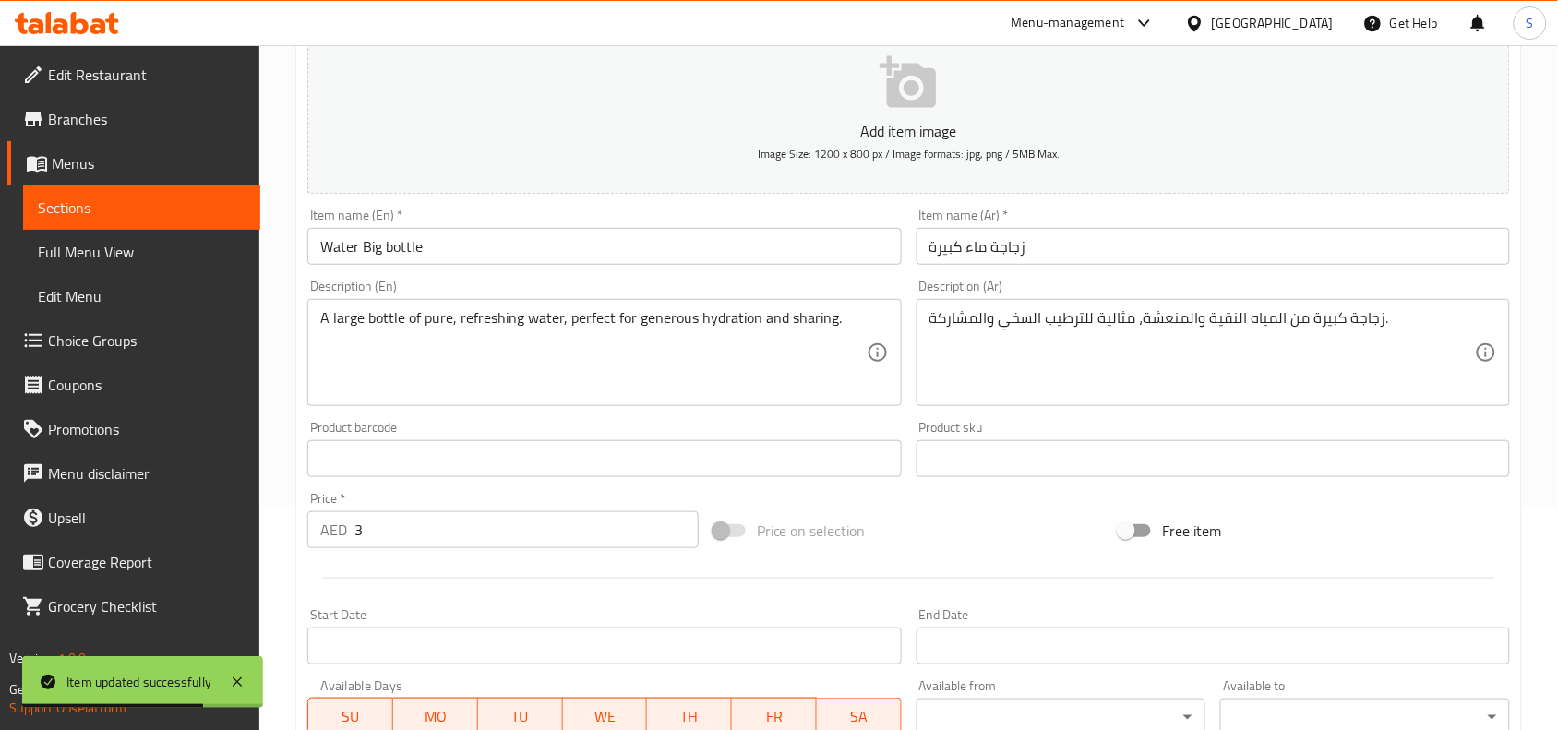
scroll to position [231, 0]
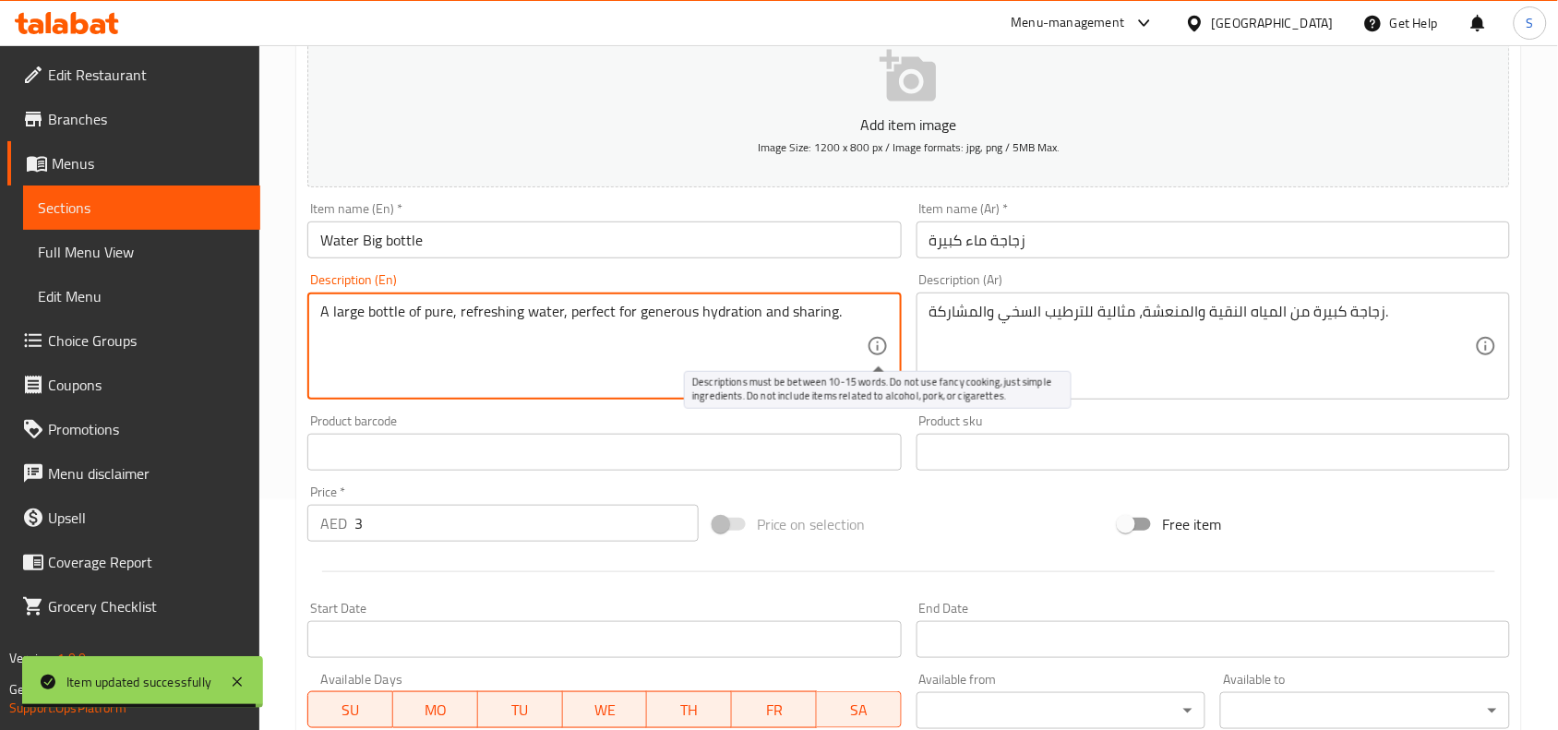
drag, startPoint x: 558, startPoint y: 318, endPoint x: 868, endPoint y: 337, distance: 310.6
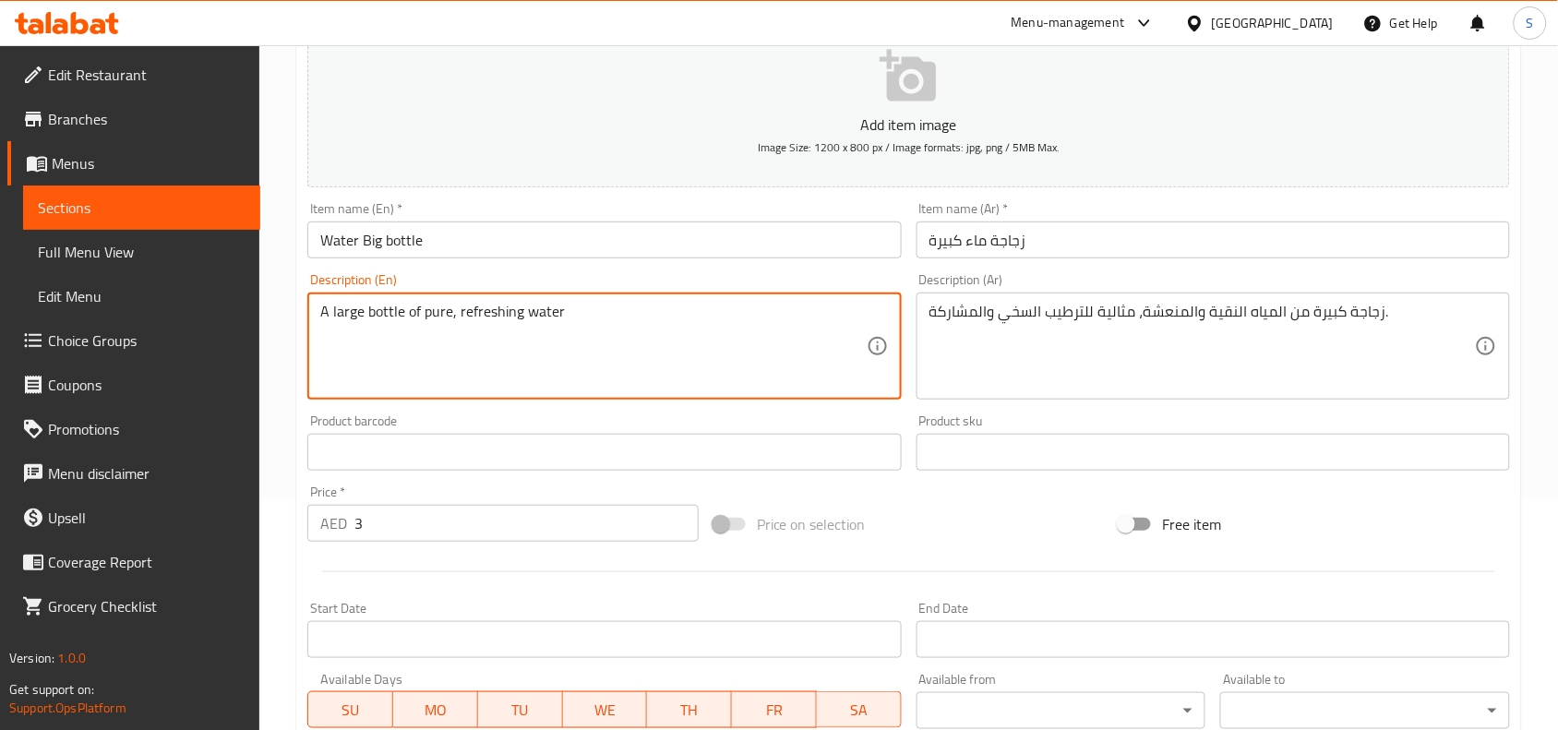
type textarea "A large bottle of pure, refreshing water"
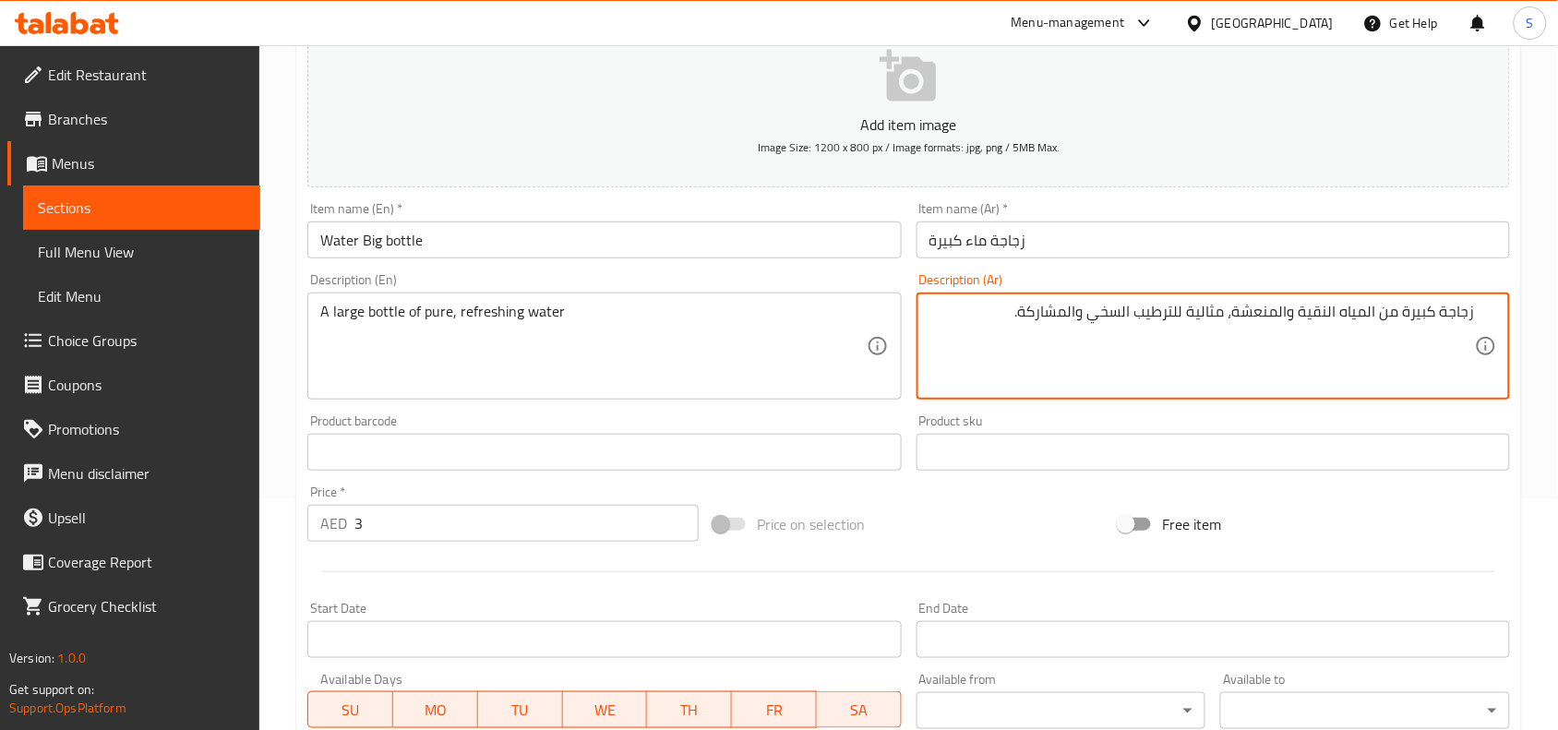
drag, startPoint x: 1239, startPoint y: 317, endPoint x: 974, endPoint y: 307, distance: 265.9
click at [974, 307] on textarea "زجاجة كبيرة من المياه النقية والمنعشة، مثالية للترطيب السخي والمشاركة." at bounding box center [1201, 347] width 545 height 88
type textarea "زجاجة كبيرة من المياه النقية والمنعشة"
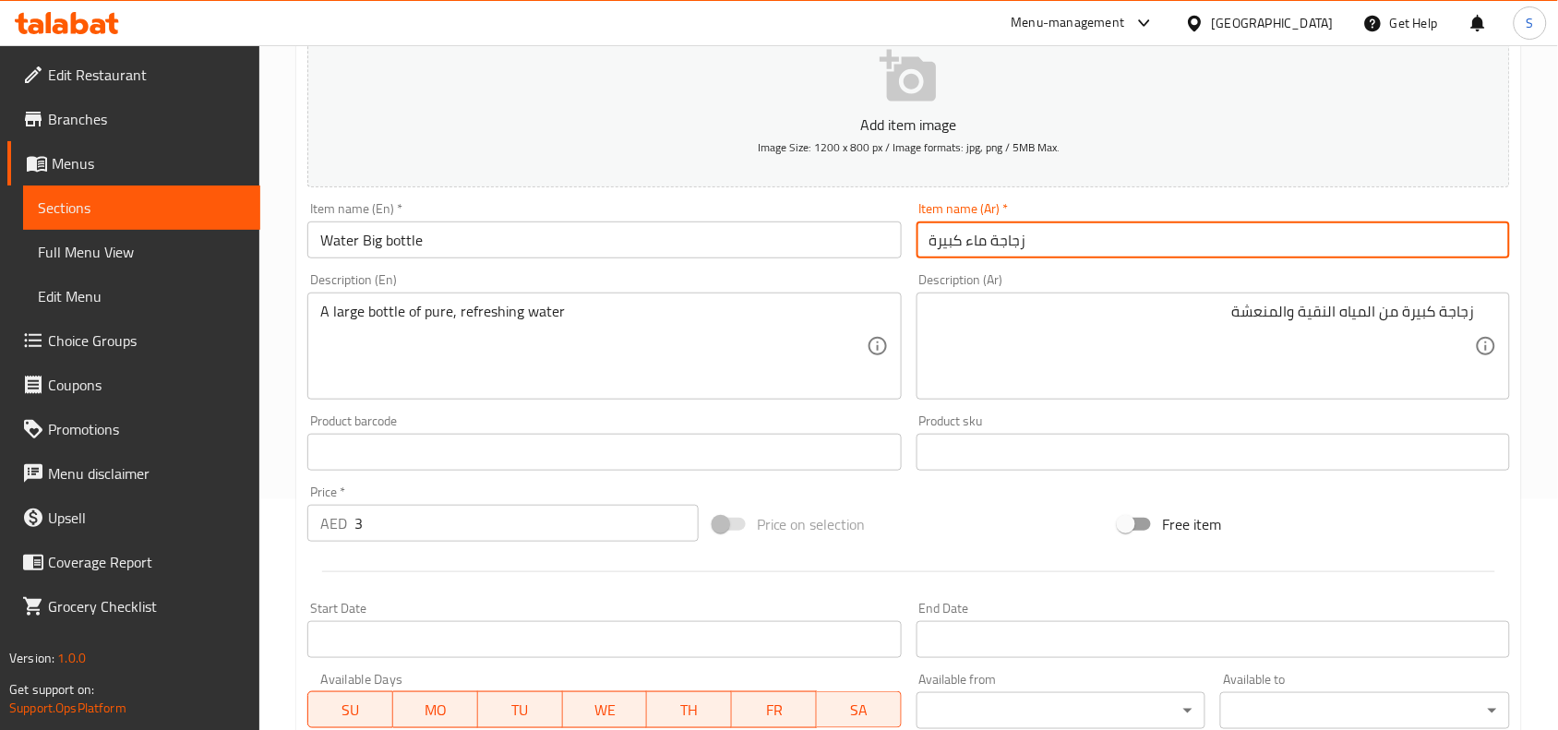
click at [1138, 245] on input "زجاجة ماء كبيرة" at bounding box center [1212, 239] width 593 height 37
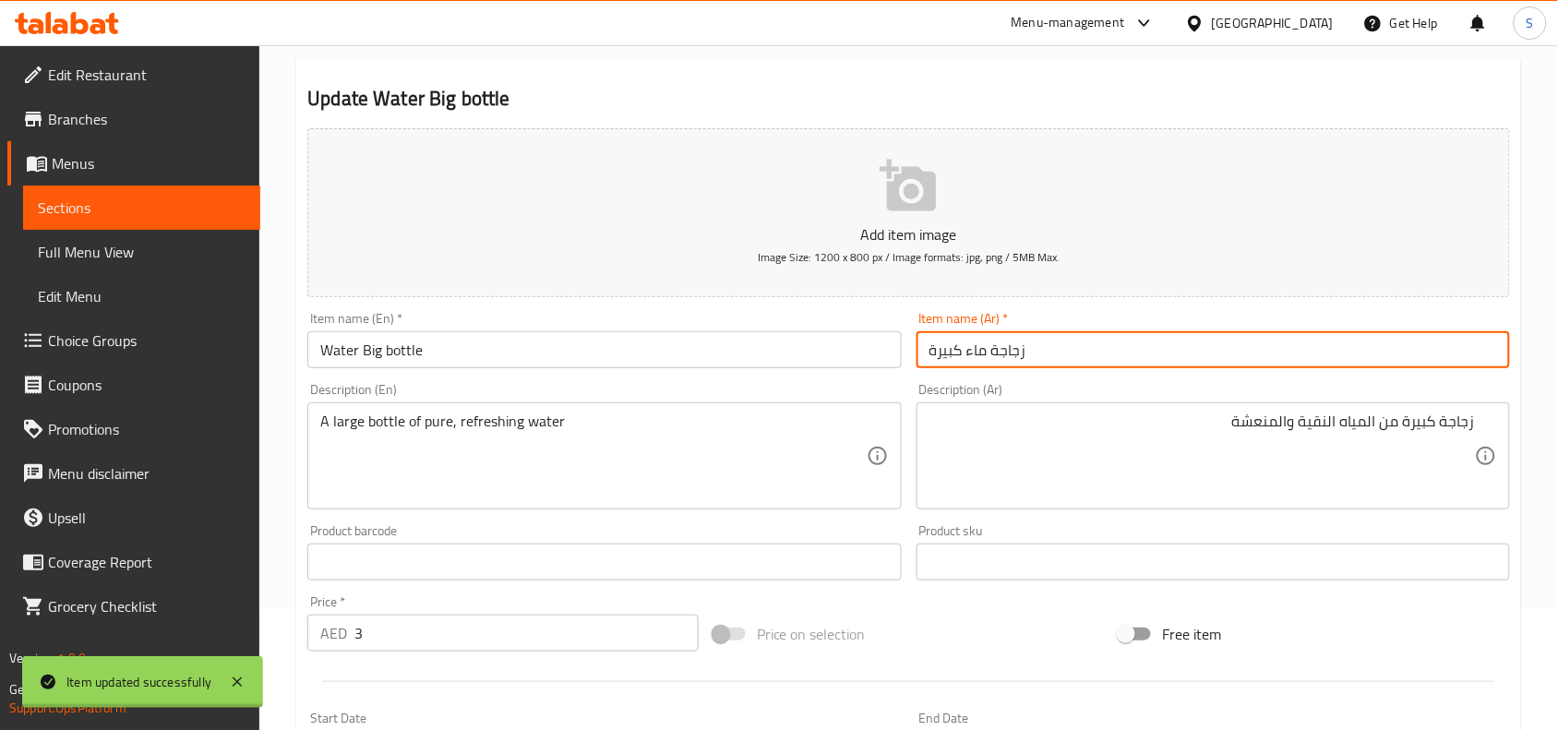
scroll to position [0, 0]
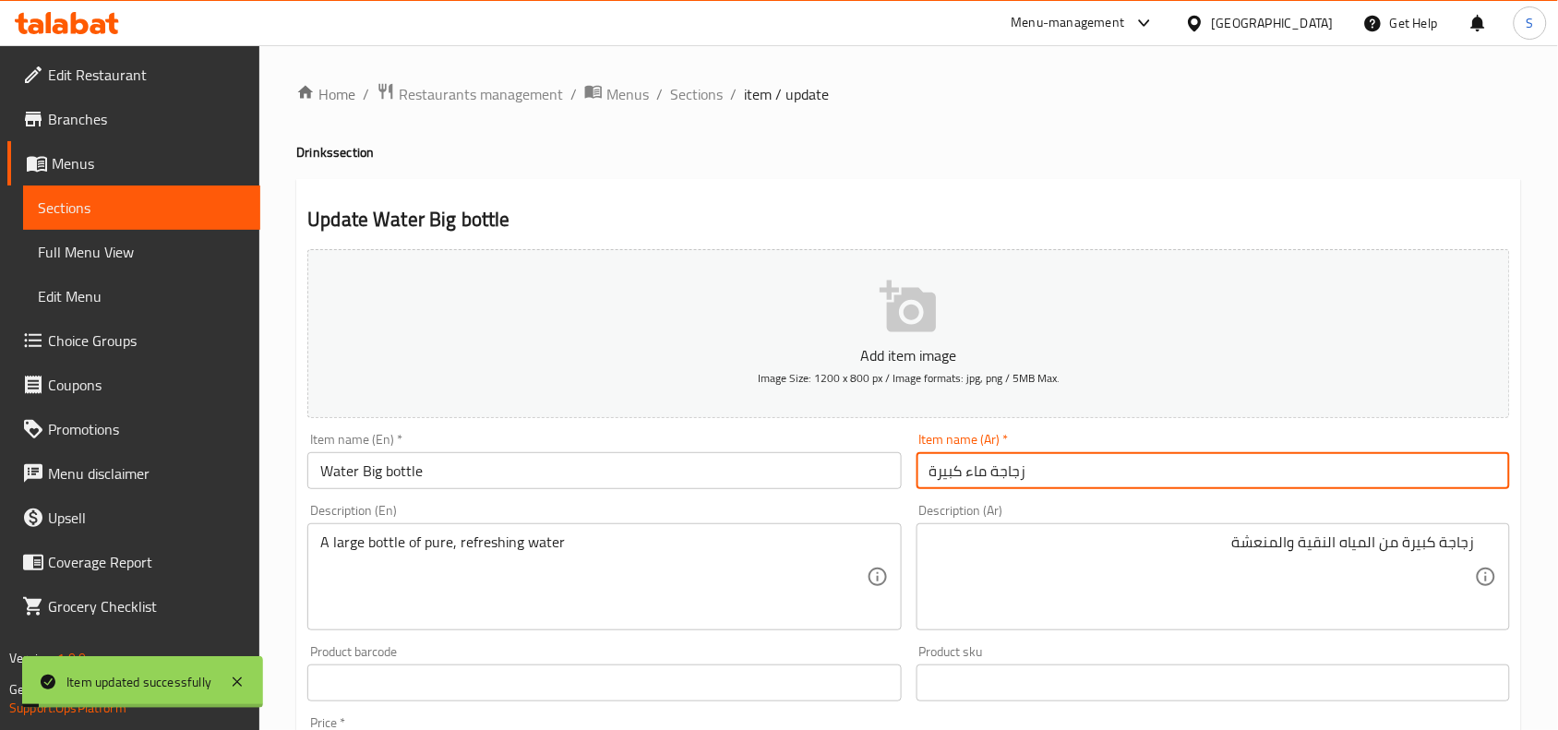
click at [708, 103] on span "Sections" at bounding box center [696, 94] width 53 height 22
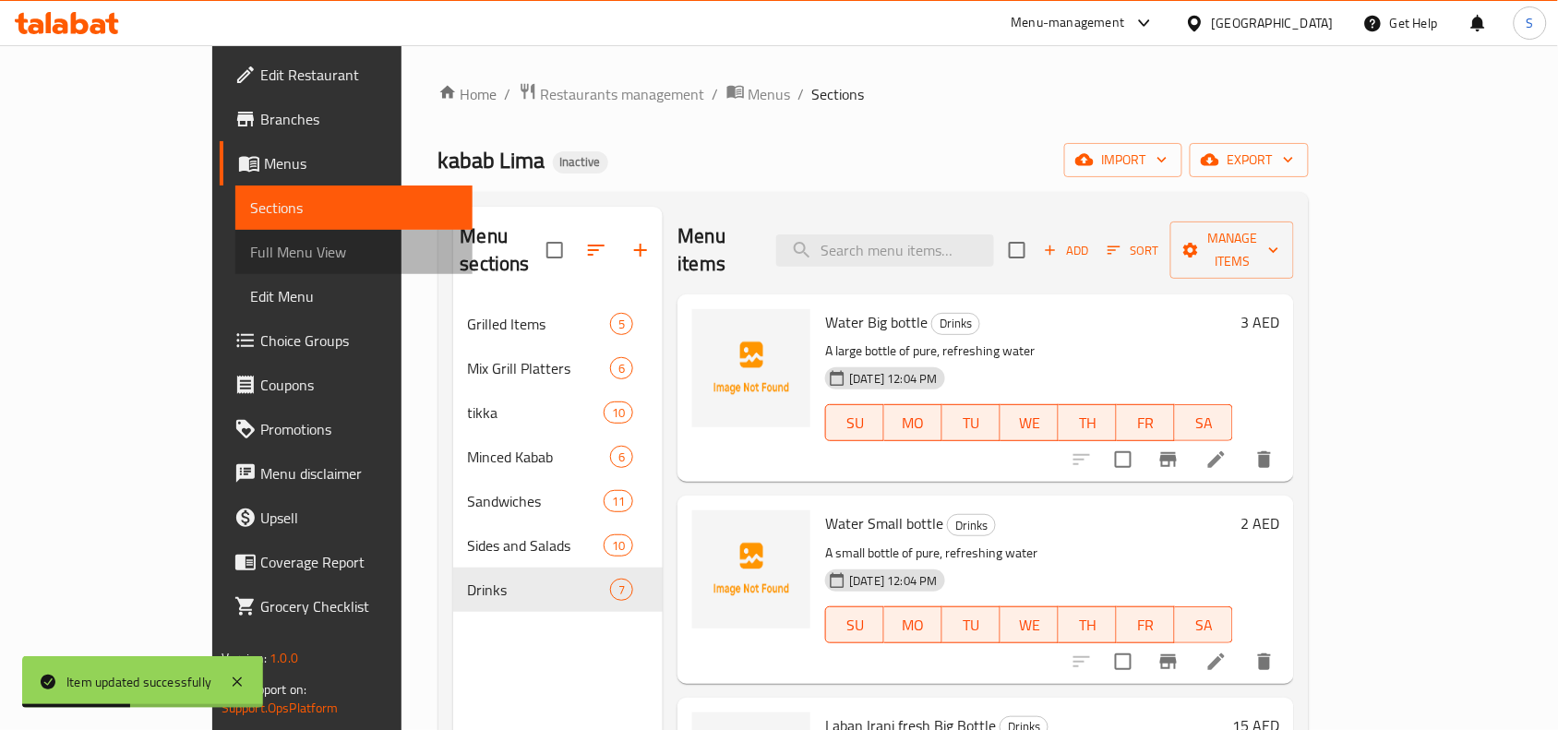
click at [250, 257] on span "Full Menu View" at bounding box center [354, 252] width 208 height 22
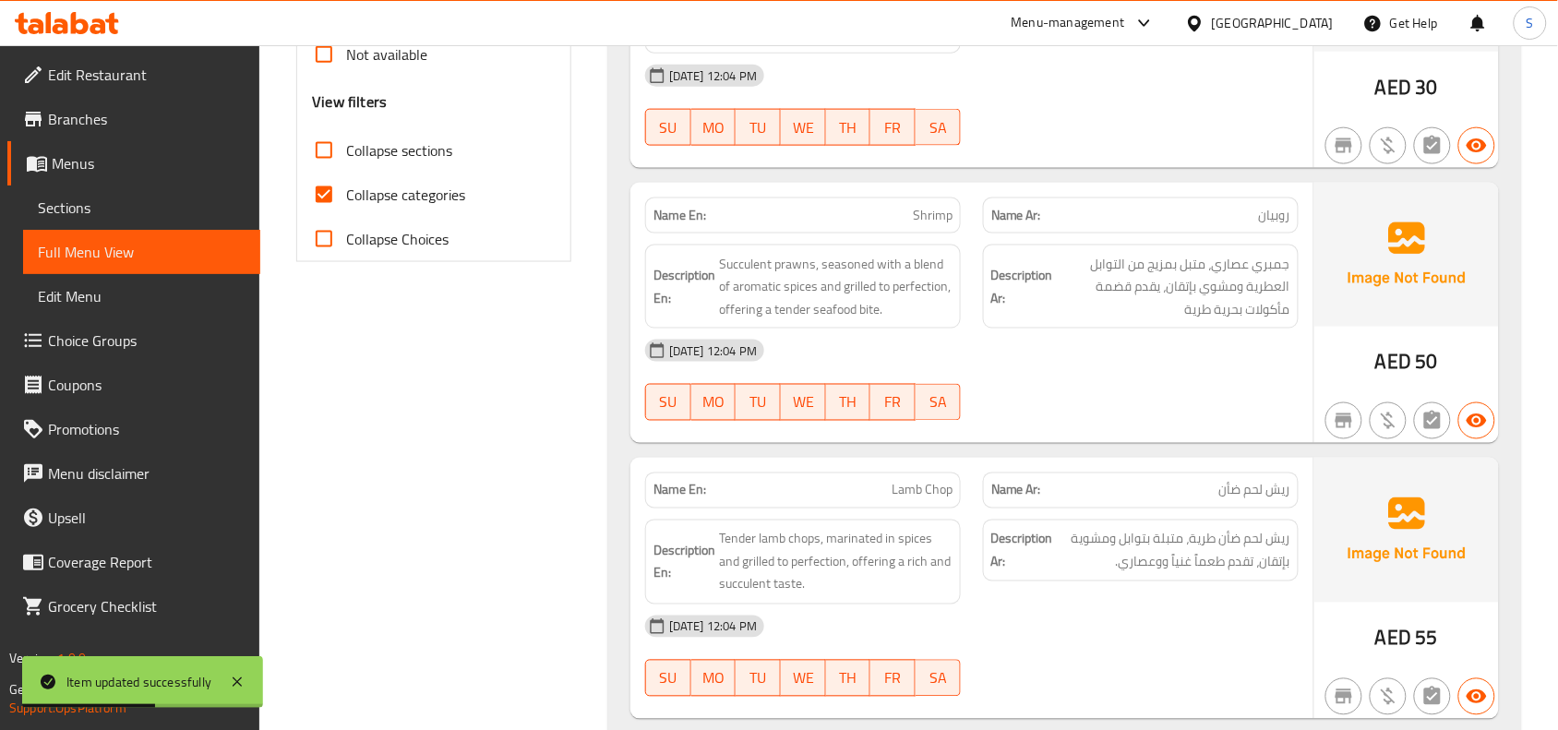
scroll to position [692, 0]
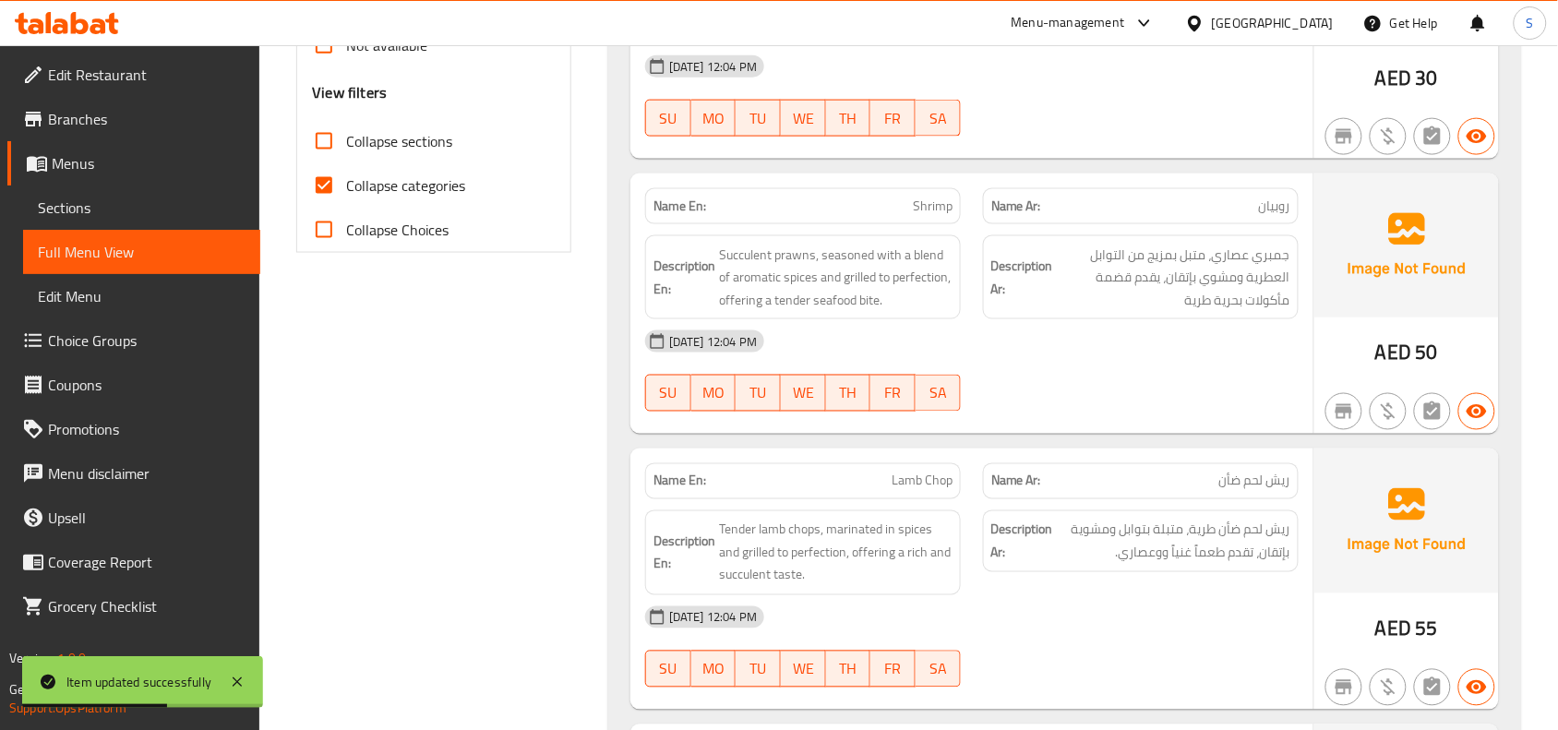
click at [326, 186] on input "Collapse categories" at bounding box center [324, 185] width 44 height 44
checkbox input "false"
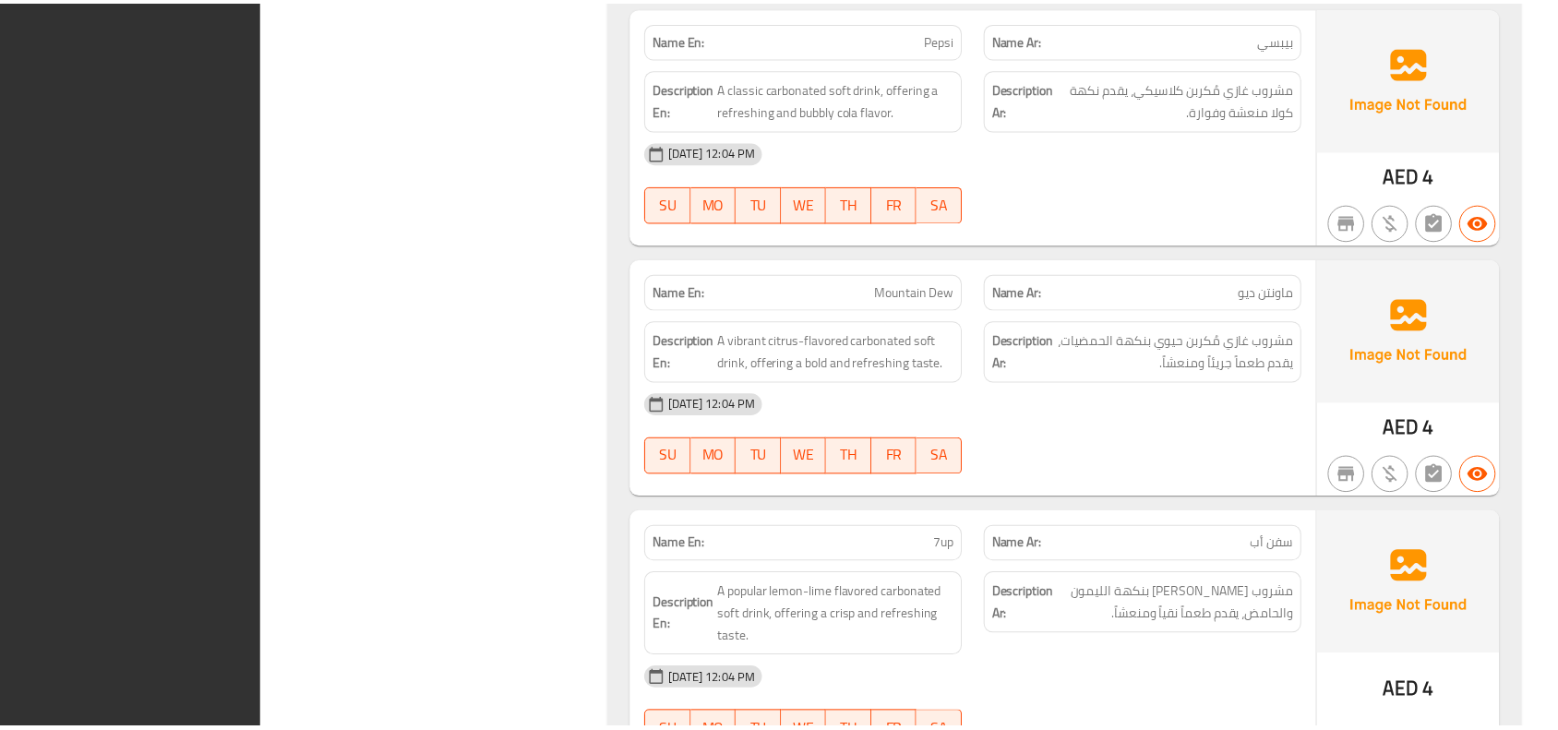
scroll to position [16410, 0]
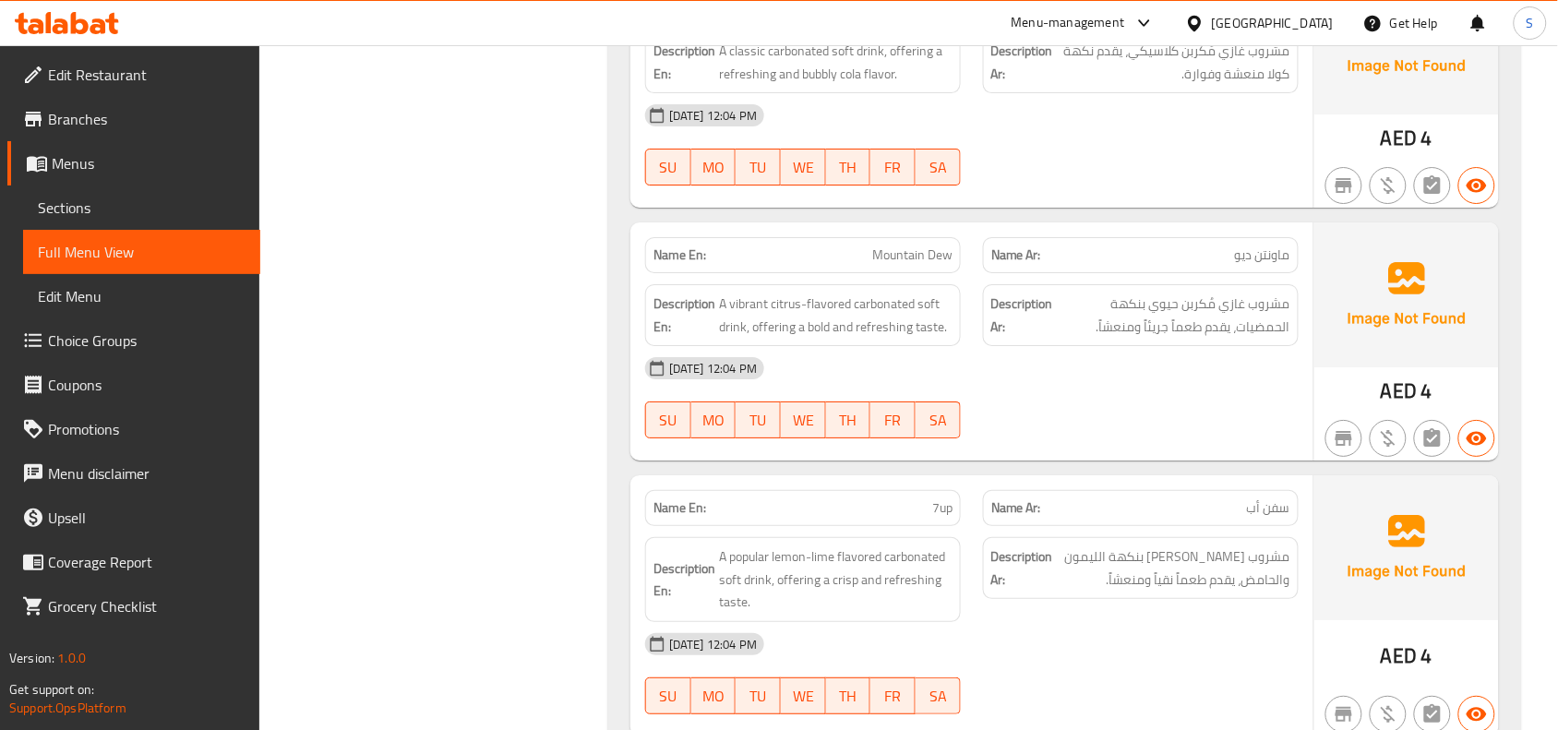
click at [1055, 150] on div "07-09-2025 12:04 PM SU MO TU WE TH FR SA" at bounding box center [972, 144] width 676 height 103
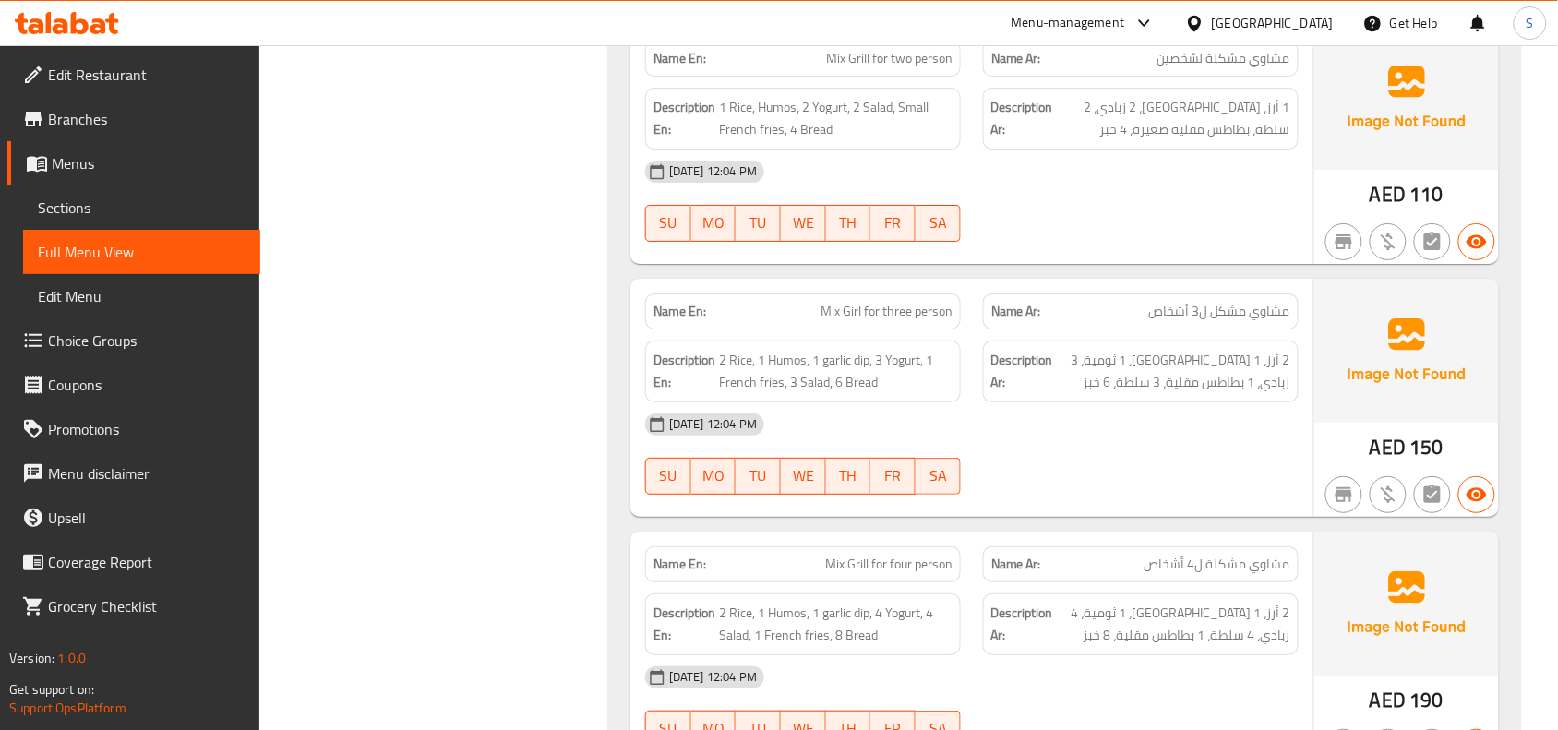
scroll to position [2508, 0]
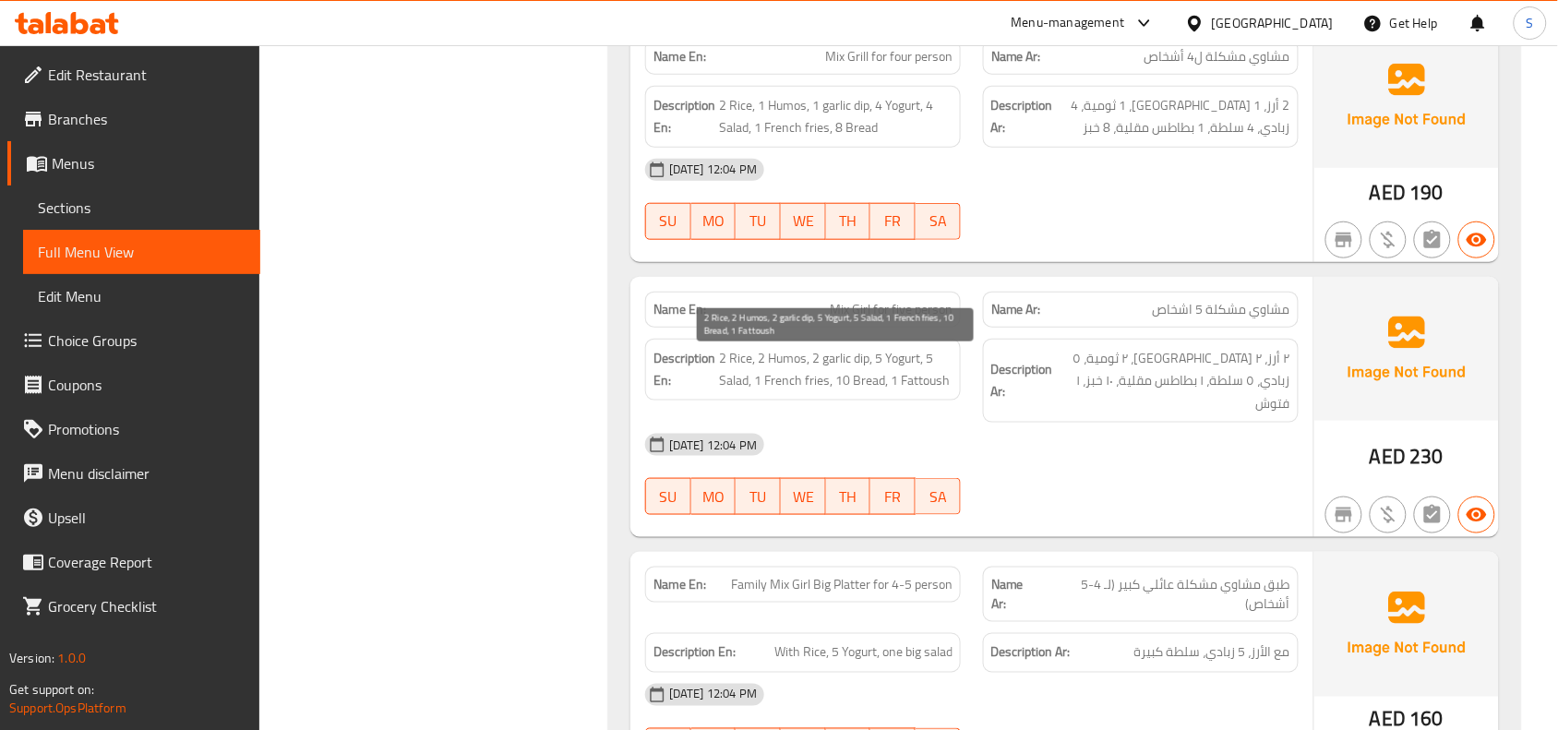
click at [872, 374] on span "2 Rice, 2 Humos, 2 garlic dip, 5 Yogurt, 5 Salad, 1 French fries, 10 Bread, 1 F…" at bounding box center [835, 369] width 233 height 45
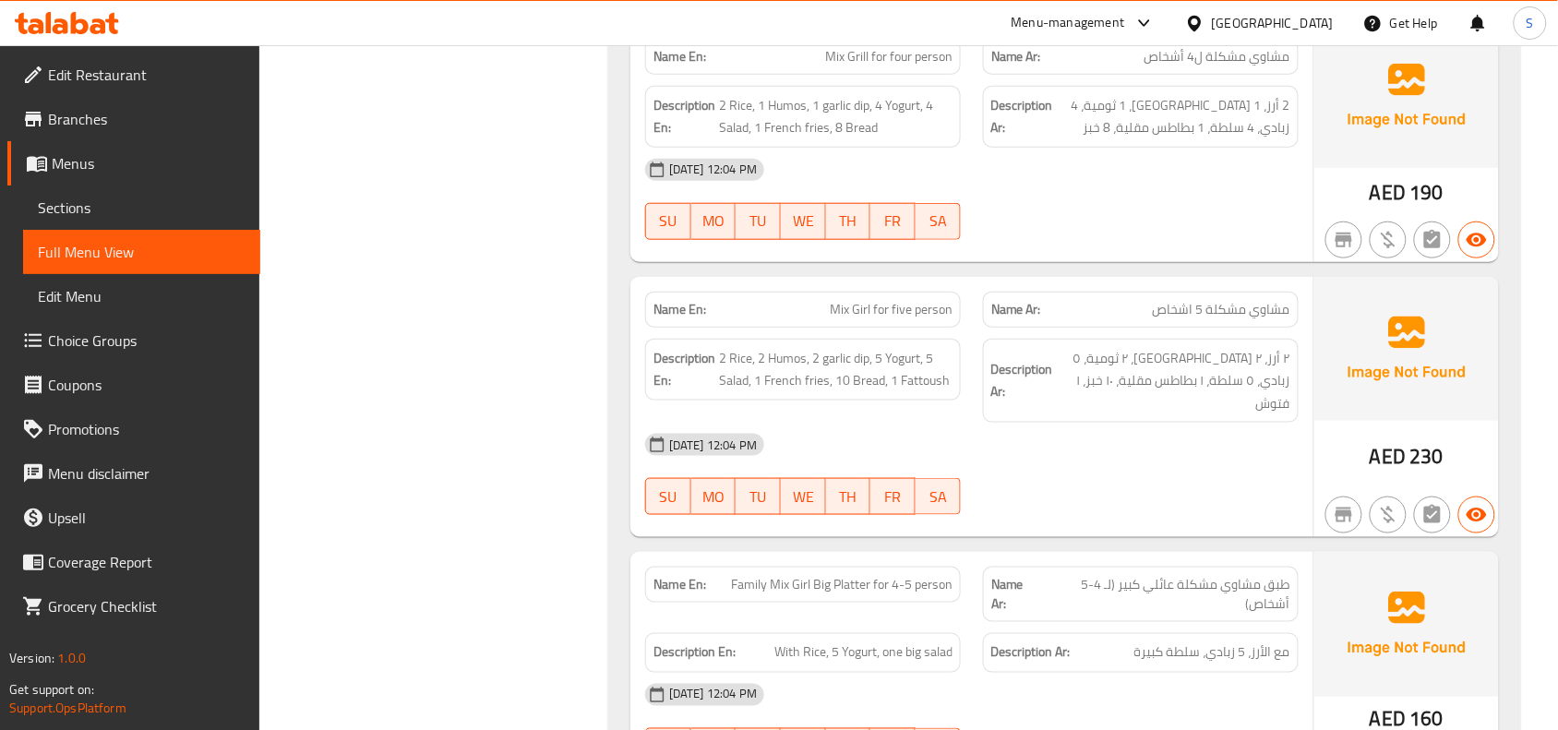
click at [891, 575] on span "Family Mix Girl Big Platter for 4-5 person" at bounding box center [841, 584] width 221 height 19
copy span "Family Mix Girl Big Platter for 4-5 person"
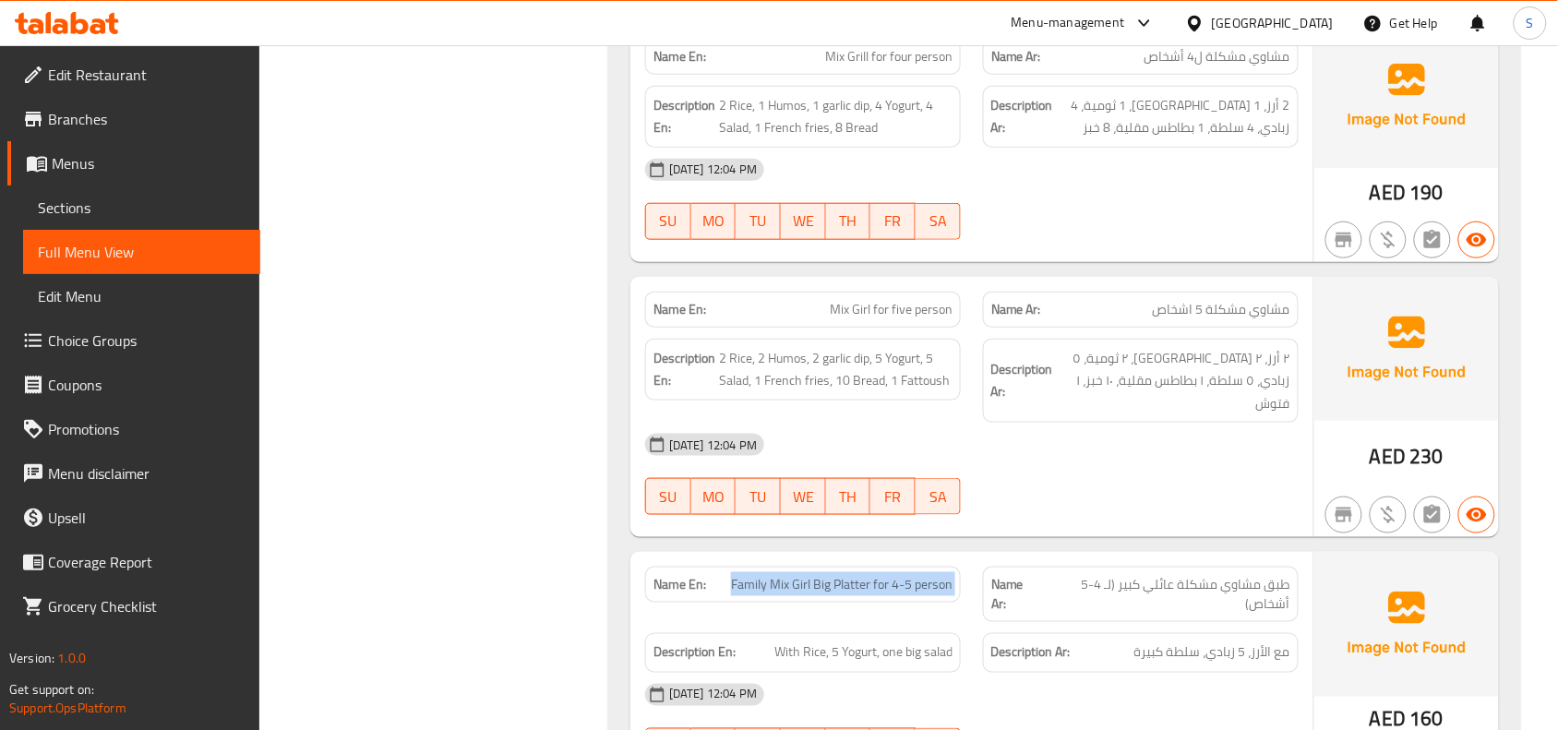
click at [160, 126] on span "Branches" at bounding box center [146, 119] width 197 height 22
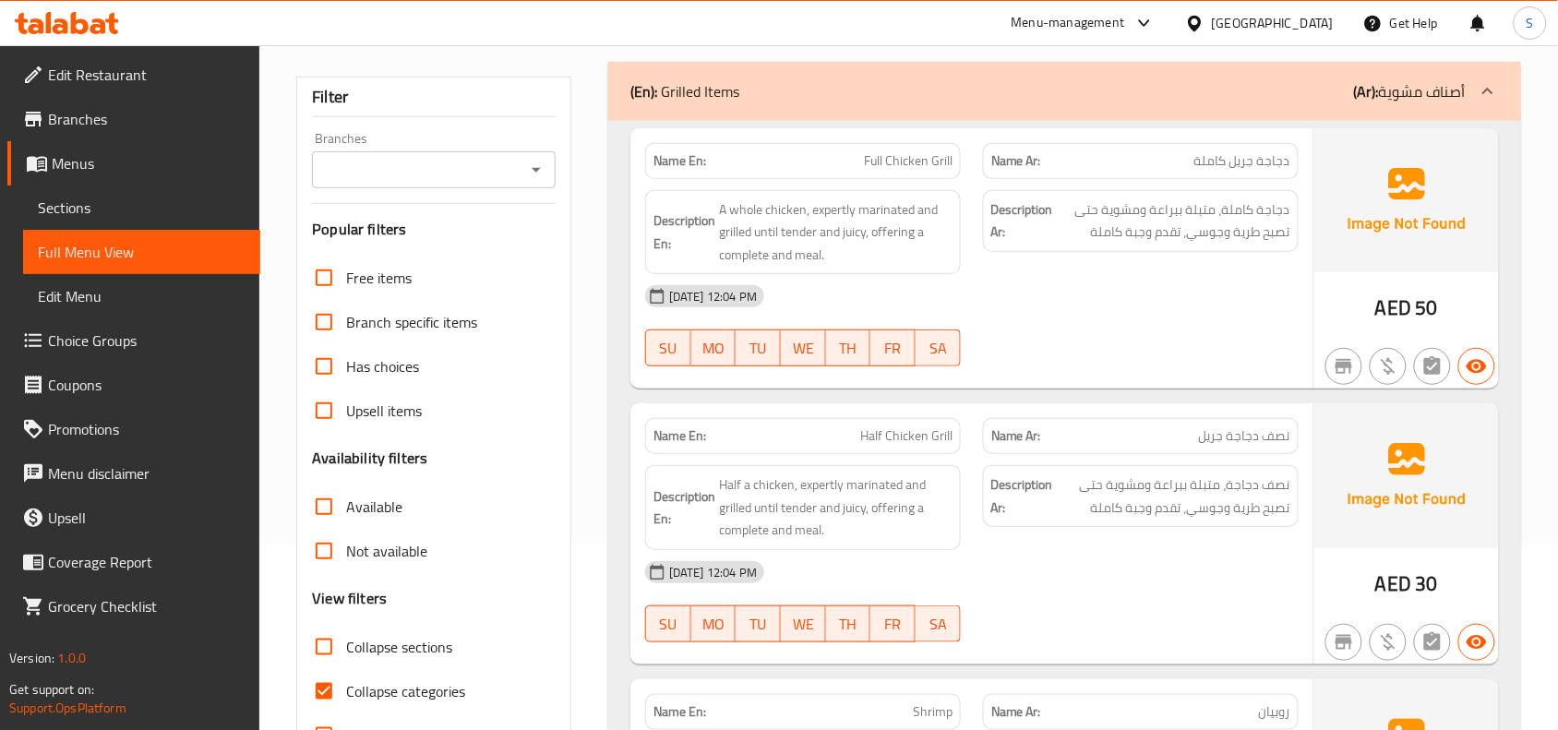
scroll to position [346, 0]
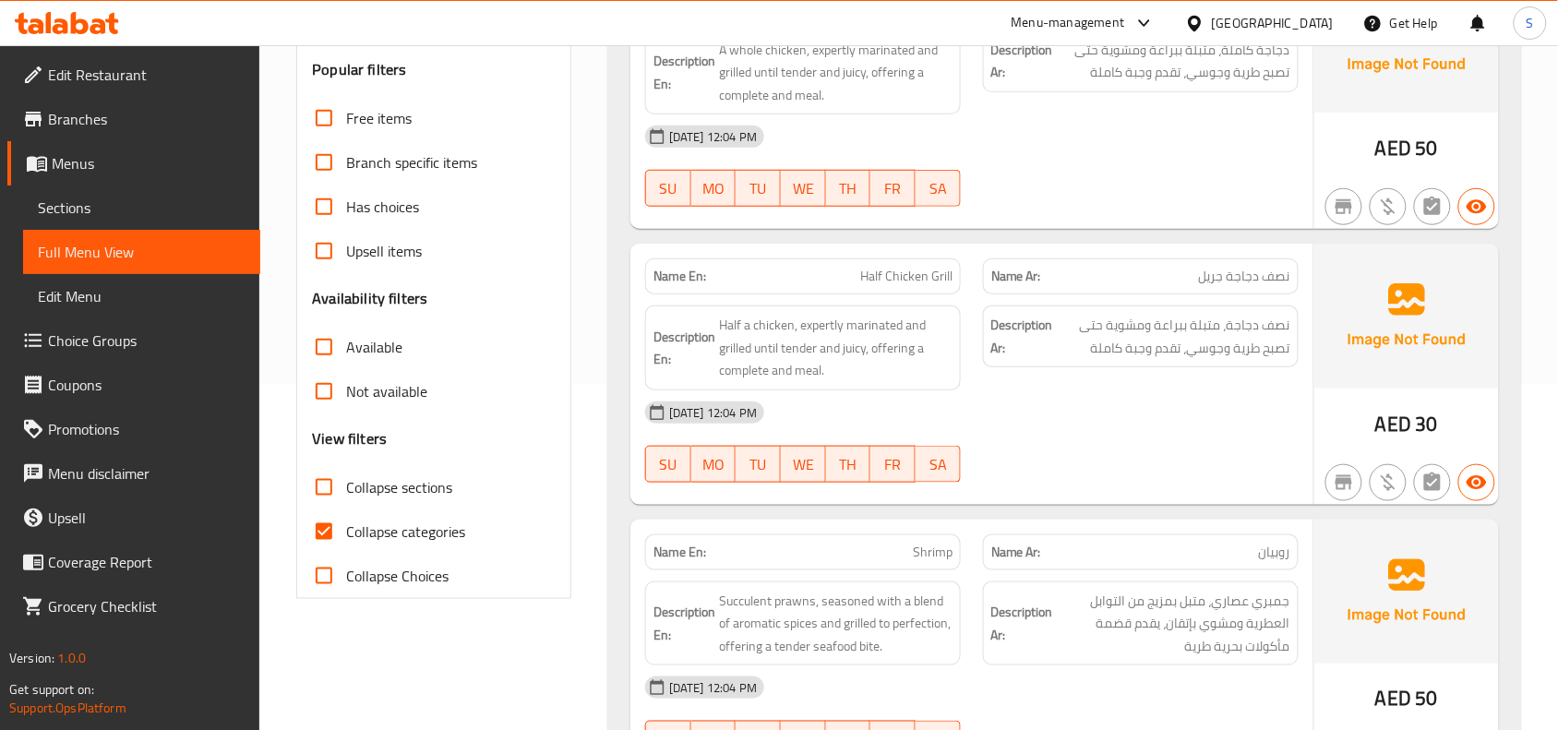
click at [329, 489] on input "Collapse sections" at bounding box center [324, 487] width 44 height 44
checkbox input "true"
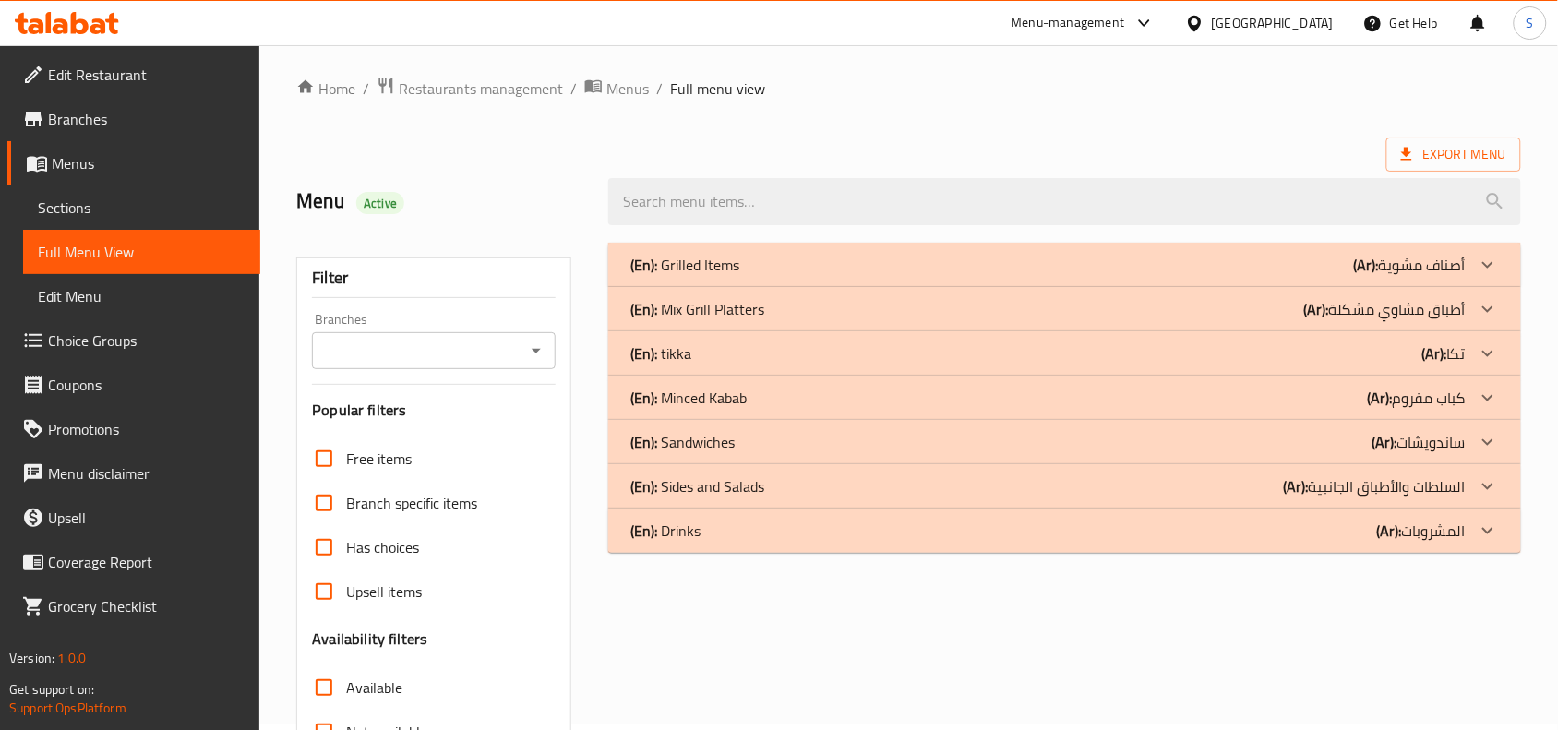
scroll to position [0, 0]
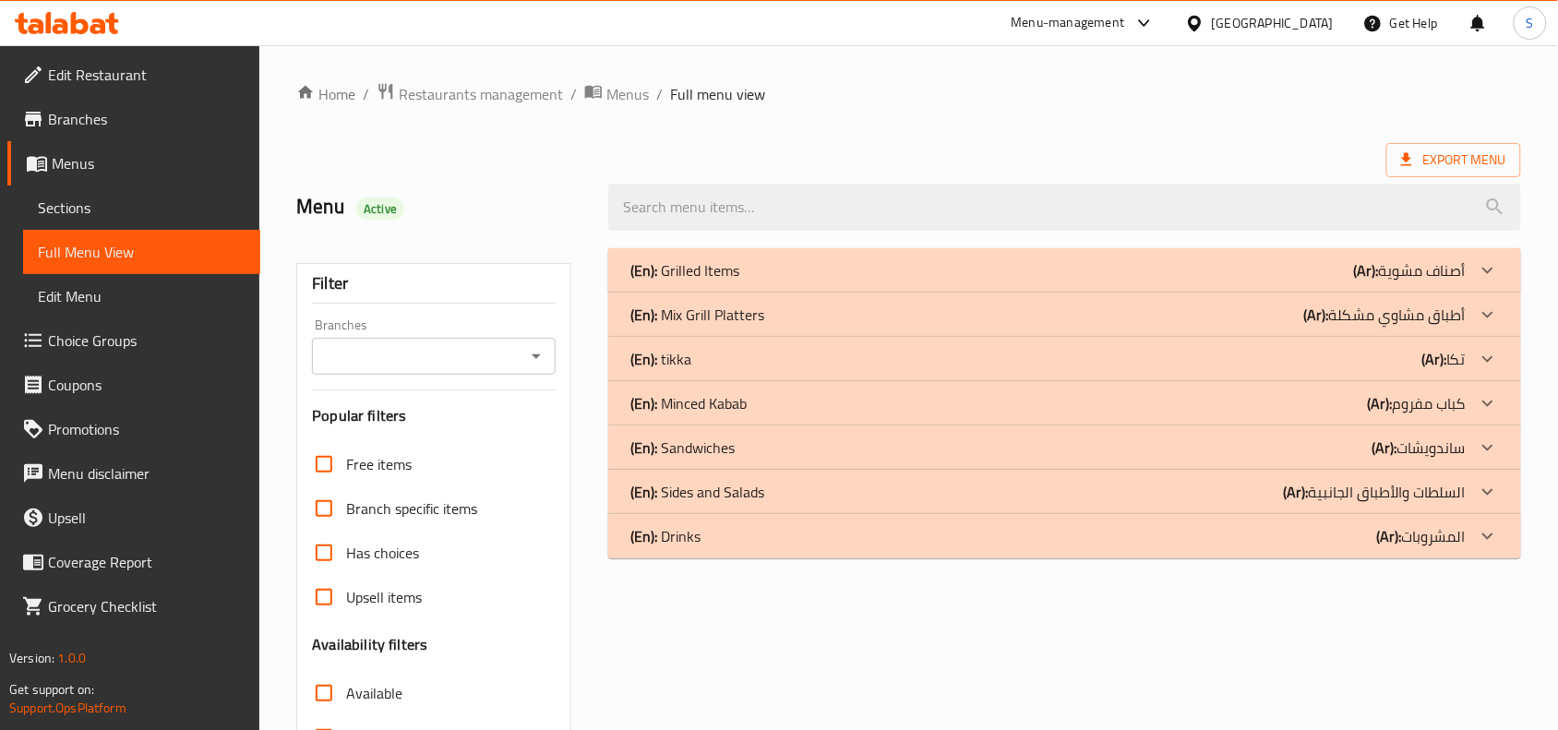
click at [1161, 273] on div "(En): Grilled Items (Ar): أصناف مشوية" at bounding box center [1047, 270] width 835 height 22
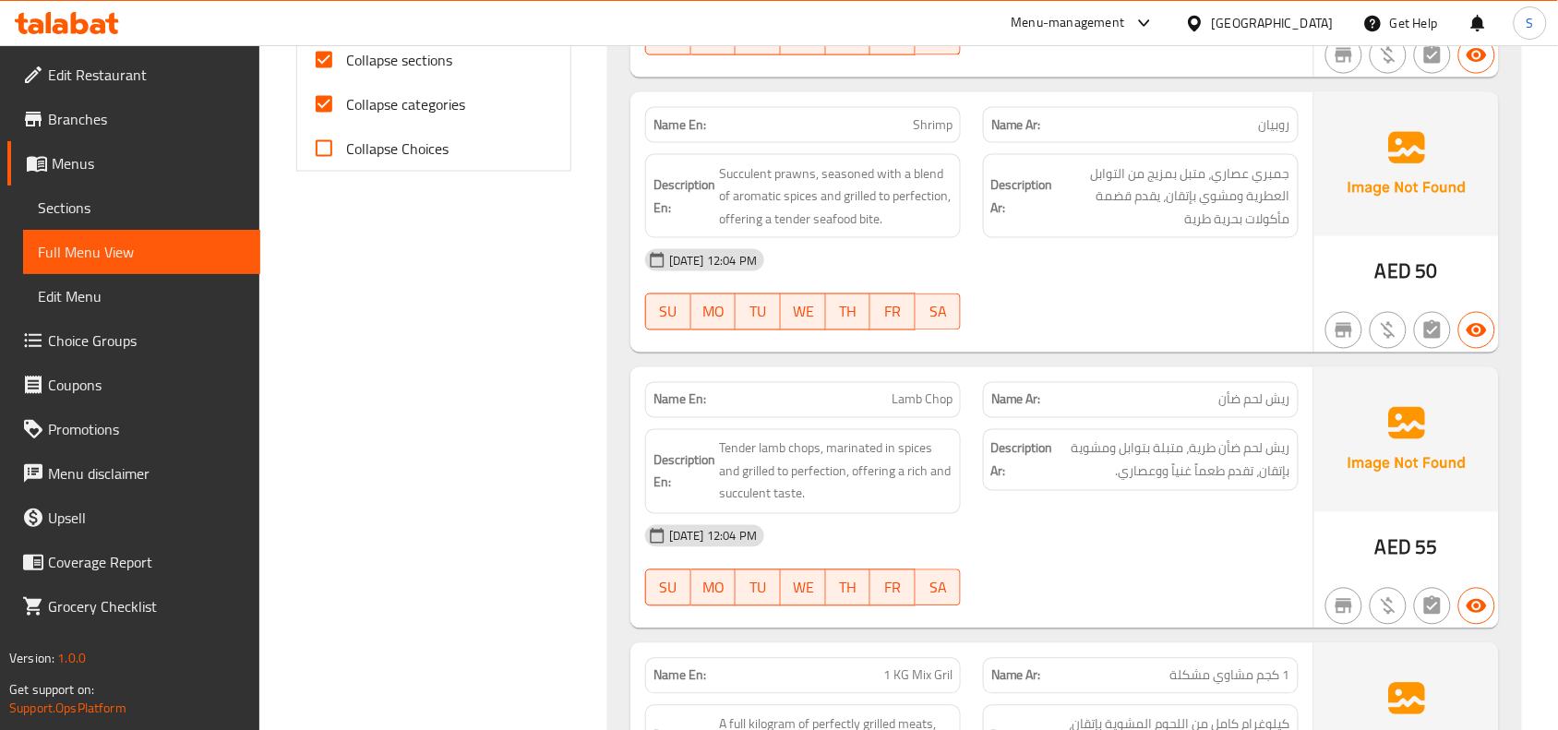
scroll to position [1038, 0]
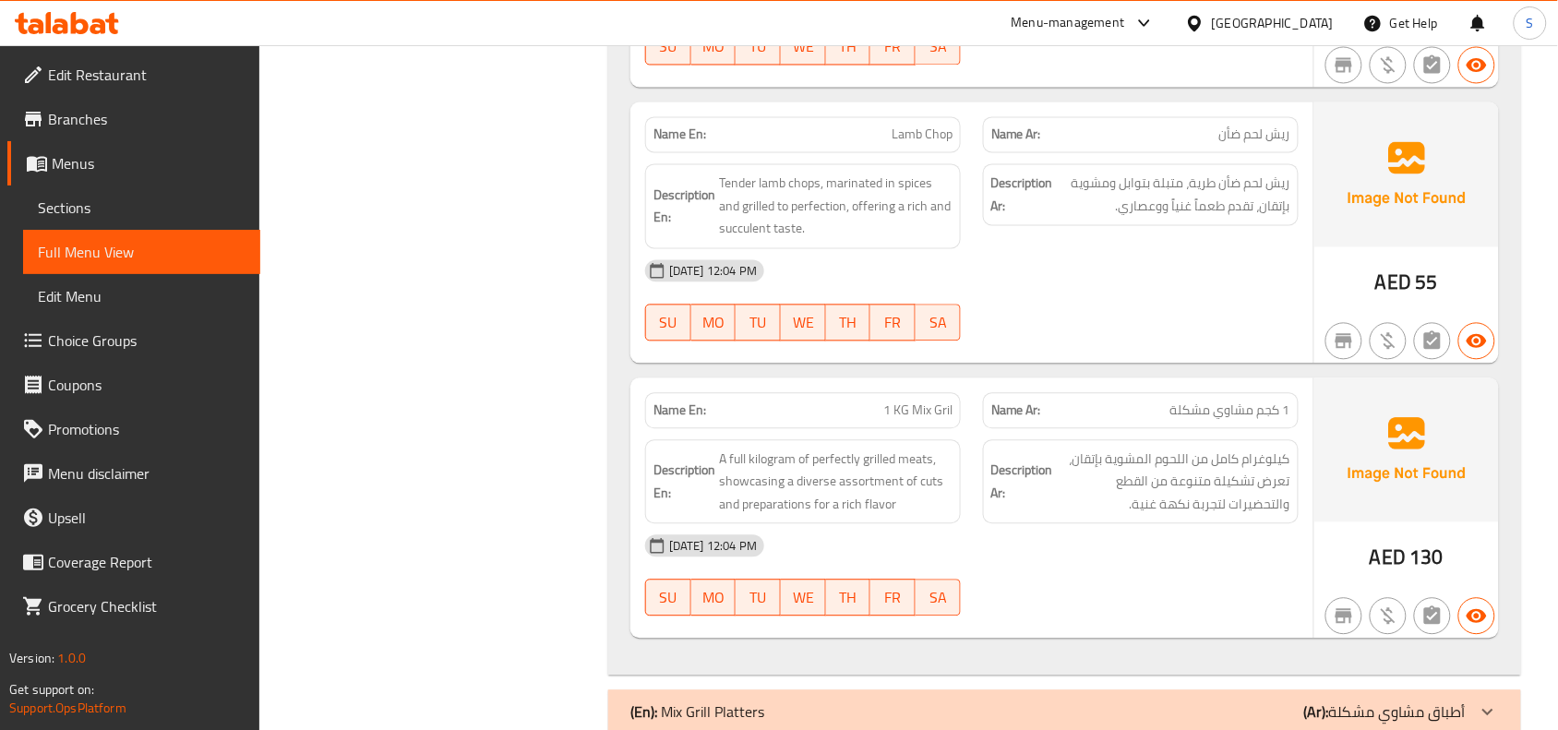
click at [1021, 288] on div "[DATE] 12:04 PM" at bounding box center [972, 271] width 676 height 44
click at [413, 258] on div "Filter Branches Branches Popular filters Free items Branch specific items Has c…" at bounding box center [441, 83] width 312 height 1769
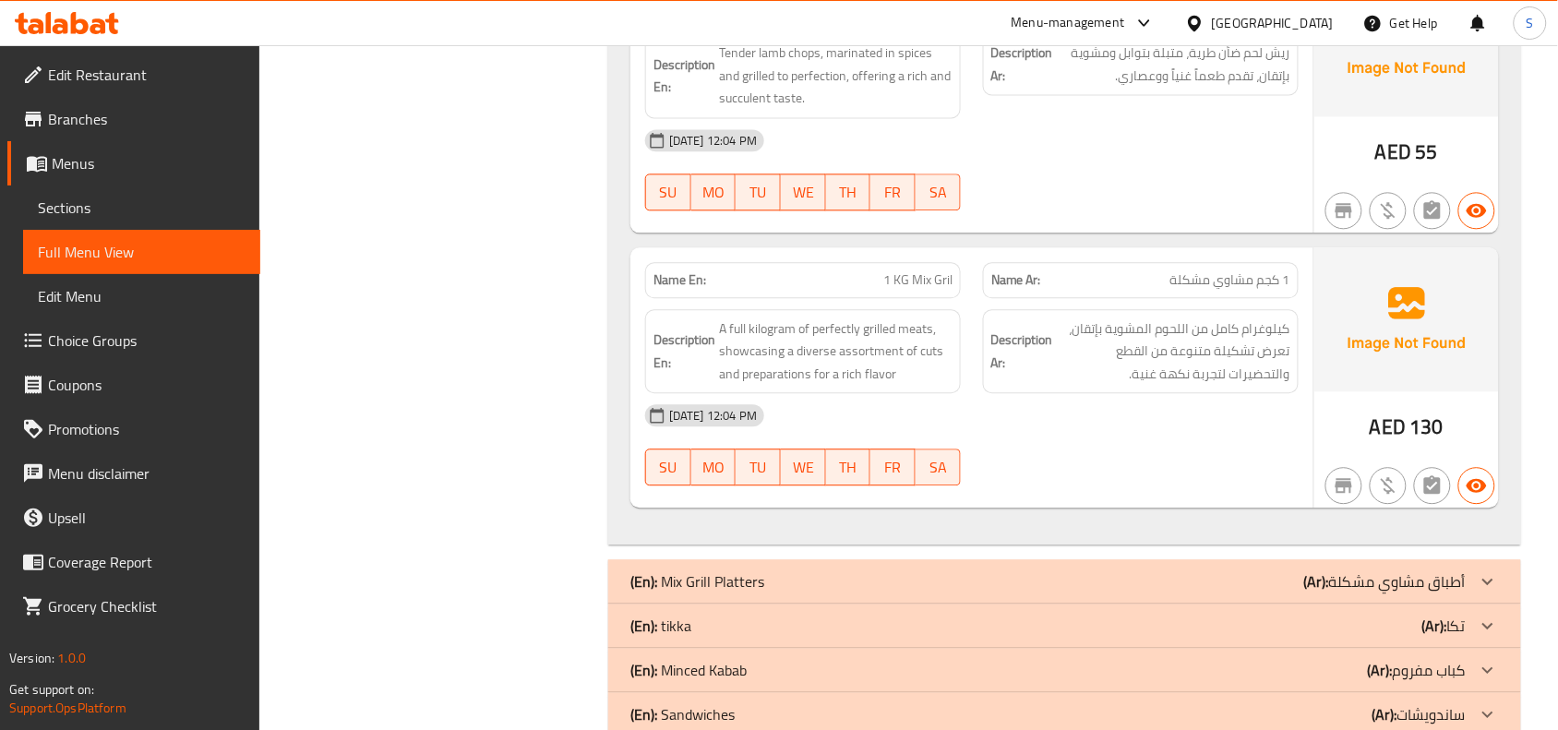
scroll to position [1306, 0]
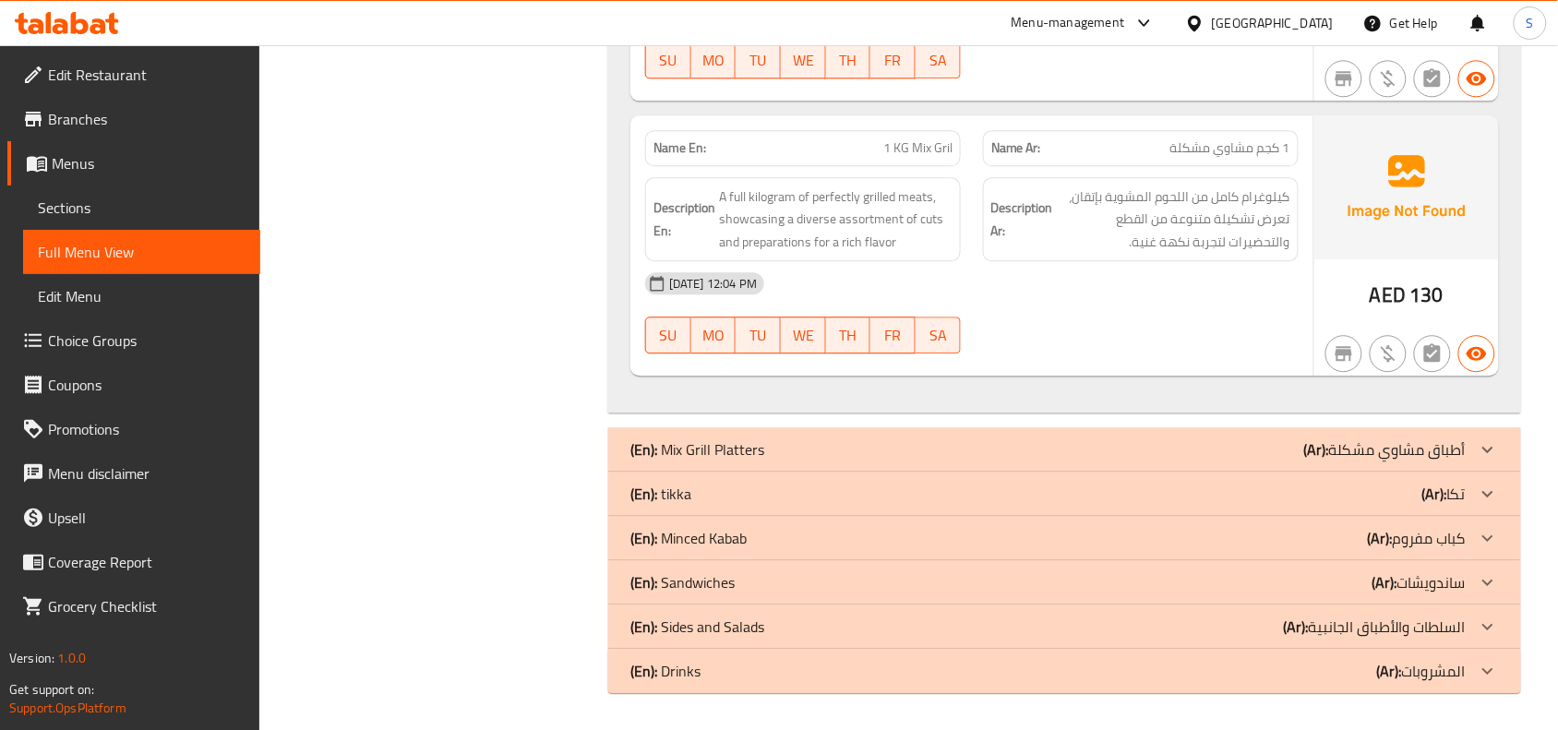
click at [1441, 496] on b "(Ar):" at bounding box center [1434, 494] width 25 height 28
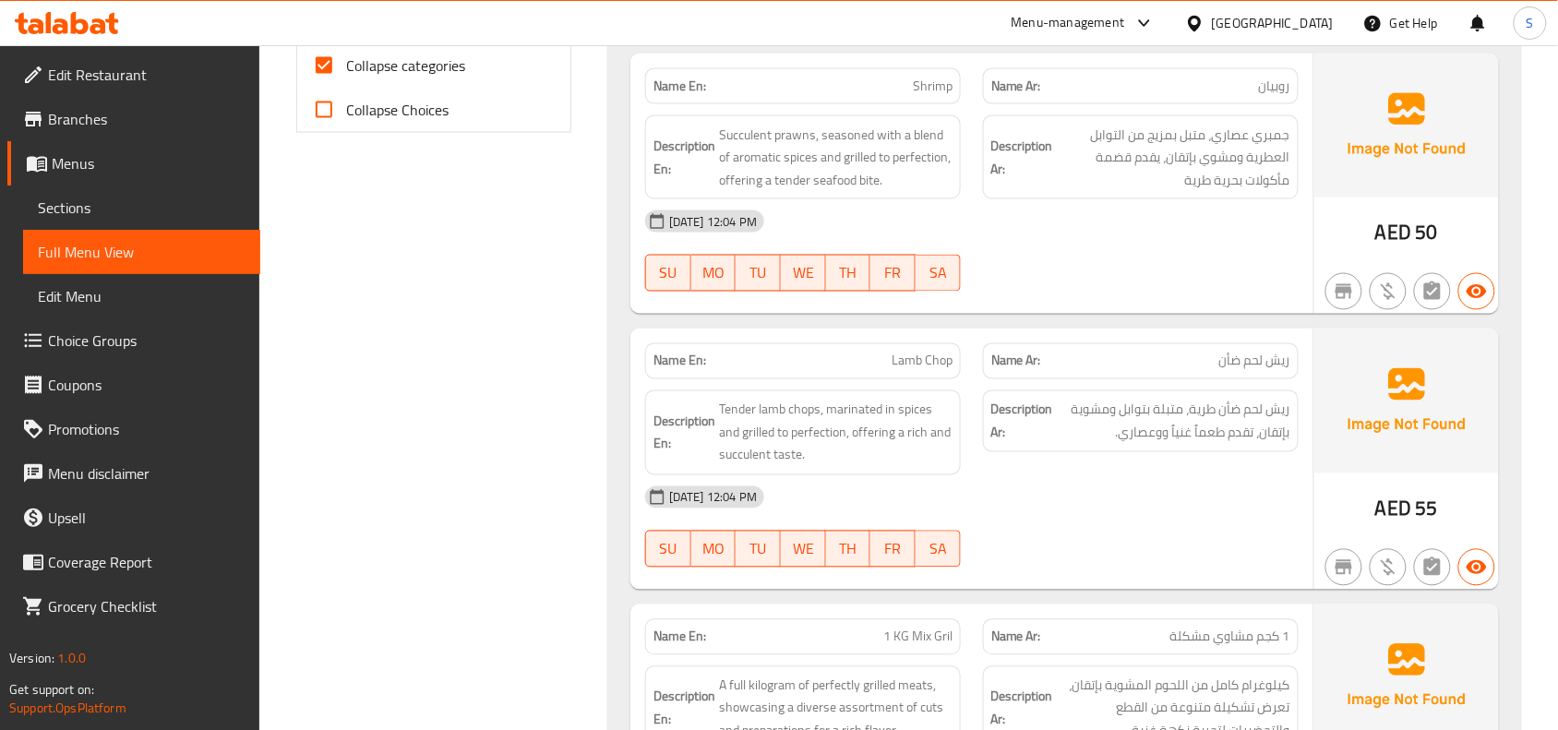
scroll to position [1899, 0]
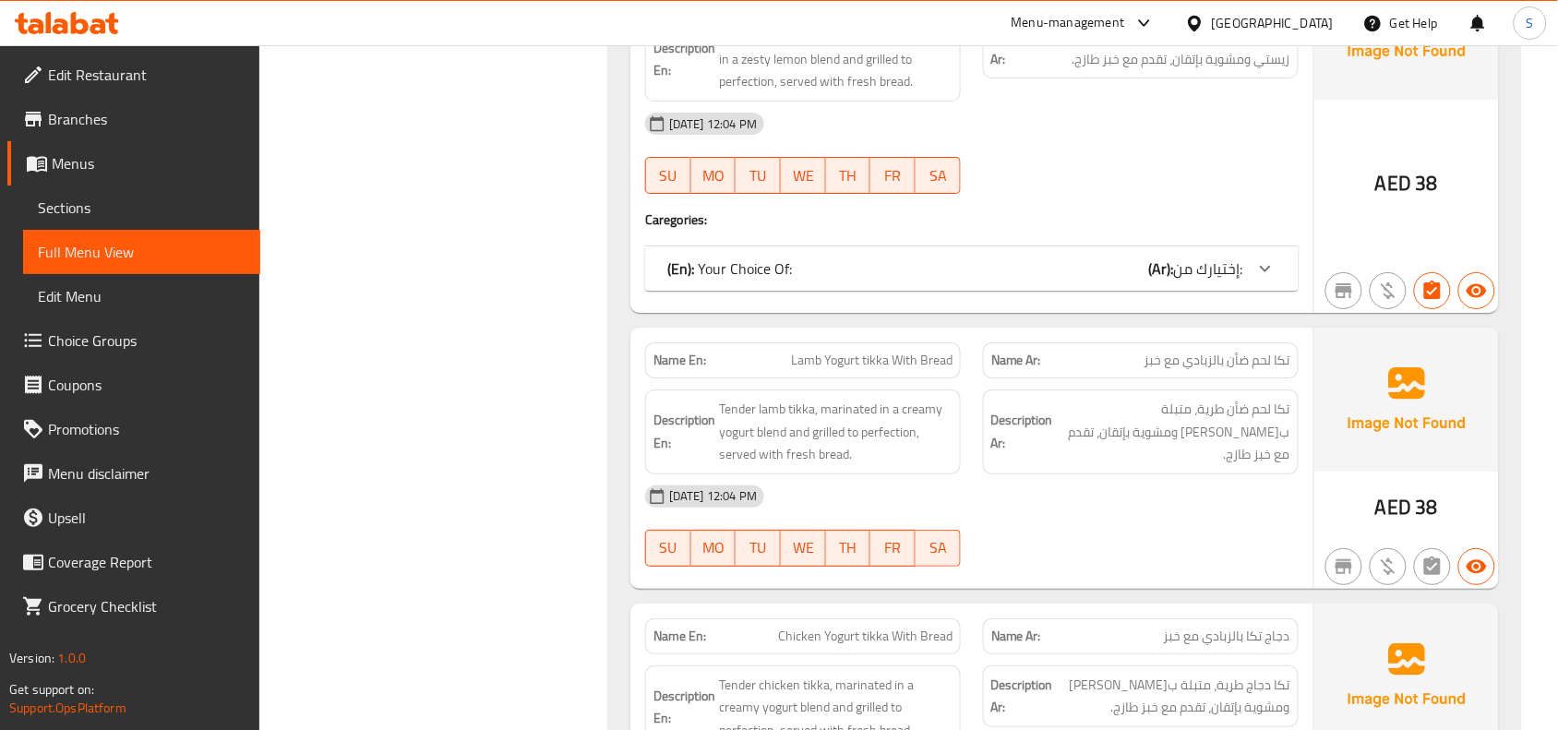
click at [1167, 273] on b "(Ar):" at bounding box center [1161, 269] width 25 height 28
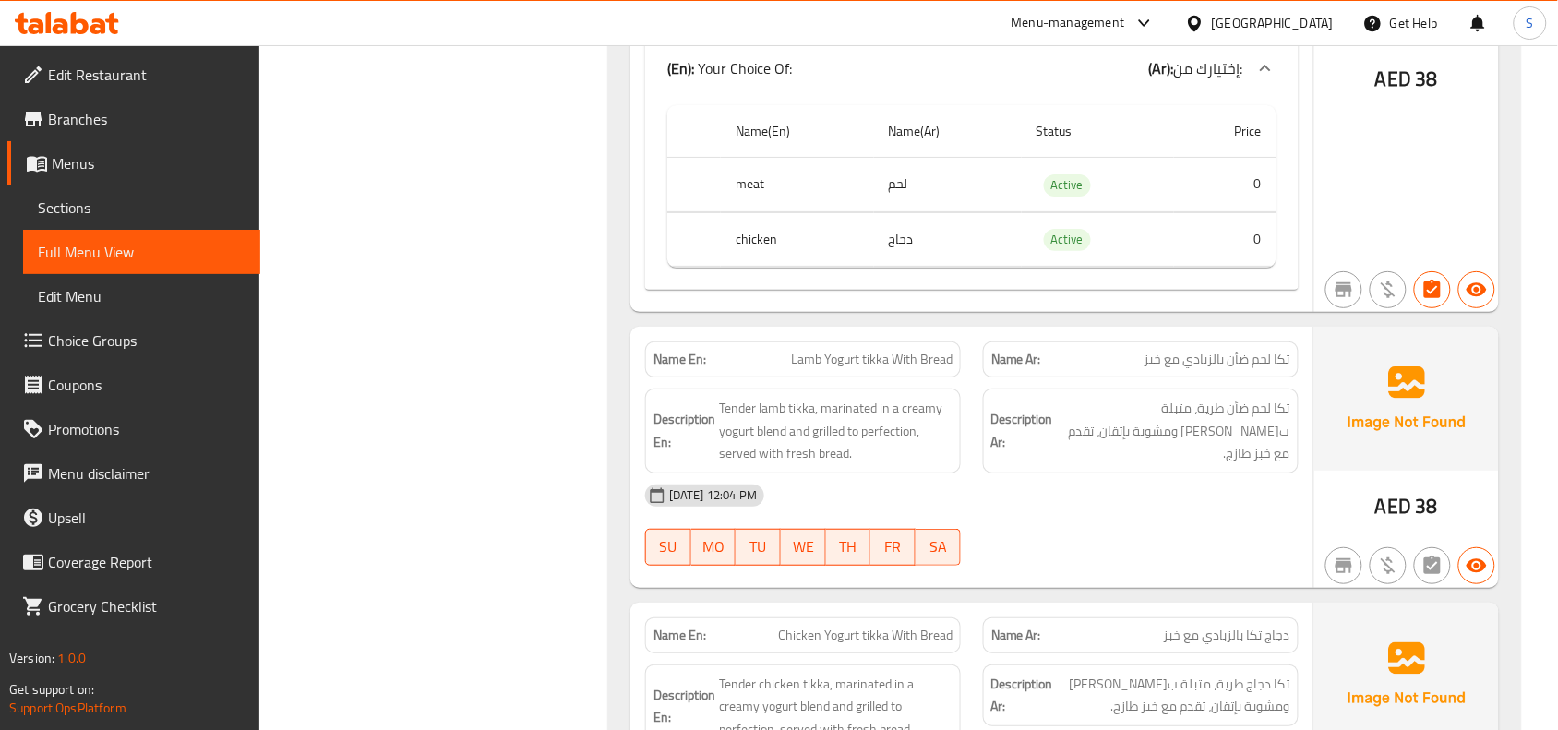
scroll to position [2109, 0]
click at [592, 286] on div "Filter Branches Branches Popular filters Free items Branch specific items Has c…" at bounding box center [441, 670] width 312 height 5085
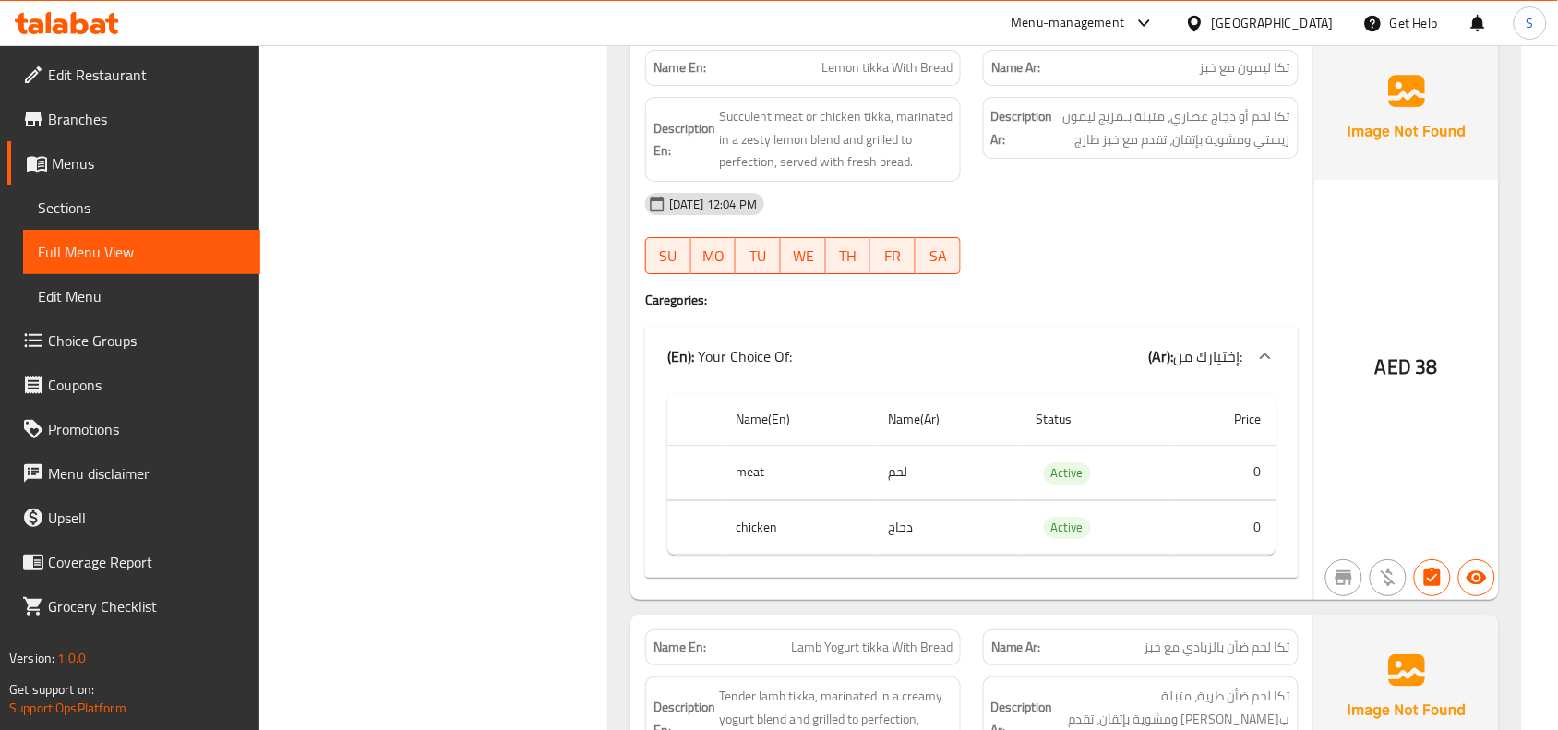
scroll to position [1647, 0]
